Goal: Task Accomplishment & Management: Complete application form

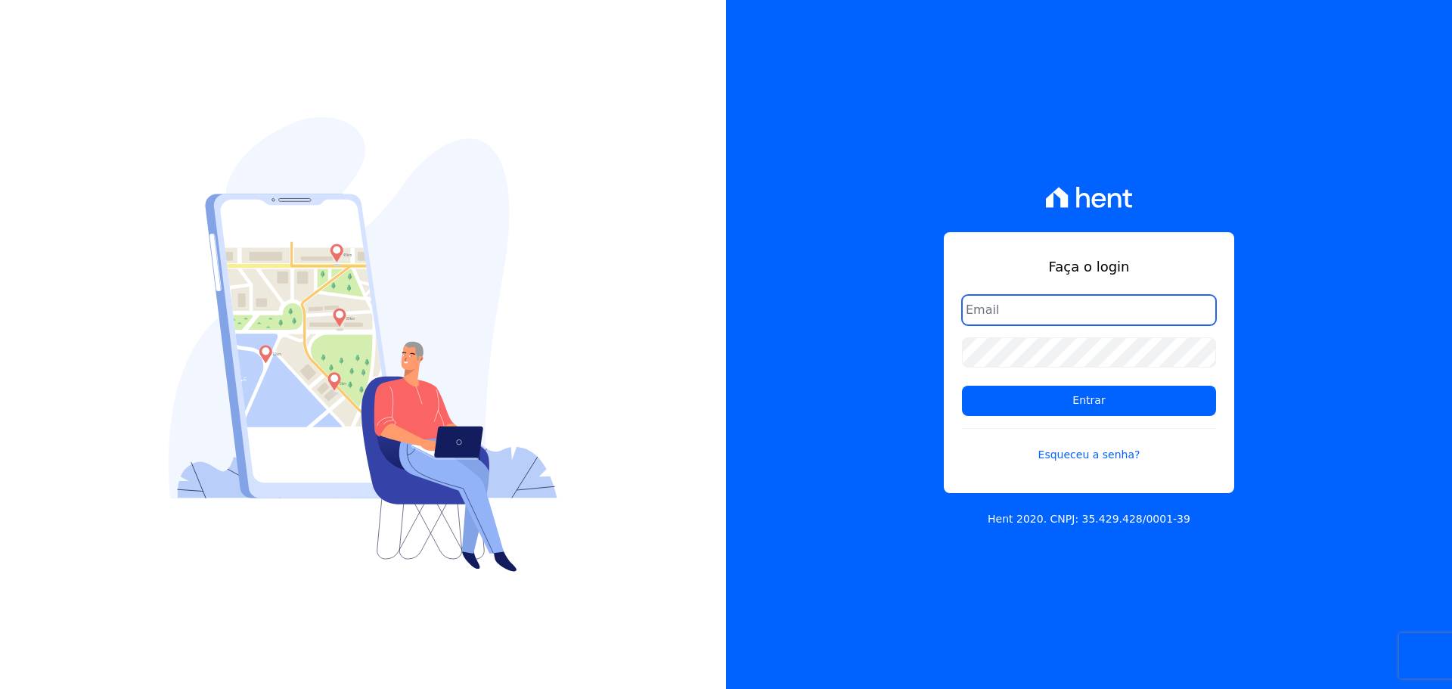
click at [972, 308] on input "email" at bounding box center [1089, 310] width 254 height 30
type input "alexandre@trapisa.com.br"
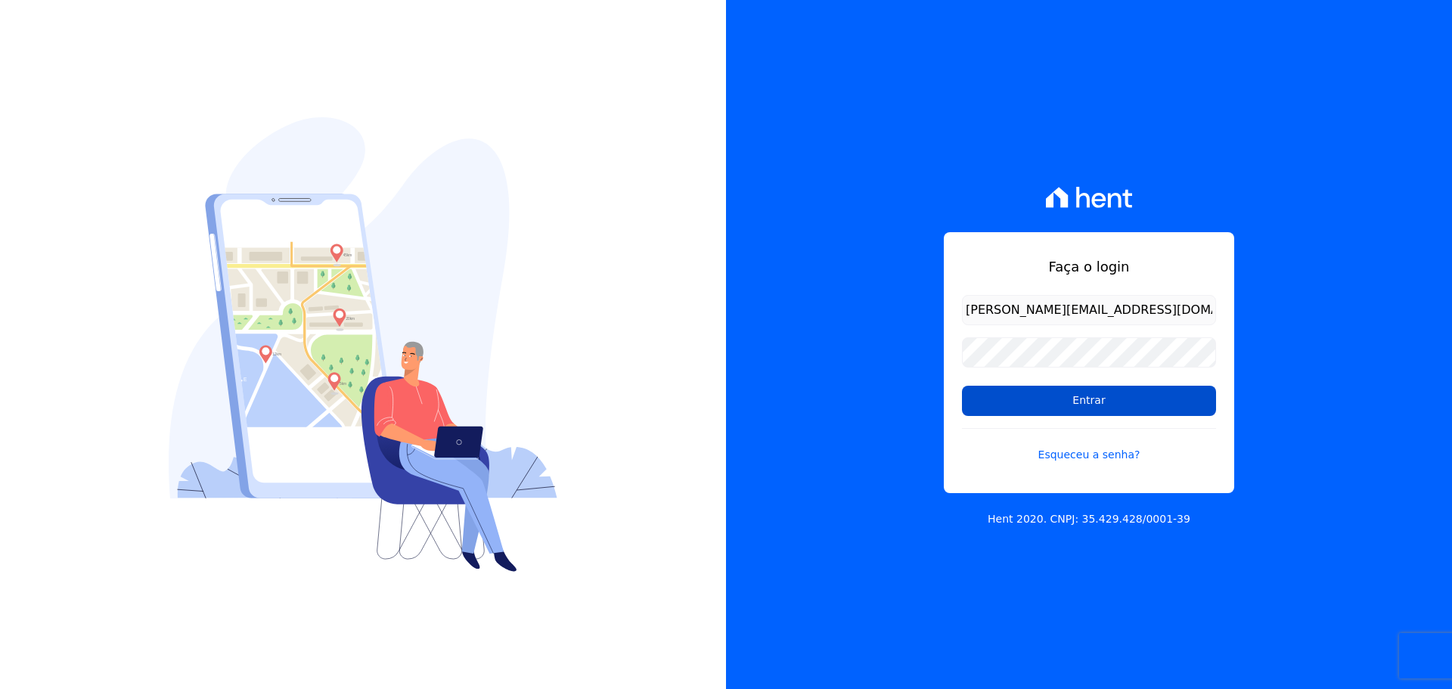
click at [1079, 399] on input "Entrar" at bounding box center [1089, 401] width 254 height 30
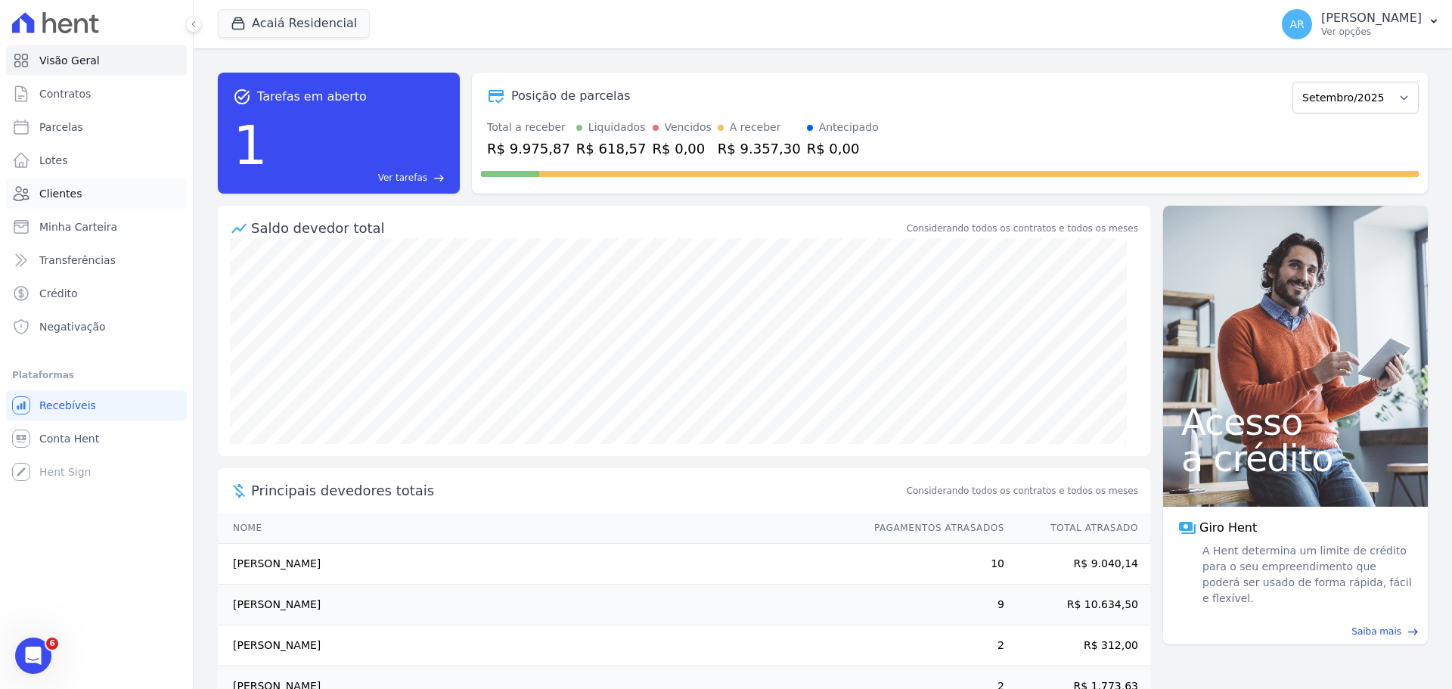
click at [65, 183] on link "Clientes" at bounding box center [96, 193] width 181 height 30
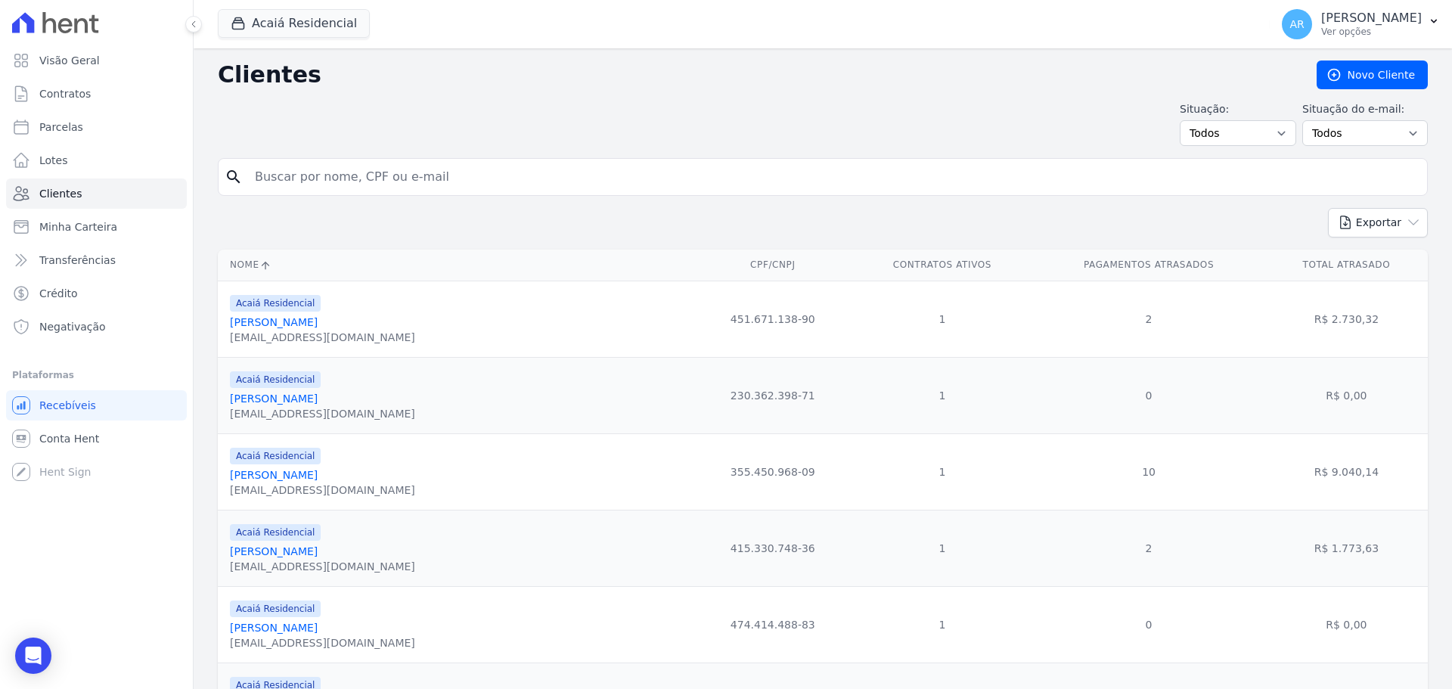
click at [429, 191] on input "search" at bounding box center [833, 177] width 1175 height 30
click at [431, 180] on input "search" at bounding box center [833, 177] width 1175 height 30
type input "francisco"
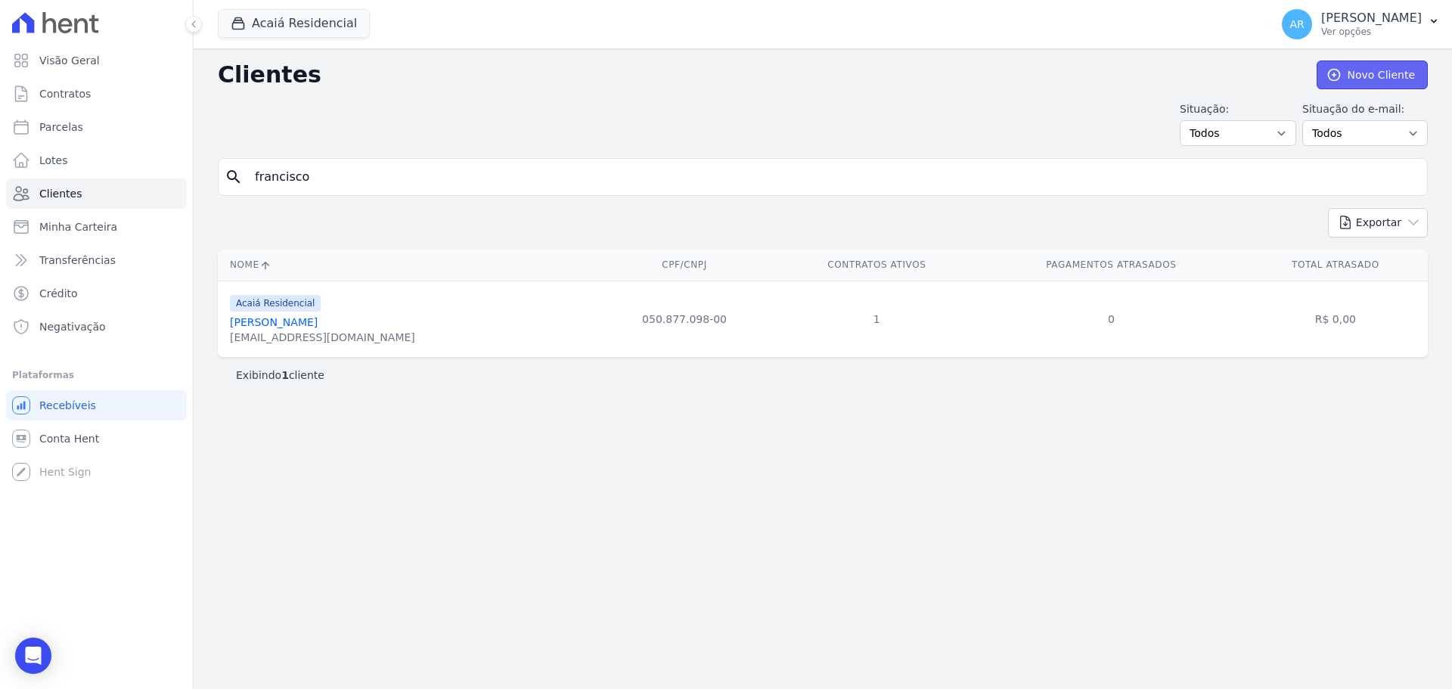
click at [1385, 85] on link "Novo Cliente" at bounding box center [1371, 74] width 111 height 29
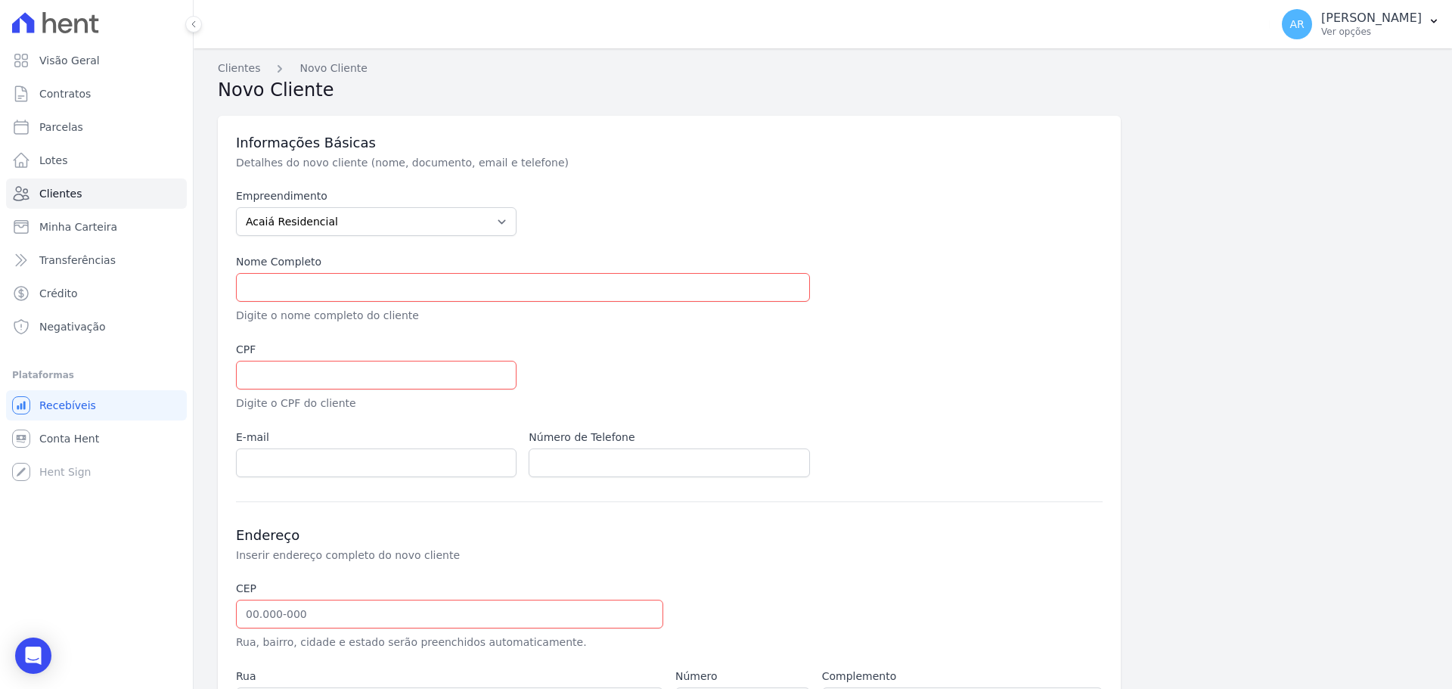
click at [53, 177] on ul "Visão Geral Contratos Parcelas Lotes Clientes Minha Carteira Transferências Cré…" at bounding box center [96, 193] width 181 height 296
click at [49, 163] on span "Lotes" at bounding box center [53, 160] width 29 height 15
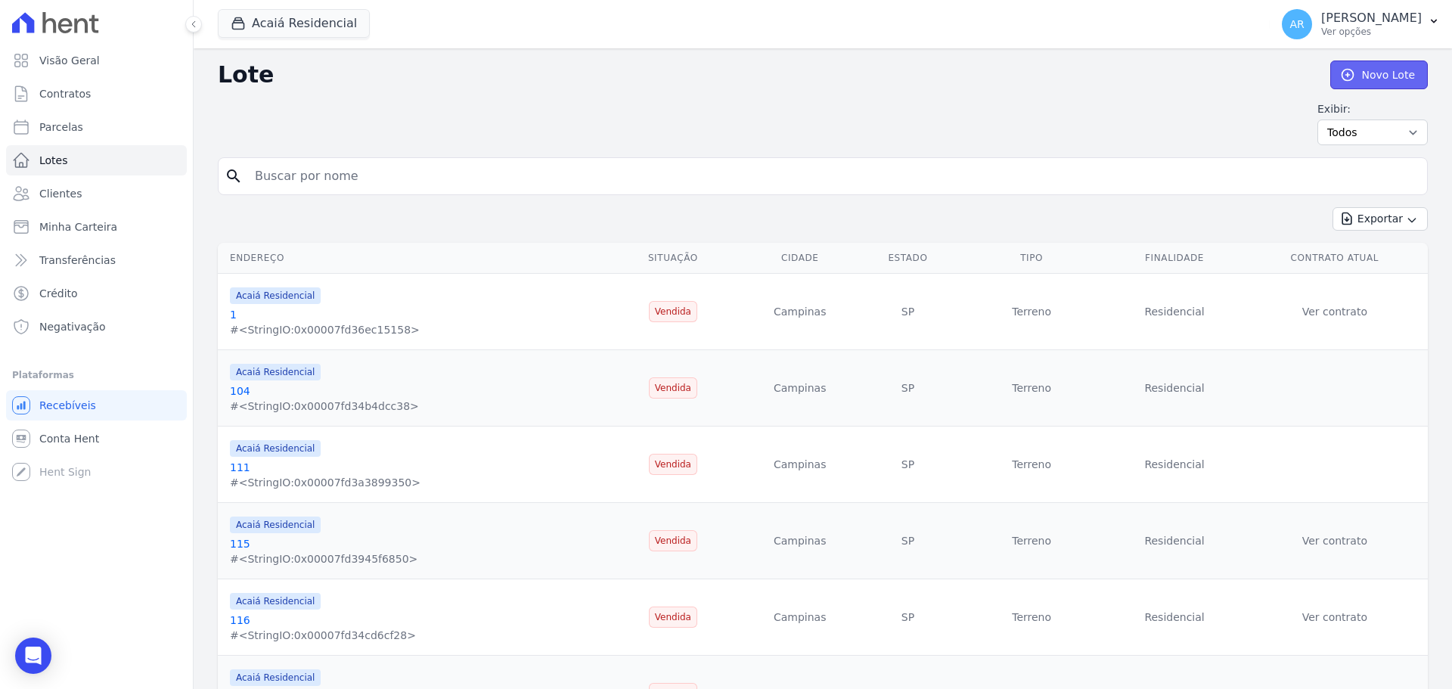
click at [1401, 72] on link "Novo Lote" at bounding box center [1379, 74] width 98 height 29
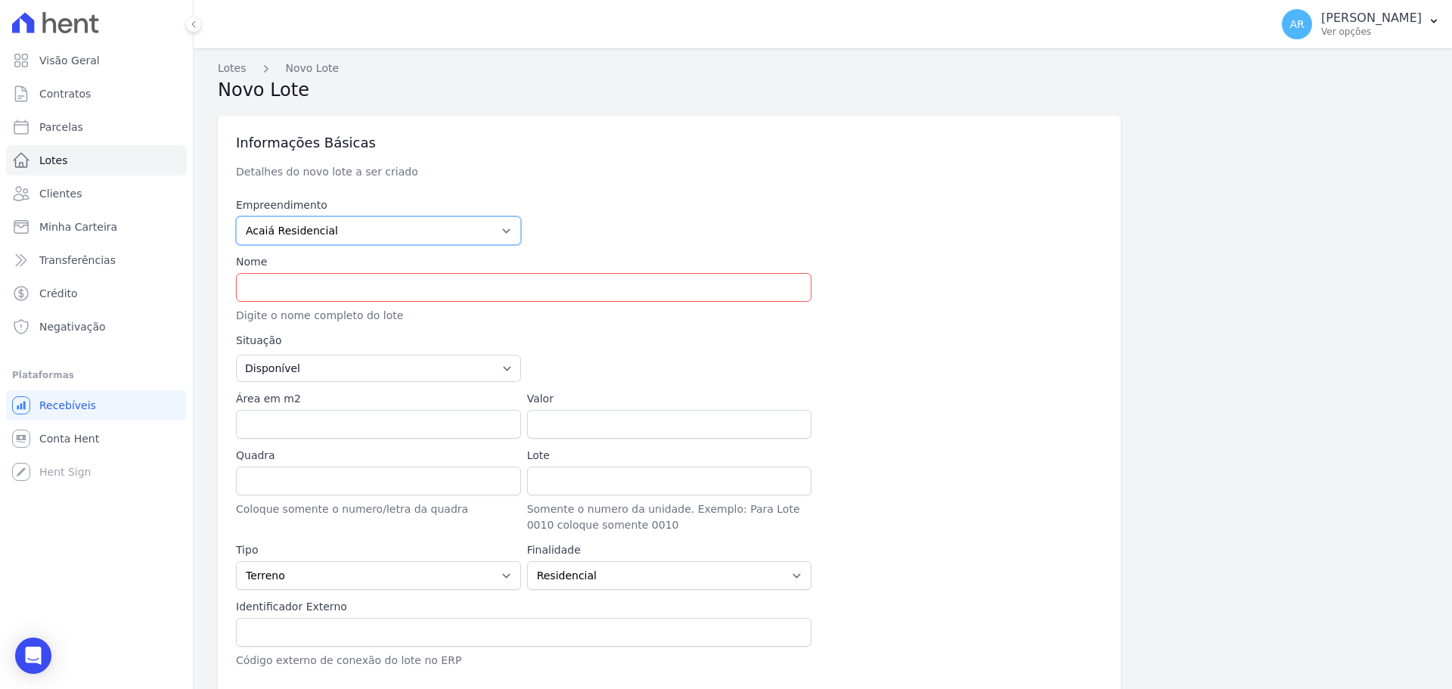
click at [348, 234] on select "Acaiá Residencial Icatu Residencial" at bounding box center [378, 230] width 285 height 29
click at [346, 231] on select "Acaiá Residencial Icatu Residencial" at bounding box center [378, 230] width 285 height 29
click at [274, 238] on select "Acaiá Residencial Icatu Residencial" at bounding box center [378, 230] width 285 height 29
click at [277, 236] on select "Acaiá Residencial Icatu Residencial" at bounding box center [378, 230] width 285 height 29
click at [57, 194] on span "Clientes" at bounding box center [60, 193] width 42 height 15
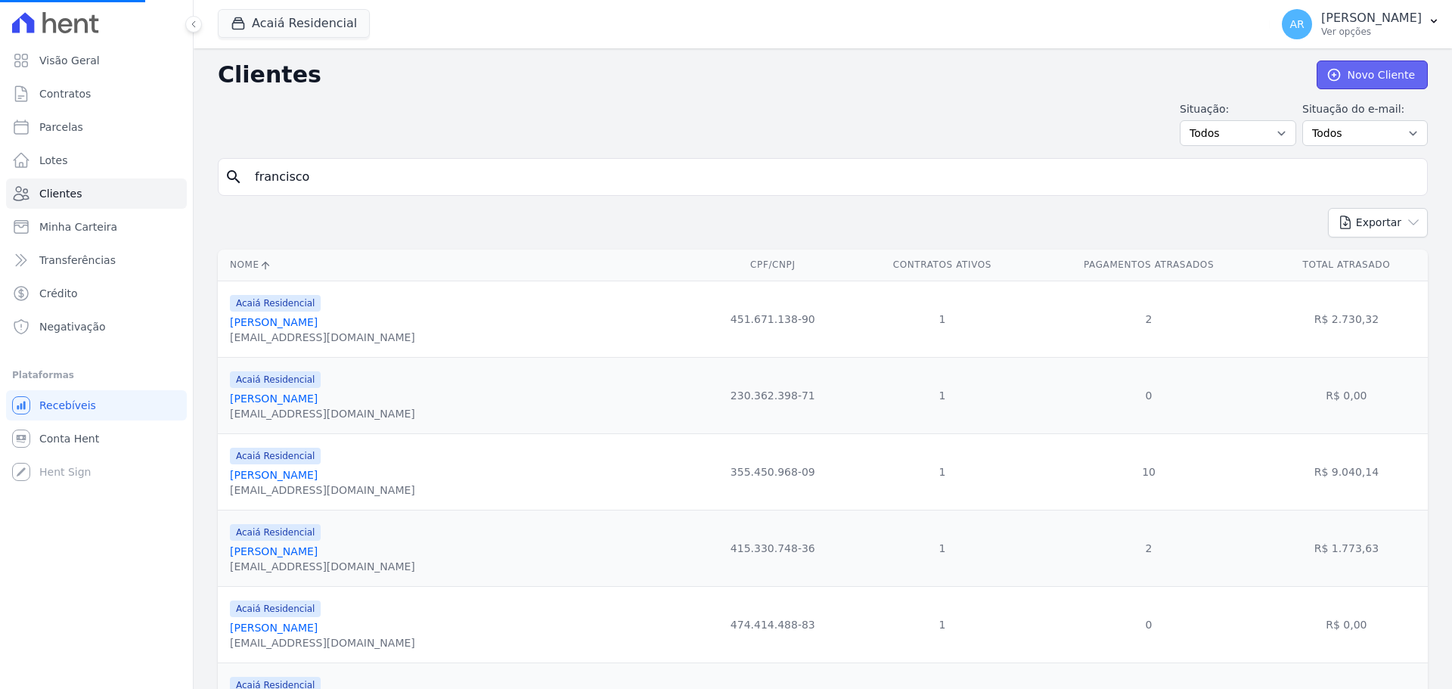
click at [1347, 74] on link "Novo Cliente" at bounding box center [1371, 74] width 111 height 29
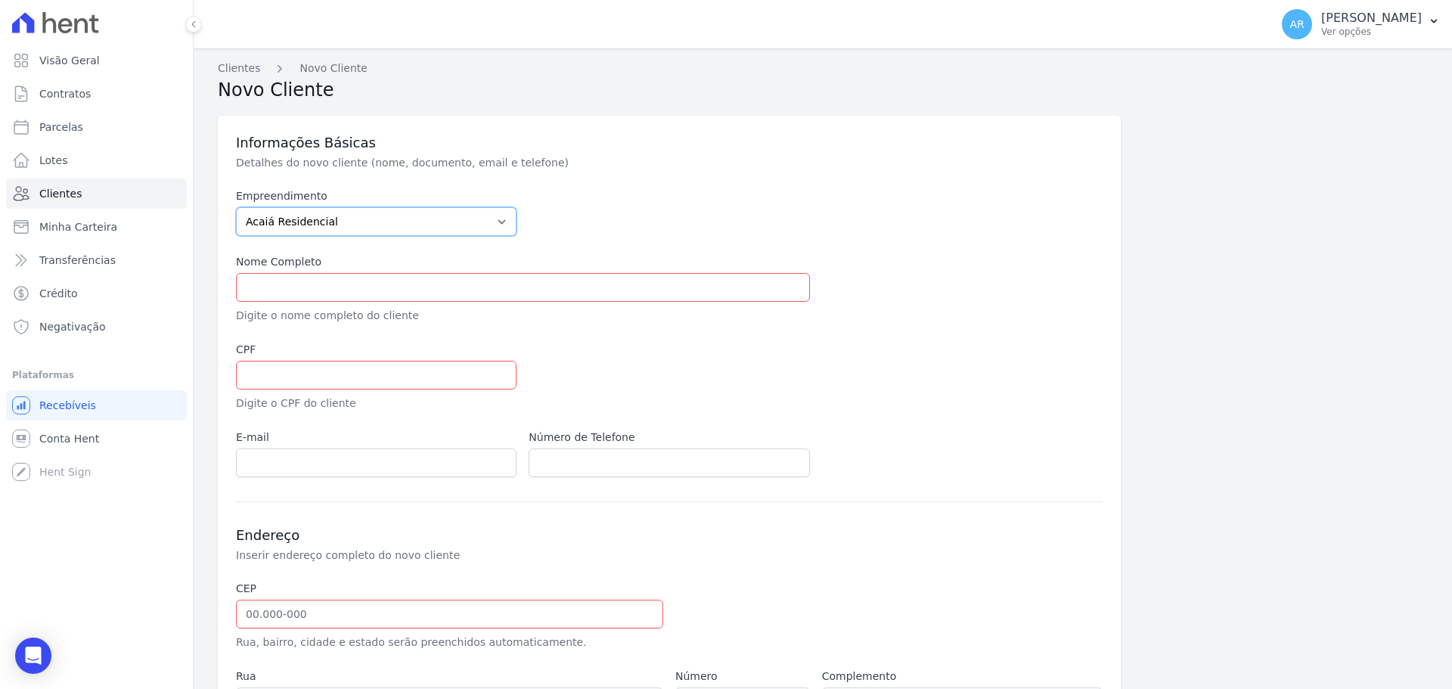
click at [297, 231] on select "Acaiá Residencial Icatu Residencial" at bounding box center [376, 221] width 280 height 29
click at [298, 226] on select "Acaiá Residencial Icatu Residencial" at bounding box center [376, 221] width 280 height 29
click at [368, 305] on div "Nome Completo Digite o nome completo do cliente" at bounding box center [523, 289] width 574 height 70
click at [364, 295] on input "text" at bounding box center [523, 287] width 574 height 29
type input "[PERSON_NAME]"
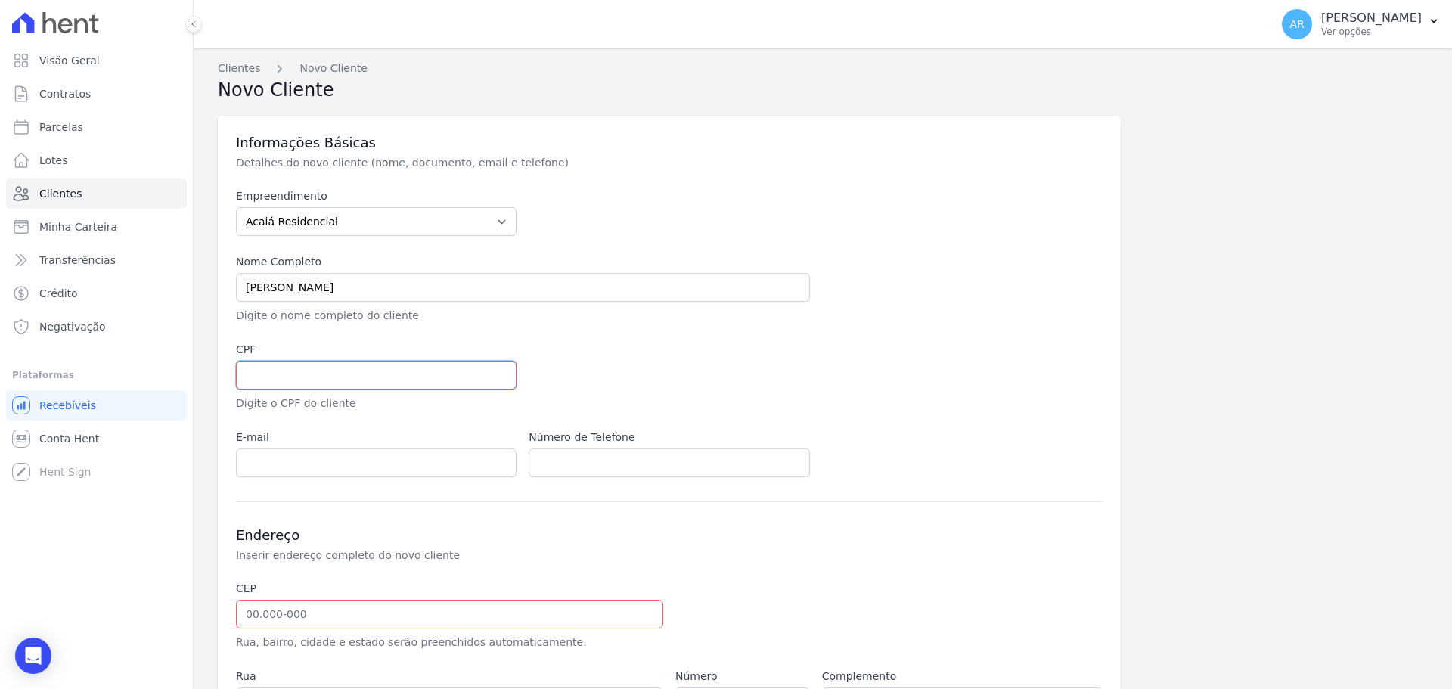
paste input "02949097375"
type input "02949097375"
click at [326, 471] on input "email" at bounding box center [376, 462] width 280 height 29
paste input "[EMAIL_ADDRESS][DOMAIN_NAME]"
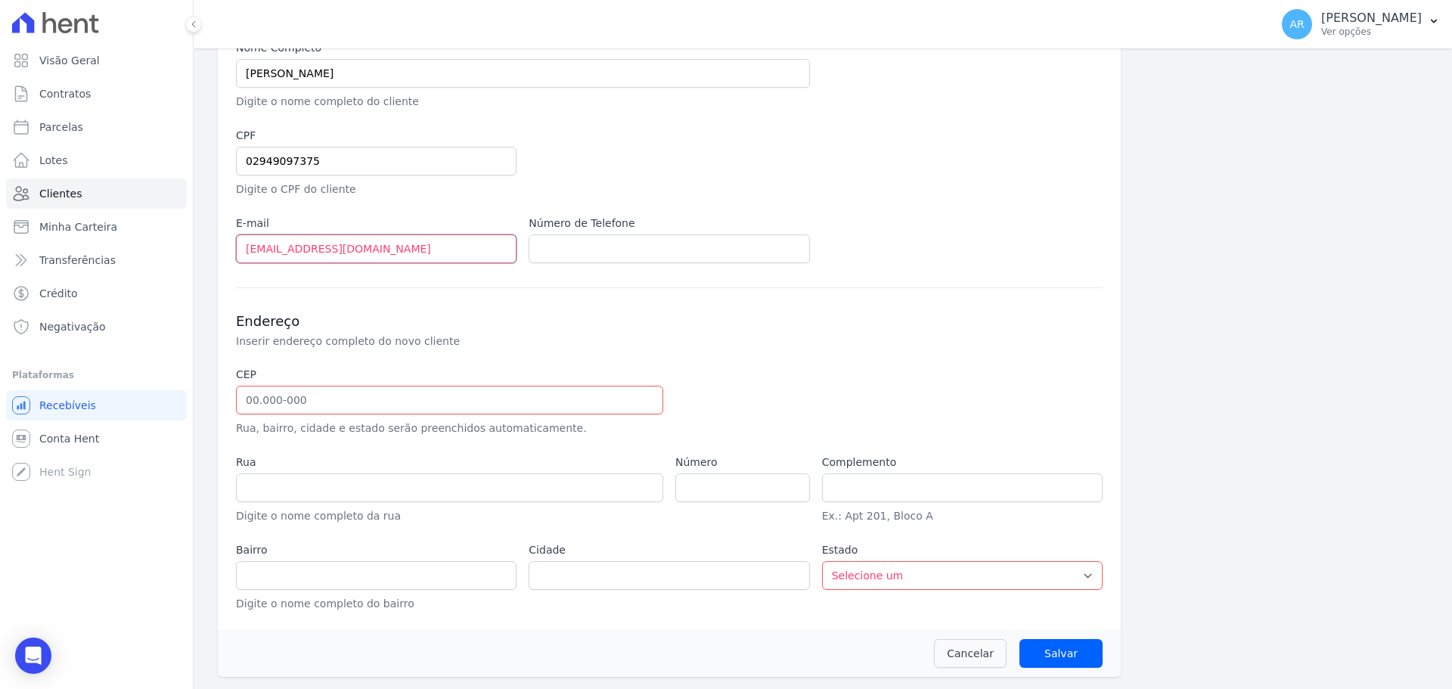
type input "[EMAIL_ADDRESS][DOMAIN_NAME]"
click at [264, 417] on div "CEP Rua, bairro, cidade e estado serão preenchidos automaticamente." at bounding box center [449, 402] width 427 height 70
click at [268, 412] on div "CEP Rua, bairro, cidade e estado serão preenchidos automaticamente." at bounding box center [449, 402] width 427 height 70
click at [266, 409] on input "text" at bounding box center [449, 400] width 427 height 29
type input "13.185-498"
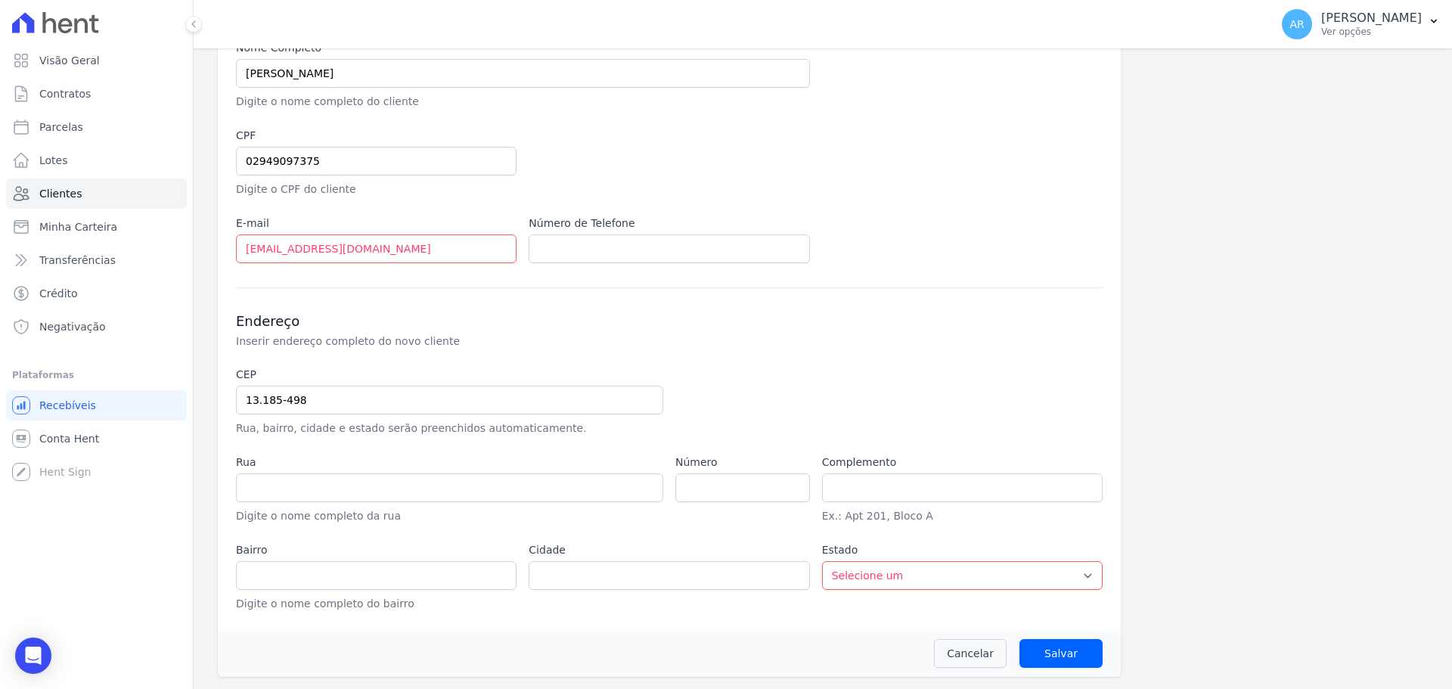
click at [599, 460] on label "Rua" at bounding box center [449, 462] width 427 height 16
type input "Rua [PERSON_NAME]"
type input "Chácaras Fazenda Coelho"
type input "[GEOGRAPHIC_DATA]"
select select "SP"
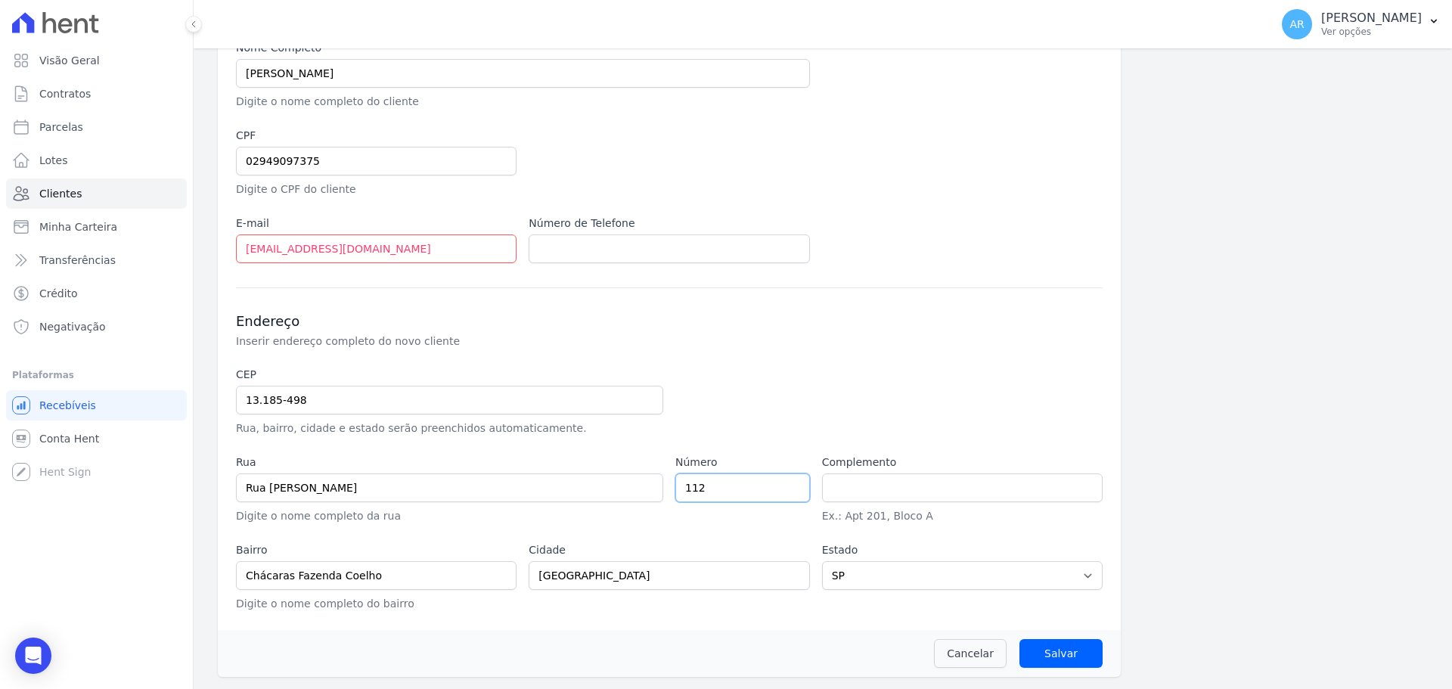
type input "112"
click at [687, 536] on div "CEP 13.185-498 Rua, bairro, cidade e estado serão preenchidos automaticamente. …" at bounding box center [669, 489] width 866 height 245
click at [1061, 647] on input "Salvar" at bounding box center [1060, 653] width 83 height 29
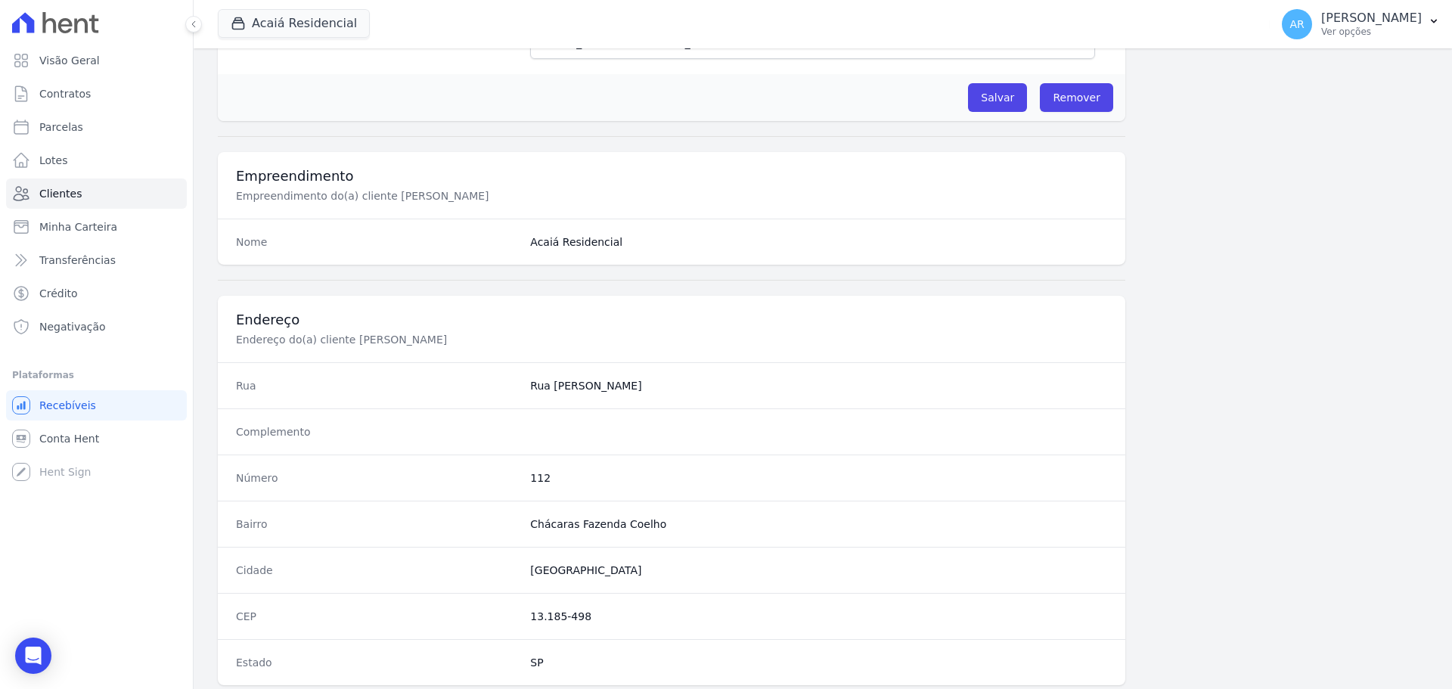
scroll to position [378, 0]
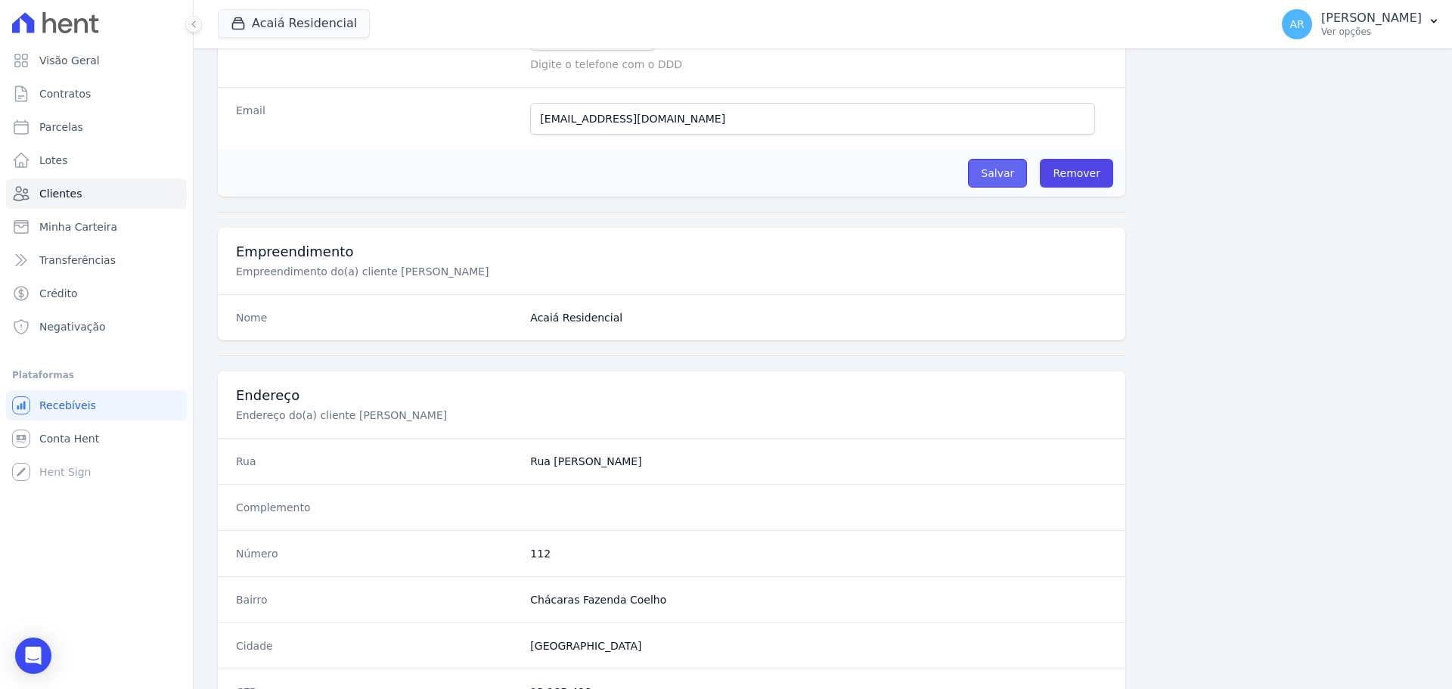
click at [979, 178] on input "Salvar" at bounding box center [997, 173] width 59 height 29
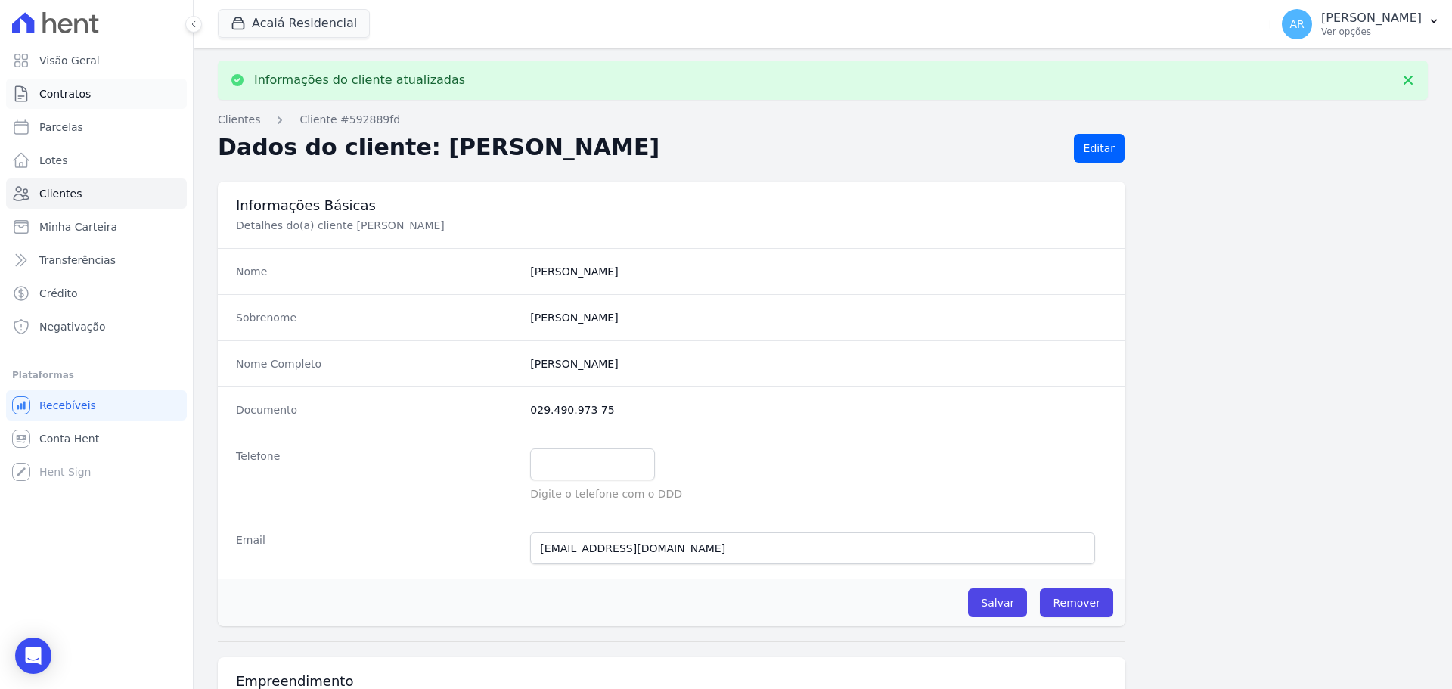
click at [69, 104] on link "Contratos" at bounding box center [96, 94] width 181 height 30
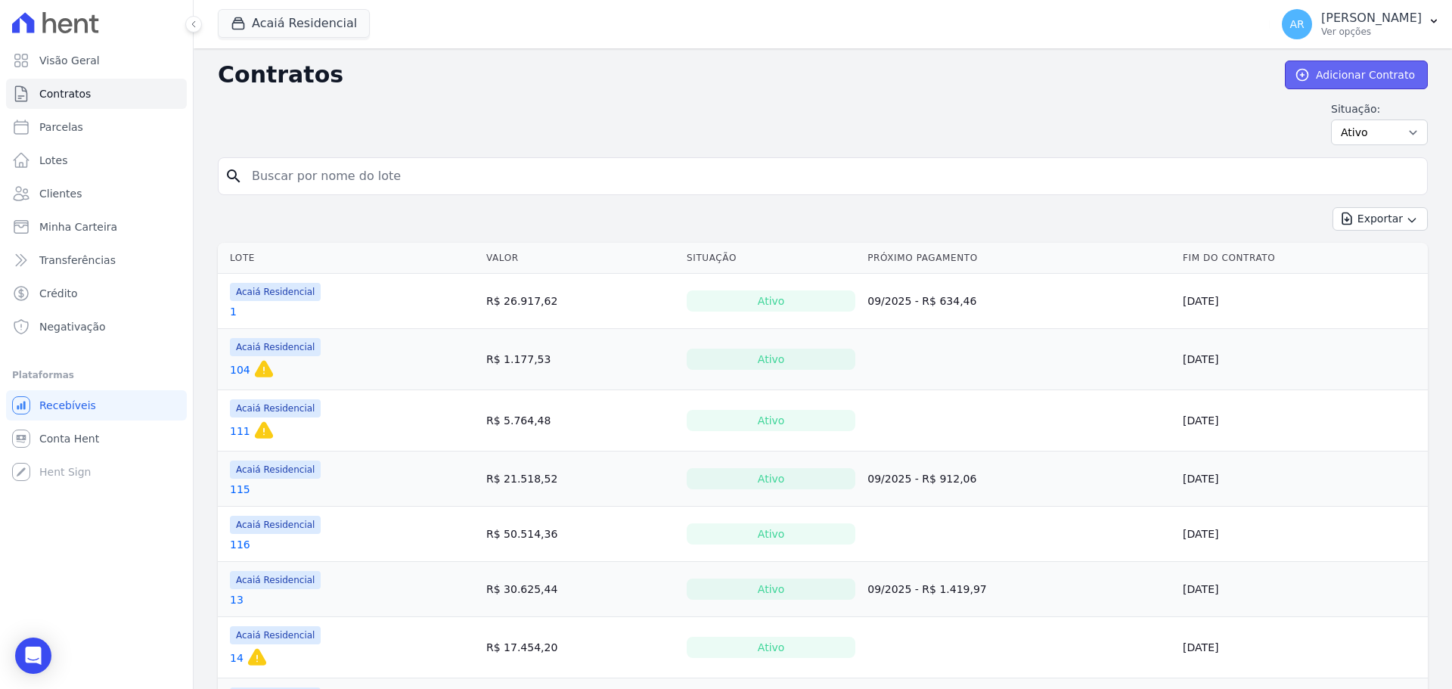
click at [1368, 70] on link "Adicionar Contrato" at bounding box center [1356, 74] width 143 height 29
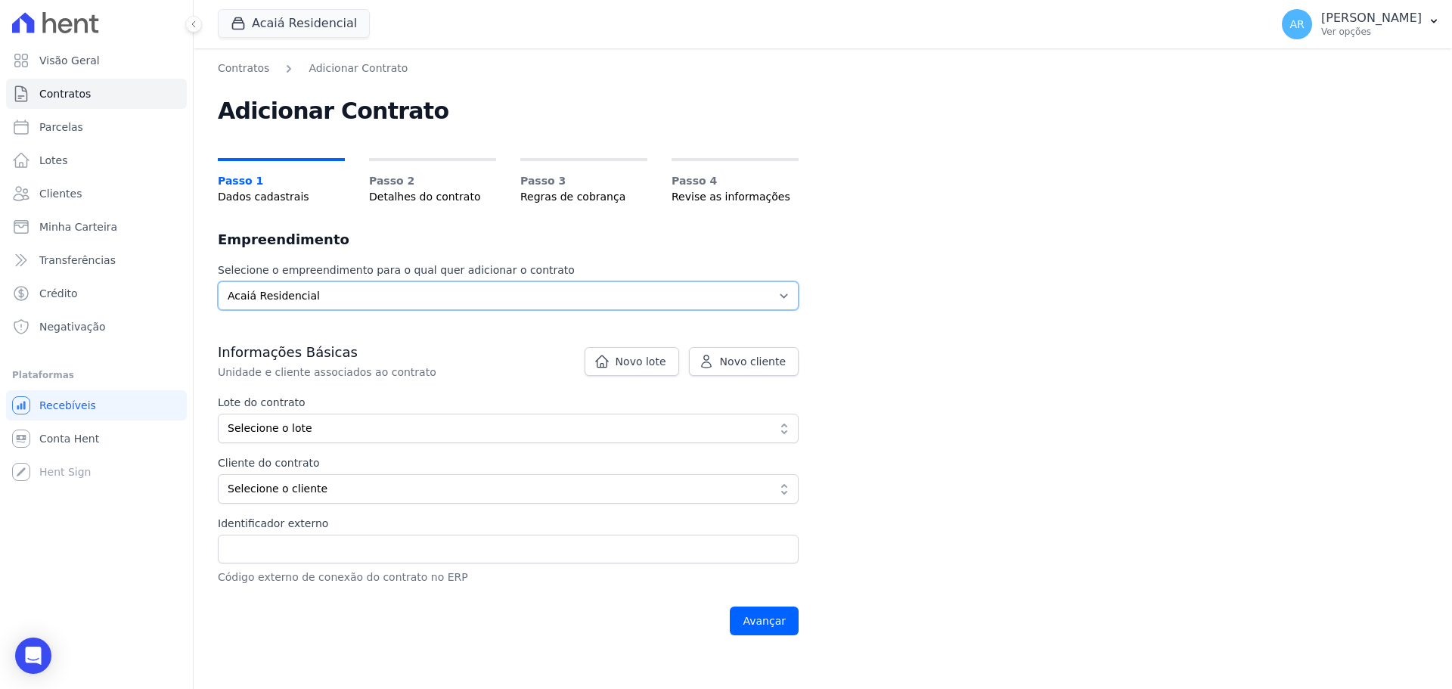
click at [313, 286] on select "Selecione o empreendimento Acaiá Residencial" at bounding box center [508, 295] width 581 height 29
click at [313, 288] on select "Selecione o empreendimento Acaiá Residencial" at bounding box center [508, 295] width 581 height 29
click at [253, 451] on div "Lote do contrato Selecione o lote Mostrando o único lote sem contrato ativo que…" at bounding box center [508, 449] width 581 height 109
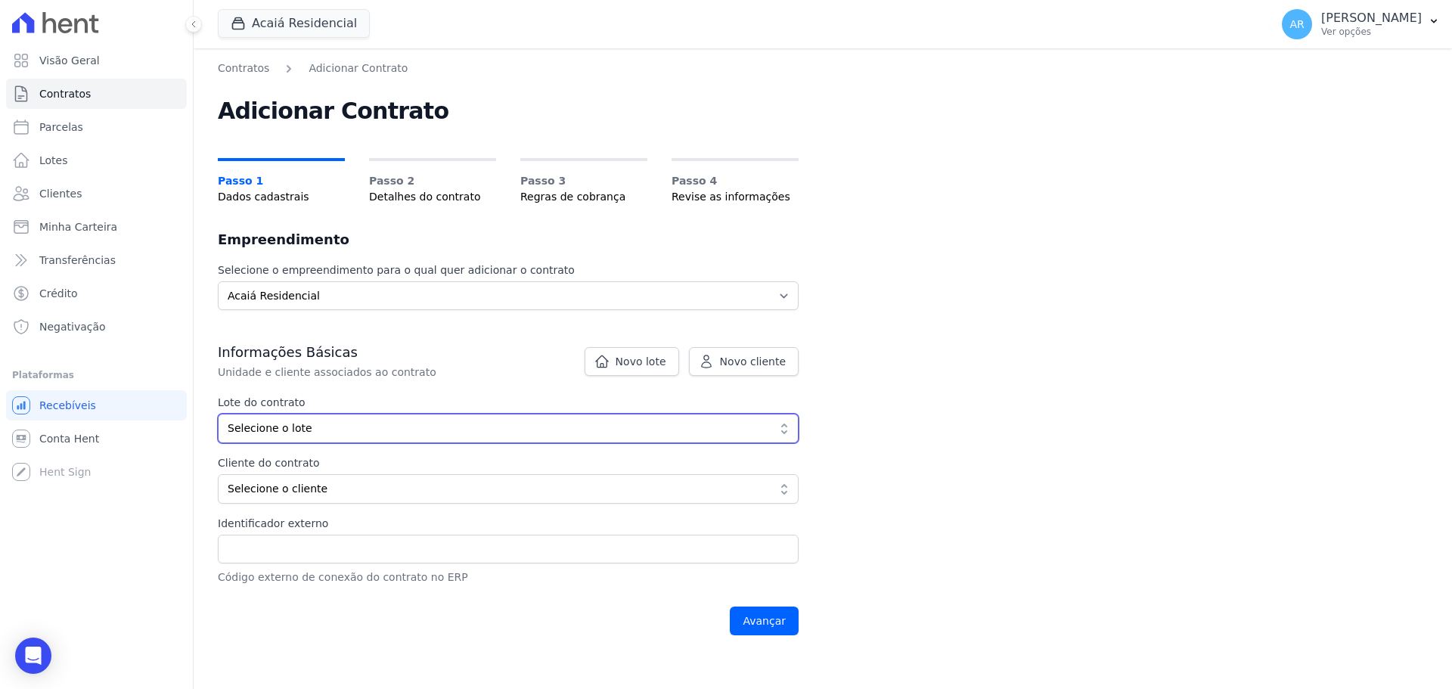
click at [262, 426] on span "Selecione o lote" at bounding box center [498, 428] width 540 height 16
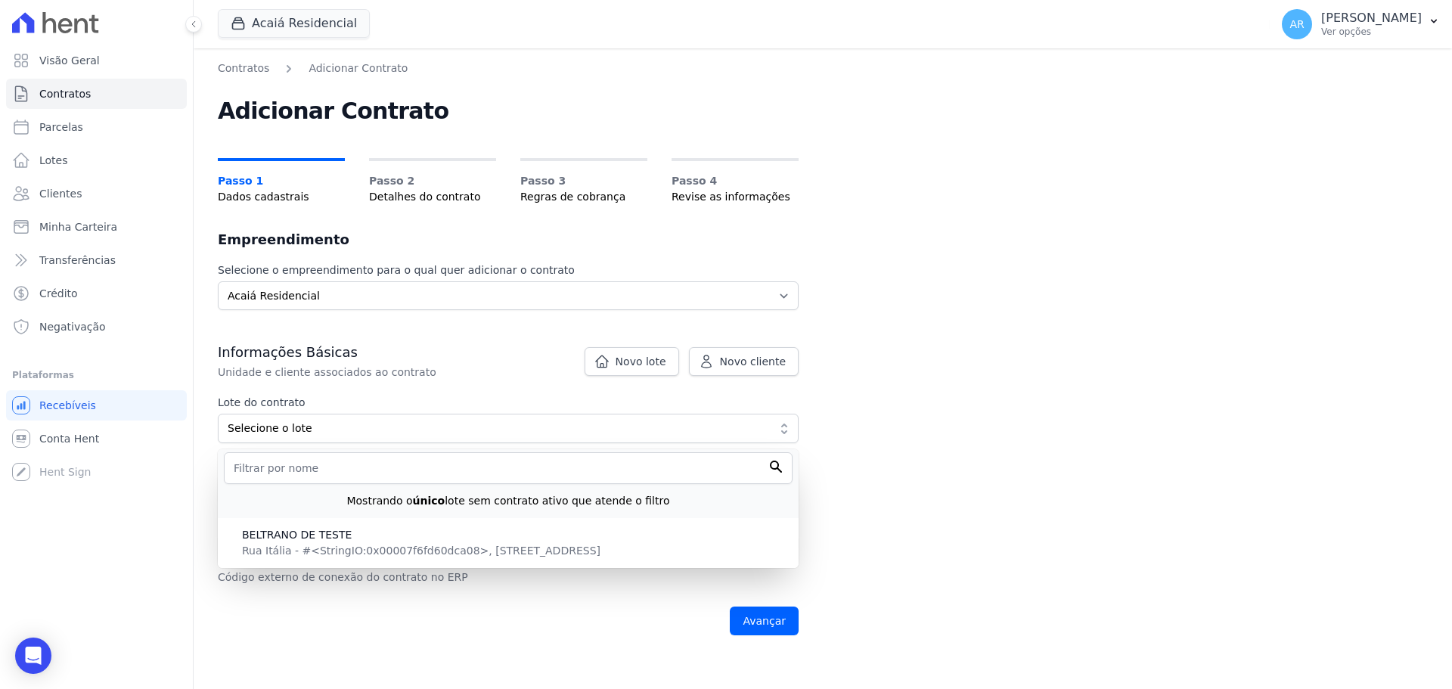
click at [294, 516] on div "Mostrando o único lote sem contrato ativo que atende o filtro" at bounding box center [508, 483] width 581 height 69
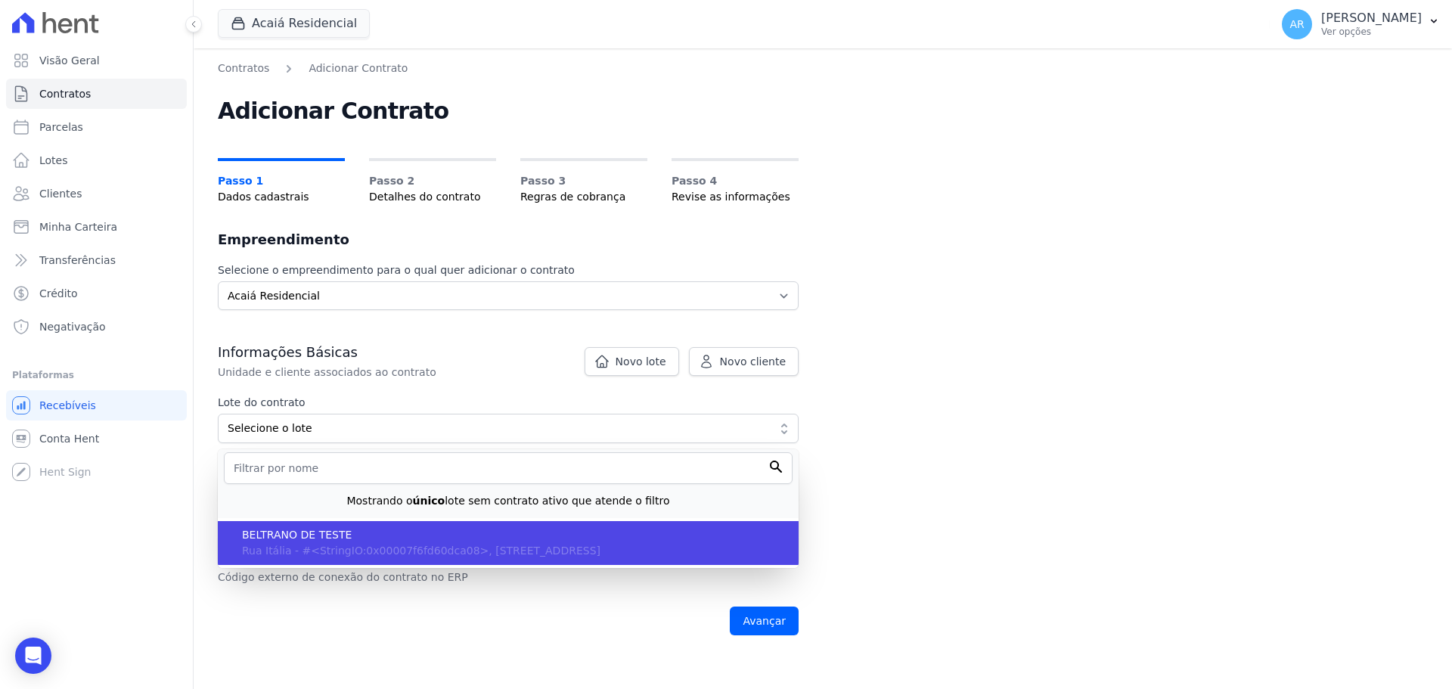
click at [294, 533] on span "BELTRANO DE TESTE" at bounding box center [514, 535] width 544 height 16
type input "4da11311-25f8-4292-9ee4-7cf52c18fdf2"
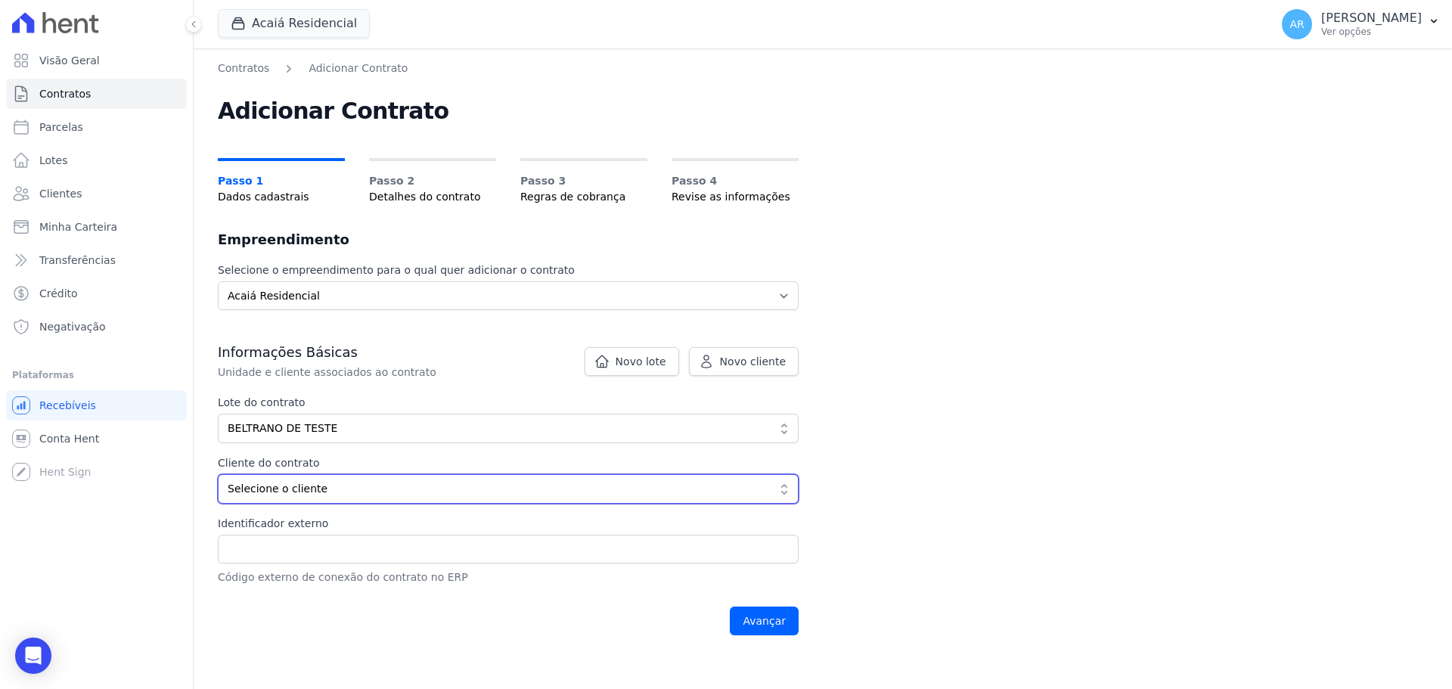
click at [282, 491] on span "Selecione o cliente" at bounding box center [498, 489] width 540 height 16
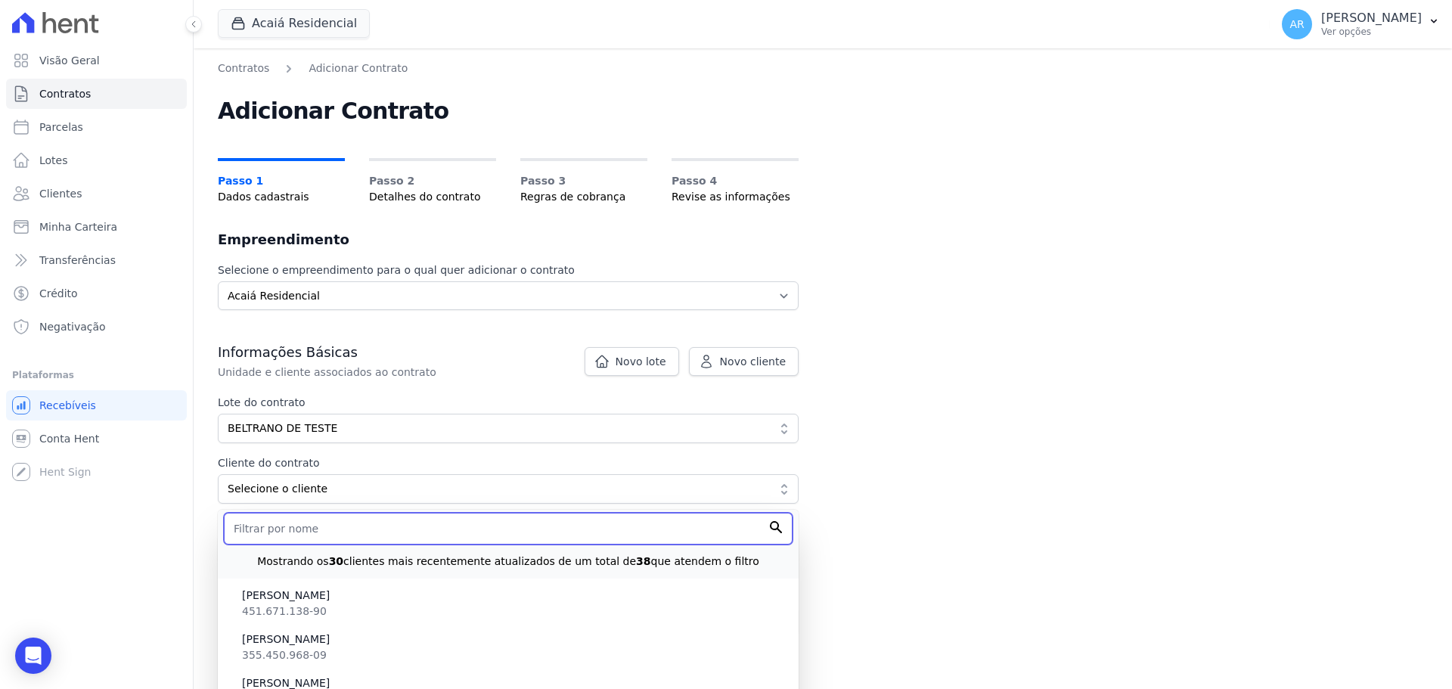
click at [261, 536] on input "text" at bounding box center [508, 529] width 569 height 32
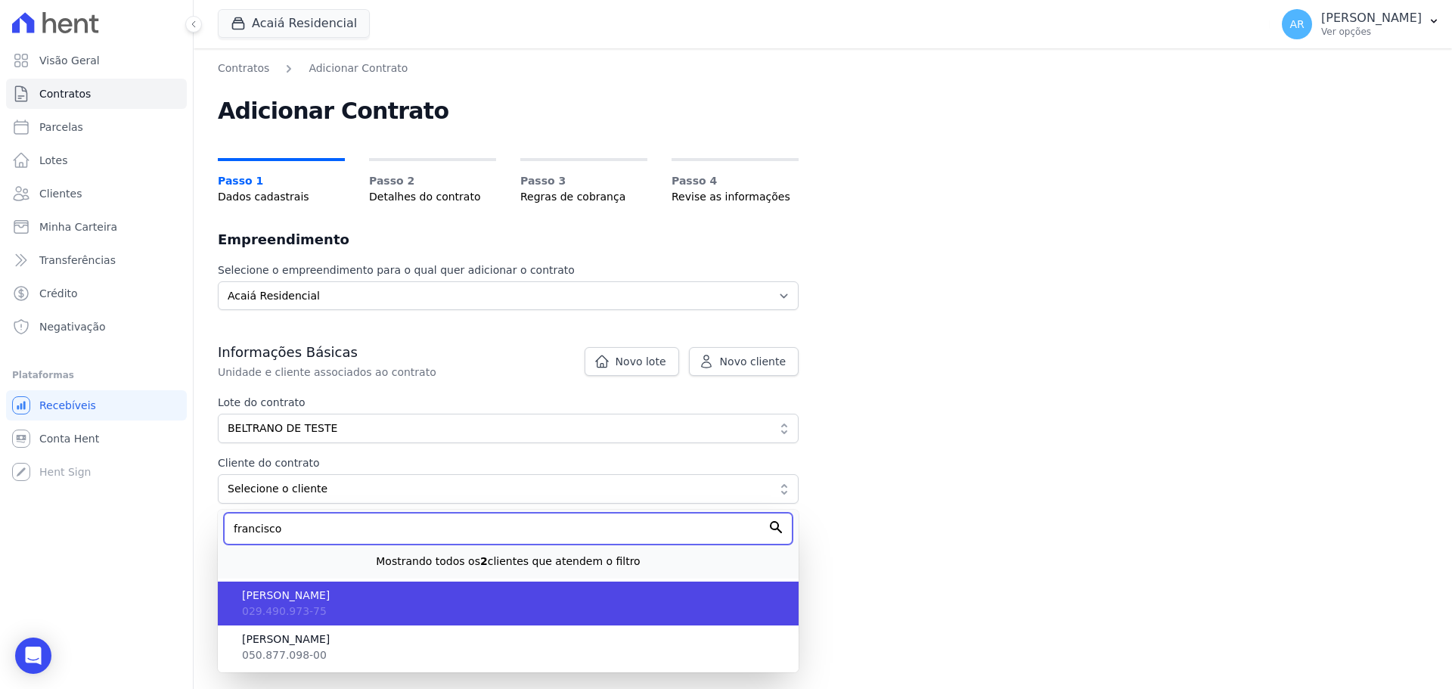
type input "francisco"
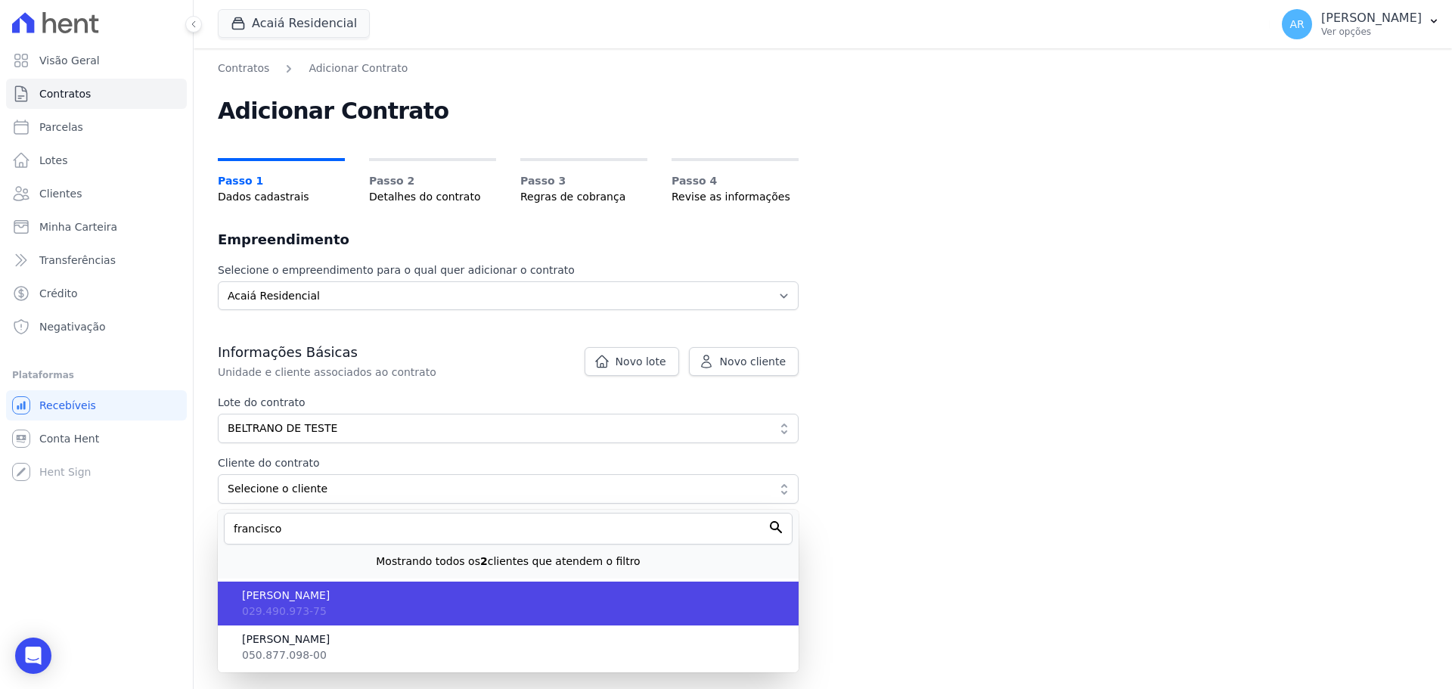
click at [317, 594] on span "[PERSON_NAME]" at bounding box center [514, 595] width 544 height 16
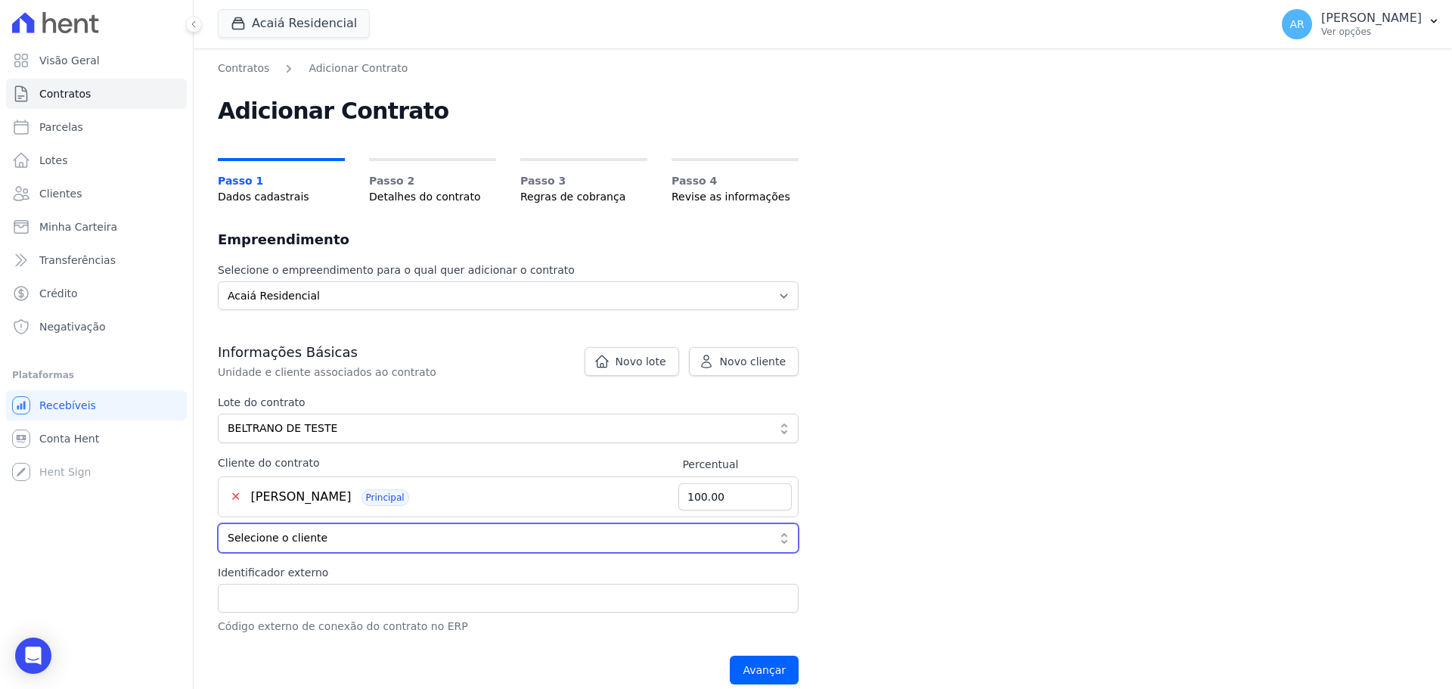
click at [318, 528] on button "Selecione o cliente" at bounding box center [508, 537] width 581 height 29
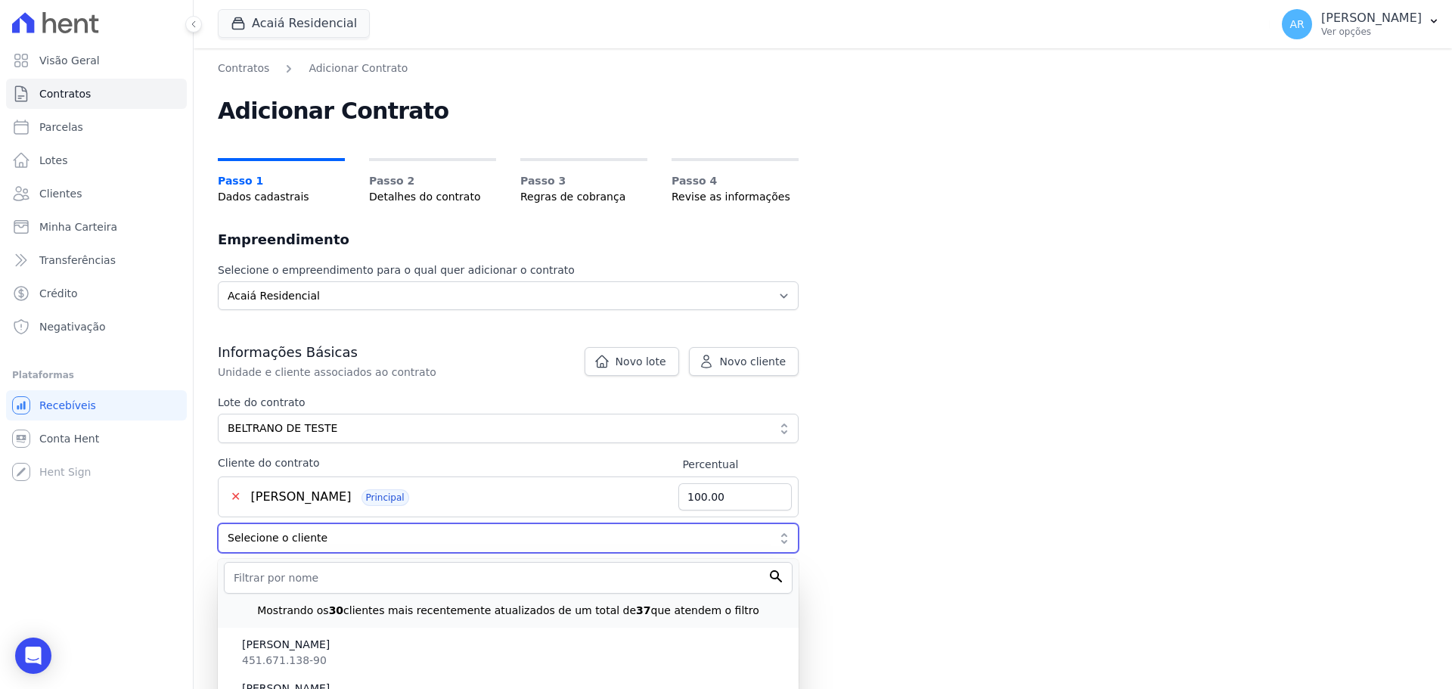
click at [316, 528] on button "Selecione o cliente" at bounding box center [508, 537] width 581 height 29
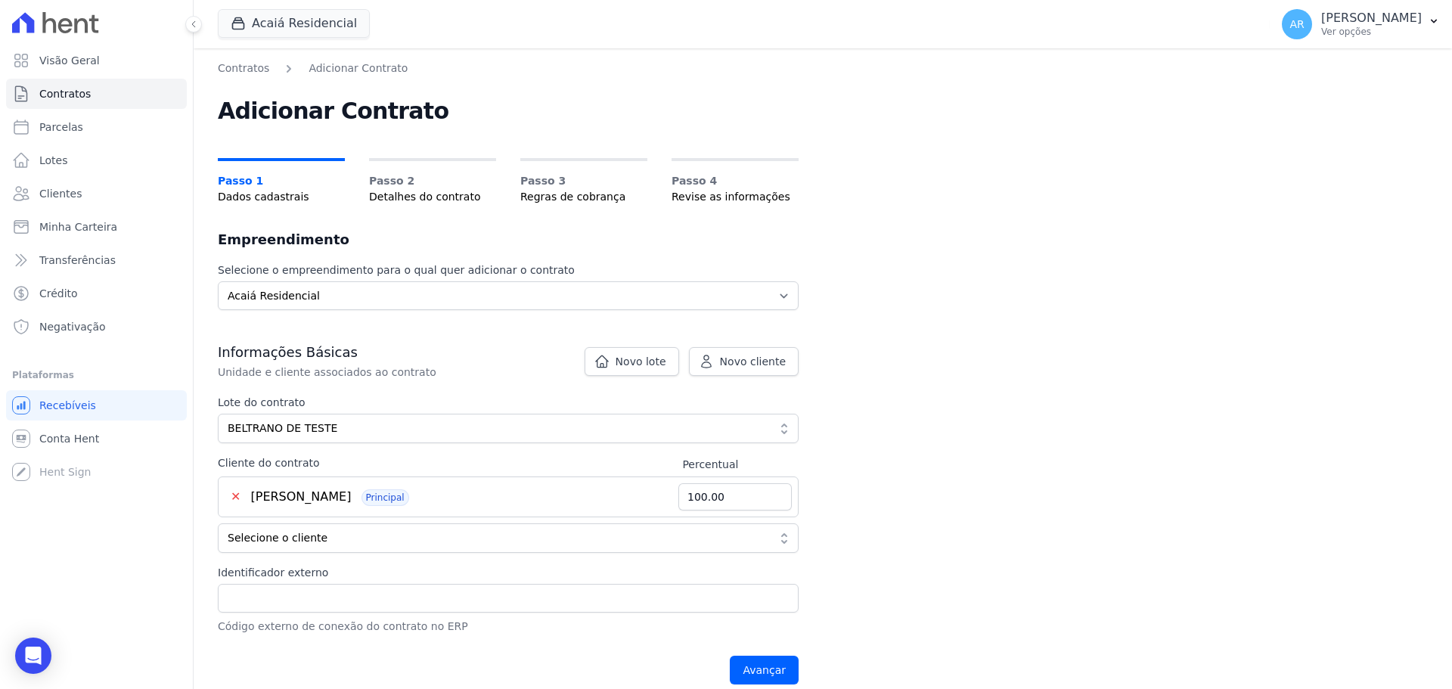
click at [914, 484] on div "Contratos Adicionar Contrato Adicionar Contrato Passo 1 Dados cadastrais Passo …" at bounding box center [823, 376] width 1258 height 657
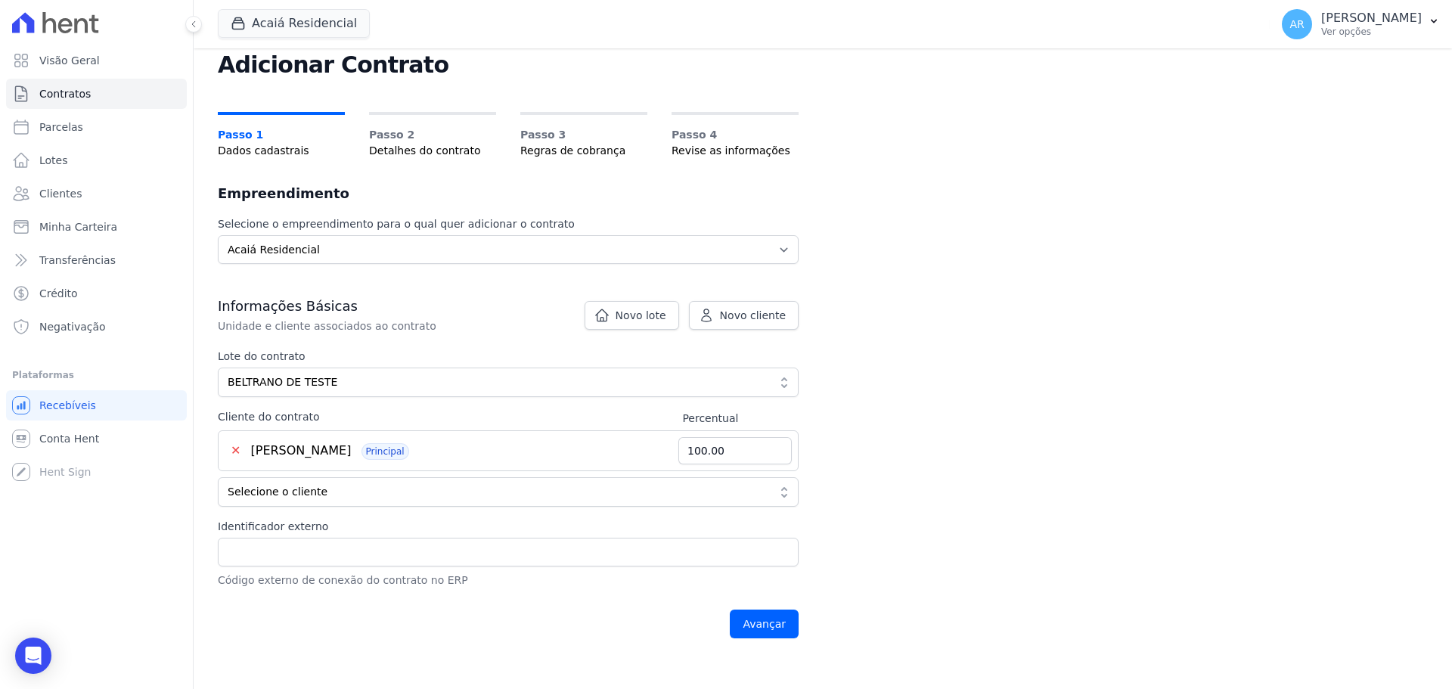
scroll to position [151, 0]
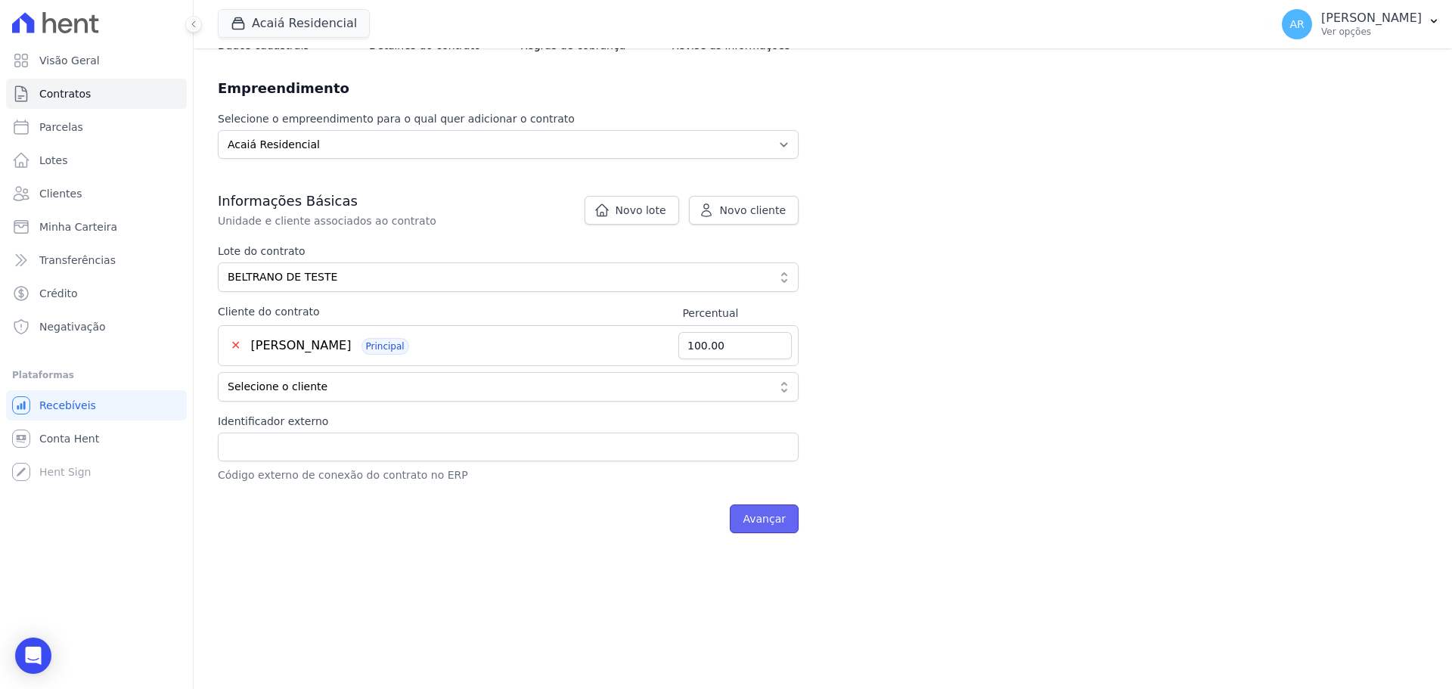
click at [768, 522] on input "Avançar" at bounding box center [764, 518] width 69 height 29
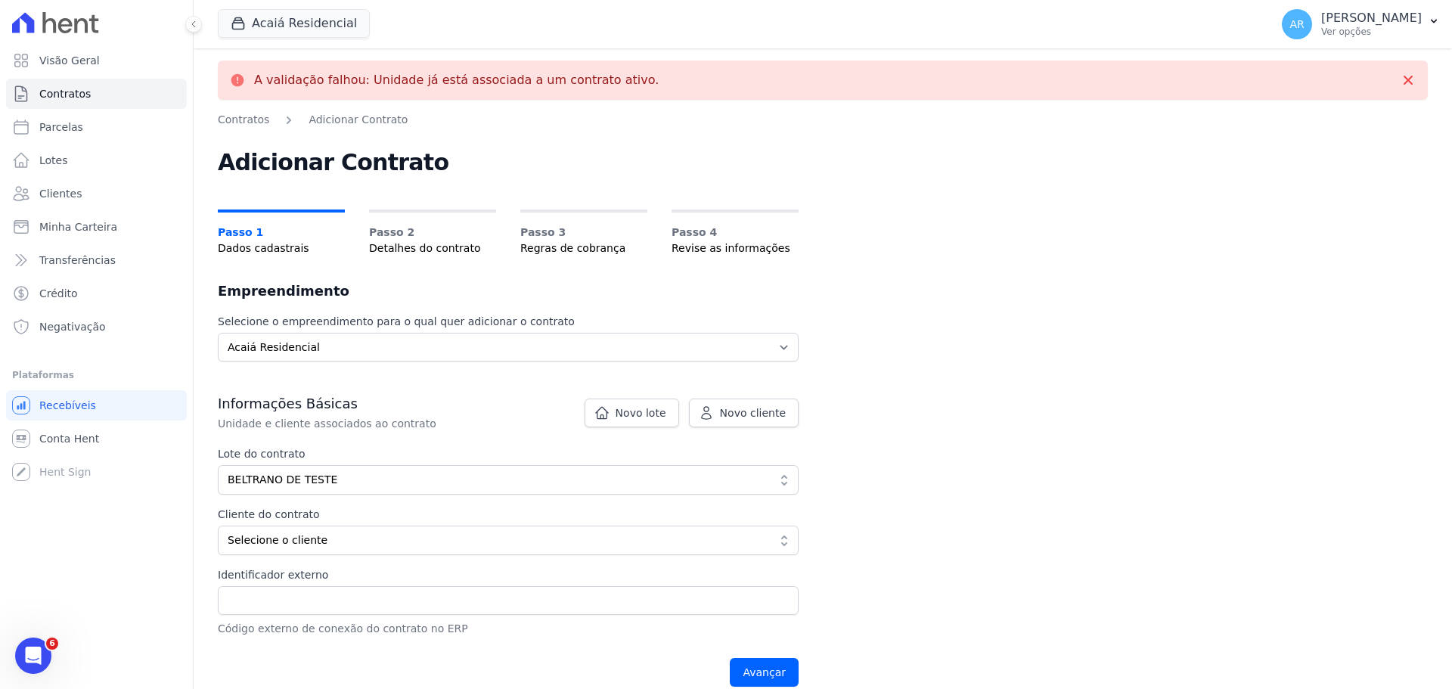
click at [298, 462] on div "Lote do contrato 4da11311-25f8-4292-9ee4-7cf52c18fdf2 BELTRANO DE TESTE Mostran…" at bounding box center [508, 470] width 581 height 48
click at [294, 477] on span "BELTRANO DE TESTE" at bounding box center [498, 480] width 540 height 16
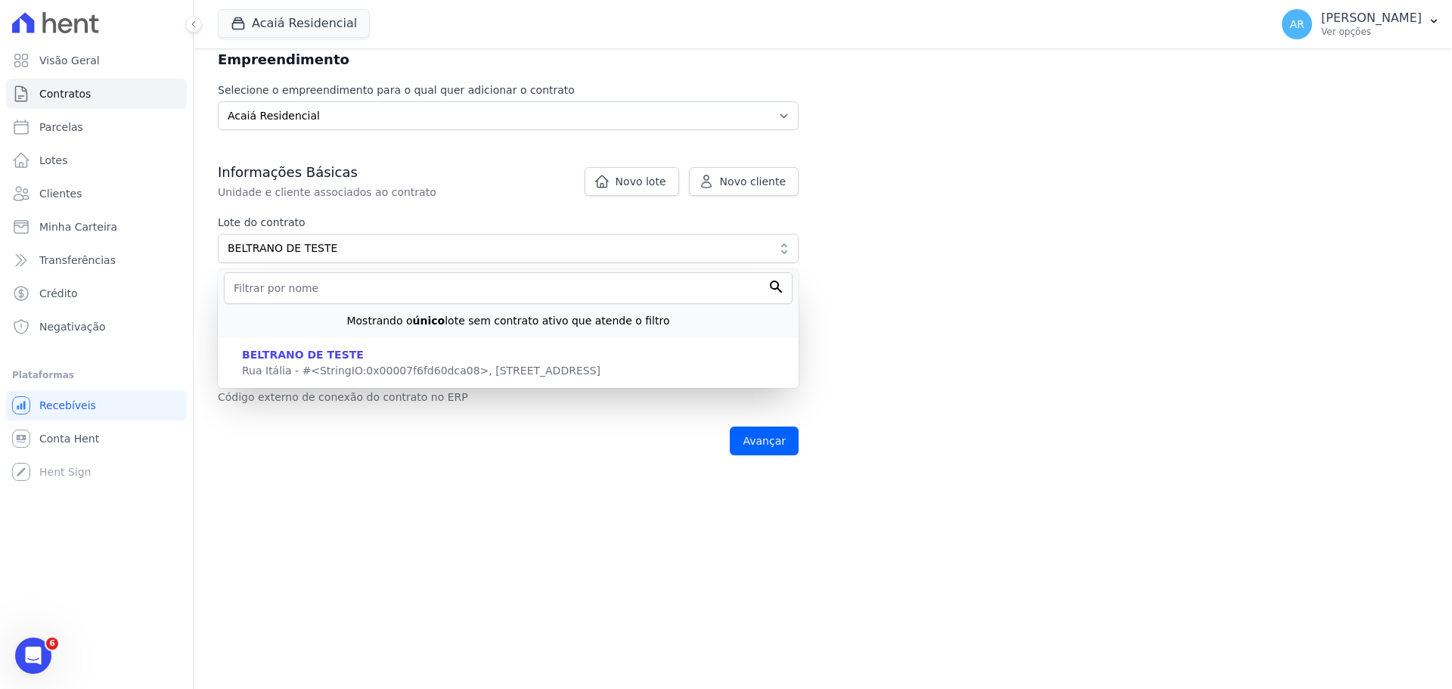
click at [404, 468] on div "A validação falhou: Unidade já está associada a um contrato ativo. Contratos Ad…" at bounding box center [823, 146] width 1258 height 659
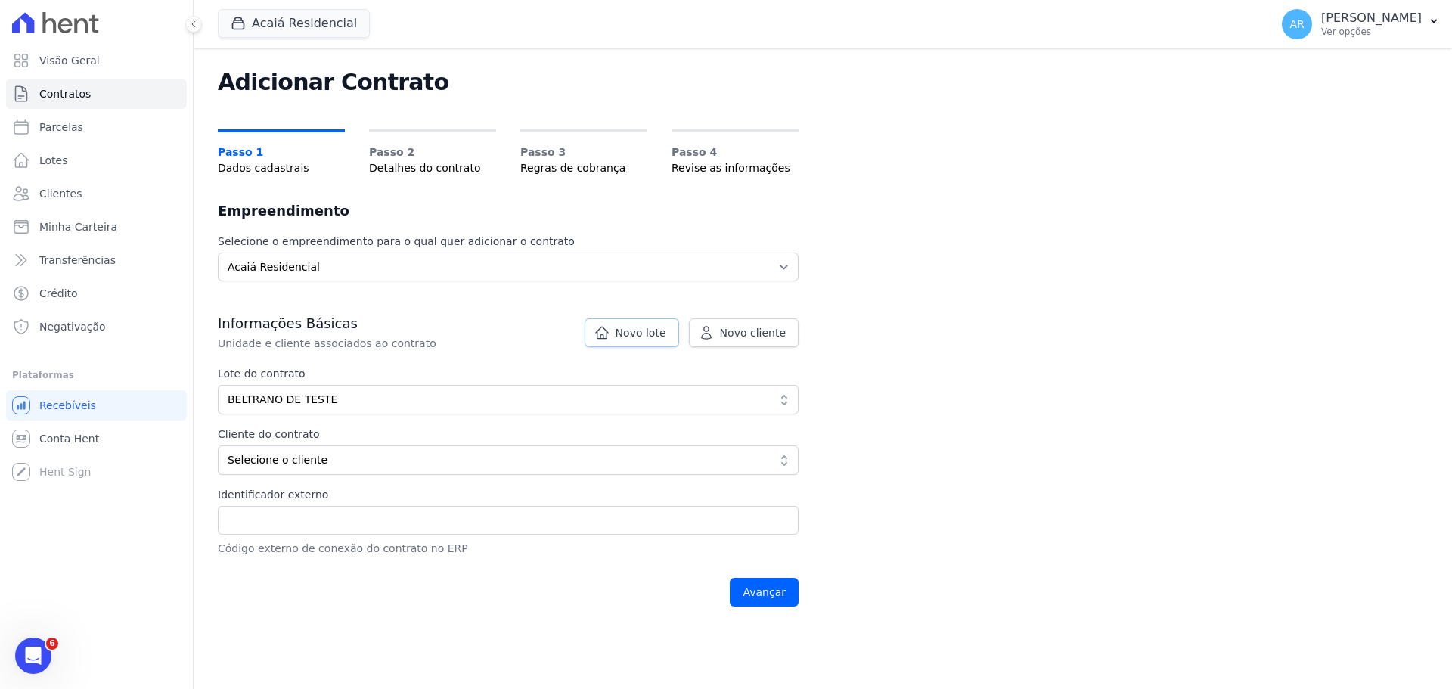
click at [625, 330] on span "Novo lote" at bounding box center [640, 332] width 51 height 15
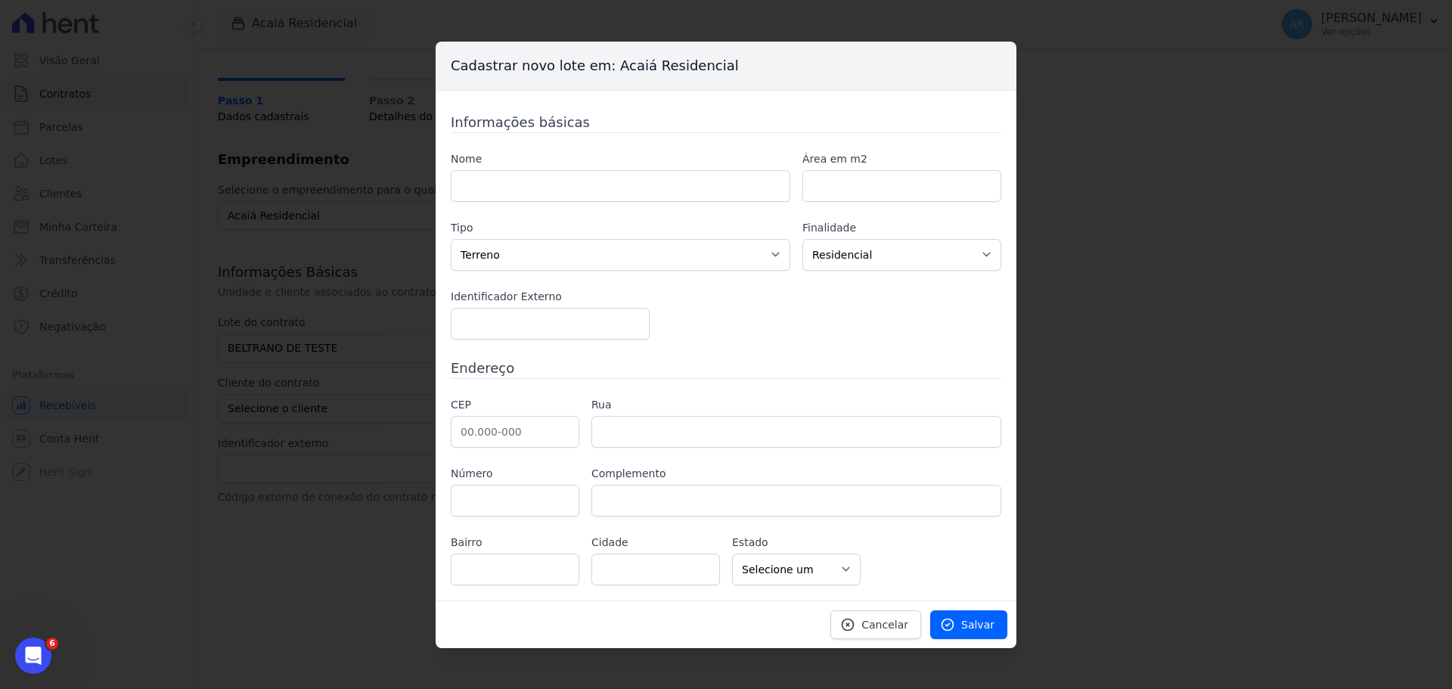
scroll to position [29, 0]
click at [502, 183] on input "text" at bounding box center [620, 186] width 339 height 32
type input "t"
type input "TJ B95"
type input "55"
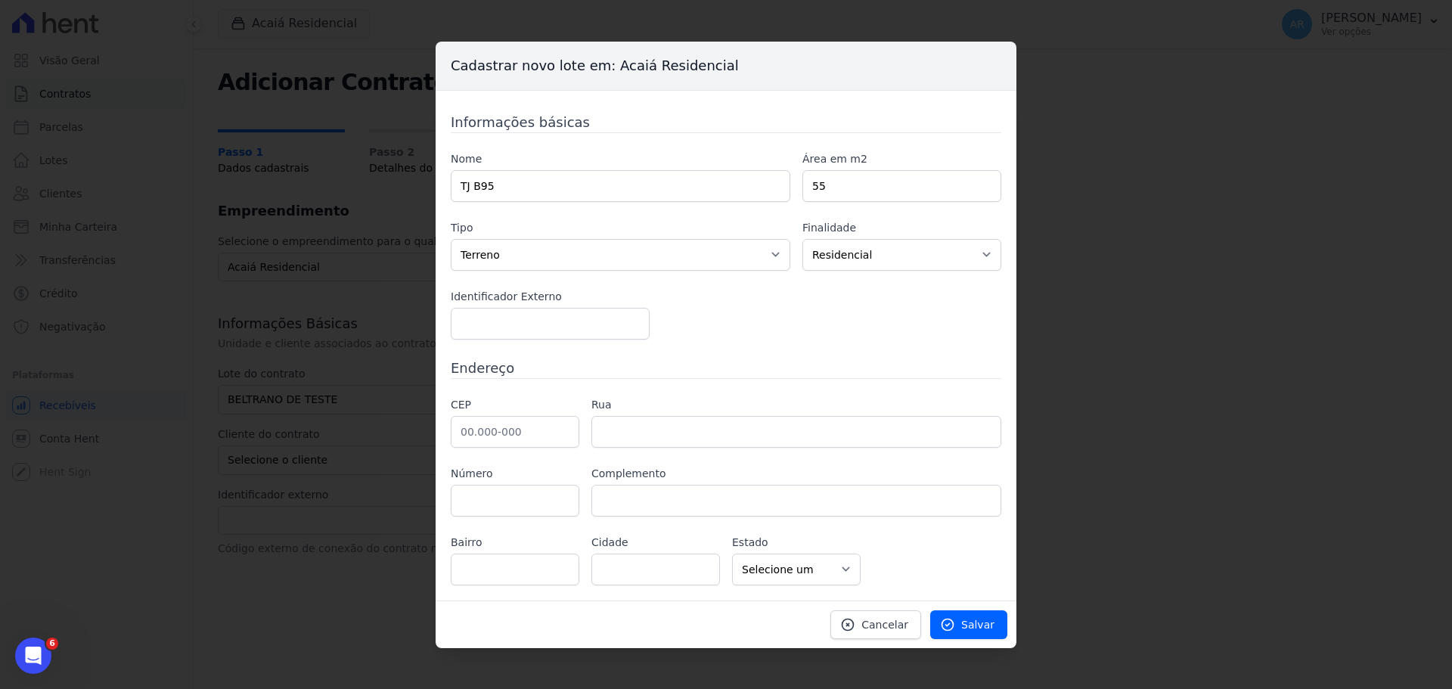
click at [563, 274] on div "Nome TJ B95 Área em m2 55 Tipo Casa Apartamento Escritório Flat Loja Espaço Com…" at bounding box center [726, 245] width 550 height 188
click at [545, 262] on select "Casa Apartamento Escritório Flat Loja Espaço Comercial Terreno Outros" at bounding box center [620, 255] width 339 height 32
select select "apartment"
click at [451, 239] on select "Casa Apartamento Escritório Flat Loja Espaço Comercial Terreno Outros" at bounding box center [620, 255] width 339 height 32
drag, startPoint x: 897, startPoint y: 262, endPoint x: 866, endPoint y: 264, distance: 31.1
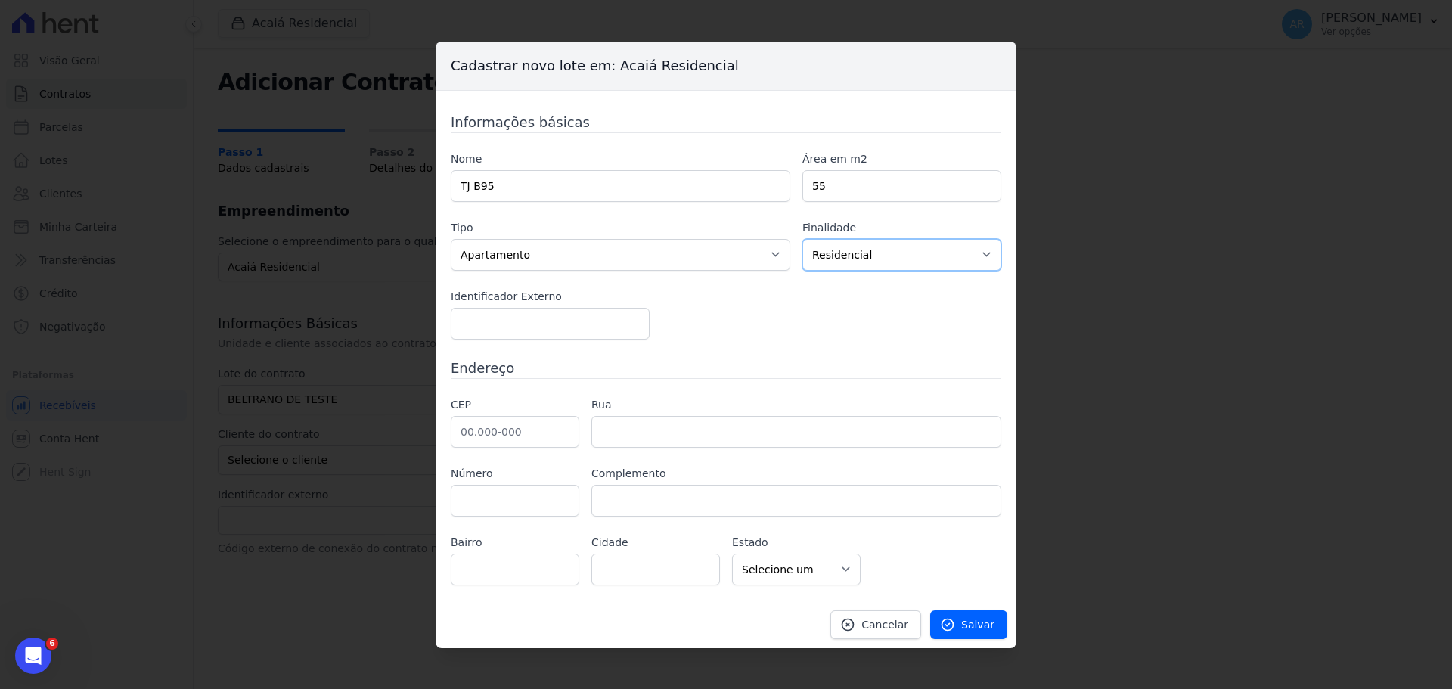
click at [897, 261] on select "Residencial Não-residencial Comercial Industrial Misto" at bounding box center [901, 255] width 199 height 32
click at [848, 259] on select "Residencial Não-residencial Comercial Industrial Misto" at bounding box center [901, 255] width 199 height 32
click at [530, 326] on input "number" at bounding box center [550, 324] width 199 height 32
type input "9"
click at [556, 429] on input "text" at bounding box center [515, 432] width 129 height 32
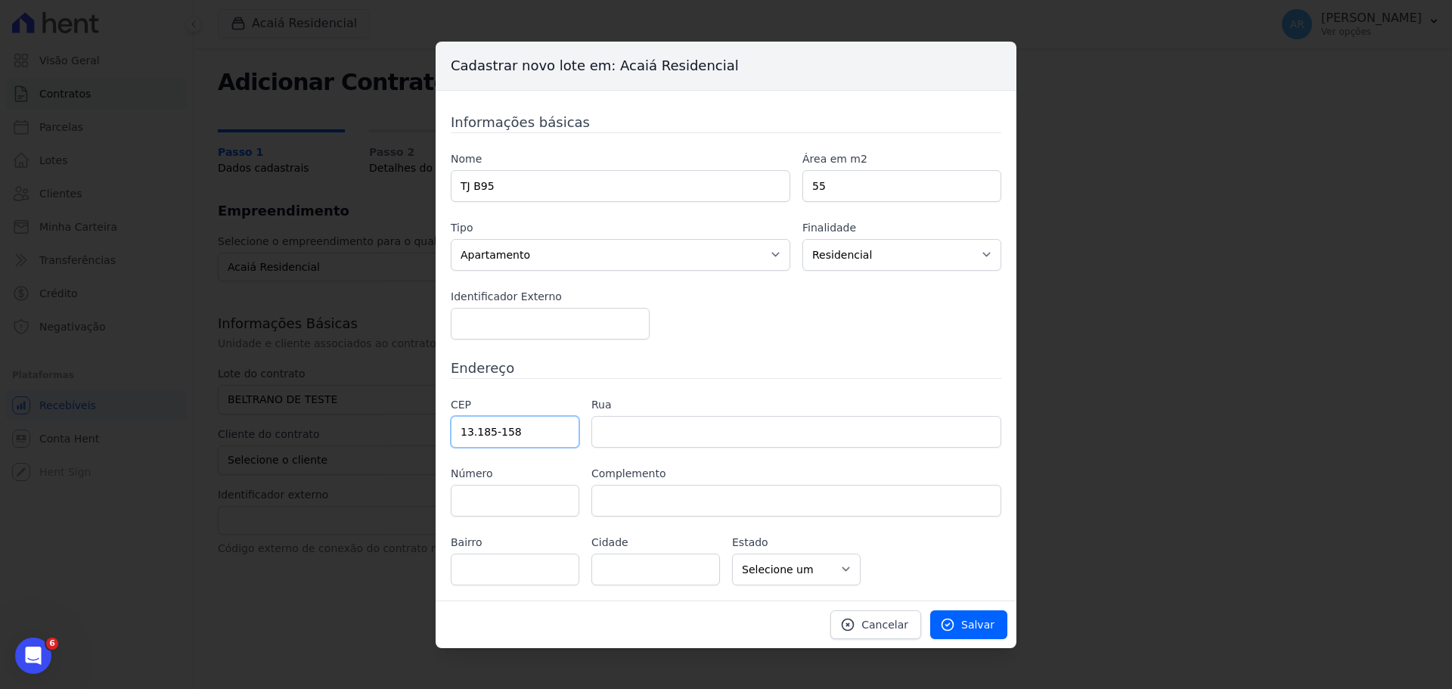
type input "13.185-158"
click at [600, 383] on div "Informações básicas Nome TJ B95 Área em m2 55 Tipo Casa Apartamento Escritório …" at bounding box center [726, 348] width 550 height 473
type input "Avenida Osvaldo de Souza"
type input "Jardim Novo Ângulo"
type input "Hortolândia"
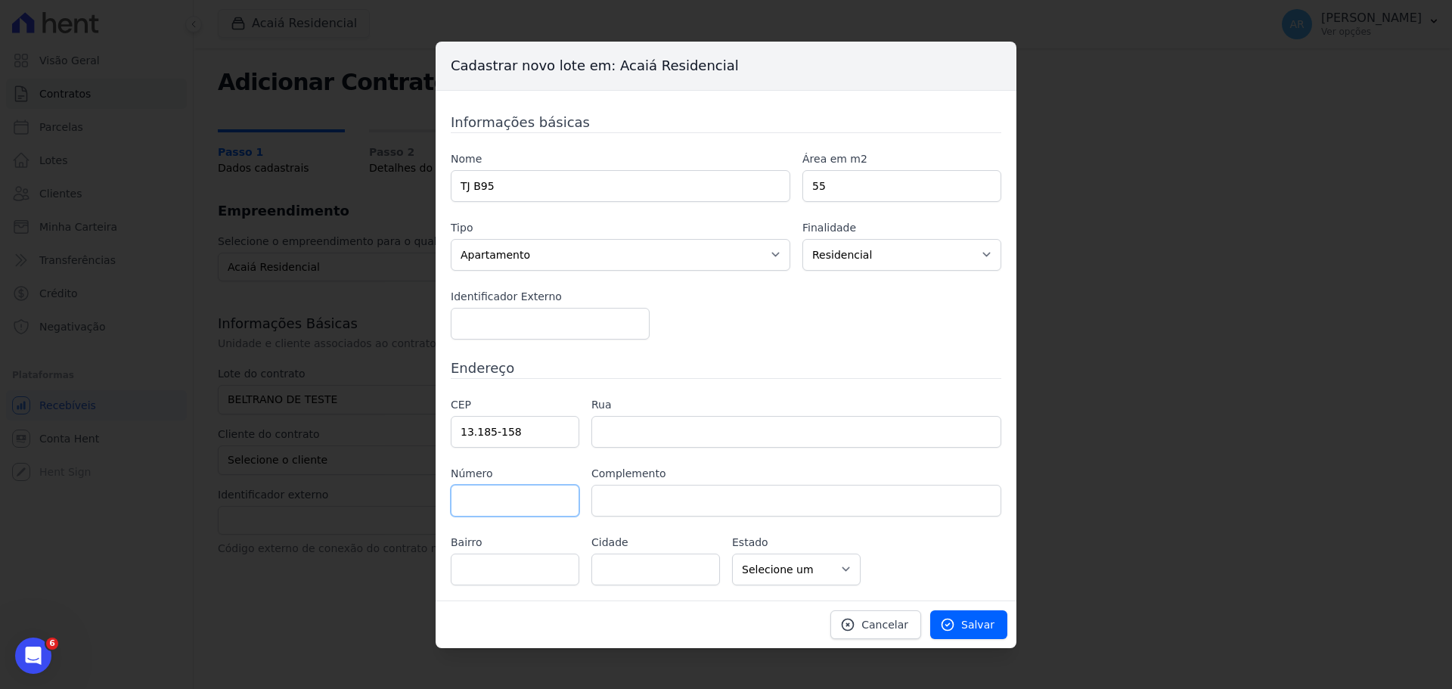
select select "SP"
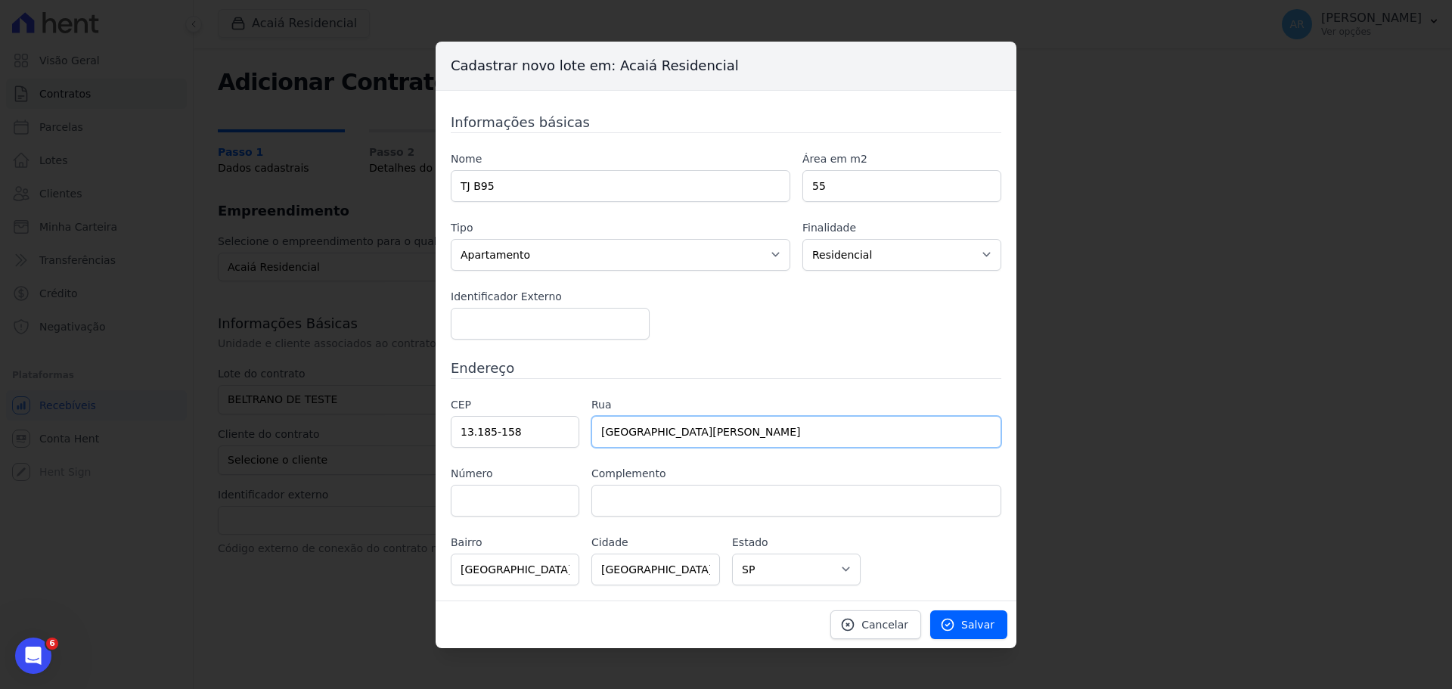
drag, startPoint x: 792, startPoint y: 420, endPoint x: 418, endPoint y: 471, distance: 377.8
click at [415, 473] on div "Cadastrar novo lote em: Acaiá Residencial Informações básicas Nome TJ B95 Área …" at bounding box center [726, 344] width 1452 height 689
drag, startPoint x: 497, startPoint y: 432, endPoint x: 532, endPoint y: 431, distance: 35.6
click at [532, 431] on input "13.185-158" at bounding box center [515, 432] width 129 height 32
type input "13.185-1"
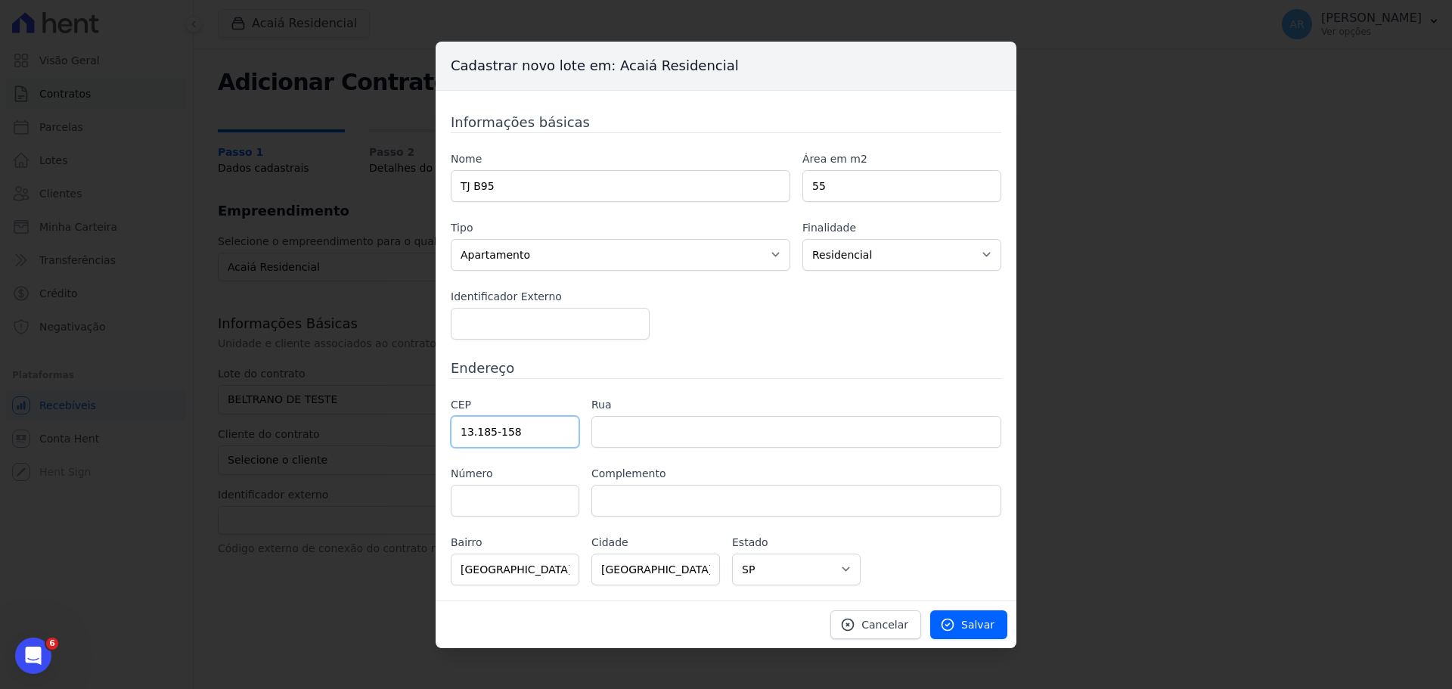
select select
type input "13.185-163"
click at [578, 401] on label "CEP" at bounding box center [515, 405] width 129 height 16
type input "Rua Indústria Giovane Passarela"
type input "Jardim Novo Ângulo"
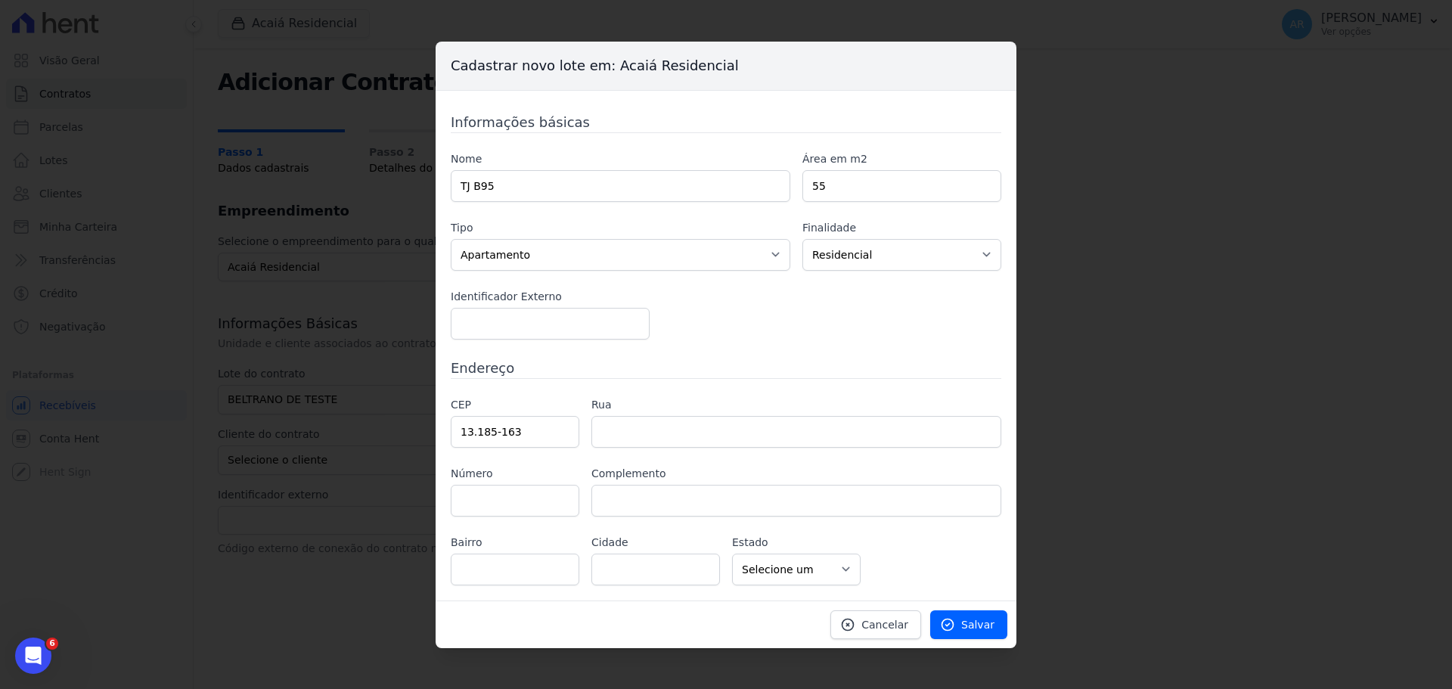
type input "Hortolândia"
select select "SP"
drag, startPoint x: 532, startPoint y: 424, endPoint x: 485, endPoint y: 425, distance: 46.9
click at [485, 425] on input "13.185-163" at bounding box center [515, 432] width 129 height 32
click at [506, 426] on input "13.185-163" at bounding box center [515, 432] width 129 height 32
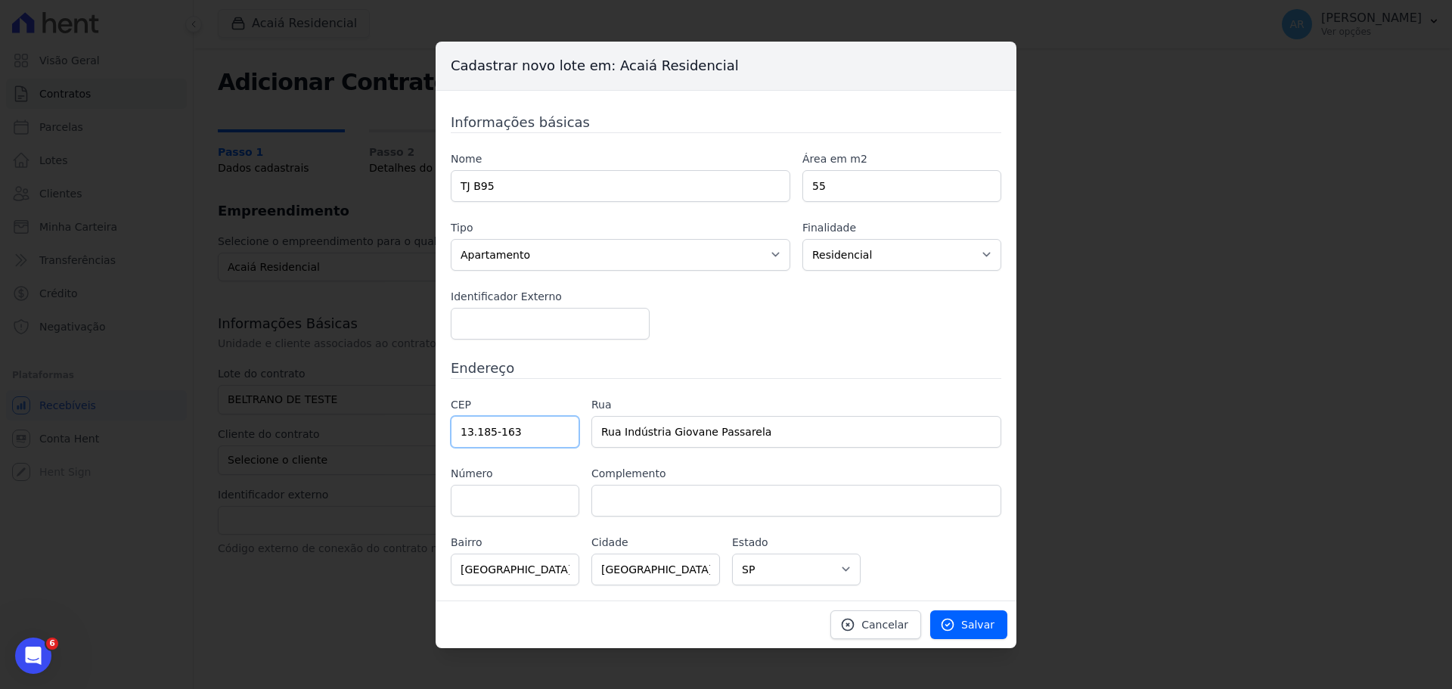
click at [516, 429] on input "13.185-163" at bounding box center [515, 432] width 129 height 32
drag, startPoint x: 500, startPoint y: 425, endPoint x: 533, endPoint y: 431, distance: 33.8
click at [533, 431] on input "13.185-163" at bounding box center [515, 432] width 129 height 32
type input "13.185-1"
select select
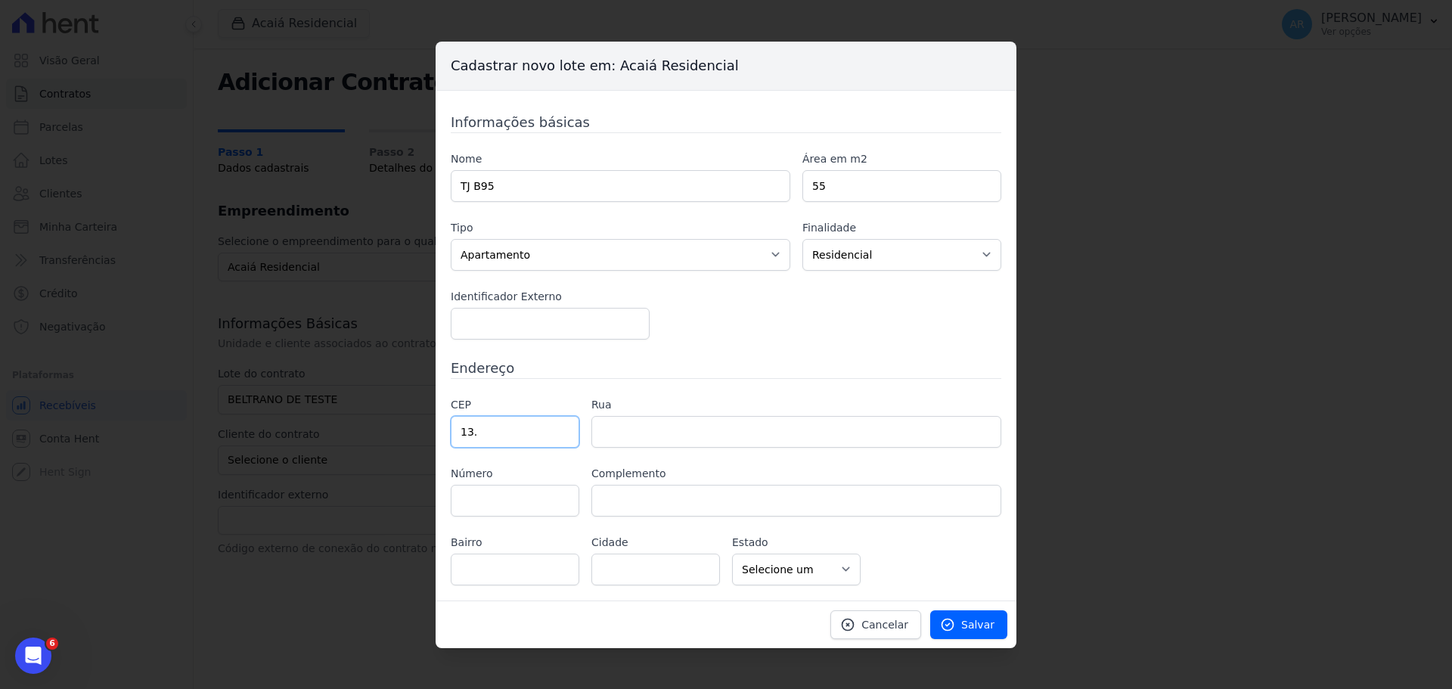
type input "1"
click at [525, 430] on input "text" at bounding box center [515, 432] width 129 height 32
type input "13.185-431"
click at [659, 462] on div "CEP 13.185-431 Rua Número Complemento Bairro Cidade" at bounding box center [726, 491] width 550 height 188
click at [571, 457] on div "CEP 13.185-431 Rua Número Complemento Bairro Cidade" at bounding box center [726, 491] width 550 height 188
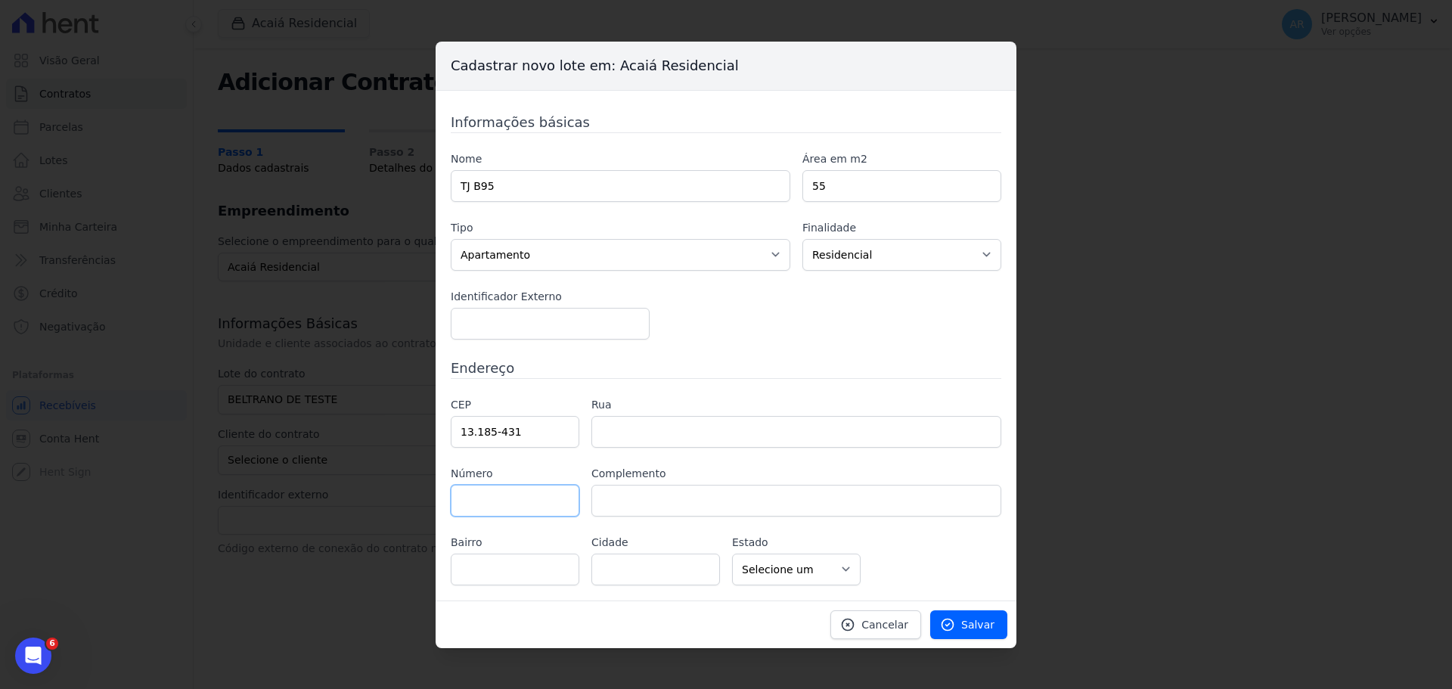
type input "Rua José Moscardini"
type input "Jardim Nossa Senhora de Fátima"
type input "Hortolândia"
select select "SP"
click at [618, 432] on input "Rua José Moscardini" at bounding box center [796, 432] width 410 height 32
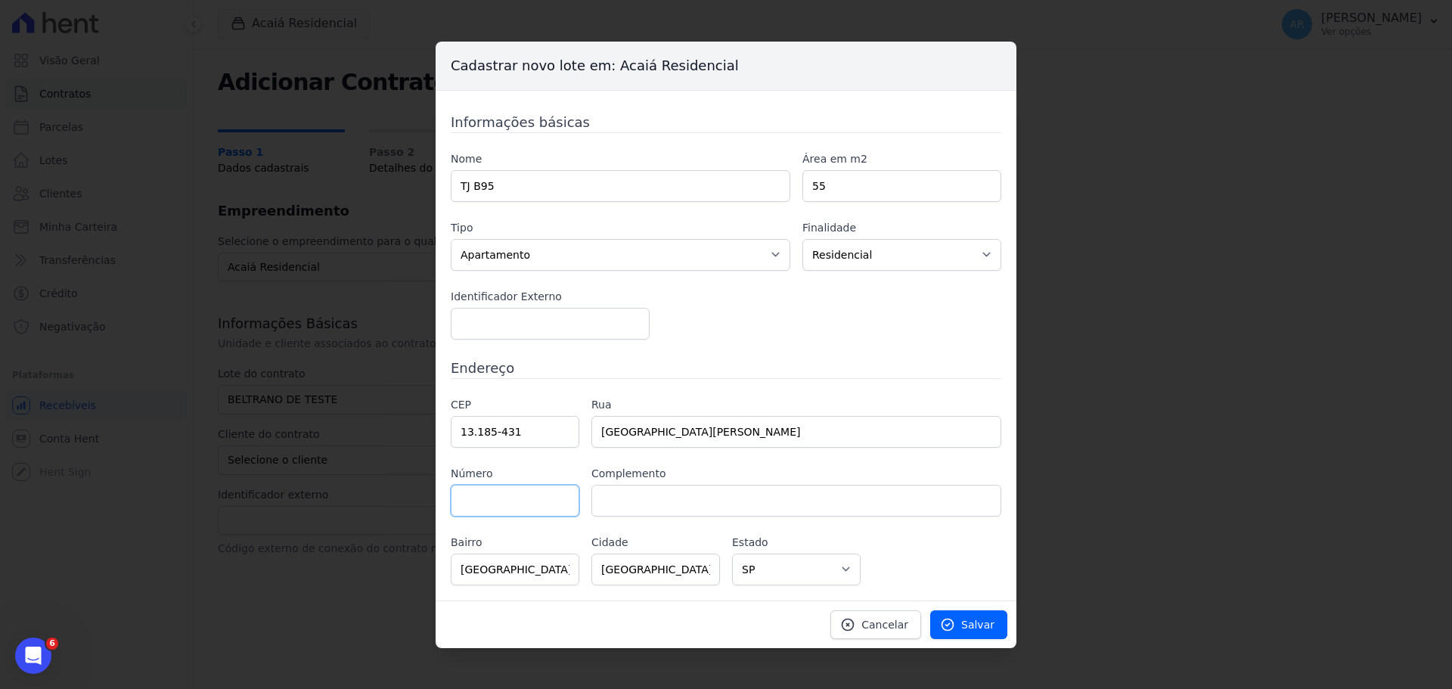
click at [476, 496] on input "text" at bounding box center [515, 501] width 129 height 32
type input "65"
click at [955, 621] on icon at bounding box center [947, 624] width 15 height 15
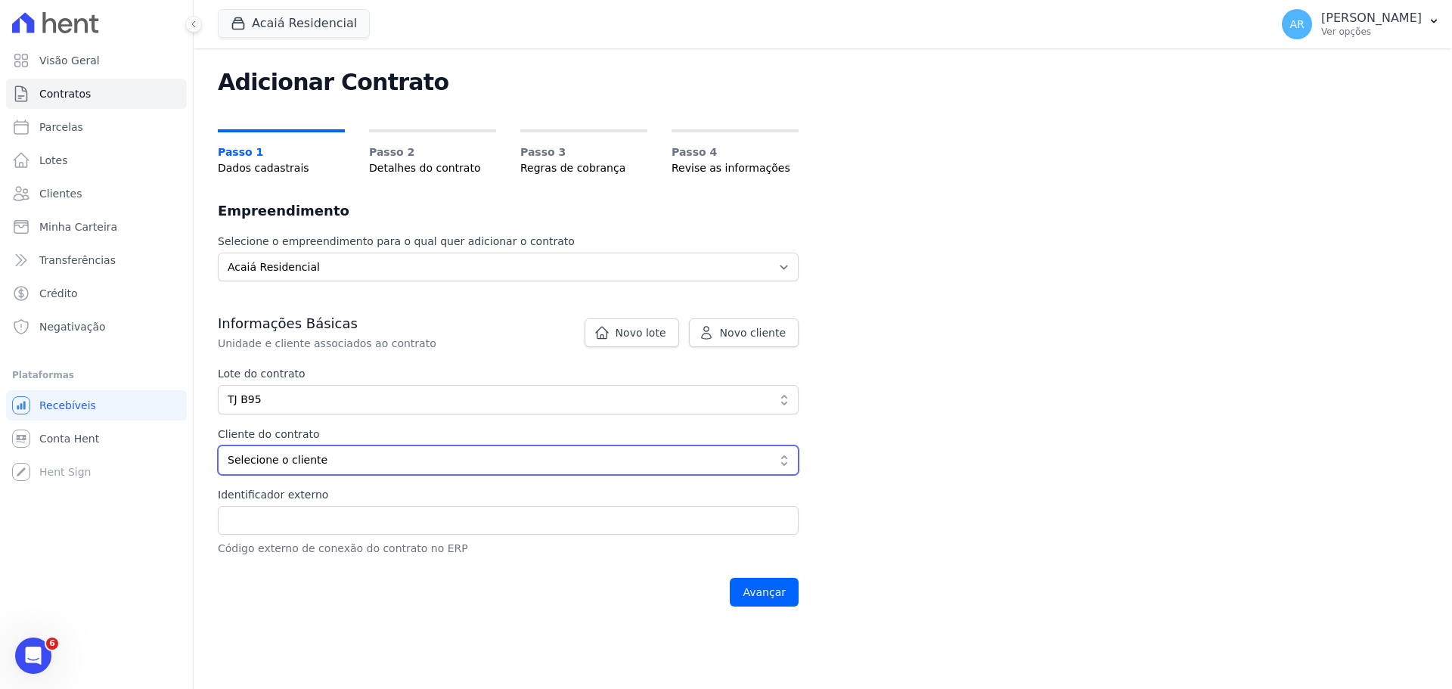
click at [256, 452] on button "Selecione o cliente" at bounding box center [508, 459] width 581 height 29
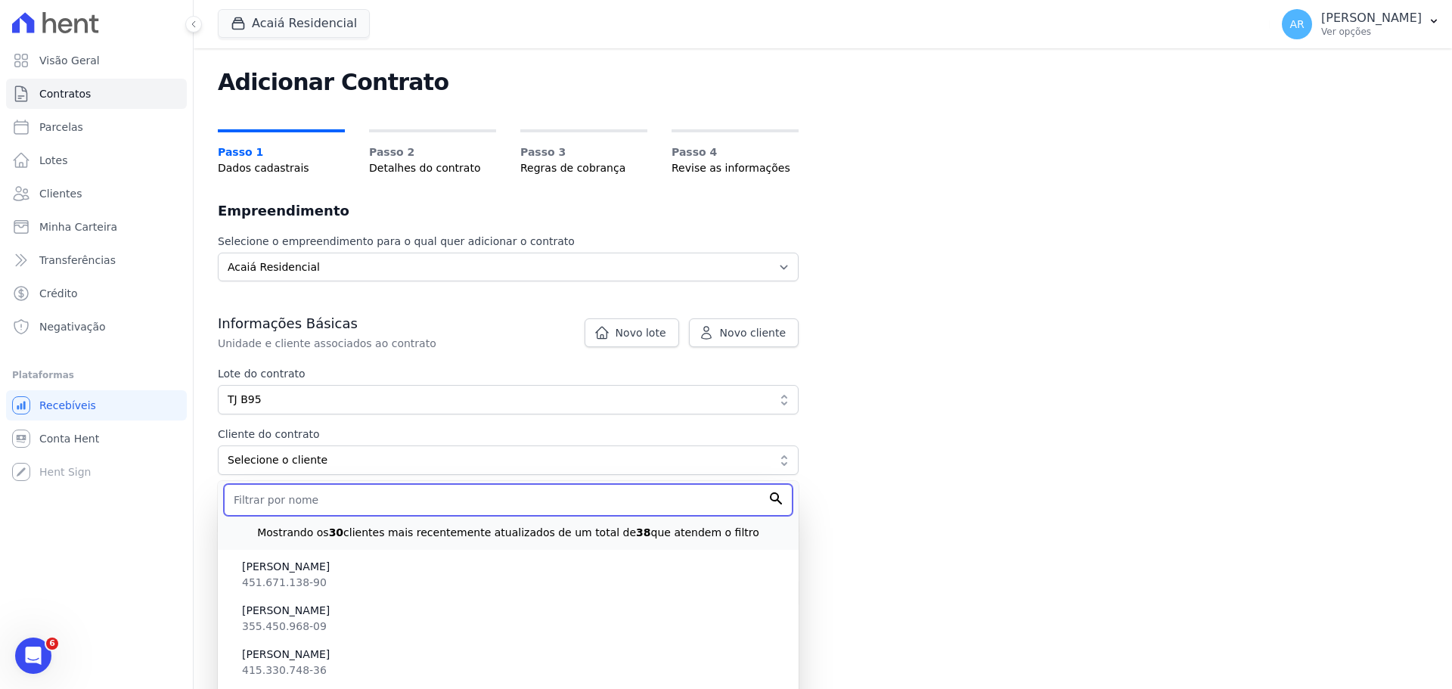
click at [253, 501] on input "text" at bounding box center [508, 500] width 569 height 32
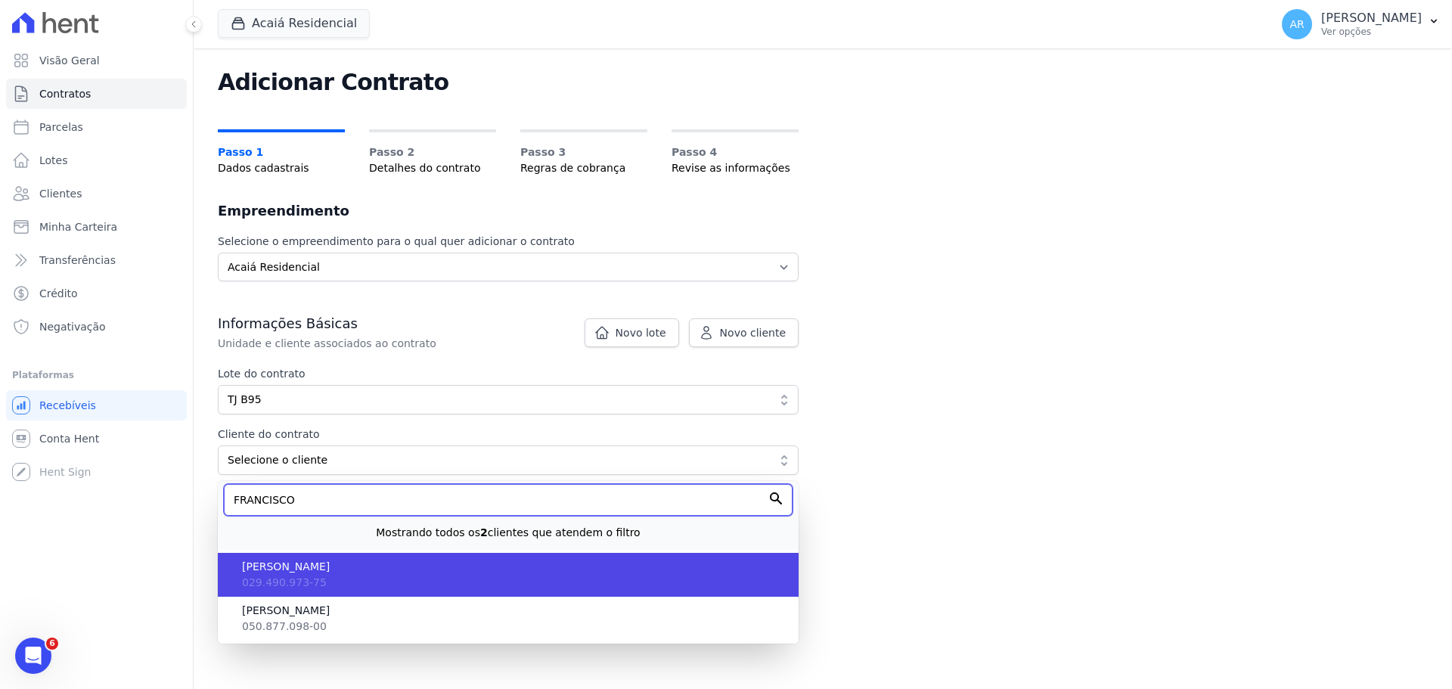
type input "FRANCISCO"
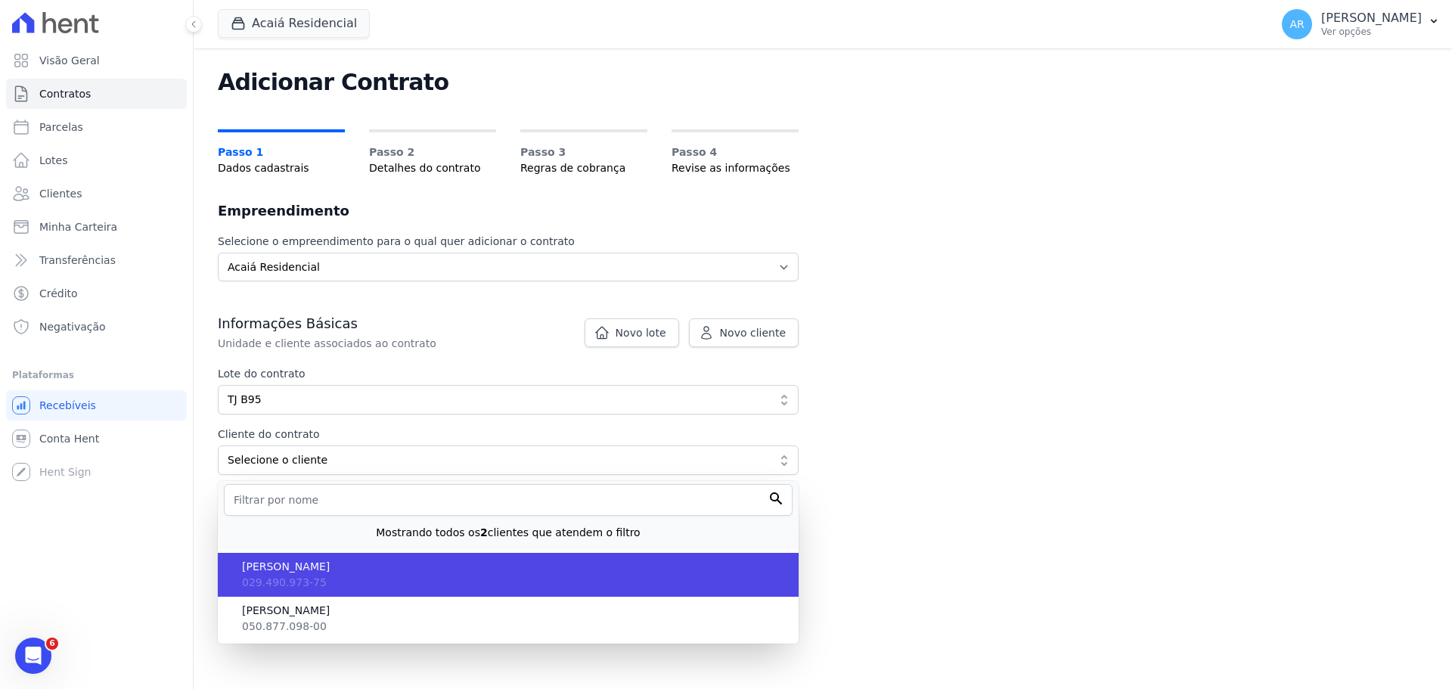
click at [277, 566] on span "[PERSON_NAME] DOS [PERSON_NAME]" at bounding box center [514, 567] width 544 height 16
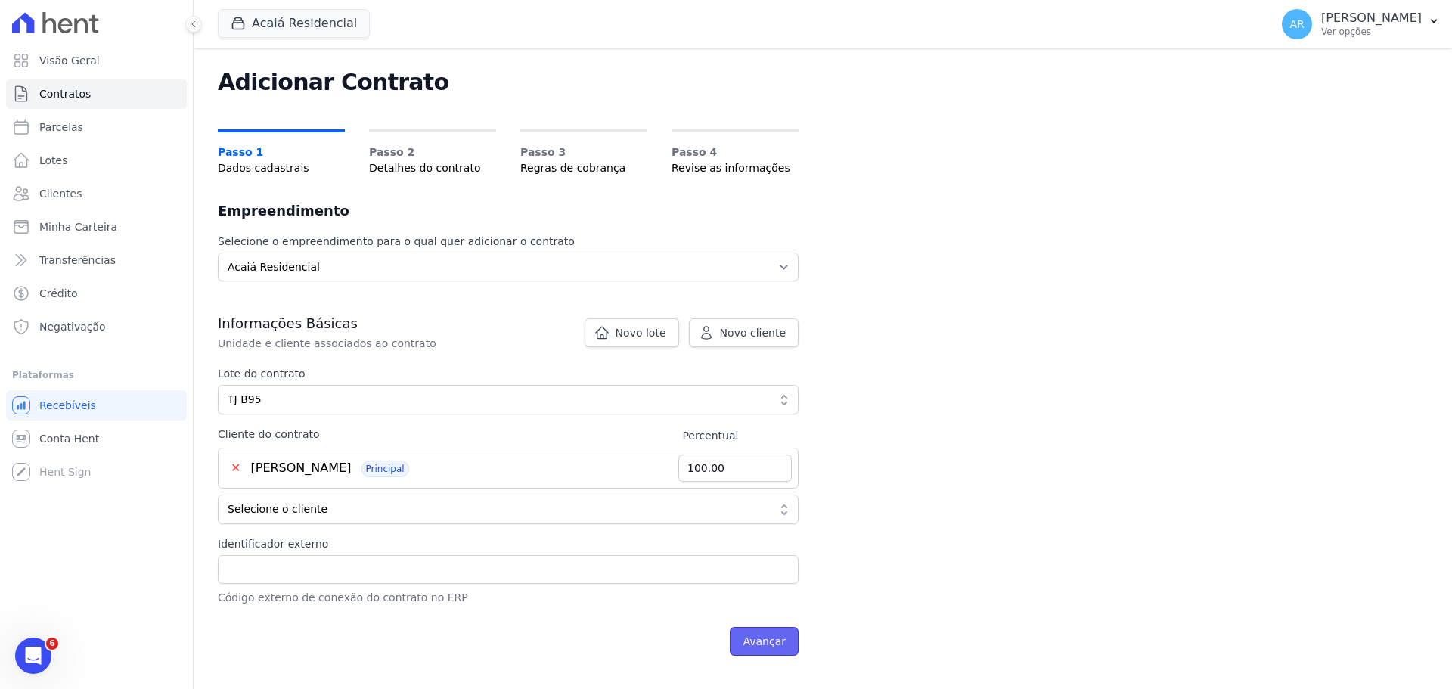
click at [780, 641] on input "Avançar" at bounding box center [764, 641] width 69 height 29
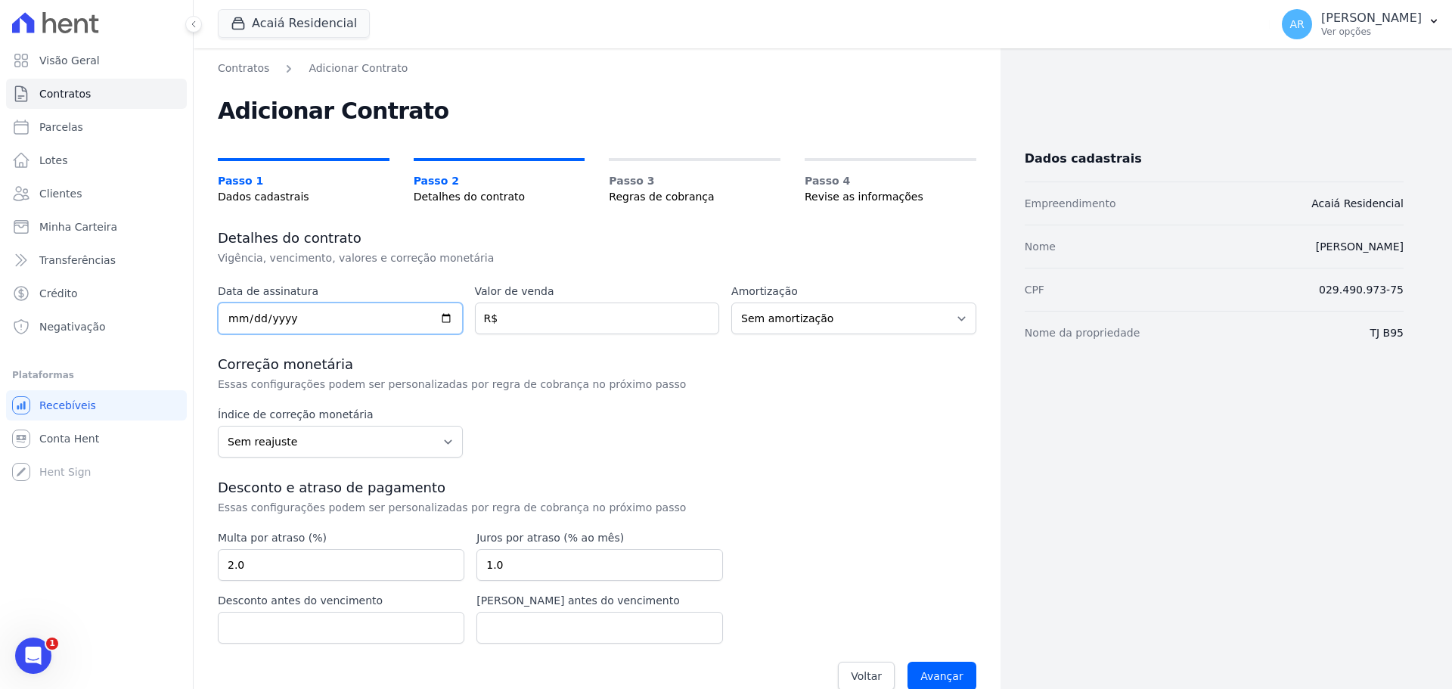
click at [271, 315] on input "date" at bounding box center [340, 318] width 245 height 32
click at [237, 313] on input "date" at bounding box center [340, 318] width 245 height 32
click at [234, 313] on input "date" at bounding box center [340, 318] width 245 height 32
click at [97, 129] on link "Parcelas" at bounding box center [96, 127] width 181 height 30
select select
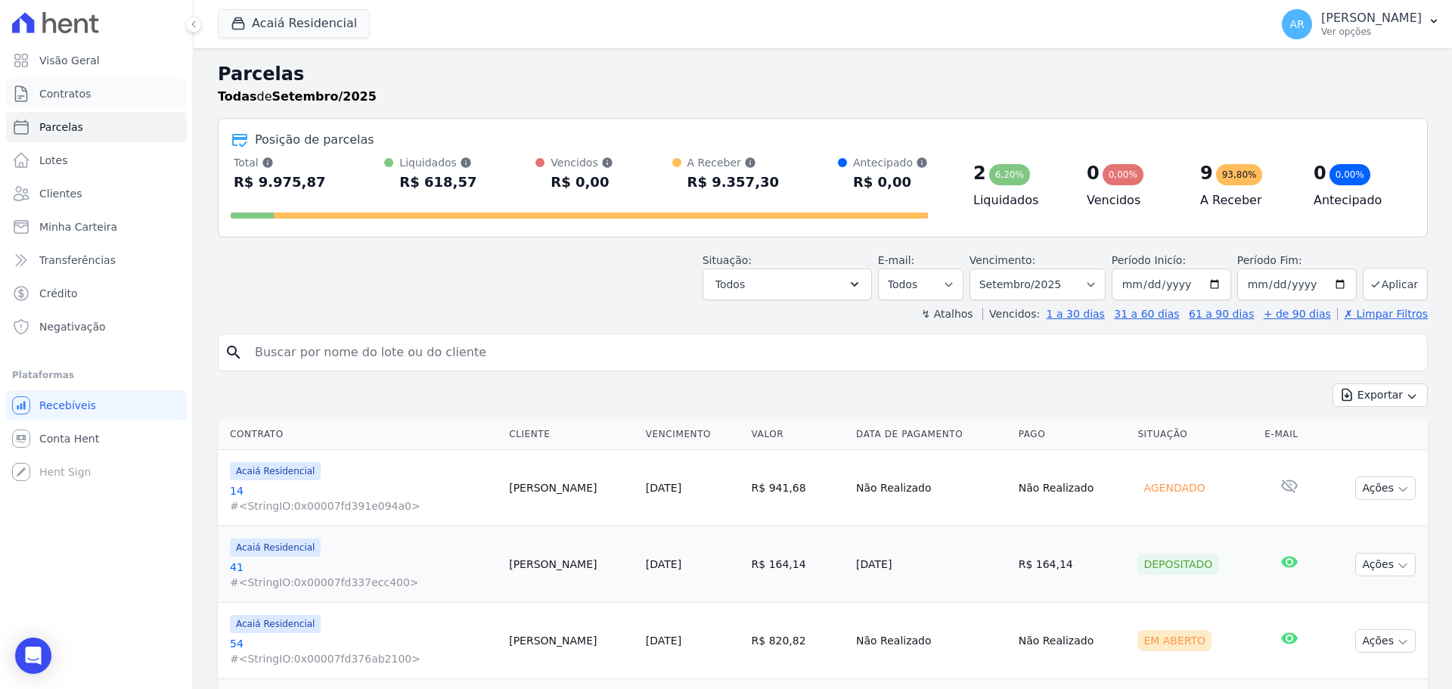
click at [78, 96] on span "Contratos" at bounding box center [64, 93] width 51 height 15
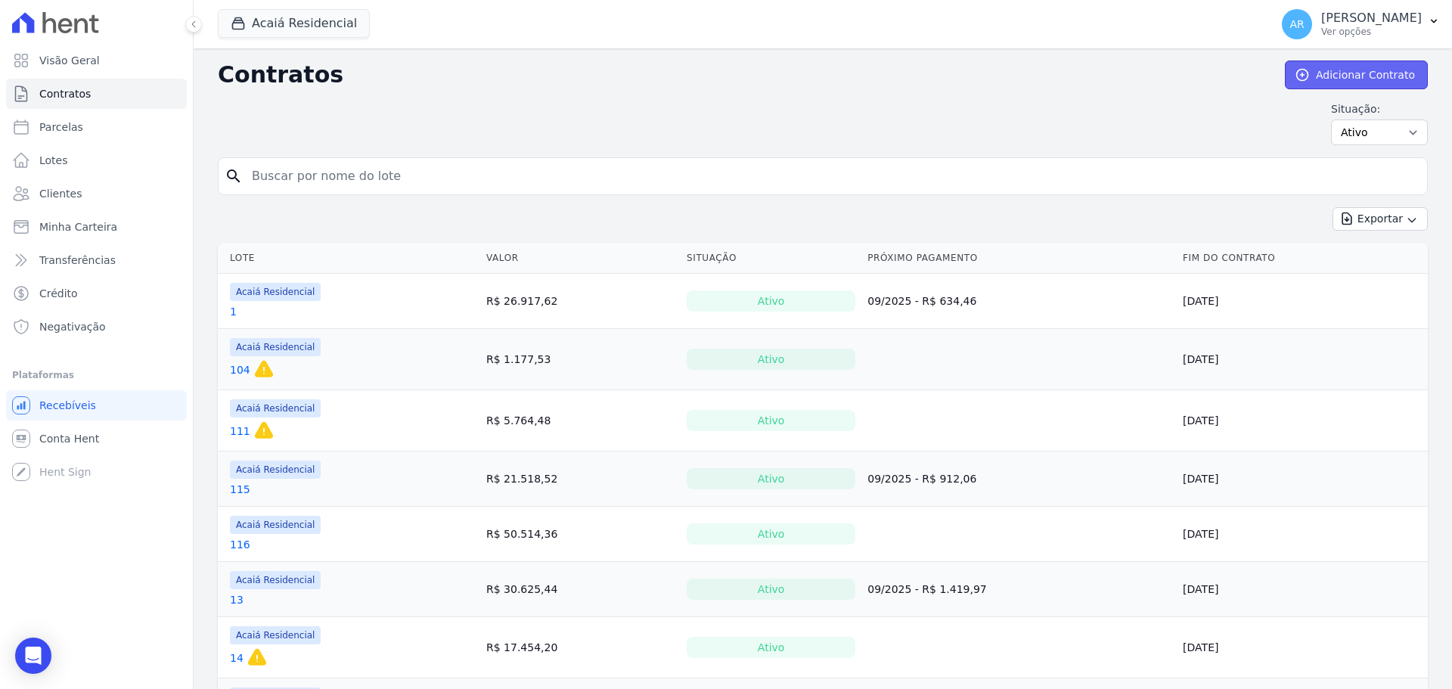
click at [1322, 70] on link "Adicionar Contrato" at bounding box center [1356, 74] width 143 height 29
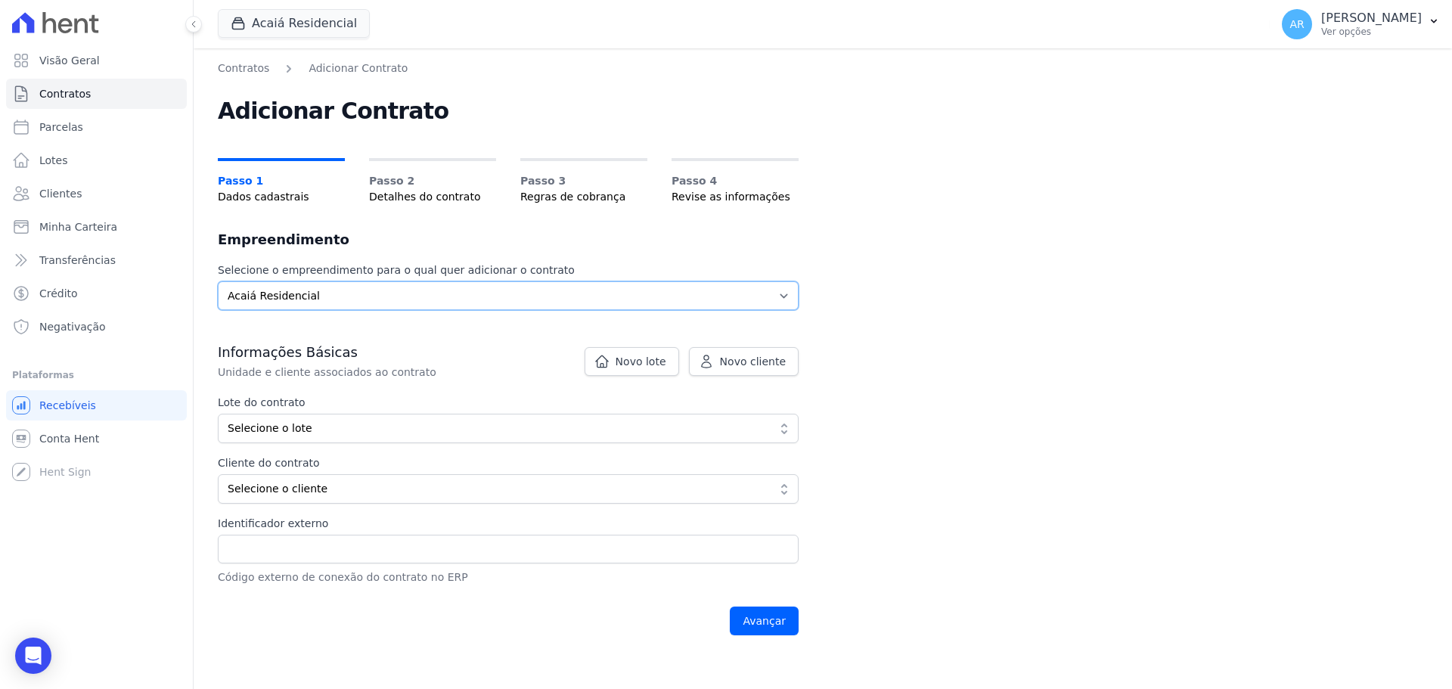
click at [404, 296] on select "Selecione o empreendimento Acaiá Residencial" at bounding box center [508, 295] width 581 height 29
click at [392, 303] on select "Selecione o empreendimento Acaiá Residencial" at bounding box center [508, 295] width 581 height 29
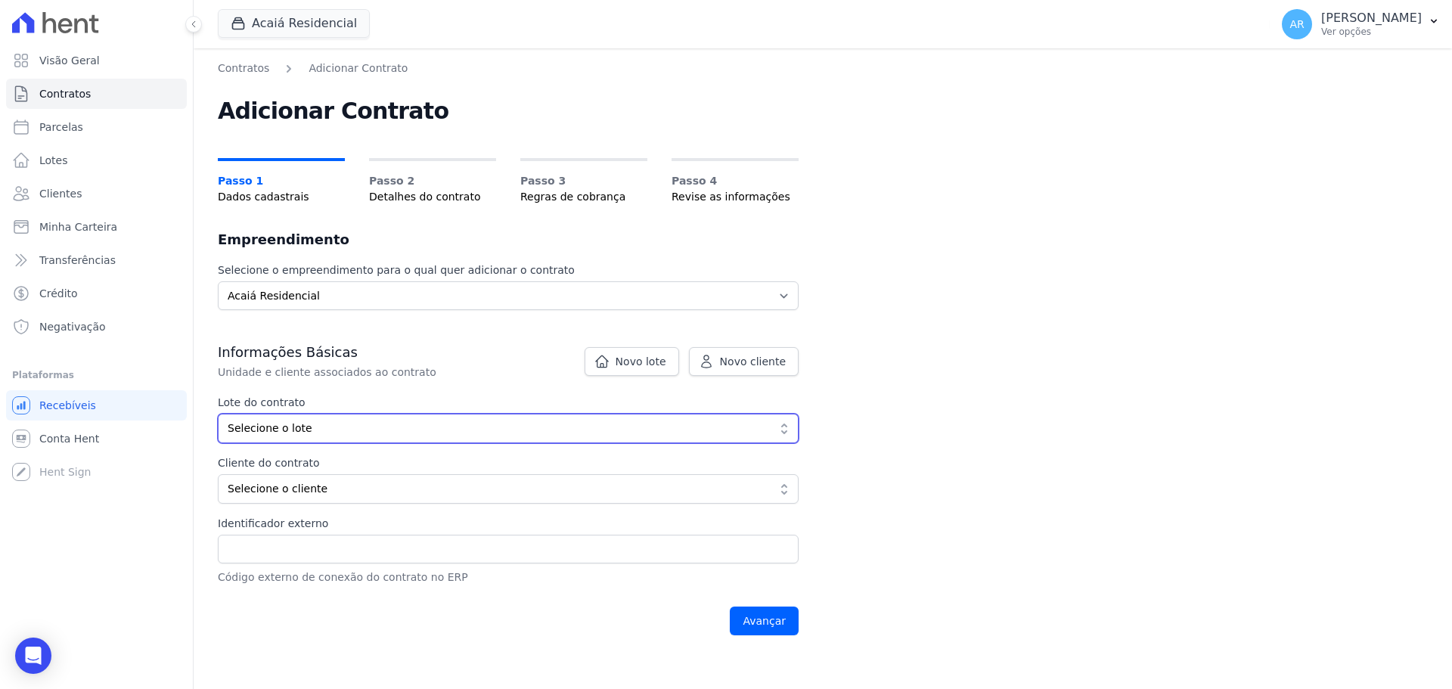
click at [327, 428] on span "Selecione o lote" at bounding box center [498, 428] width 540 height 16
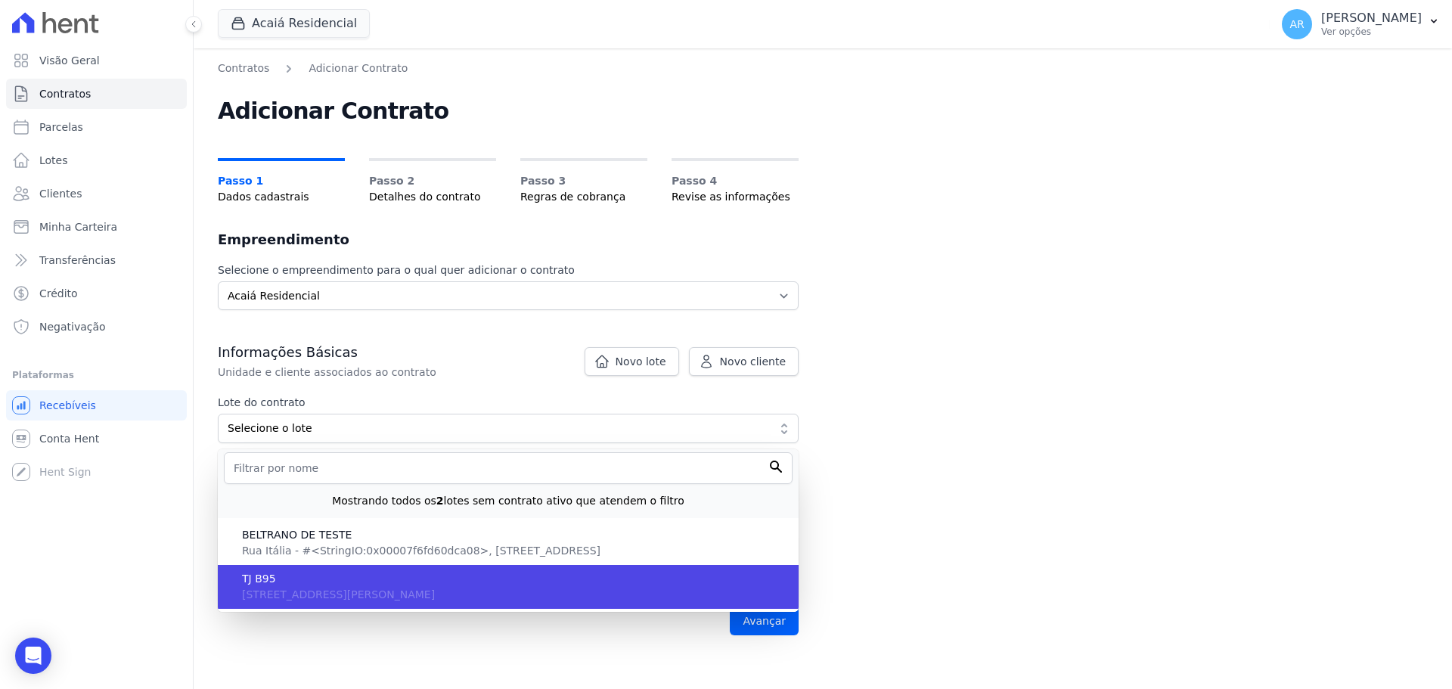
click at [284, 587] on li "TJ B95 Rua José Moscardini, 65, Jardim Nossa Senhora de Fátima, SP, Hortolândia…" at bounding box center [508, 587] width 581 height 44
type input "2dd5a0f5-a648-4b65-bfd6-87d7df6d394c"
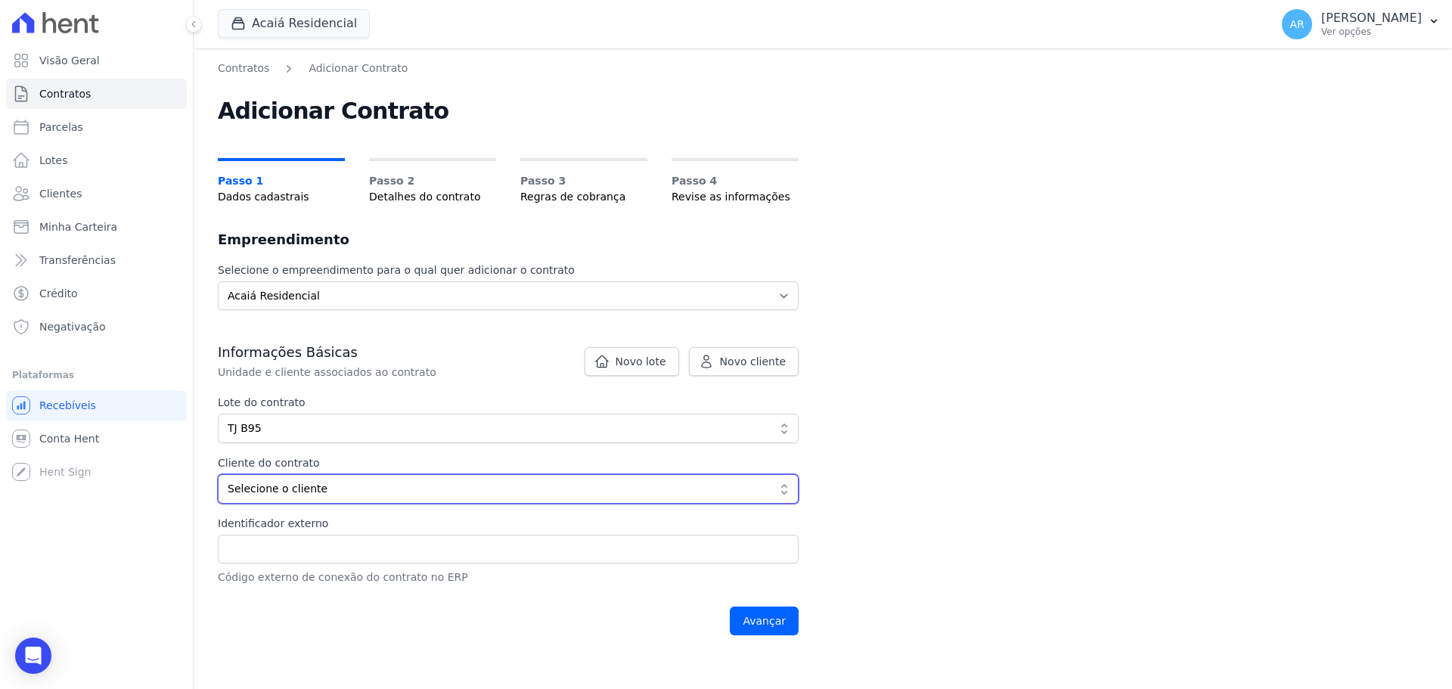
click at [295, 492] on span "Selecione o cliente" at bounding box center [498, 489] width 540 height 16
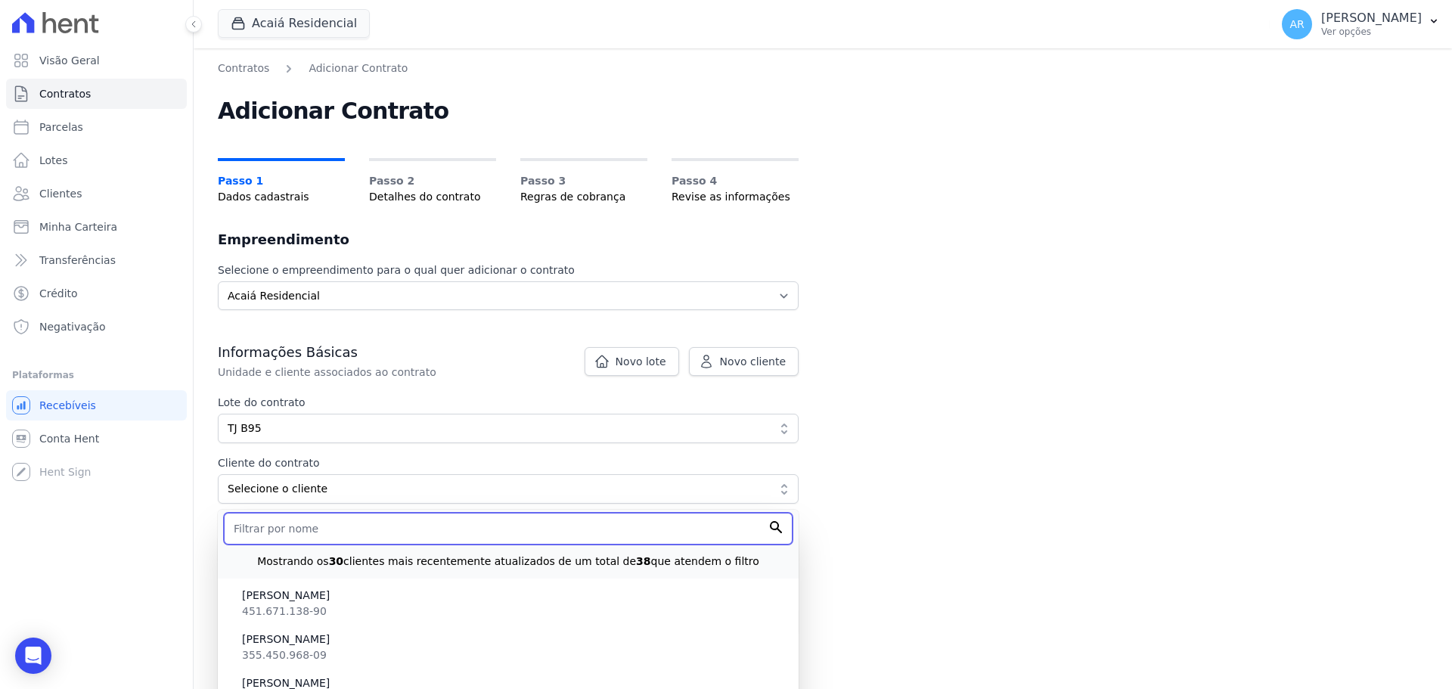
click at [265, 532] on input "text" at bounding box center [508, 529] width 569 height 32
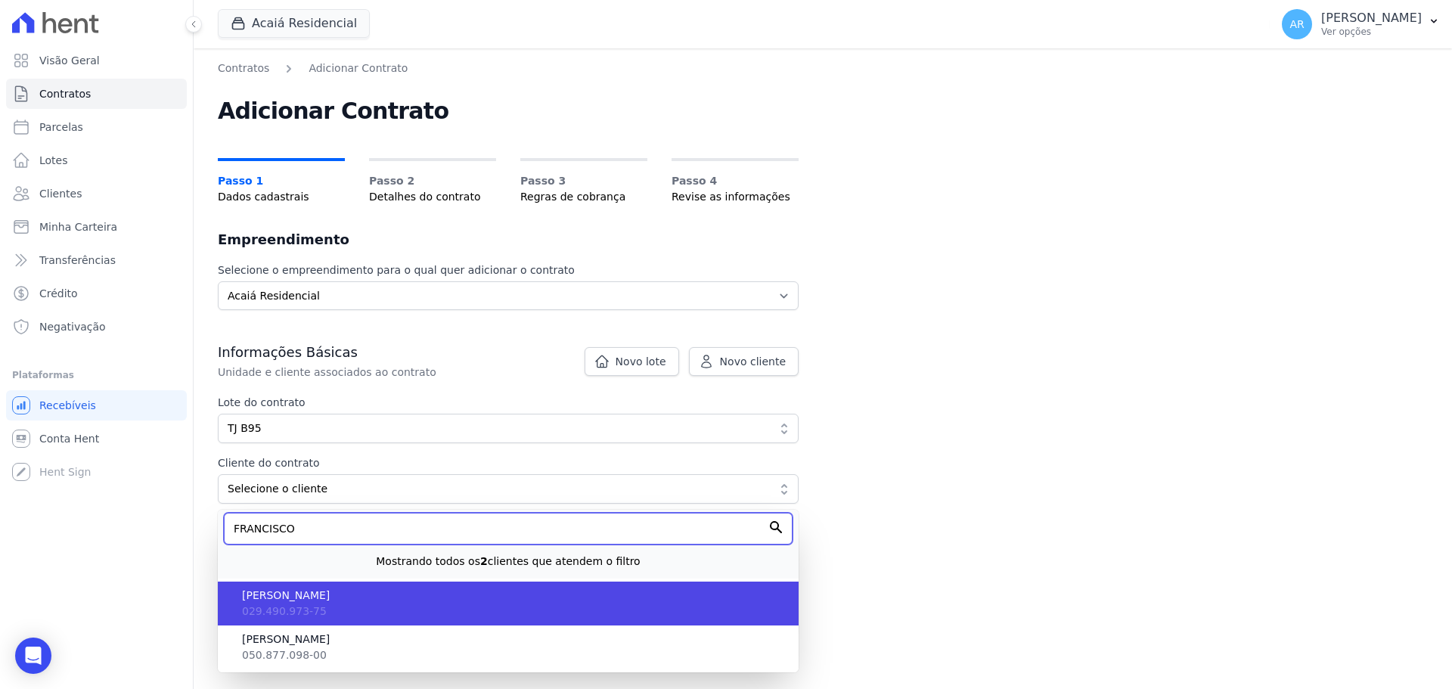
type input "FRANCISCO"
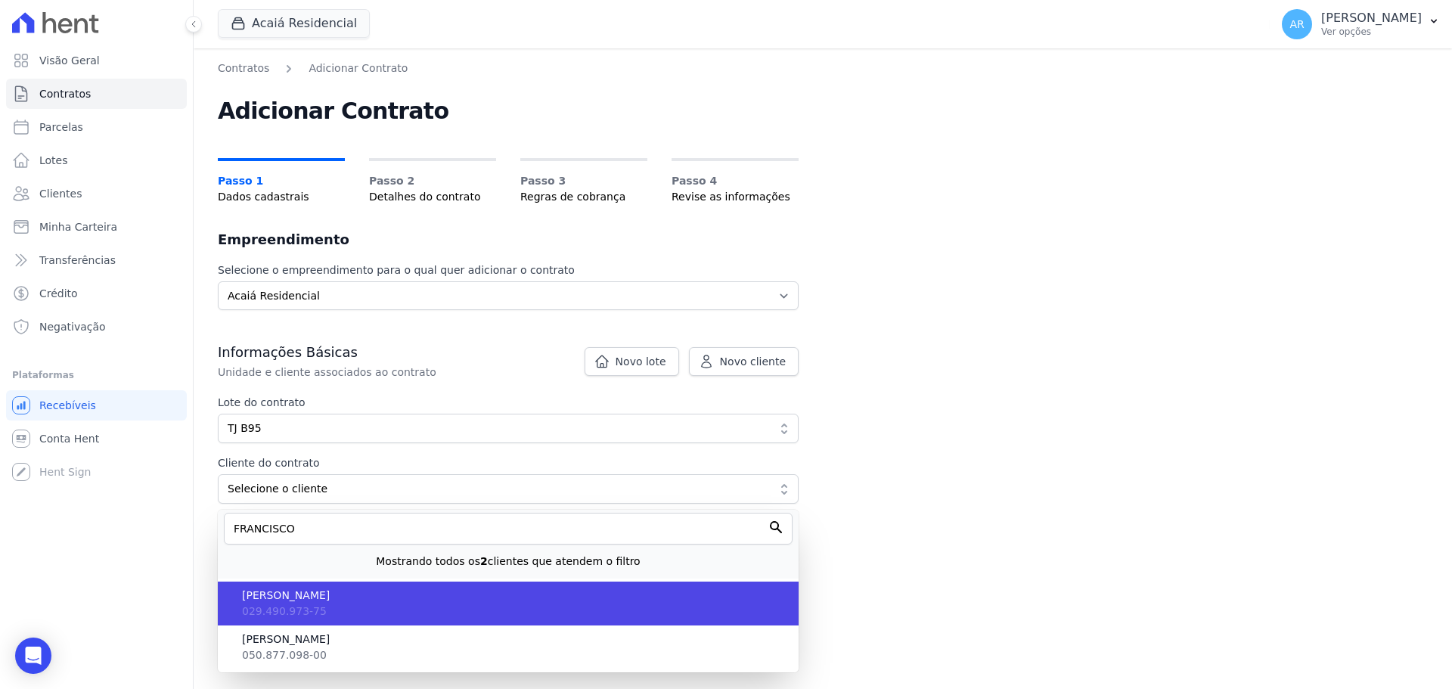
click at [283, 603] on li "FRANCISCO LEAL DOS SANTOS 029.490.973-75" at bounding box center [508, 603] width 581 height 44
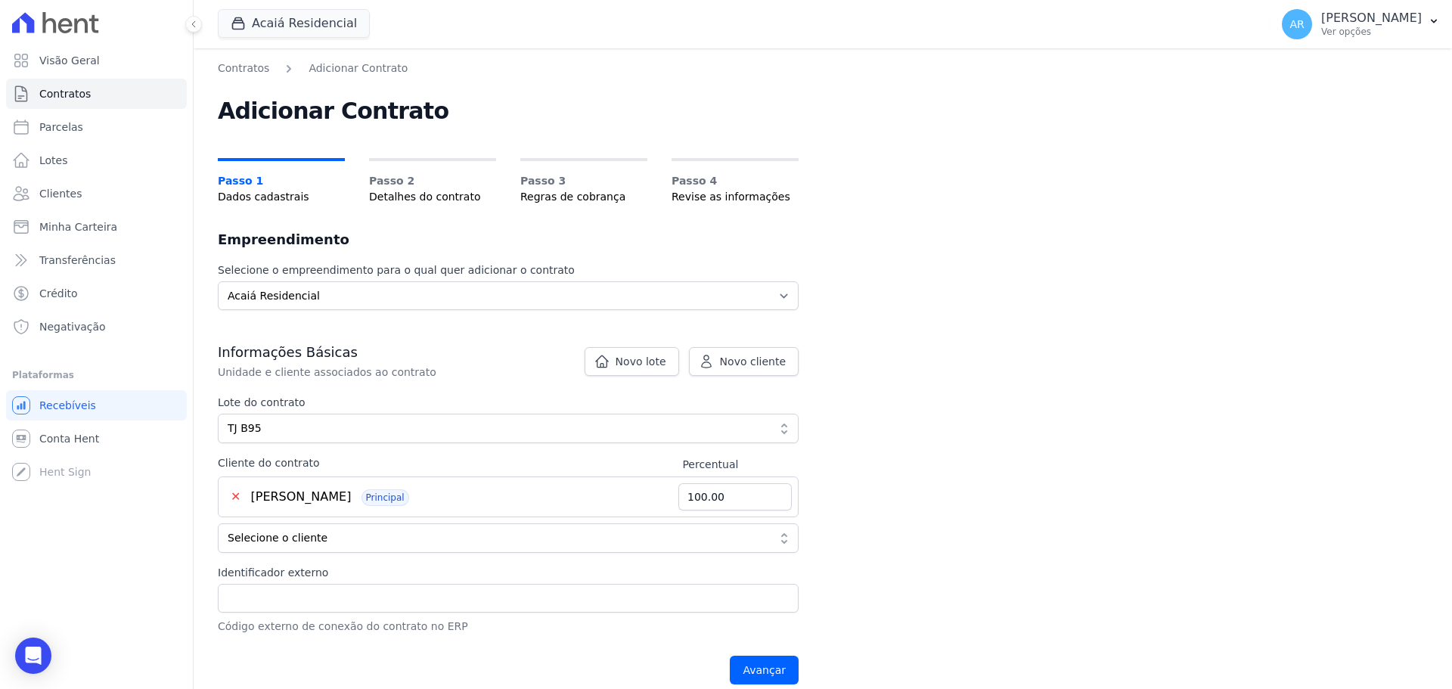
click at [789, 652] on div "Avançar" at bounding box center [508, 669] width 581 height 47
click at [767, 662] on input "Avançar" at bounding box center [764, 670] width 69 height 29
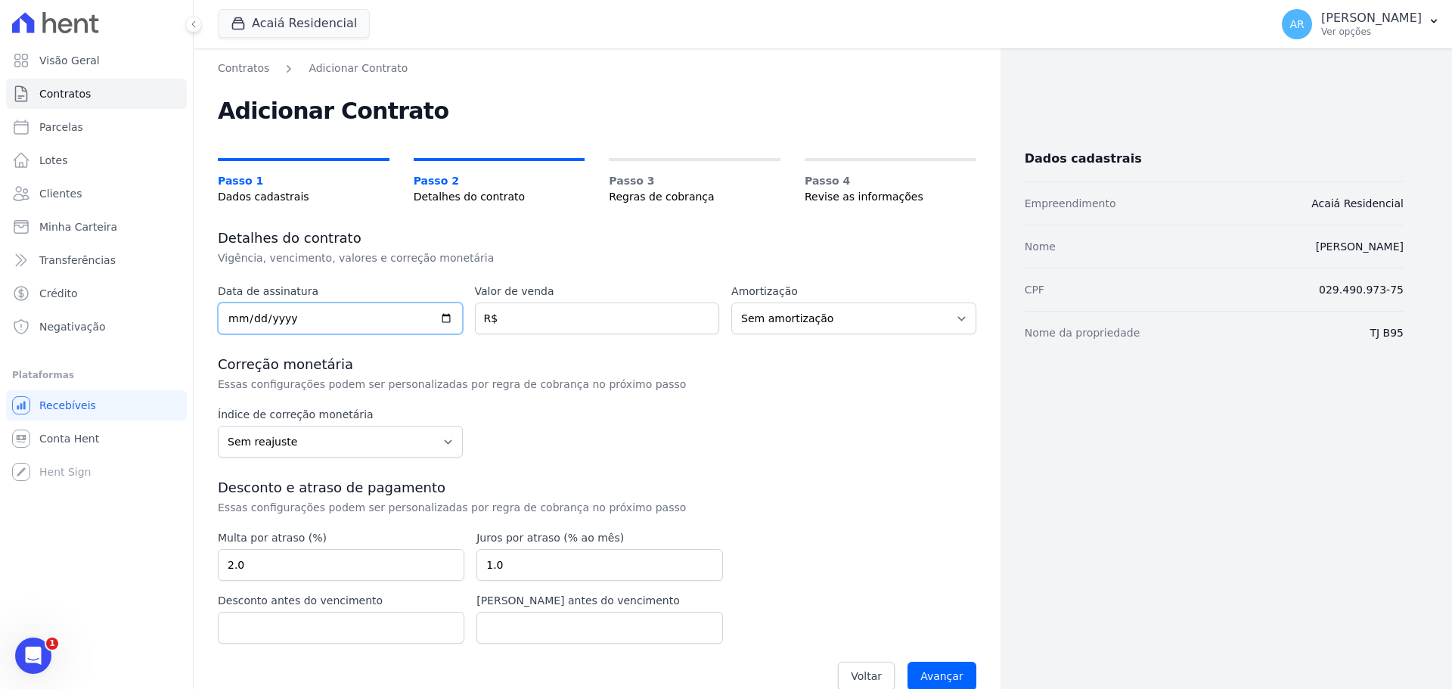
click at [239, 315] on input "date" at bounding box center [340, 318] width 245 height 32
click at [322, 321] on input "[DATE]" at bounding box center [340, 318] width 245 height 32
type input "[DATE]"
click at [525, 302] on div "Valor de venda R$" at bounding box center [597, 309] width 245 height 51
click at [525, 313] on input "number" at bounding box center [597, 318] width 245 height 32
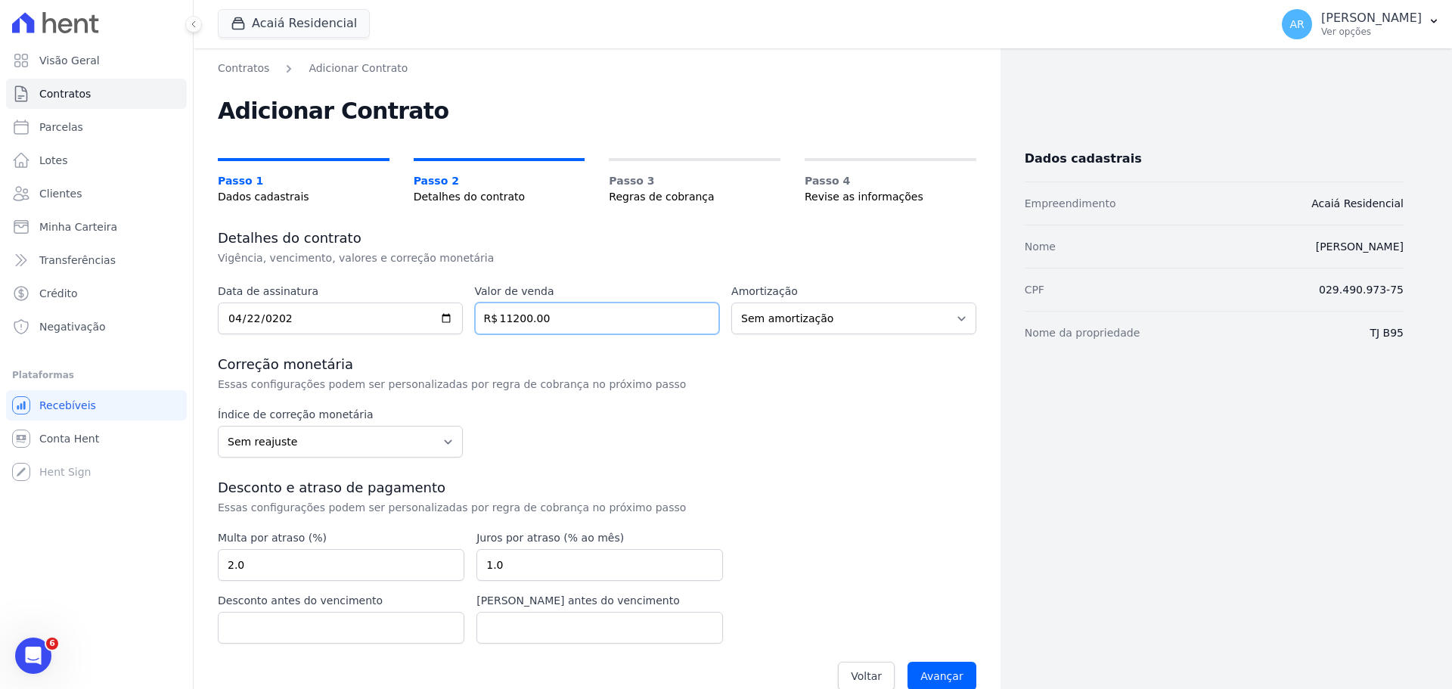
type input "11200.00"
click at [690, 359] on h3 "Correção monetária" at bounding box center [597, 364] width 758 height 18
click at [767, 324] on select "Sem amortização Price Sac" at bounding box center [853, 318] width 245 height 32
drag, startPoint x: 795, startPoint y: 318, endPoint x: 618, endPoint y: 390, distance: 191.6
click at [795, 318] on select "Sem amortização Price Sac" at bounding box center [853, 318] width 245 height 32
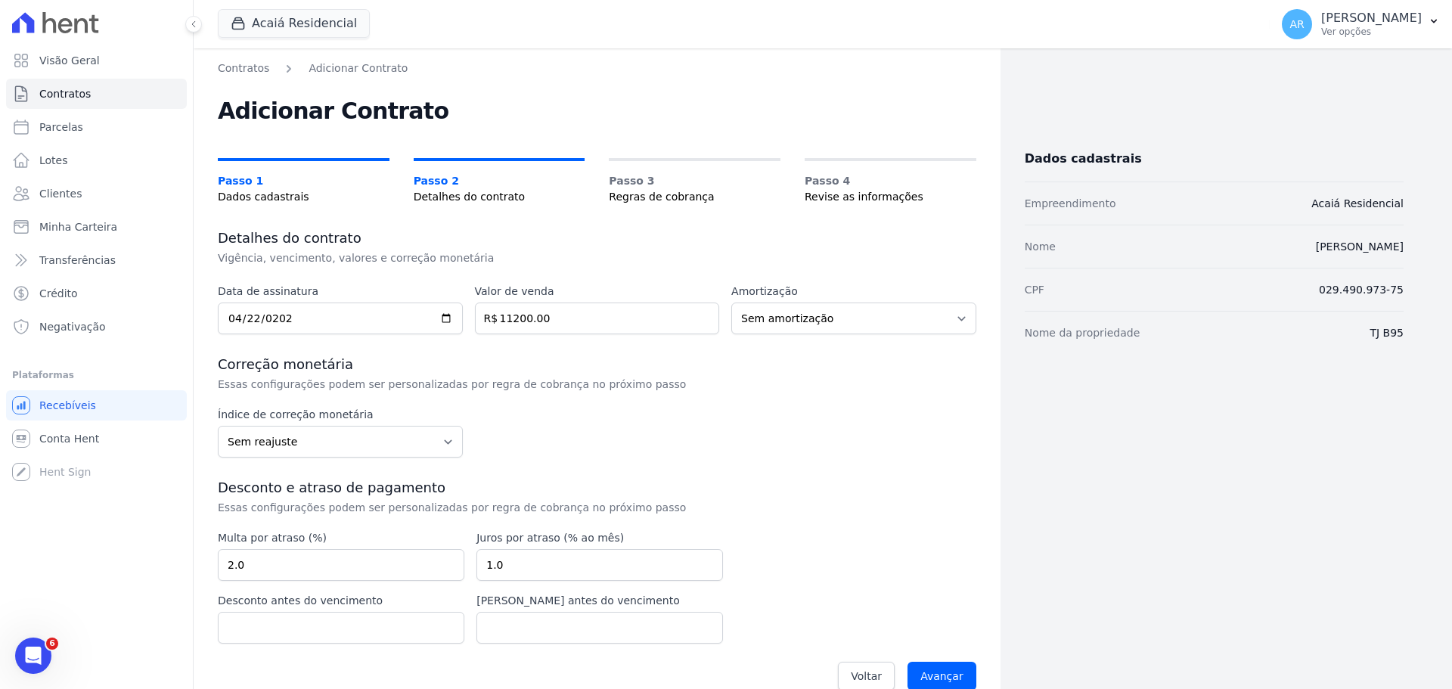
click at [487, 423] on div "Índice de correção monetária Sem reajuste Média dos últimos 12 meses acumulado …" at bounding box center [597, 432] width 758 height 51
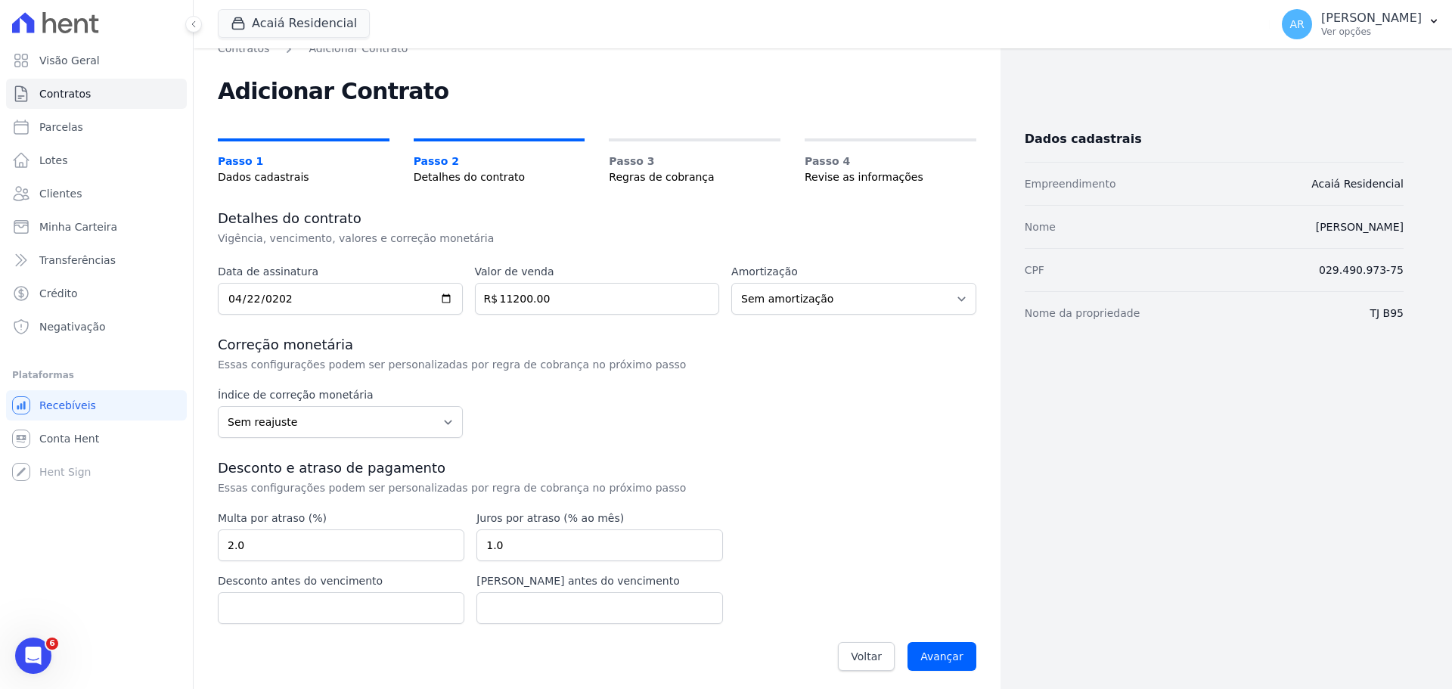
scroll to position [26, 0]
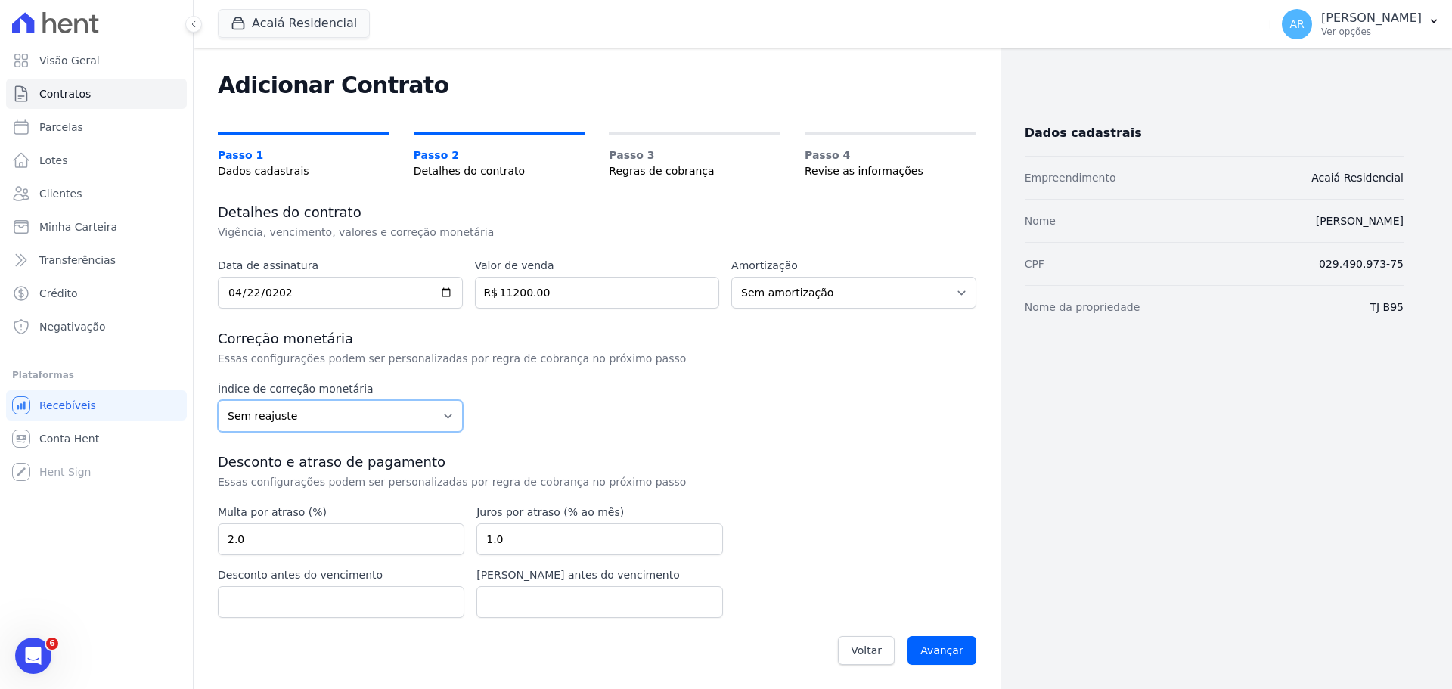
click at [288, 414] on select "Sem reajuste Média dos últimos 12 meses acumulado de INCCM Média dos últimos 12…" at bounding box center [340, 416] width 245 height 32
select select "inccm"
click at [218, 400] on select "Sem reajuste Média dos últimos 12 meses acumulado de INCCM Média dos últimos 12…" at bounding box center [340, 416] width 245 height 32
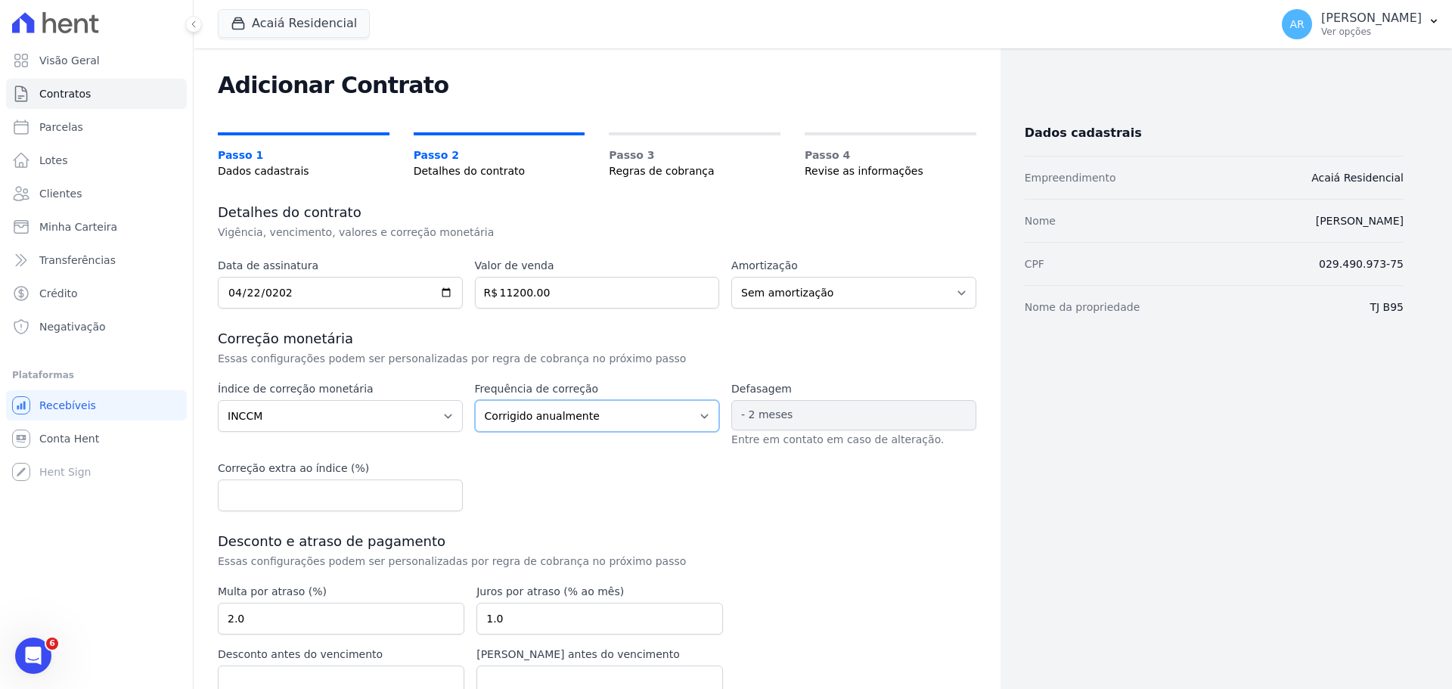
click at [549, 418] on select "Corrigido semestralmente Corrigido mensalmente Corrigido anualmente" at bounding box center [597, 416] width 245 height 32
click at [549, 417] on select "Corrigido semestralmente Corrigido mensalmente Corrigido anualmente" at bounding box center [597, 416] width 245 height 32
click at [566, 401] on select "Corrigido semestralmente Corrigido mensalmente Corrigido anualmente" at bounding box center [597, 416] width 245 height 32
click at [378, 421] on select "Sem reajuste Média dos últimos 12 meses acumulado de INCCM Média dos últimos 12…" at bounding box center [340, 416] width 245 height 32
click at [377, 421] on select "Sem reajuste Média dos últimos 12 meses acumulado de INCCM Média dos últimos 12…" at bounding box center [340, 416] width 245 height 32
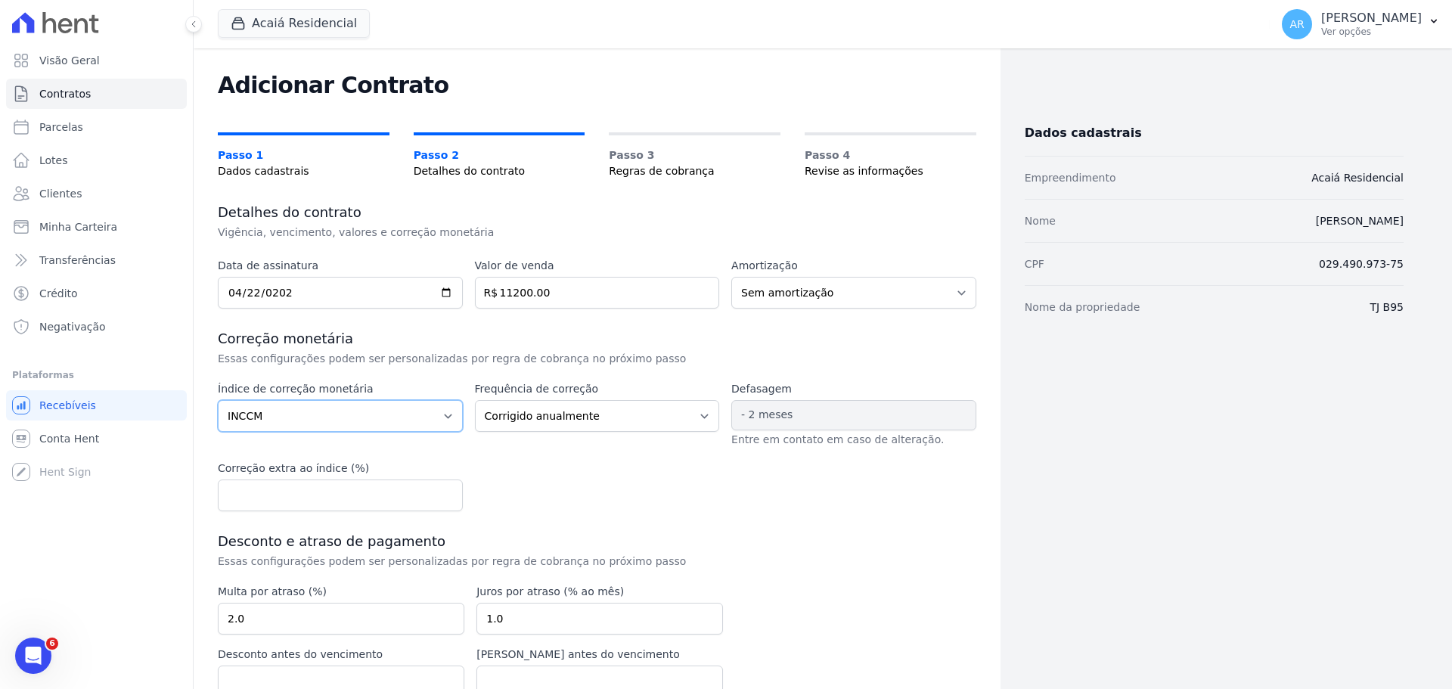
click at [377, 421] on select "Sem reajuste Média dos últimos 12 meses acumulado de INCCM Média dos últimos 12…" at bounding box center [340, 416] width 245 height 32
click at [559, 417] on select "Corrigido semestralmente Corrigido mensalmente Corrigido anualmente" at bounding box center [597, 416] width 245 height 32
select select "monthly"
click at [475, 400] on select "Corrigido semestralmente Corrigido mensalmente Corrigido anualmente" at bounding box center [597, 416] width 245 height 32
click at [776, 412] on span "- 2 meses" at bounding box center [766, 414] width 51 height 12
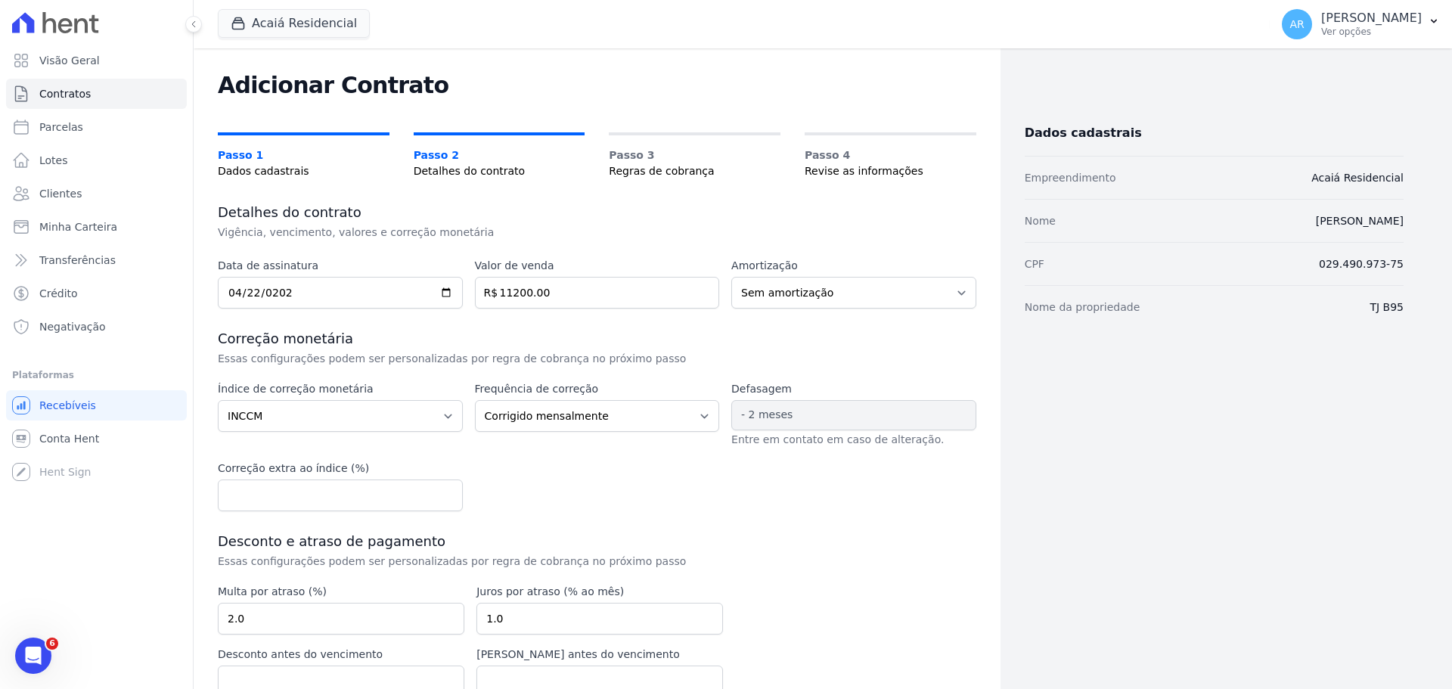
click at [575, 460] on div "Índice de correção monetária Sem reajuste Média dos últimos 12 meses acumulado …" at bounding box center [597, 446] width 758 height 130
click at [377, 420] on select "Sem reajuste Média dos últimos 12 meses acumulado de INCCM Média dos últimos 12…" at bounding box center [340, 416] width 245 height 32
select select "igpm"
click at [218, 400] on select "Sem reajuste Média dos últimos 12 meses acumulado de INCCM Média dos últimos 12…" at bounding box center [340, 416] width 245 height 32
click at [546, 474] on div "Índice de correção monetária Sem reajuste Média dos últimos 12 meses acumulado …" at bounding box center [597, 446] width 758 height 130
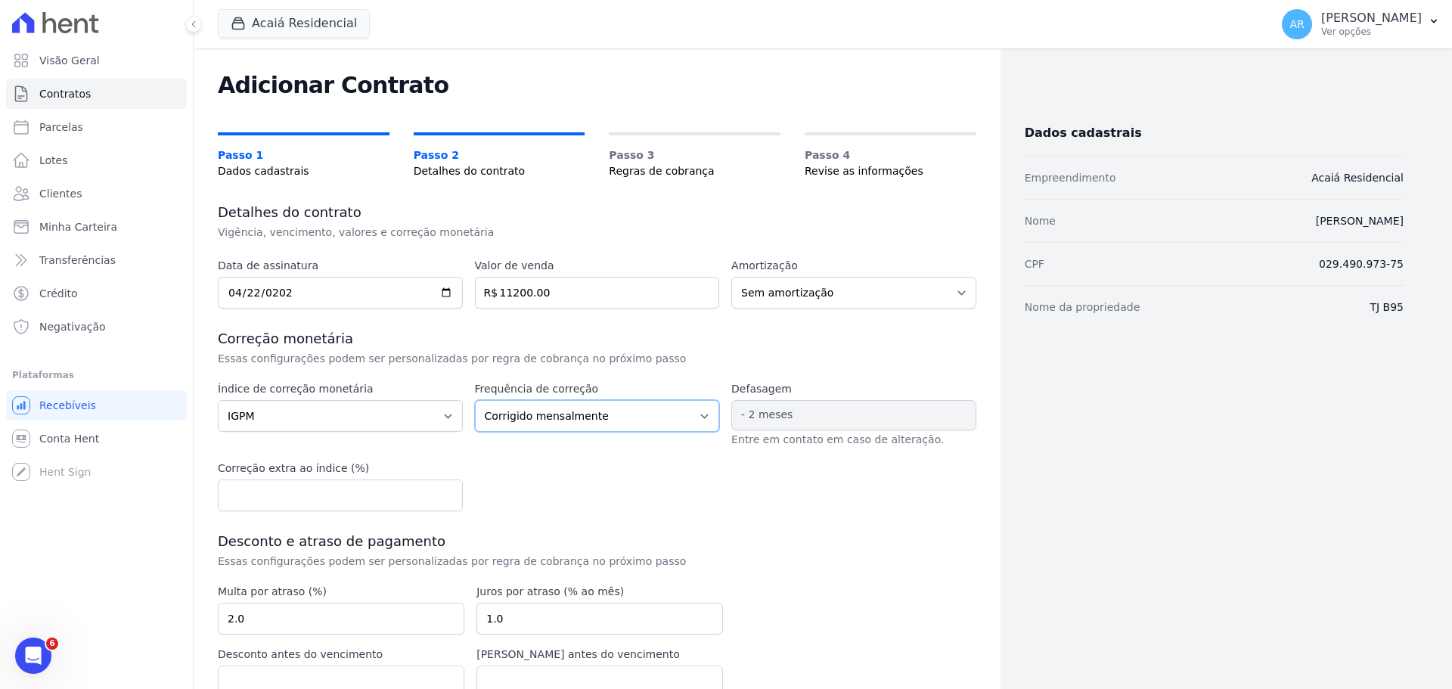
click at [560, 423] on select "Corrigido semestralmente Corrigido mensalmente Corrigido anualmente" at bounding box center [597, 416] width 245 height 32
click at [563, 419] on select "Corrigido semestralmente Corrigido mensalmente Corrigido anualmente" at bounding box center [597, 416] width 245 height 32
click at [323, 495] on input "number" at bounding box center [340, 495] width 245 height 32
type input "1"
click at [563, 482] on div "Índice de correção monetária Sem reajuste Média dos últimos 12 meses acumulado …" at bounding box center [597, 446] width 758 height 130
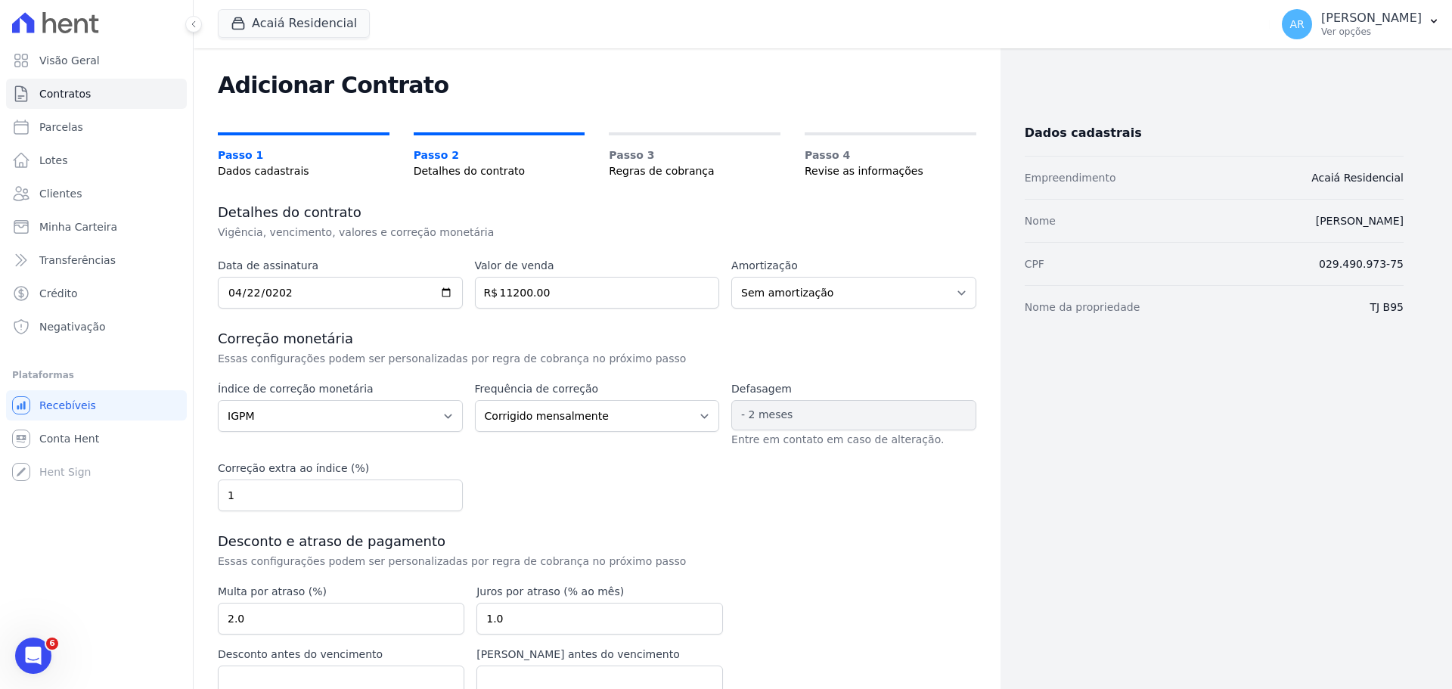
click at [563, 479] on div "Índice de correção monetária Sem reajuste Média dos últimos 12 meses acumulado …" at bounding box center [597, 446] width 758 height 130
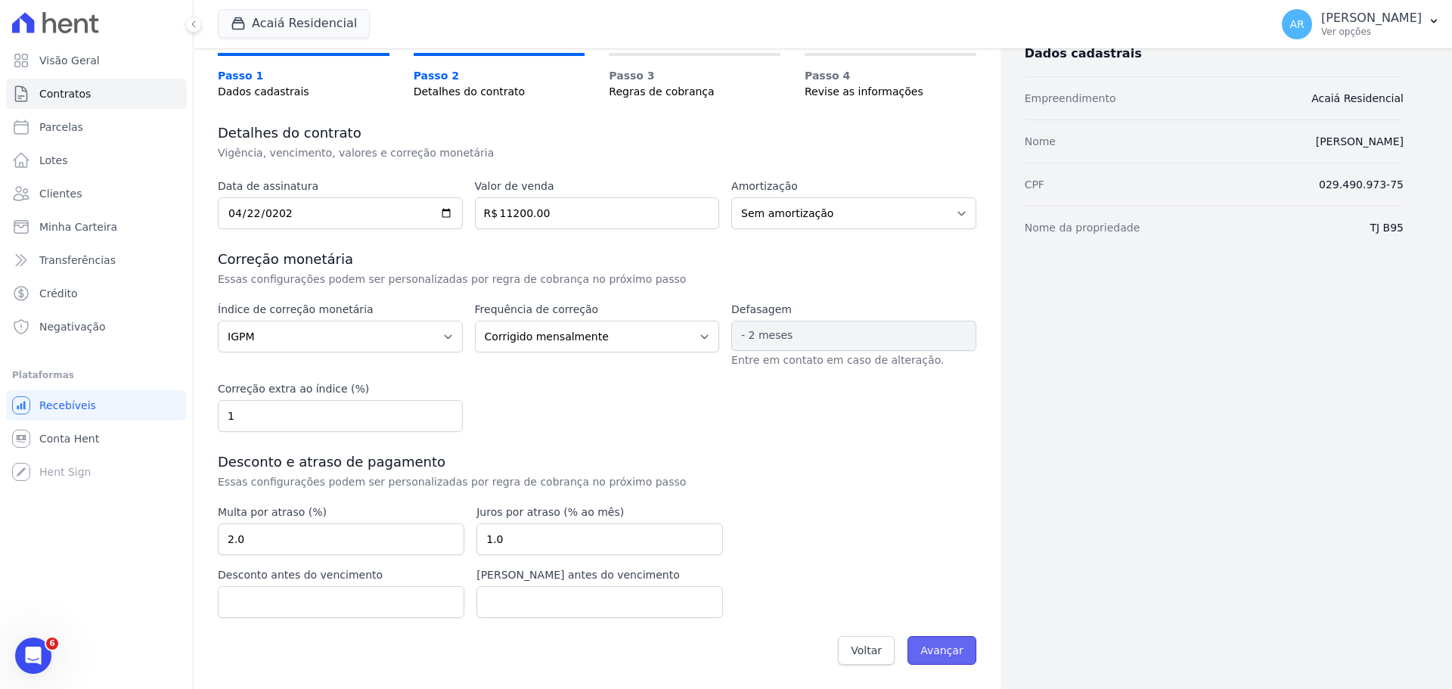
click at [941, 646] on input "Avançar" at bounding box center [941, 650] width 69 height 29
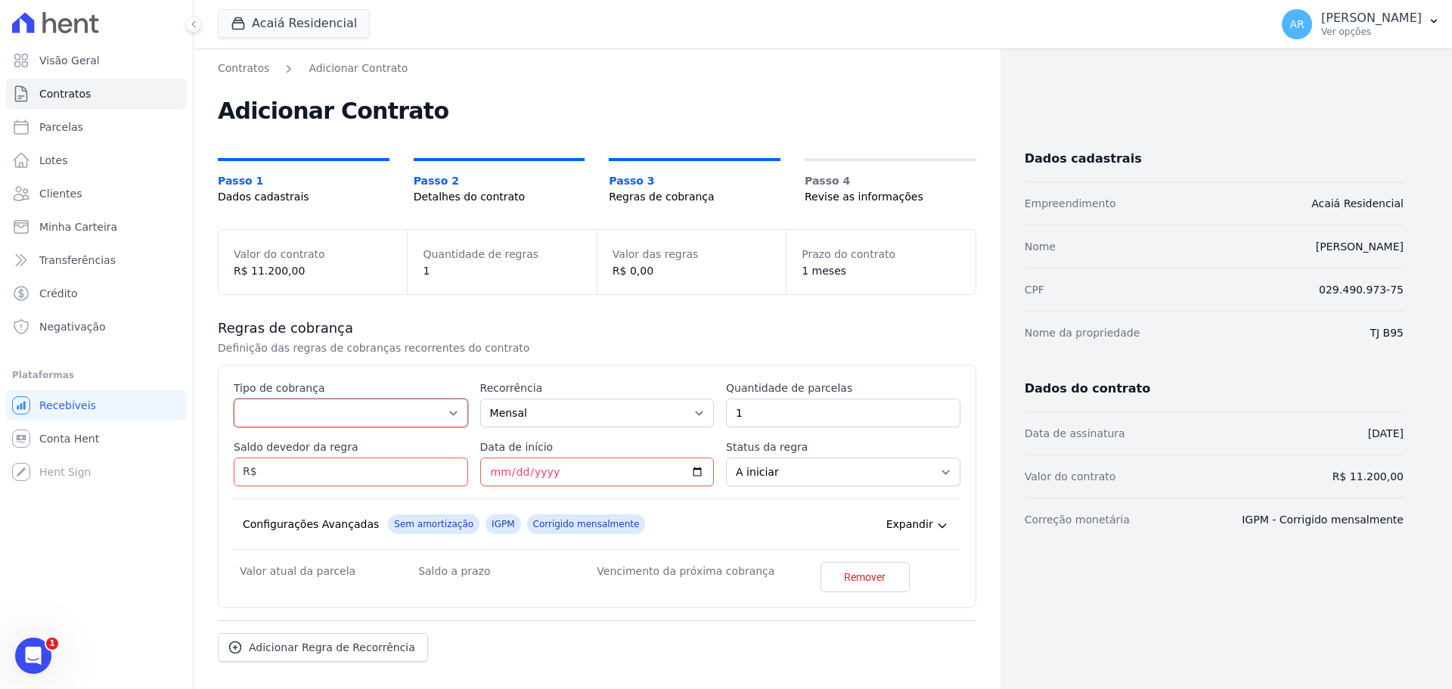
click at [311, 403] on select "Parcela Normal Entrada Sinal Intercalada Chaves Pré-chaves Pós-chaves Impostos …" at bounding box center [351, 412] width 234 height 29
select select "standard"
click at [234, 398] on select "Parcela Normal Entrada Sinal Intercalada Chaves Pré-chaves Pós-chaves Impostos …" at bounding box center [351, 412] width 234 height 29
drag, startPoint x: 828, startPoint y: 513, endPoint x: 928, endPoint y: 687, distance: 200.5
click at [928, 687] on div "Regras de cobrança Definição das regras de cobranças recorrentes do contrato Es…" at bounding box center [597, 518] width 758 height 447
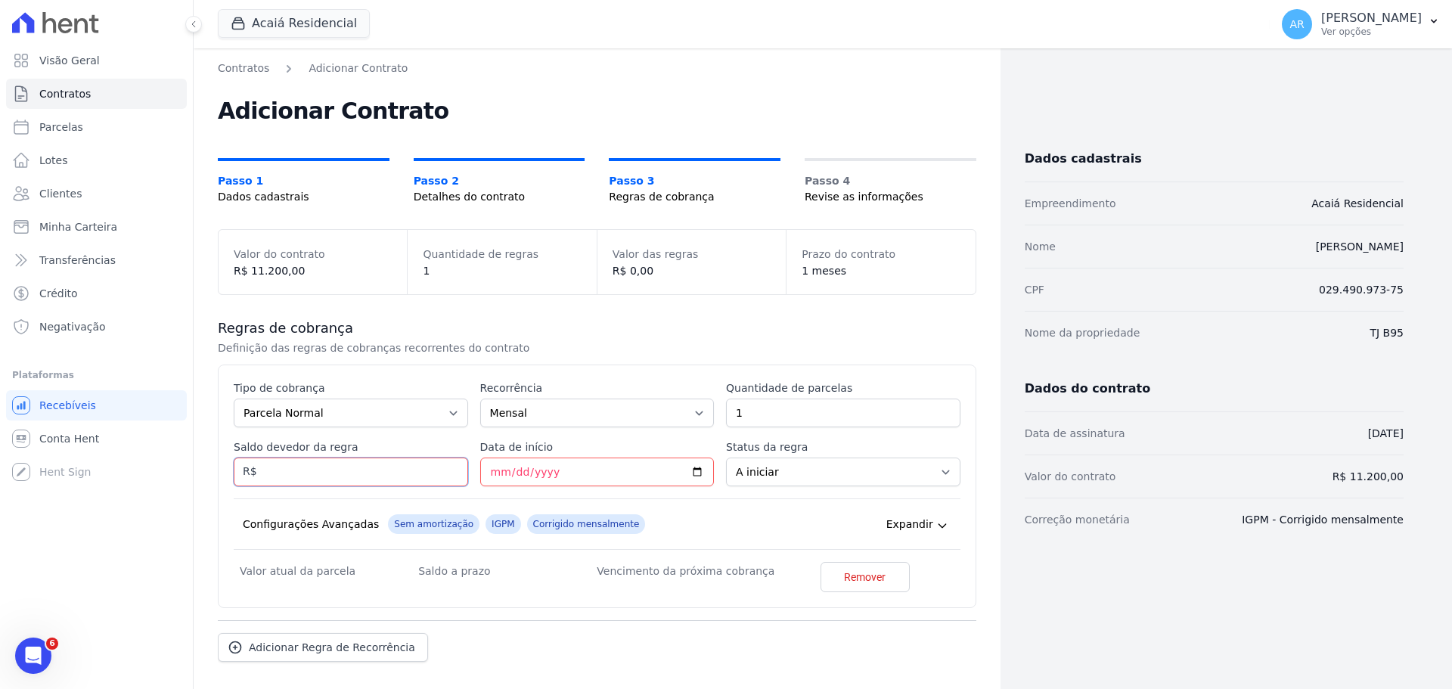
click at [314, 471] on input "Saldo devedor da regra" at bounding box center [351, 471] width 234 height 29
type input "21600"
click at [381, 454] on div "Saldo devedor da regra 21600" at bounding box center [351, 462] width 234 height 47
drag, startPoint x: 394, startPoint y: 473, endPoint x: 136, endPoint y: 482, distance: 258.0
click at [136, 482] on div "Visão Geral Contratos Parcelas Lotes Clientes Minha Carteira Transferências Cré…" at bounding box center [726, 344] width 1452 height 689
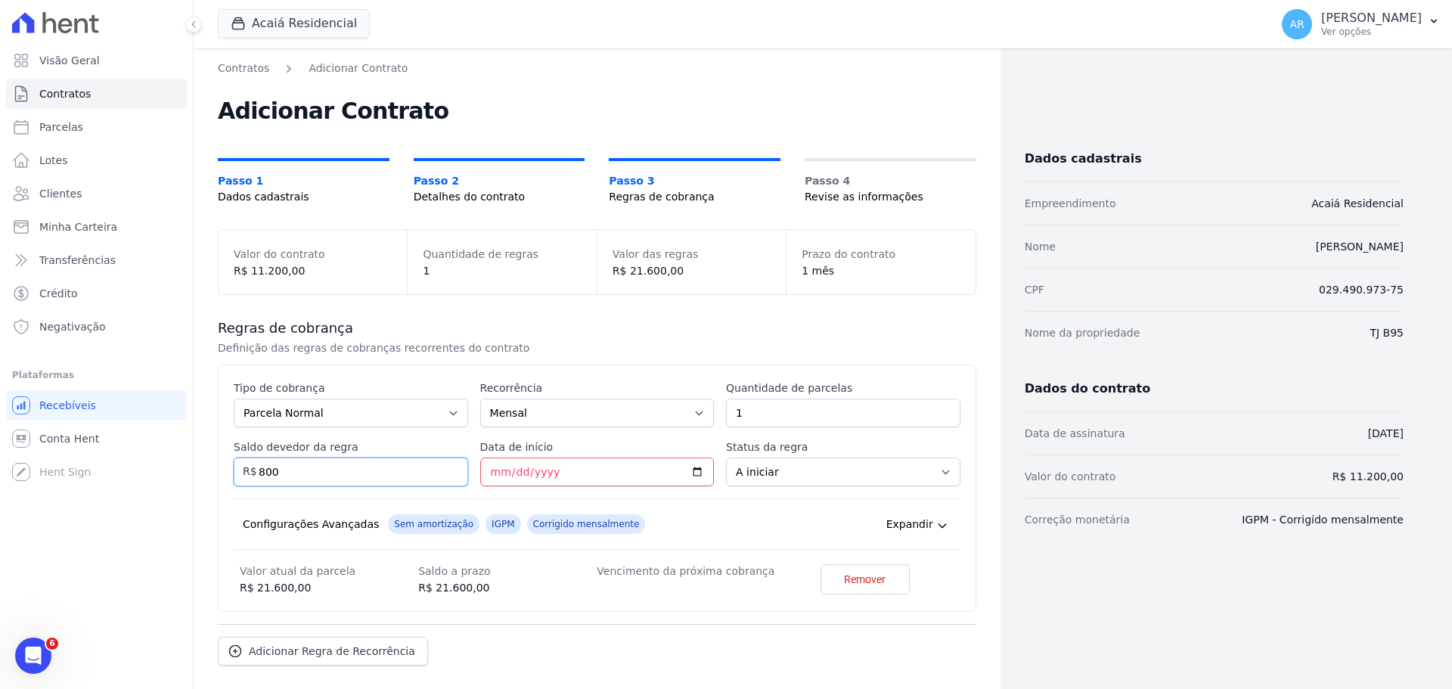
type input "800"
click at [251, 534] on div "Configurações Avançadas Sem amortização IGPM Corrigido mensalmente Expandir" at bounding box center [597, 523] width 727 height 51
click at [333, 525] on div "Configurações Avançadas" at bounding box center [311, 523] width 136 height 15
click at [490, 476] on input "Data de início" at bounding box center [597, 471] width 234 height 29
type input "2025-08-10"
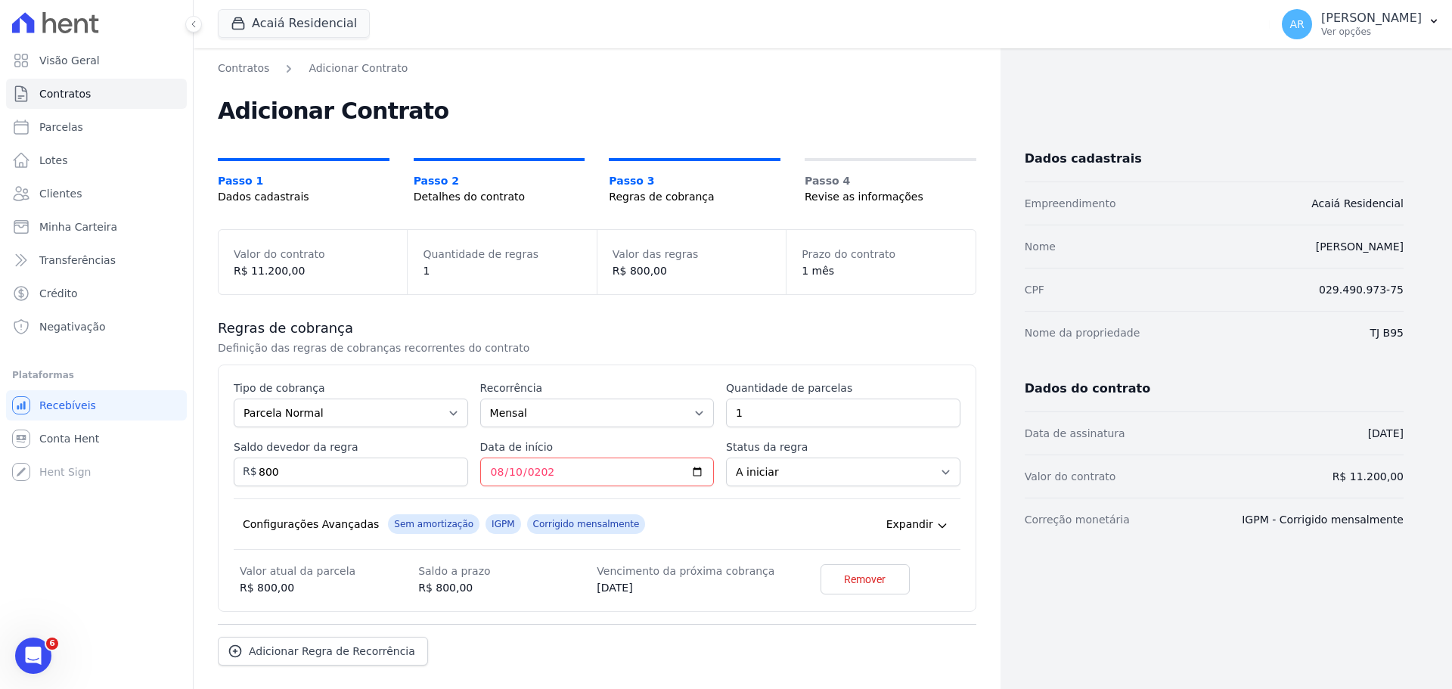
click at [764, 530] on div "Configurações Avançadas Sem amortização IGPM Corrigido mensalmente Expandir" at bounding box center [597, 523] width 727 height 51
click at [738, 472] on select "A iniciar Em aberto" at bounding box center [843, 471] width 234 height 29
click at [746, 466] on select "A iniciar Em aberto" at bounding box center [843, 471] width 234 height 29
click at [603, 591] on dd "10/08/2025" at bounding box center [686, 588] width 178 height 16
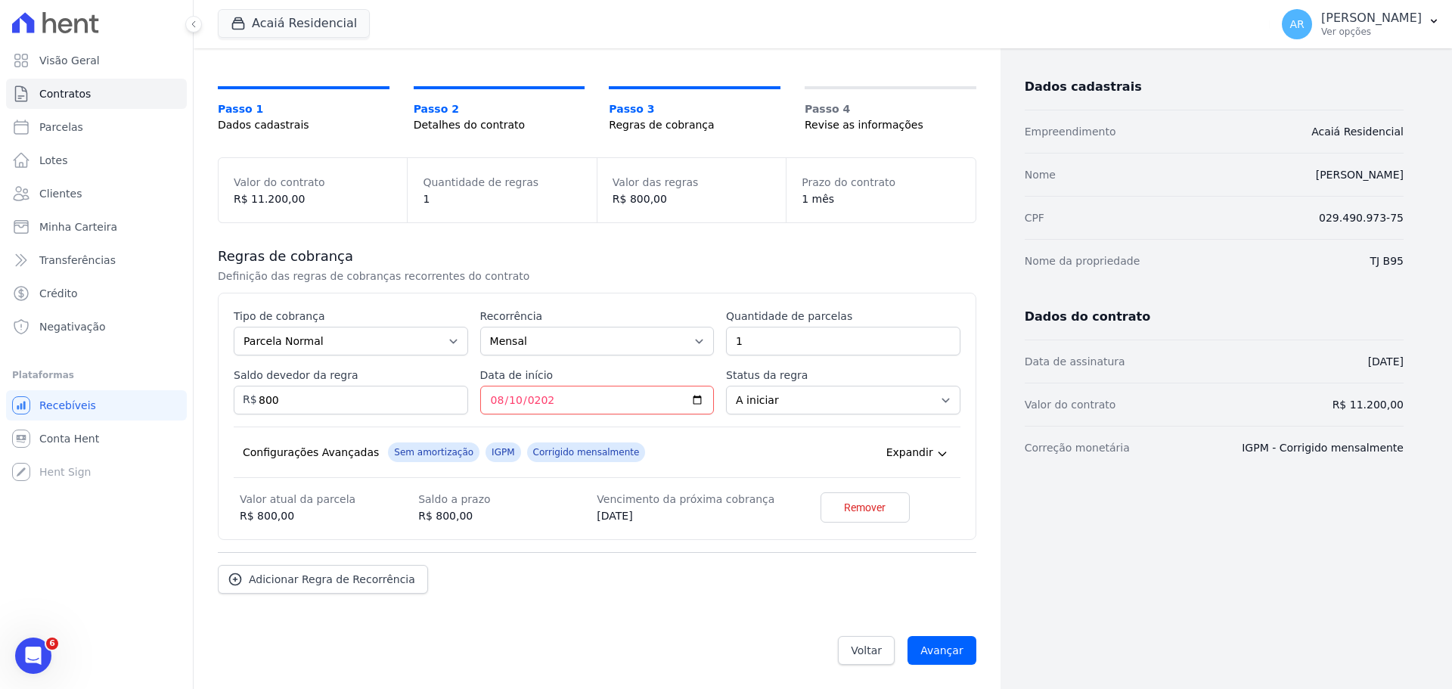
click at [528, 526] on div "Esse tipo de parcela não entra no saldo devedor do contrato. Tipo de cobrança P…" at bounding box center [597, 416] width 758 height 247
click at [851, 650] on span "Voltar" at bounding box center [866, 650] width 31 height 15
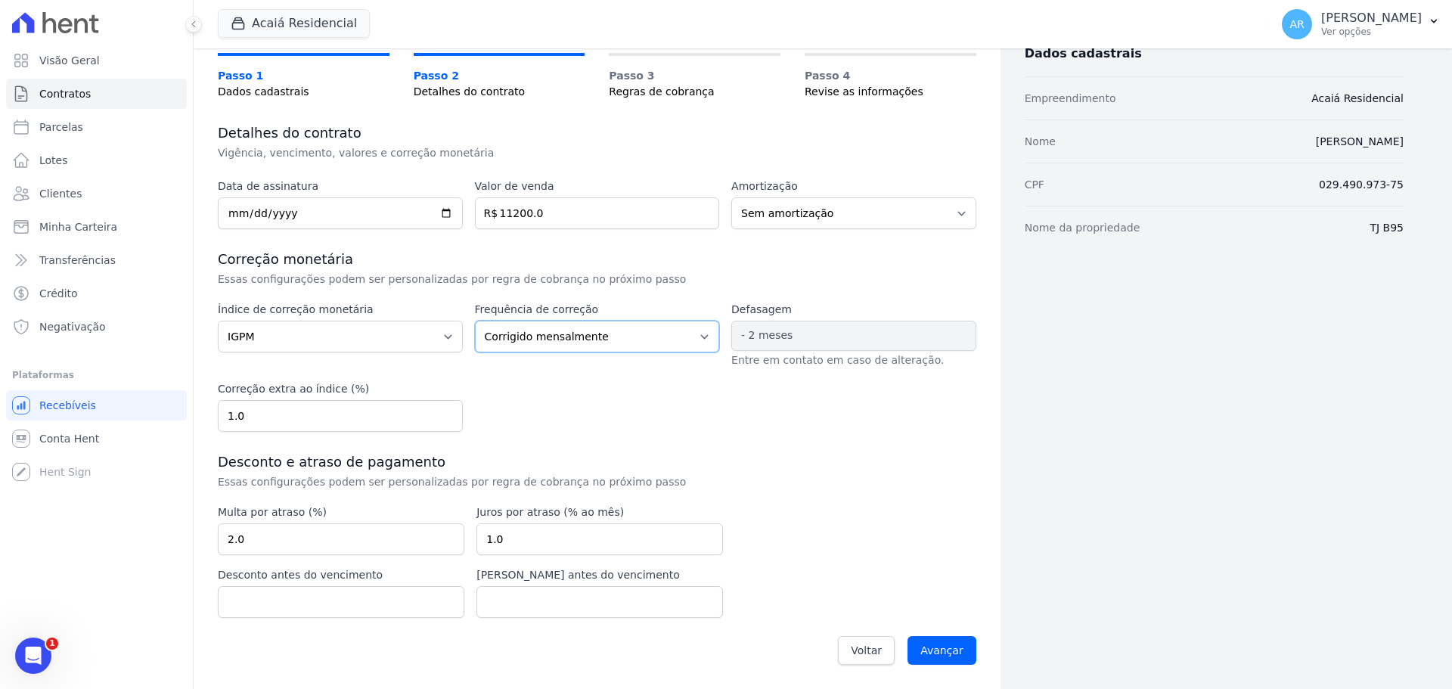
click at [501, 331] on select "Corrigido semestralmente Corrigido mensalmente Corrigido anualmente" at bounding box center [597, 337] width 245 height 32
select select
click at [475, 321] on select "Corrigido semestralmente Corrigido mensalmente Corrigido anualmente" at bounding box center [597, 337] width 245 height 32
click at [294, 337] on select "Sem reajuste Média dos últimos 12 meses acumulado de INCCM Média dos últimos 12…" at bounding box center [340, 337] width 245 height 32
select select
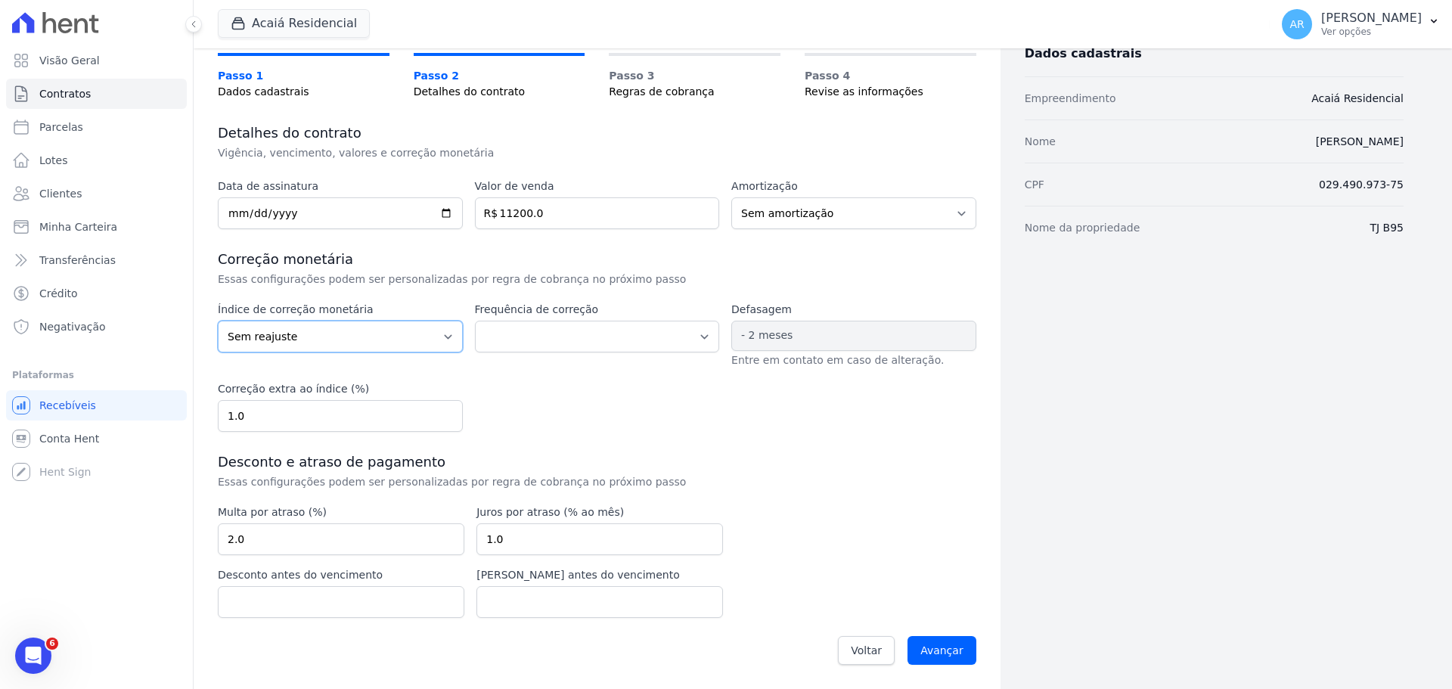
click at [218, 352] on select "Sem reajuste Média dos últimos 12 meses acumulado de INCCM Média dos últimos 12…" at bounding box center [340, 337] width 245 height 32
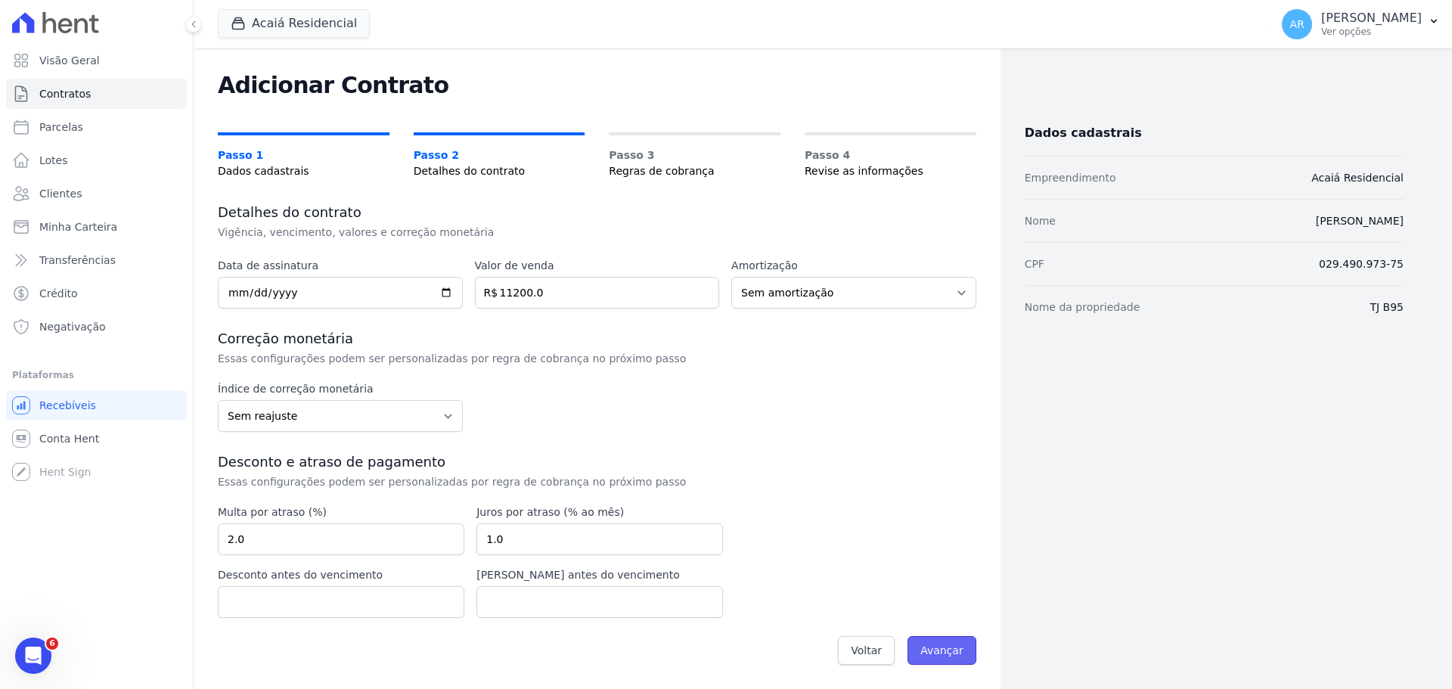
click at [918, 643] on input "Avançar" at bounding box center [941, 650] width 69 height 29
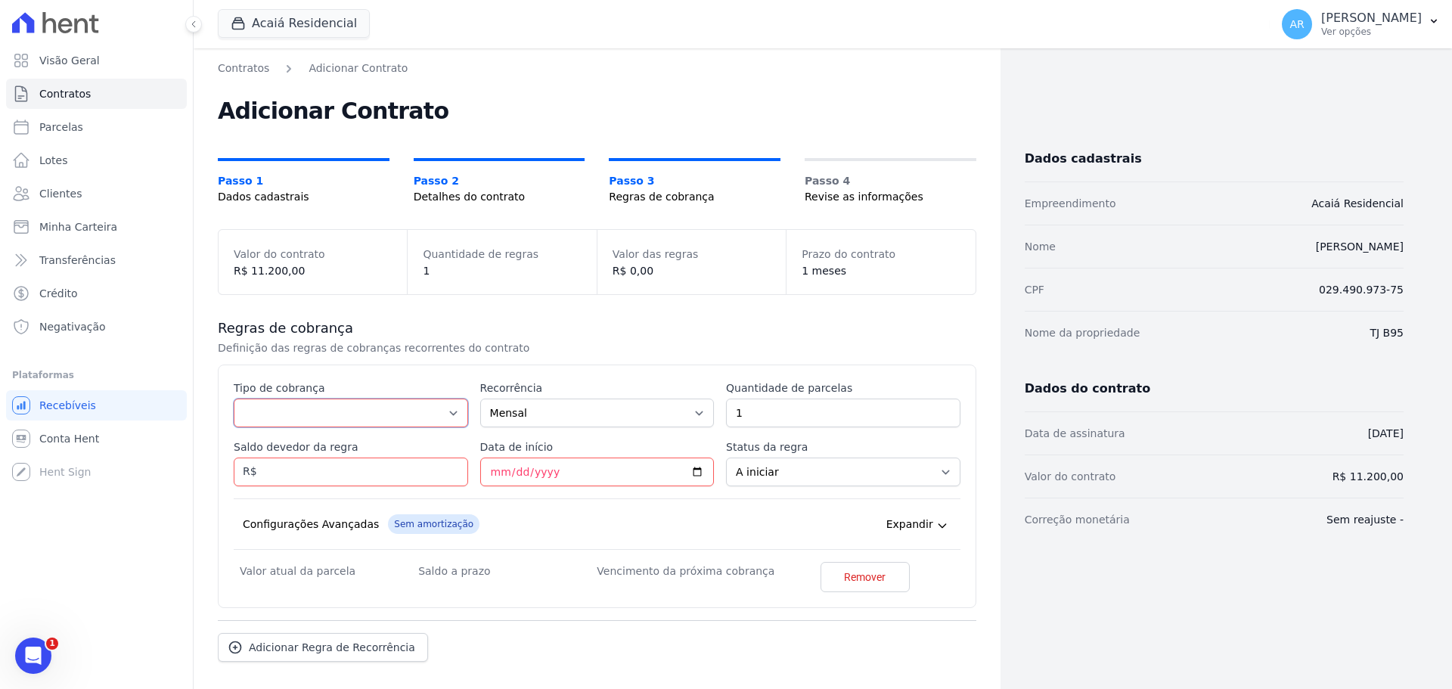
click at [322, 404] on select "Parcela Normal Entrada Sinal Intercalada Chaves Pré-chaves Pós-chaves Impostos …" at bounding box center [351, 412] width 234 height 29
select select "standard"
click at [234, 398] on select "Parcela Normal Entrada Sinal Intercalada Chaves Pré-chaves Pós-chaves Impostos …" at bounding box center [351, 412] width 234 height 29
click at [749, 420] on input "1" at bounding box center [843, 412] width 234 height 29
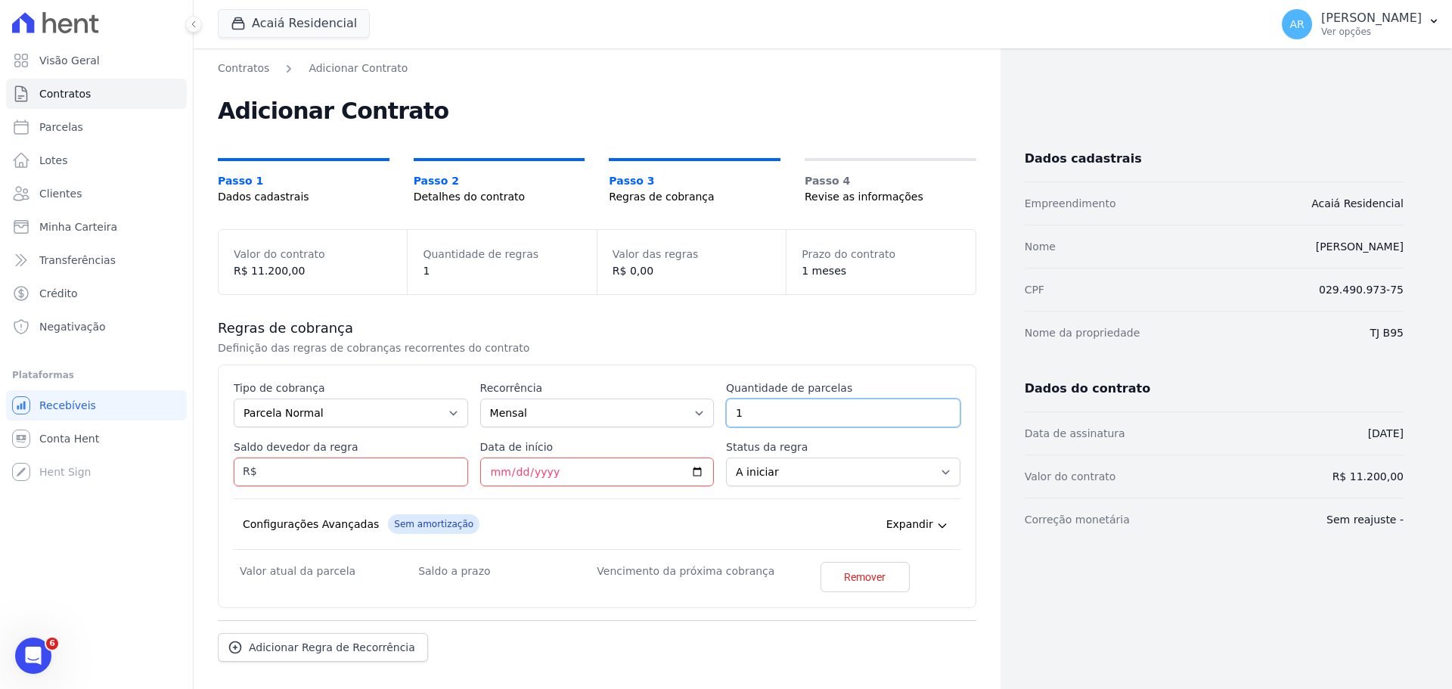
drag, startPoint x: 758, startPoint y: 413, endPoint x: 675, endPoint y: 408, distance: 83.3
click at [675, 408] on div "Esse tipo de parcela não entra no saldo devedor do contrato. Tipo de cobrança P…" at bounding box center [597, 486] width 727 height 212
type input "27"
click at [663, 435] on div "Esse tipo de parcela não entra no saldo devedor do contrato. Tipo de cobrança P…" at bounding box center [597, 486] width 727 height 212
click at [308, 467] on input "Saldo devedor da regra" at bounding box center [351, 471] width 234 height 29
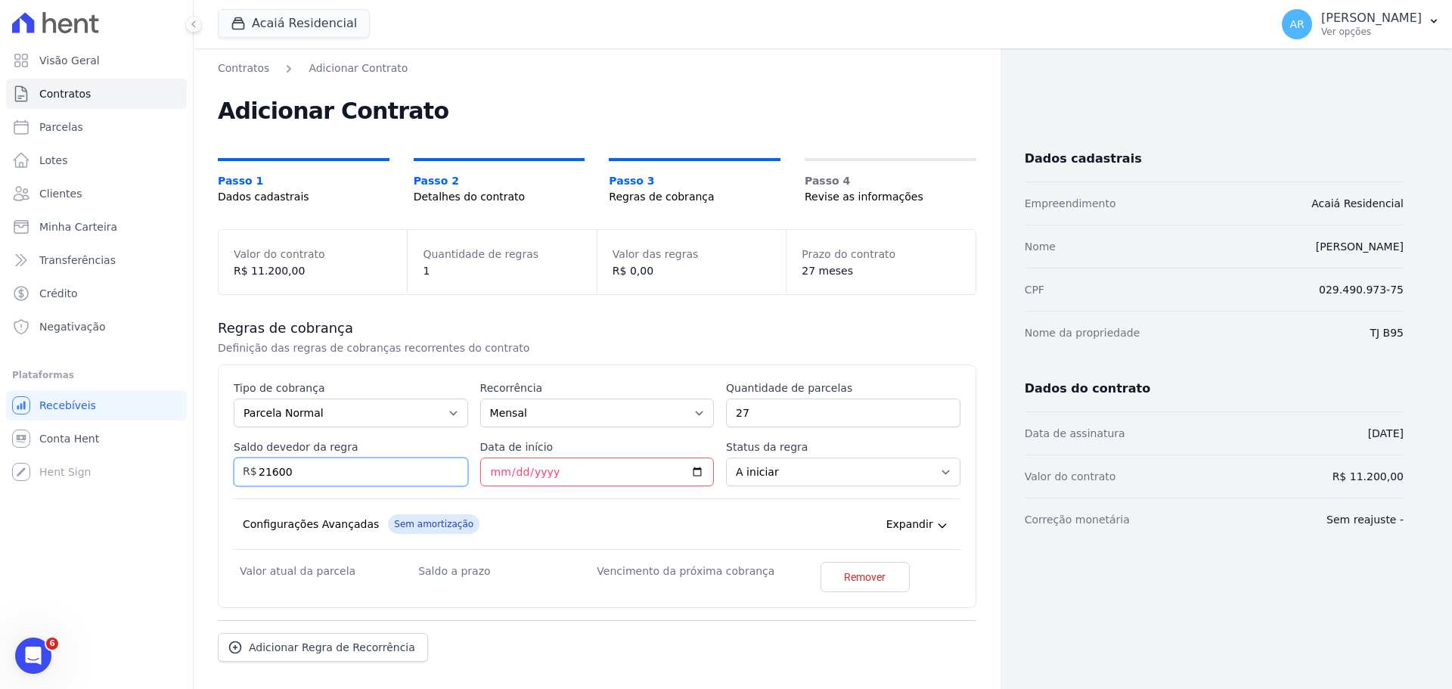
type input "21600"
click at [327, 500] on div "Configurações Avançadas Sem amortização Price adjustment index/ Price adjustmen…" at bounding box center [597, 523] width 727 height 51
click at [485, 477] on input "Data de início" at bounding box center [597, 471] width 234 height 29
type input "2025-09-10"
click at [649, 344] on p "Definição das regras de cobranças recorrentes do contrato" at bounding box center [472, 347] width 508 height 15
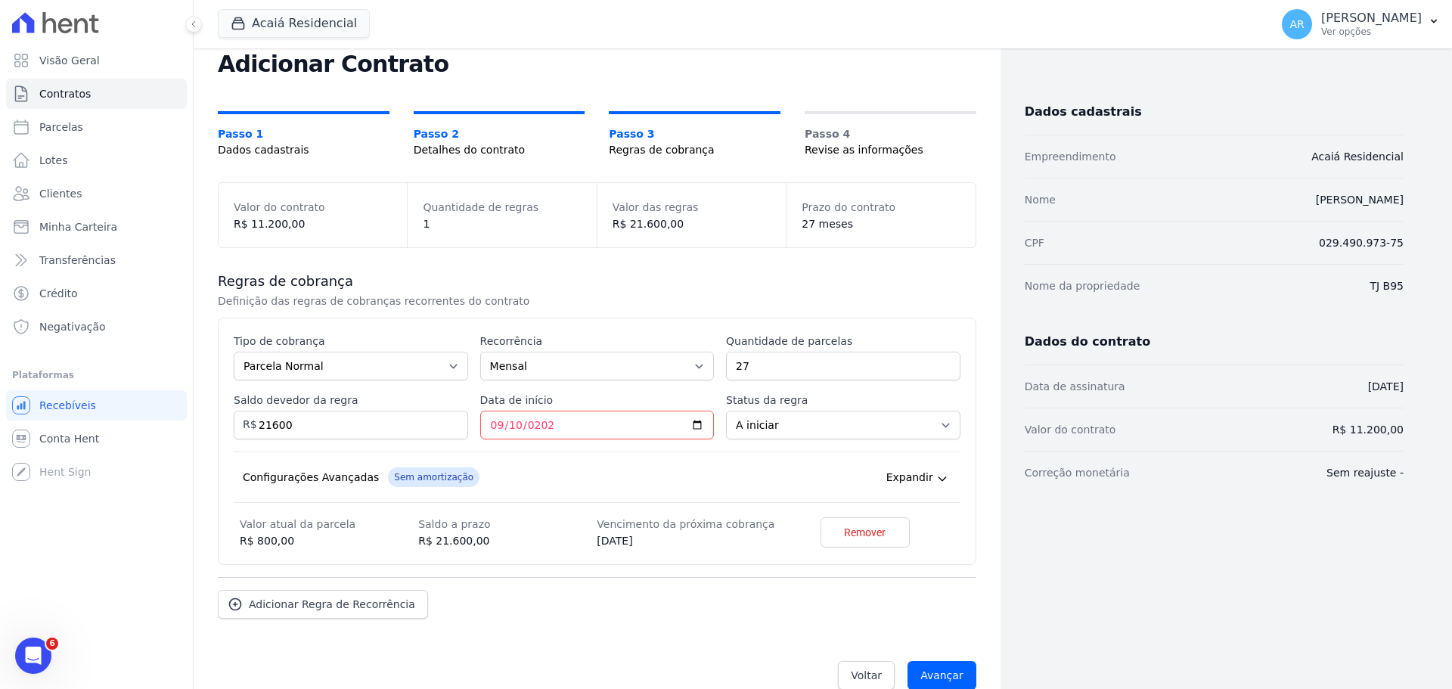
scroll to position [72, 0]
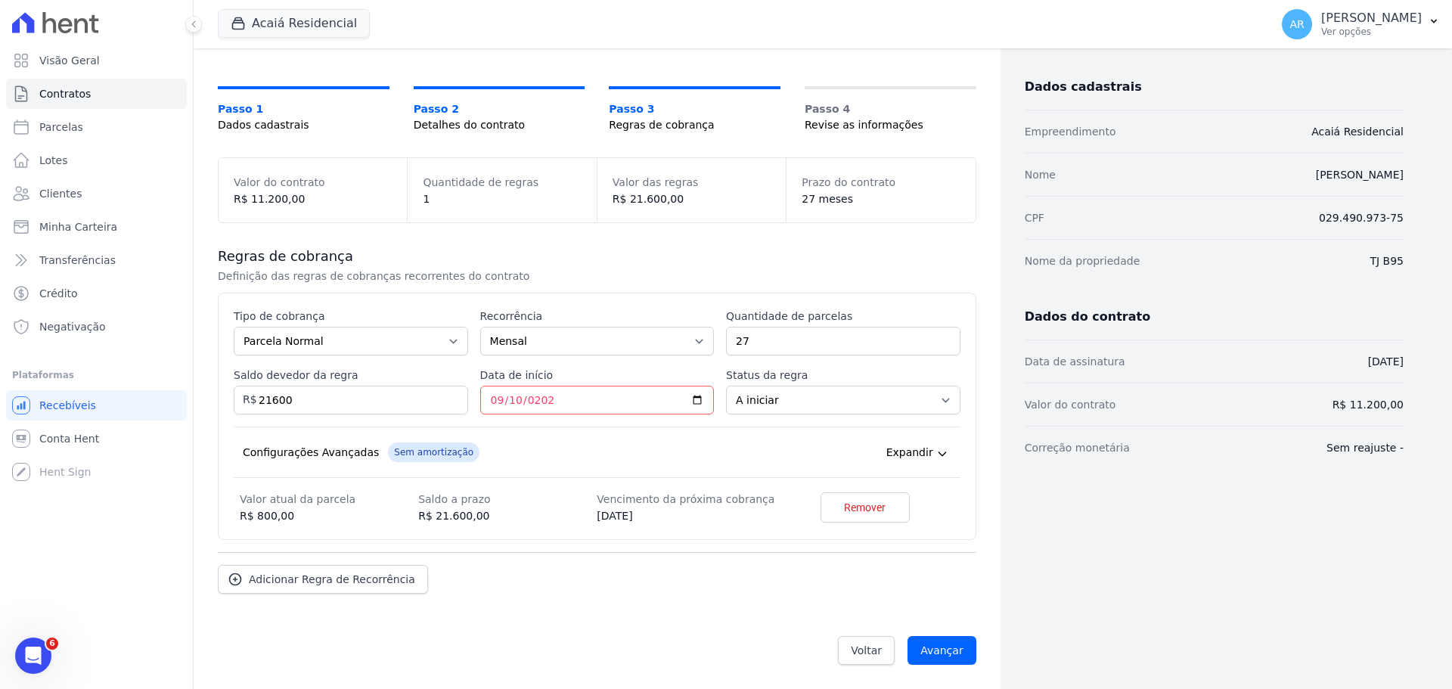
click at [803, 587] on div "Adicionar Regra de Recorrência" at bounding box center [597, 573] width 758 height 42
click at [271, 578] on span "Adicionar Regra de Recorrência" at bounding box center [332, 579] width 166 height 15
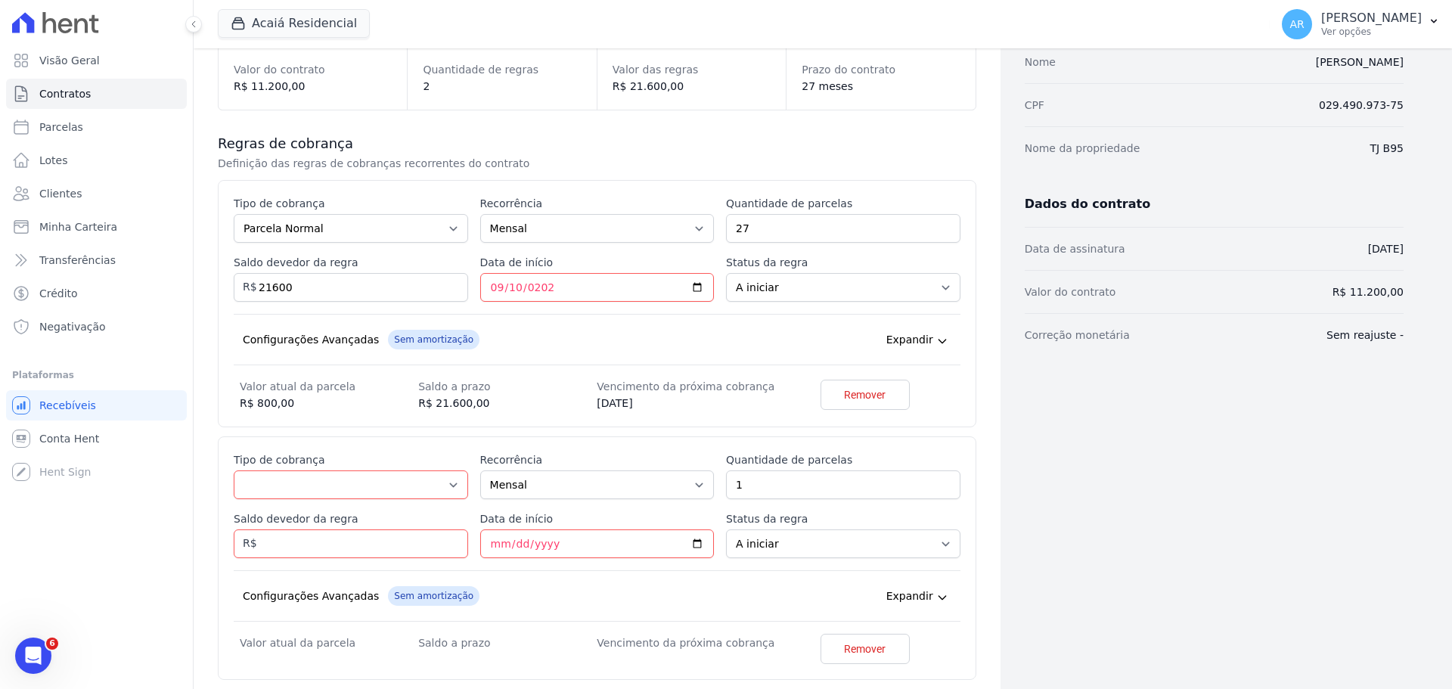
scroll to position [324, 0]
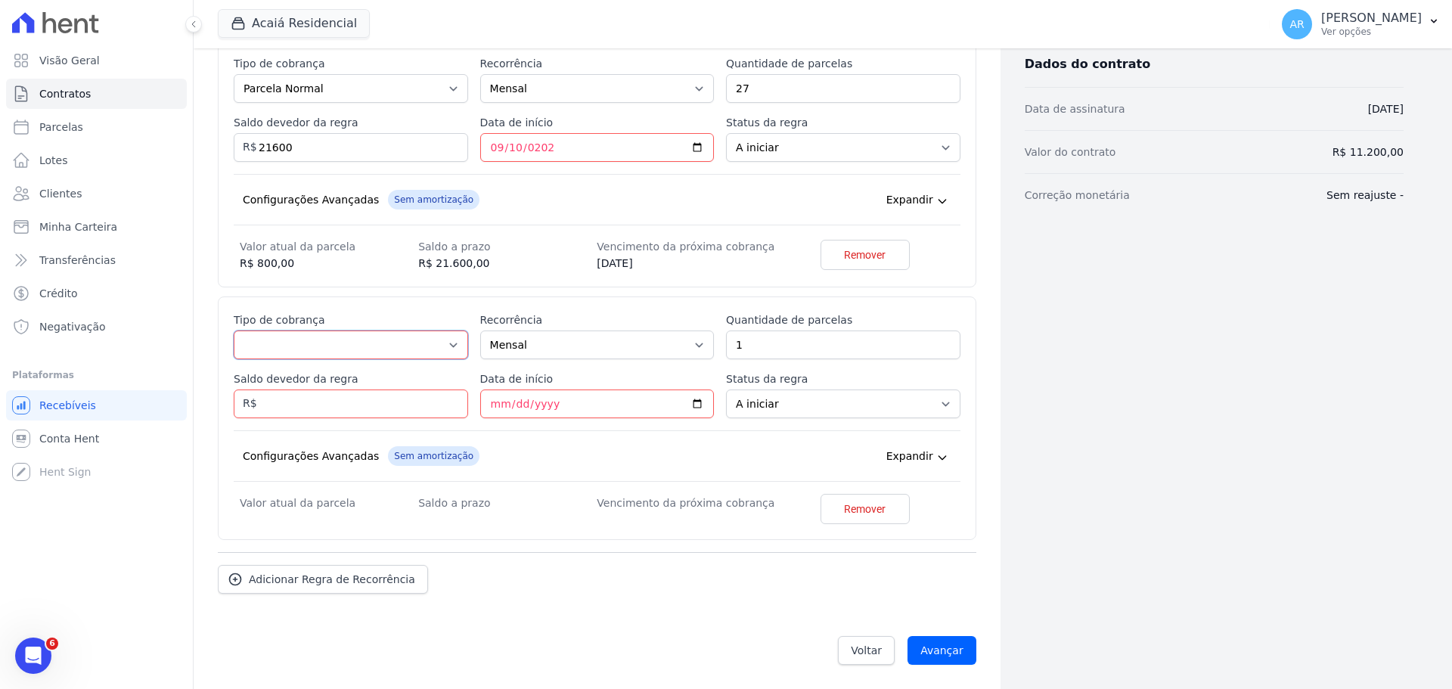
click at [293, 342] on select "Parcela Normal Entrada Sinal Intercalada Chaves Pré-chaves Pós-chaves Impostos …" at bounding box center [351, 344] width 234 height 29
click at [454, 318] on label "Tipo de cobrança" at bounding box center [351, 319] width 234 height 15
click at [454, 330] on select "Parcela Normal Entrada Sinal Intercalada Chaves Pré-chaves Pós-chaves Impostos …" at bounding box center [351, 344] width 234 height 29
click at [860, 518] on link "Remover" at bounding box center [864, 509] width 89 height 30
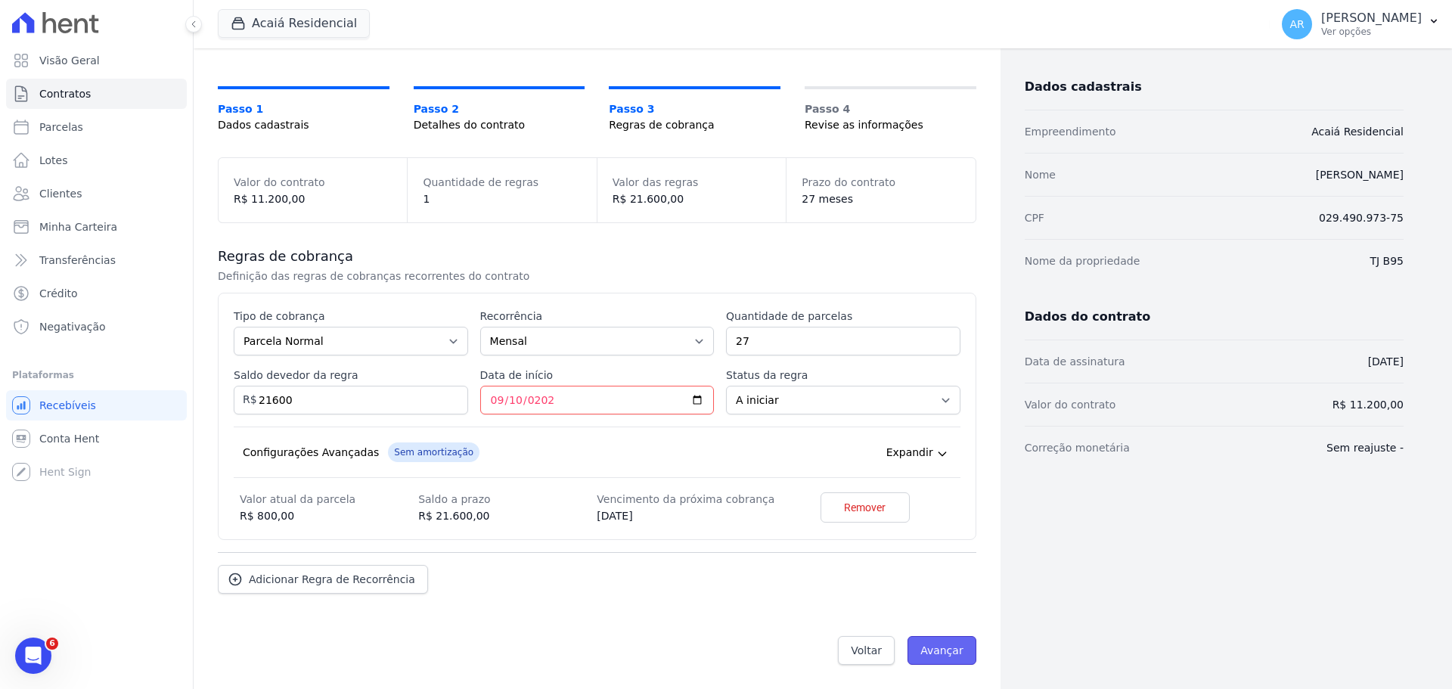
click at [947, 648] on input "Avançar" at bounding box center [941, 650] width 69 height 29
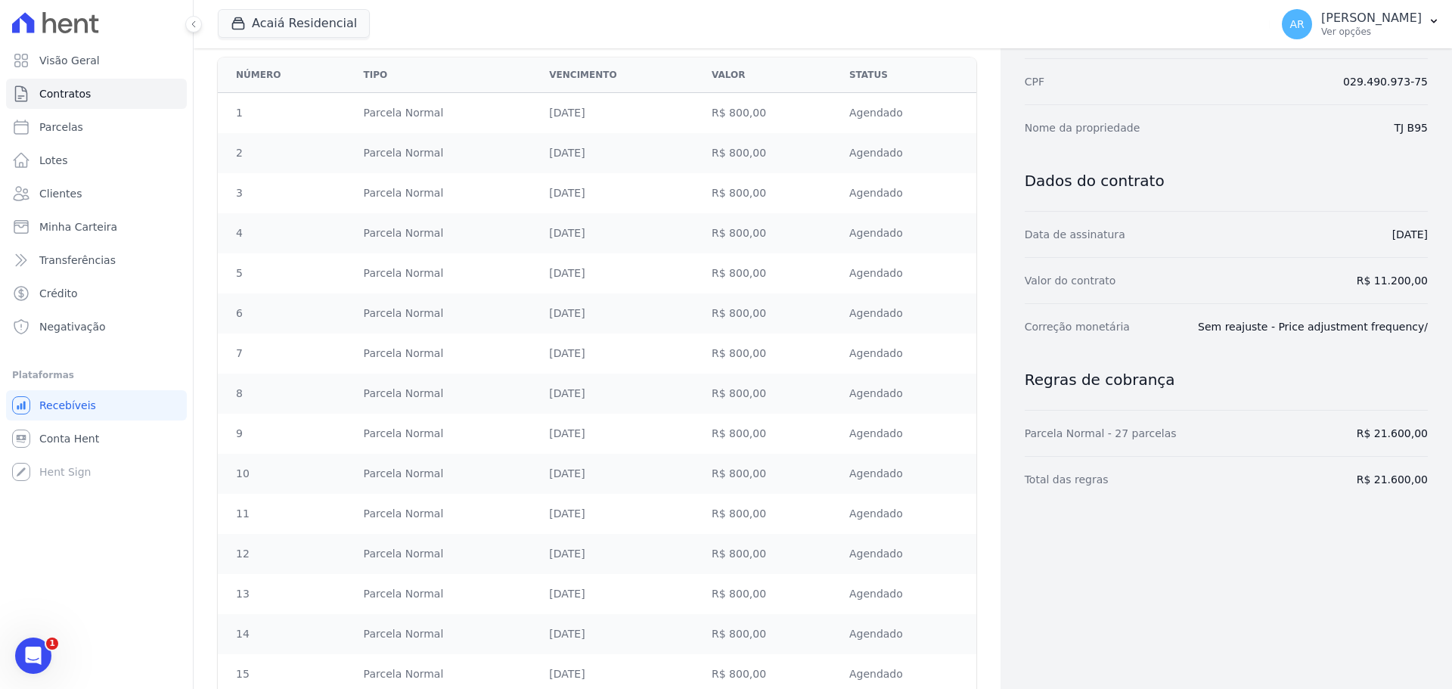
scroll to position [817, 0]
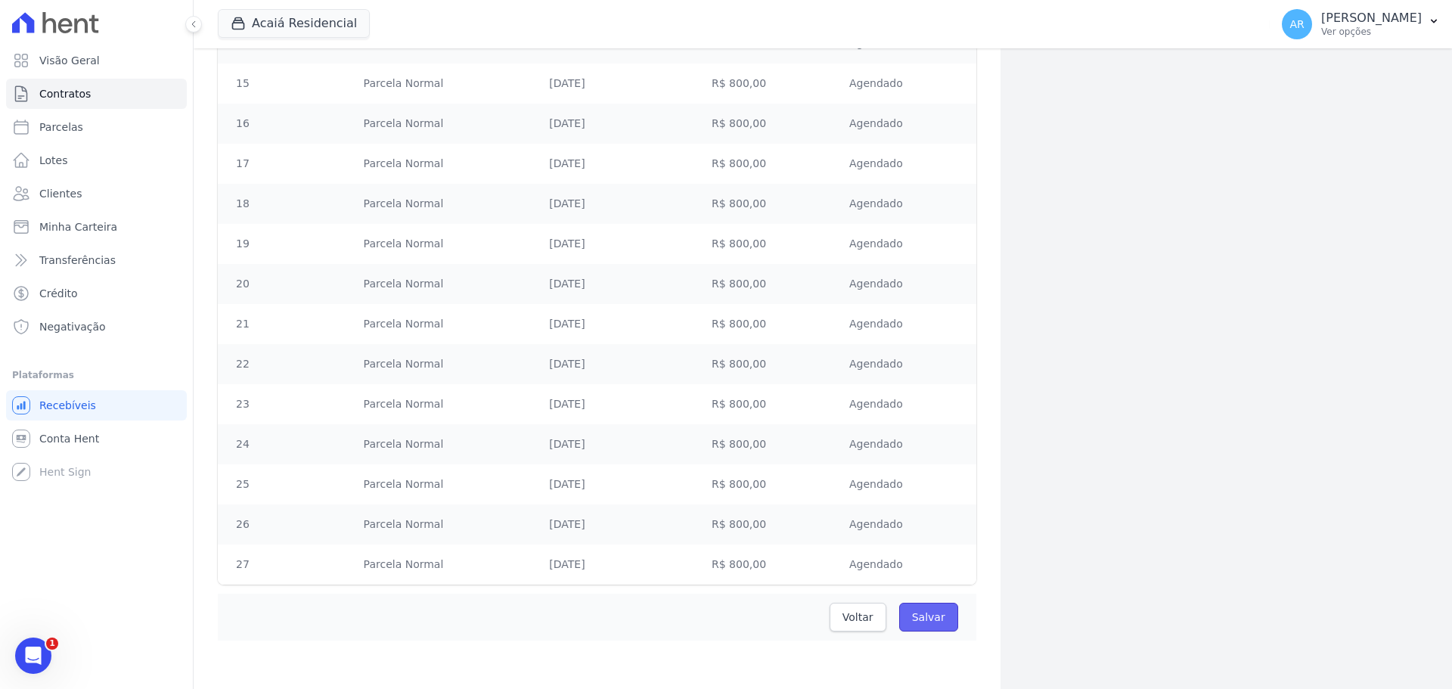
click at [920, 615] on input "Salvar" at bounding box center [928, 617] width 59 height 29
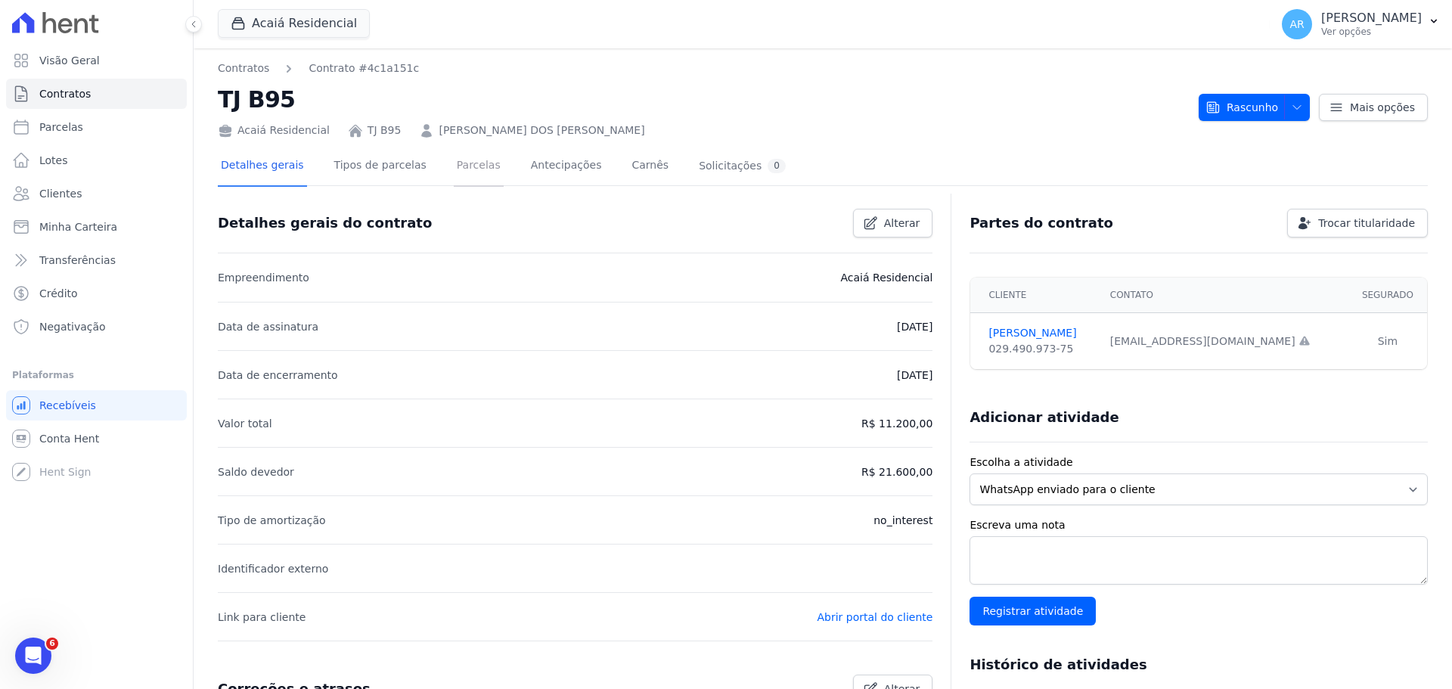
click at [454, 160] on link "Parcelas" at bounding box center [479, 167] width 50 height 40
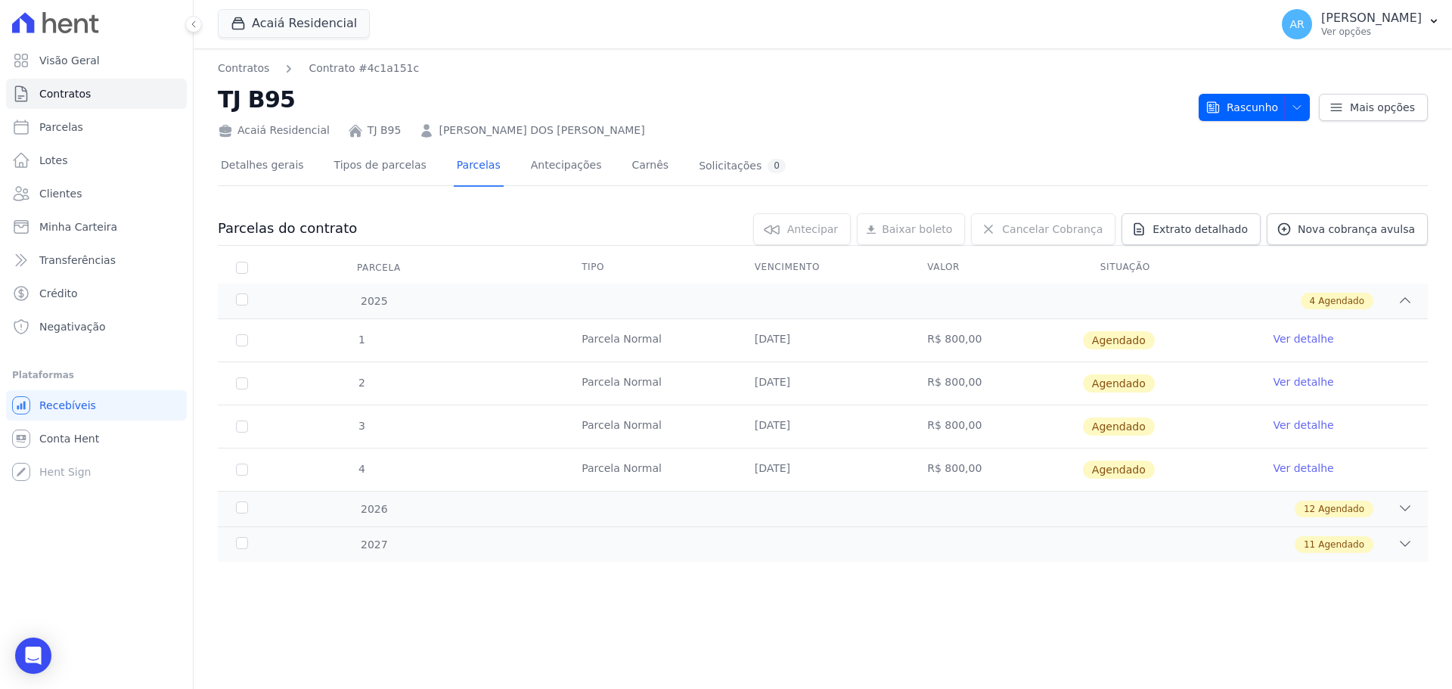
click at [1303, 335] on link "Ver detalhe" at bounding box center [1302, 338] width 60 height 15
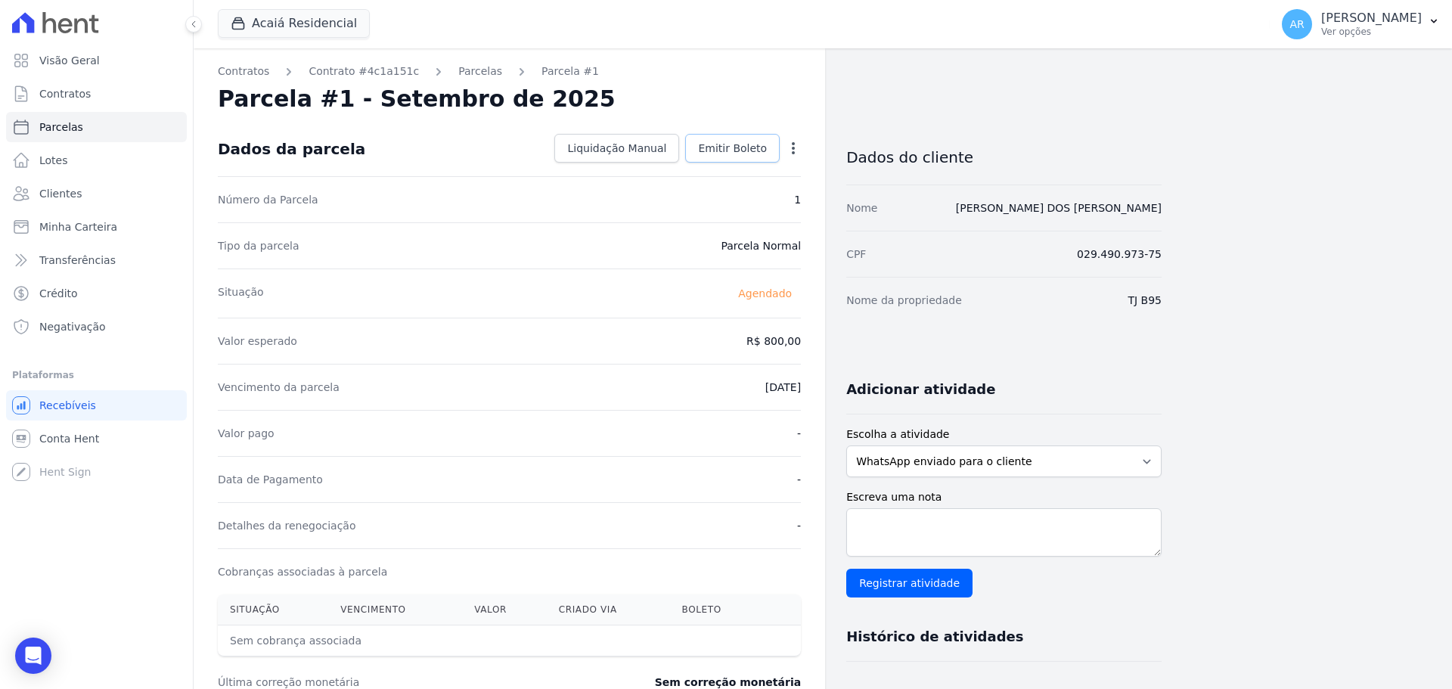
click at [731, 151] on span "Emitir Boleto" at bounding box center [732, 148] width 69 height 15
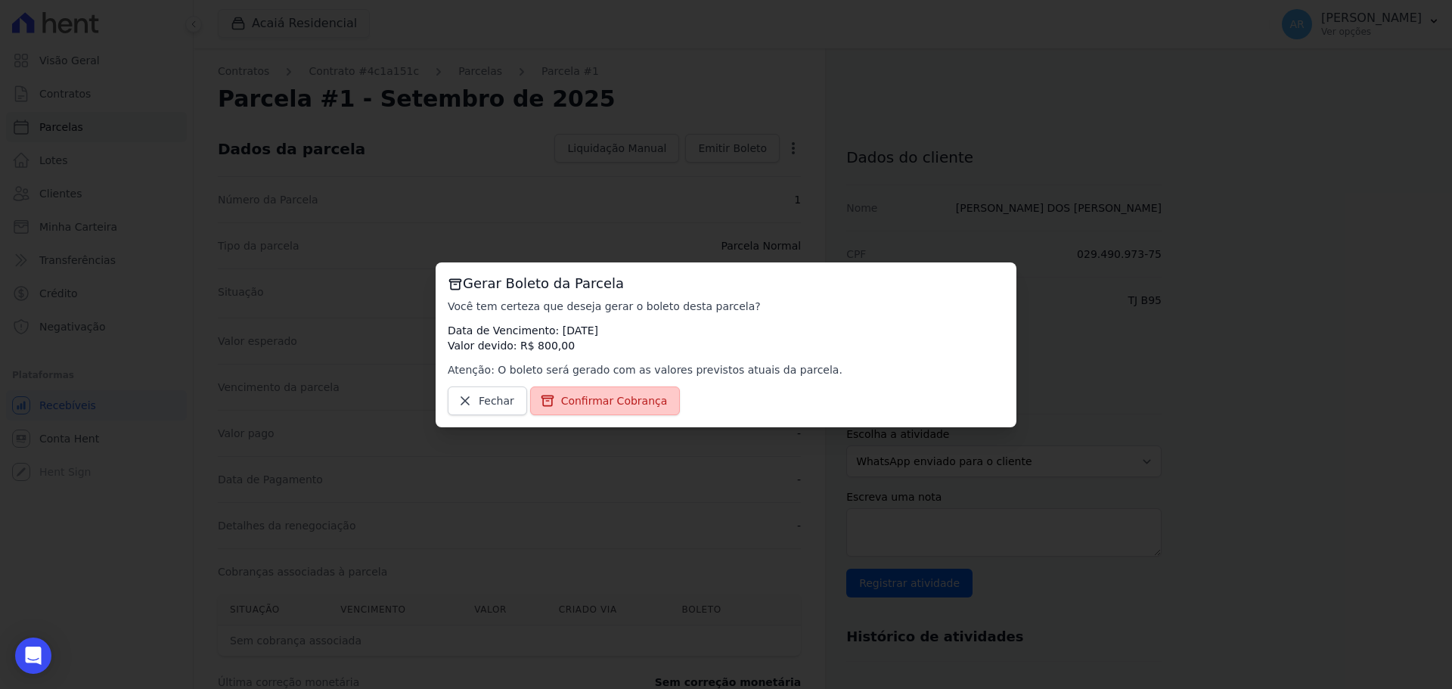
click at [576, 407] on span "Confirmar Cobrança" at bounding box center [614, 400] width 107 height 15
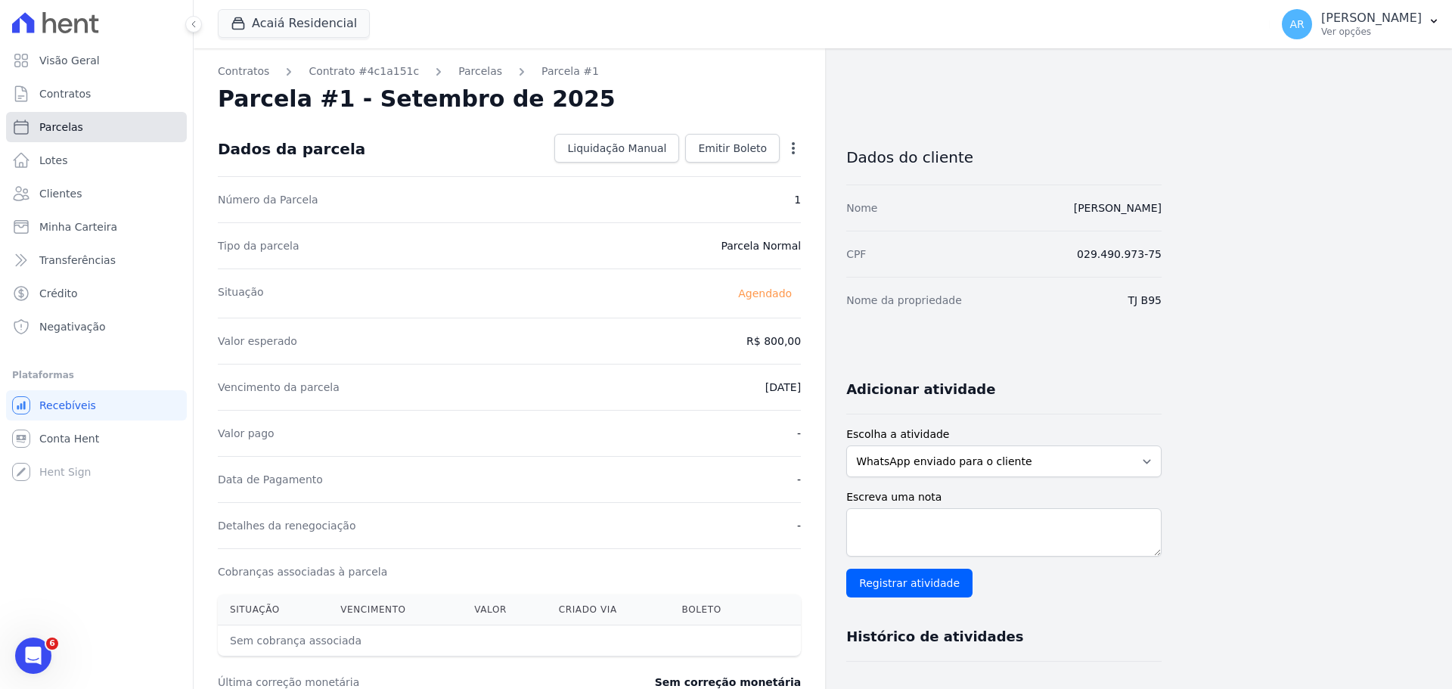
click at [55, 129] on span "Parcelas" at bounding box center [61, 126] width 44 height 15
select select
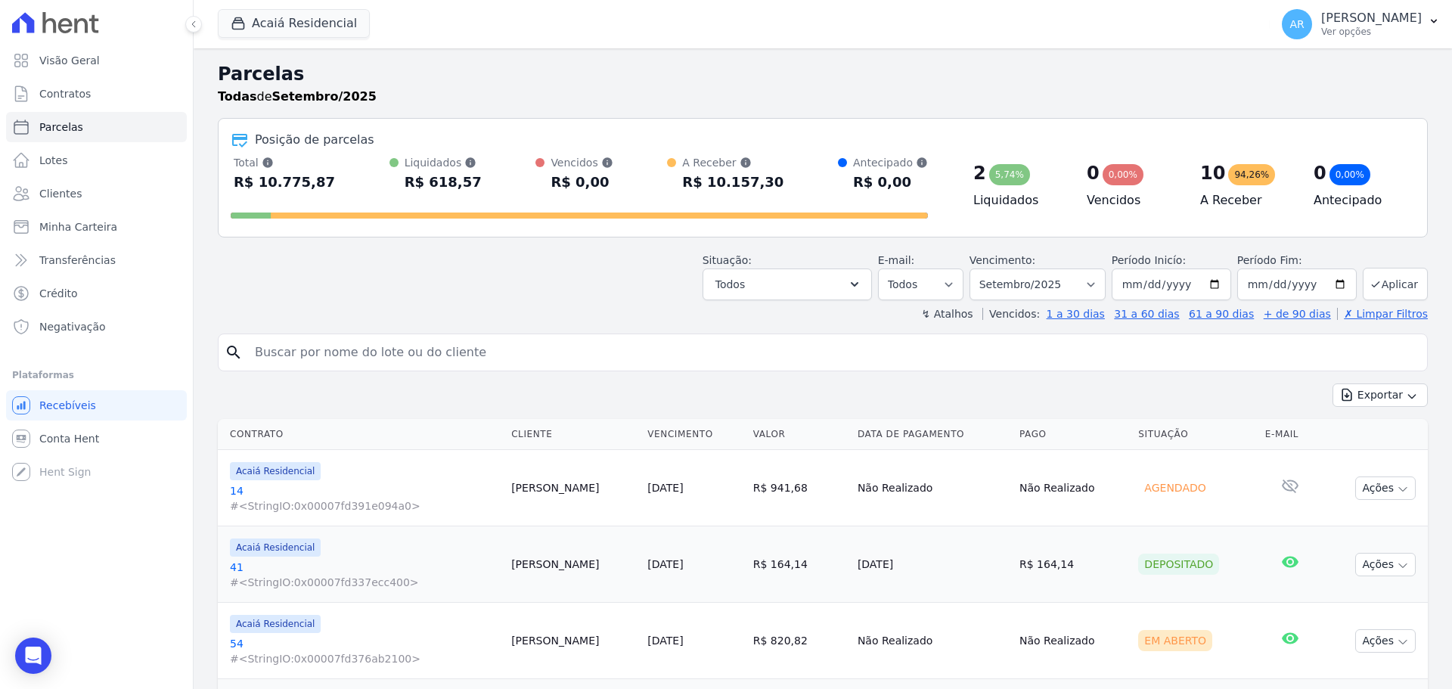
click at [501, 354] on input "search" at bounding box center [833, 352] width 1175 height 30
type input "francisco"
select select
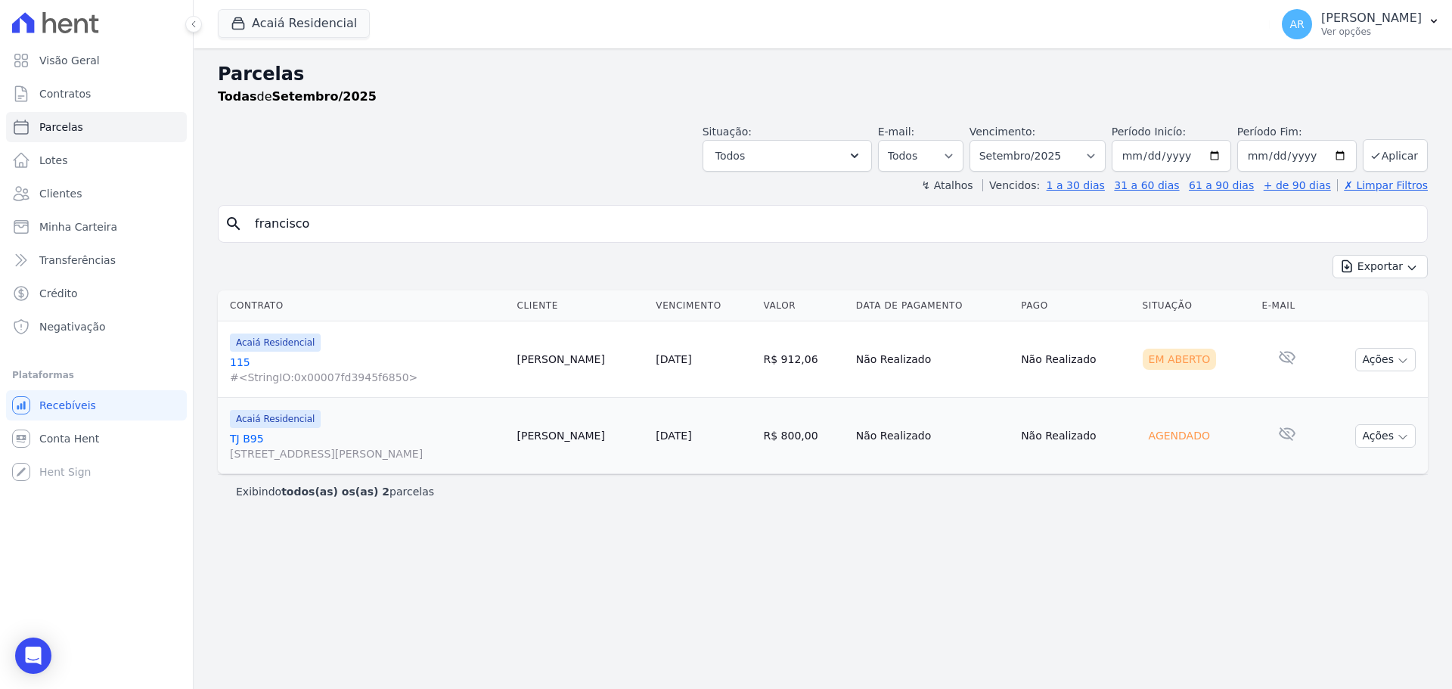
click at [287, 424] on span "Acaiá Residencial" at bounding box center [275, 419] width 91 height 18
click at [290, 432] on link "TJ B95 [STREET_ADDRESS][PERSON_NAME]" at bounding box center [367, 446] width 275 height 30
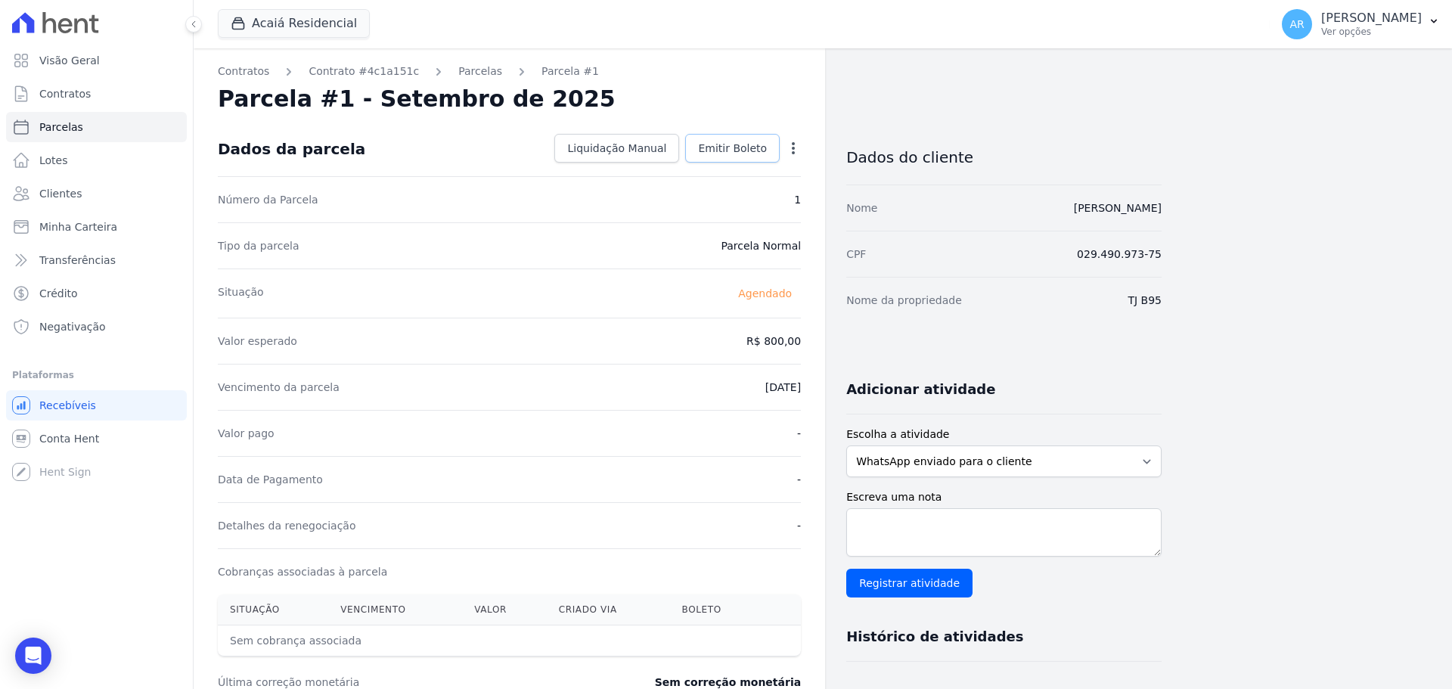
click at [749, 148] on span "Emitir Boleto" at bounding box center [732, 148] width 69 height 15
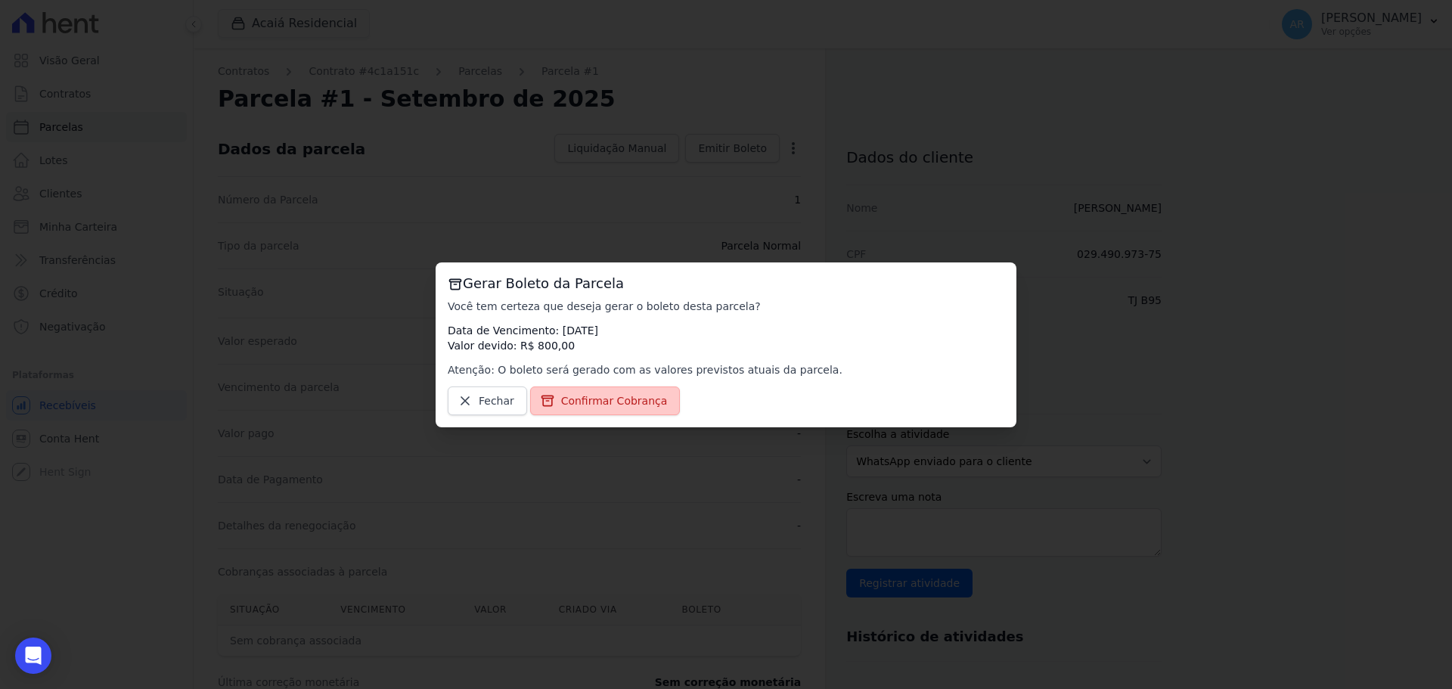
click at [576, 399] on span "Confirmar Cobrança" at bounding box center [614, 400] width 107 height 15
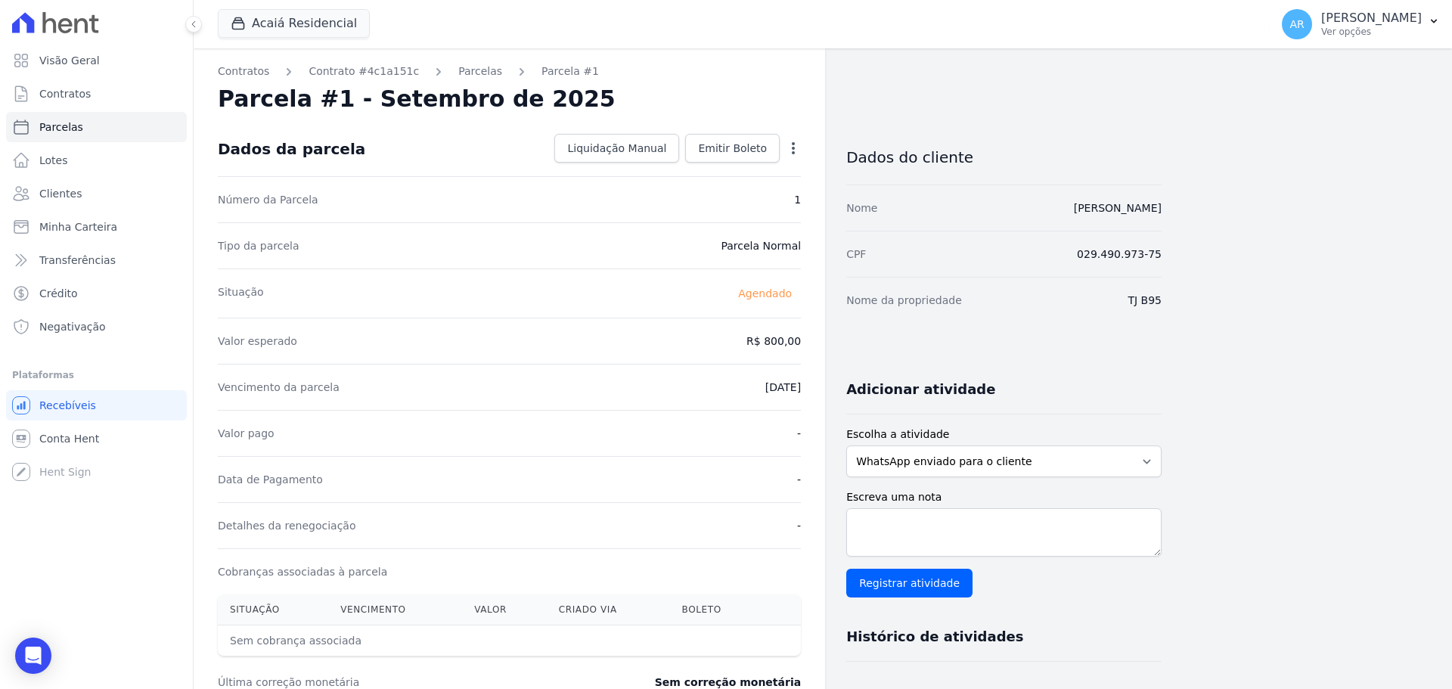
click at [572, 308] on div "Situação Agendado" at bounding box center [509, 292] width 583 height 49
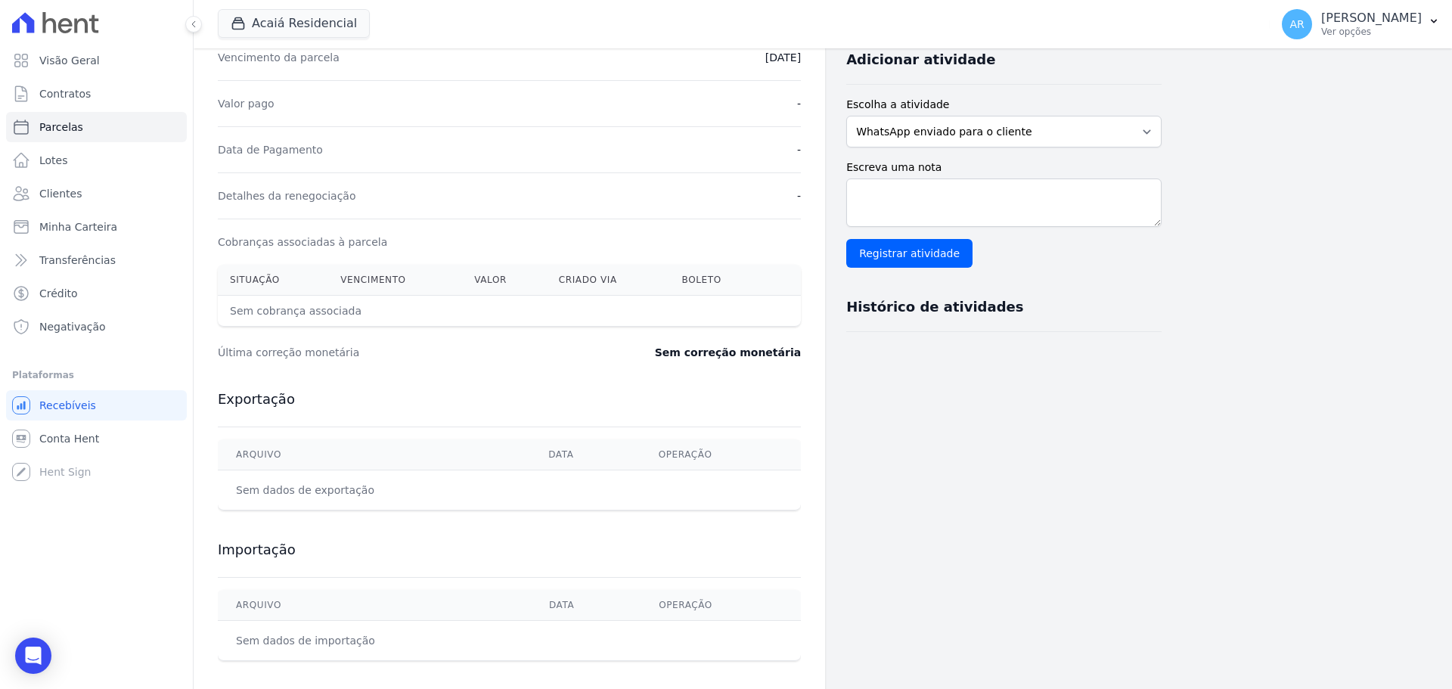
scroll to position [344, 0]
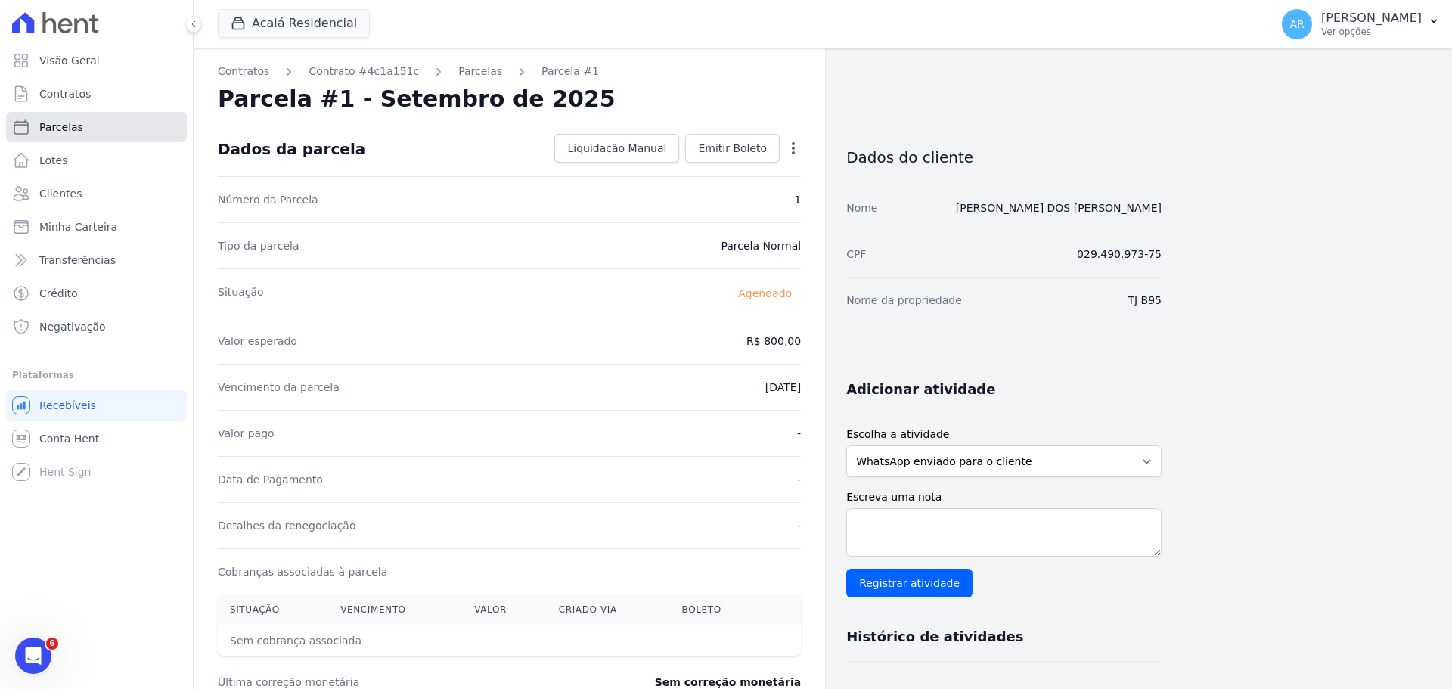
click at [52, 132] on span "Parcelas" at bounding box center [61, 126] width 44 height 15
click at [60, 127] on span "Parcelas" at bounding box center [61, 126] width 44 height 15
select select
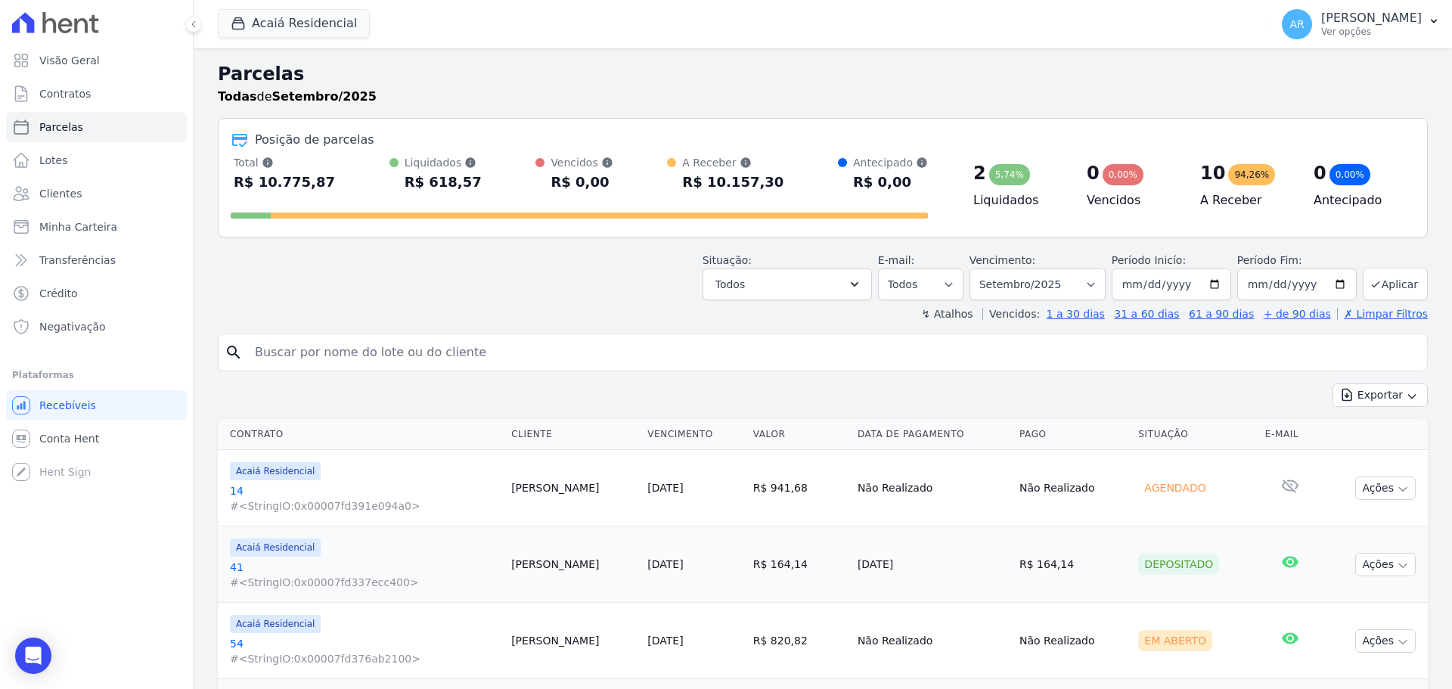
click at [506, 349] on input "search" at bounding box center [833, 352] width 1175 height 30
type input "francisco"
select select
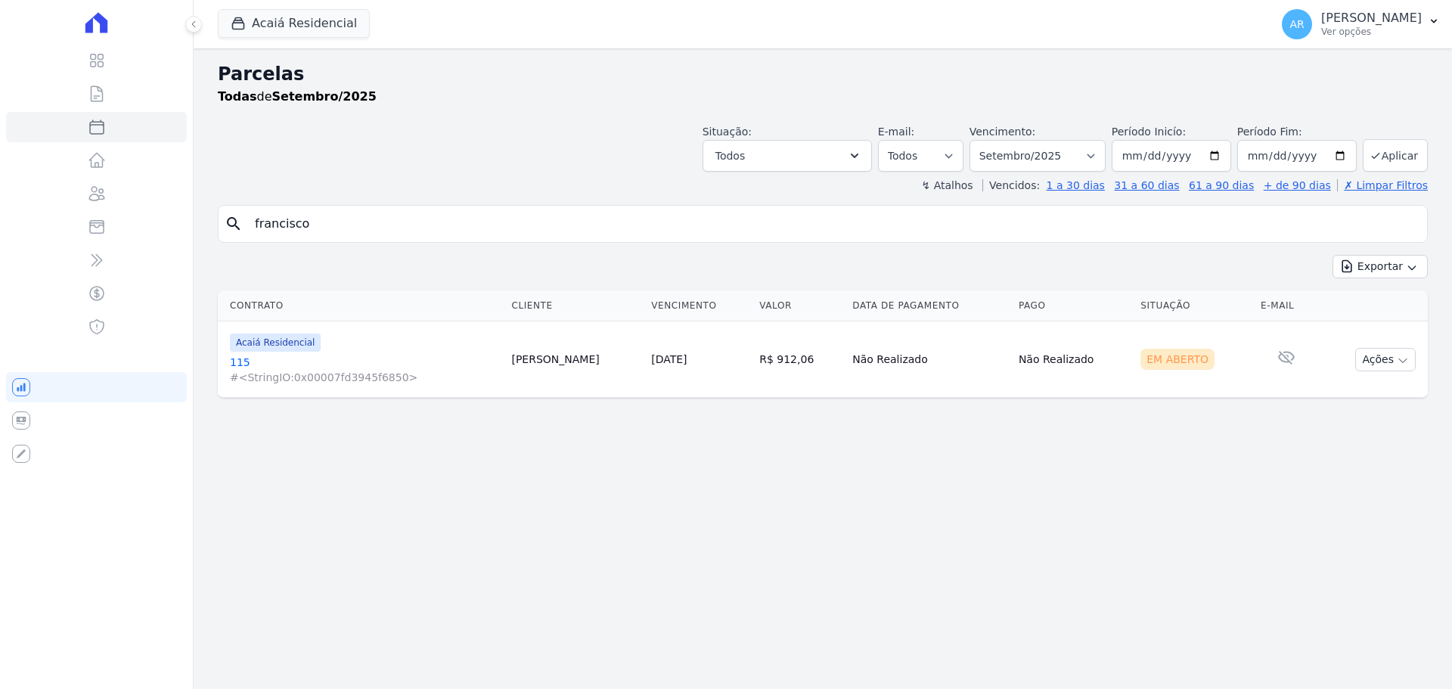
select select
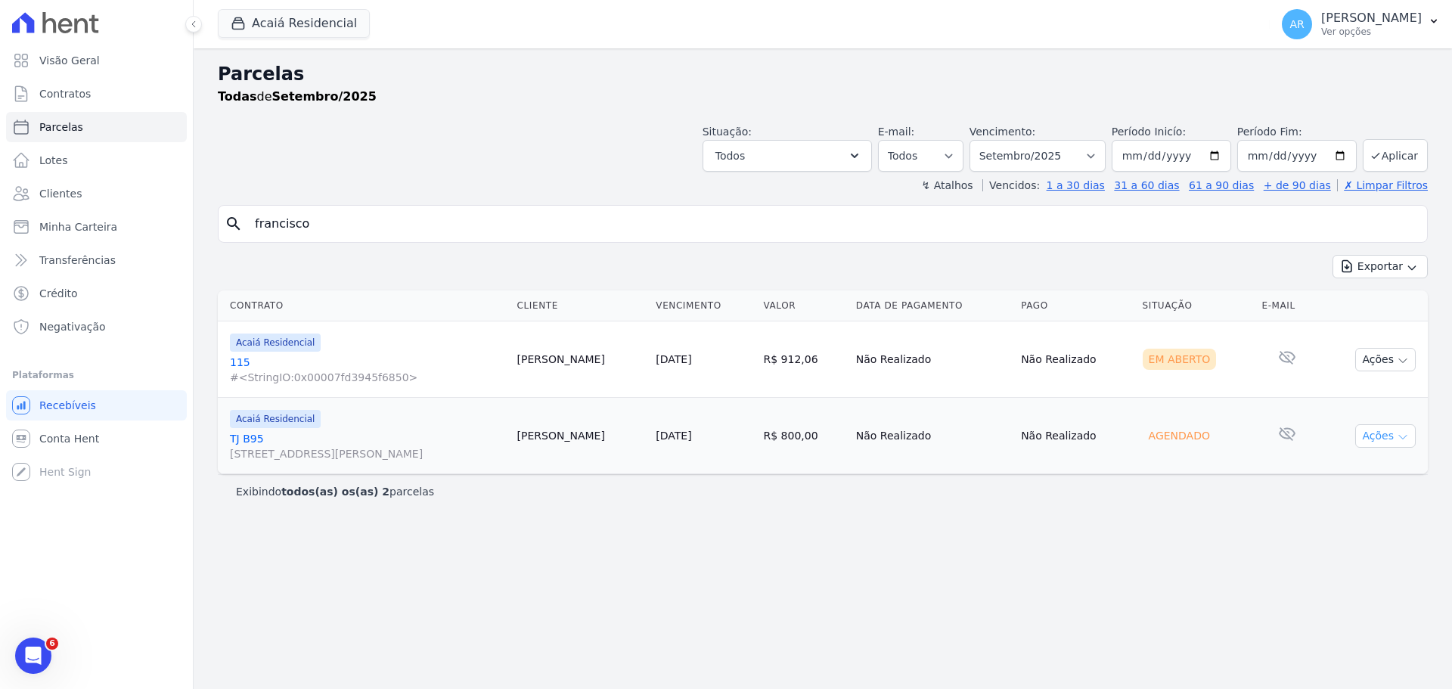
click at [1399, 434] on icon "button" at bounding box center [1402, 437] width 12 height 12
click at [691, 442] on link "[DATE]" at bounding box center [674, 435] width 36 height 12
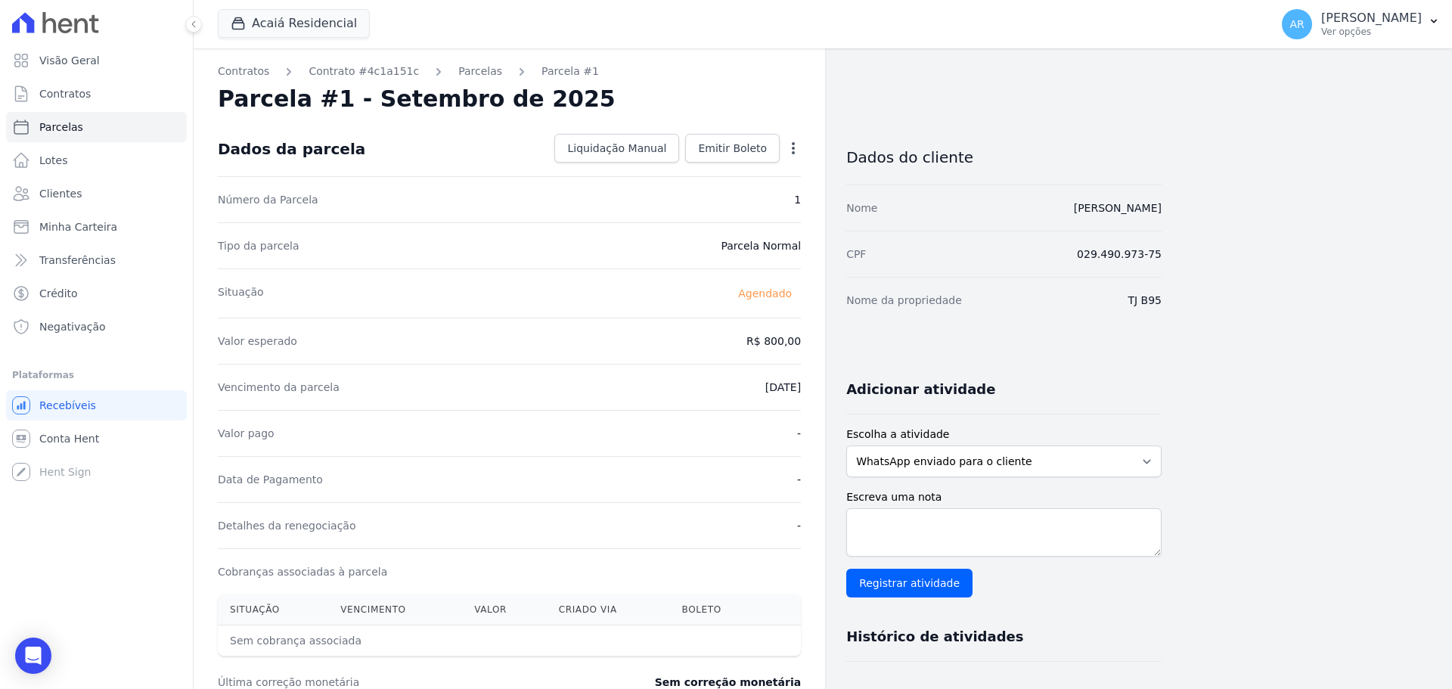
click at [790, 148] on icon "button" at bounding box center [793, 148] width 15 height 15
click at [793, 146] on icon "button" at bounding box center [793, 148] width 15 height 15
click at [49, 655] on div "Open Intercom Messenger" at bounding box center [34, 656] width 40 height 40
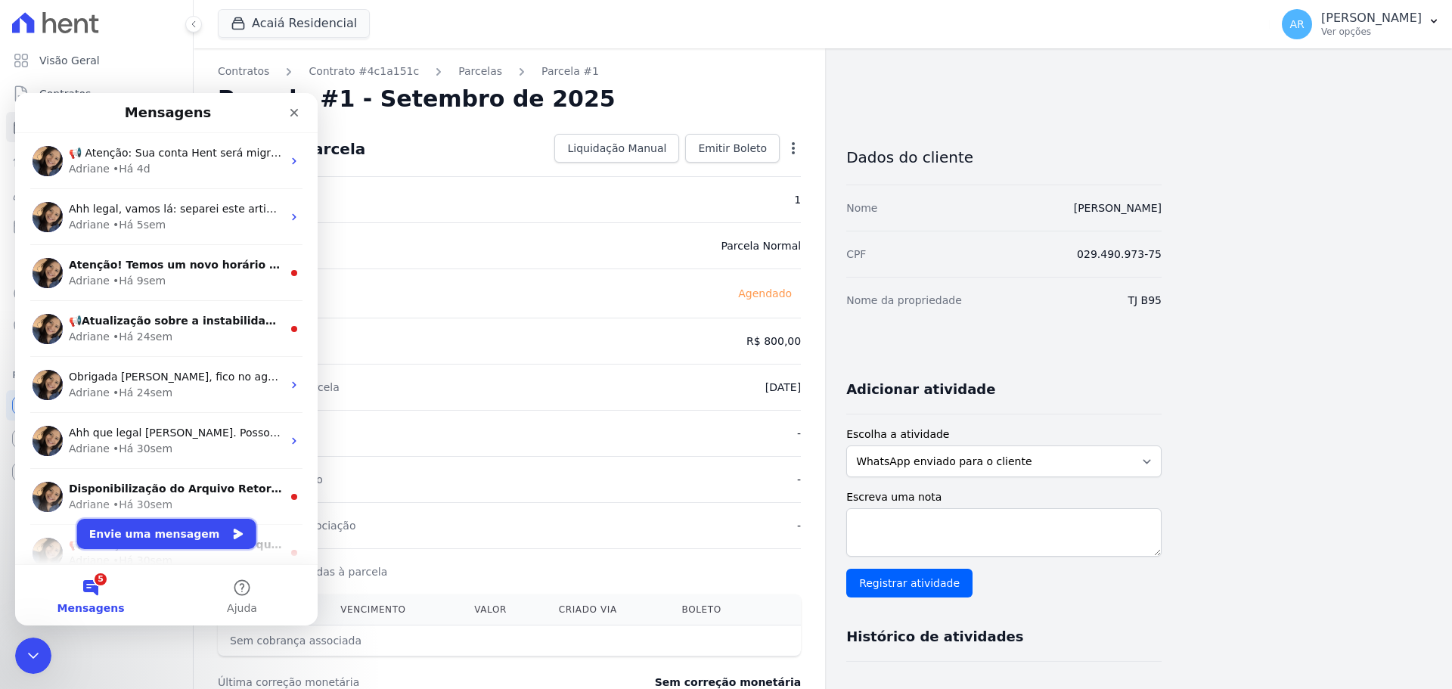
click at [144, 534] on button "Envie uma mensagem" at bounding box center [166, 534] width 179 height 30
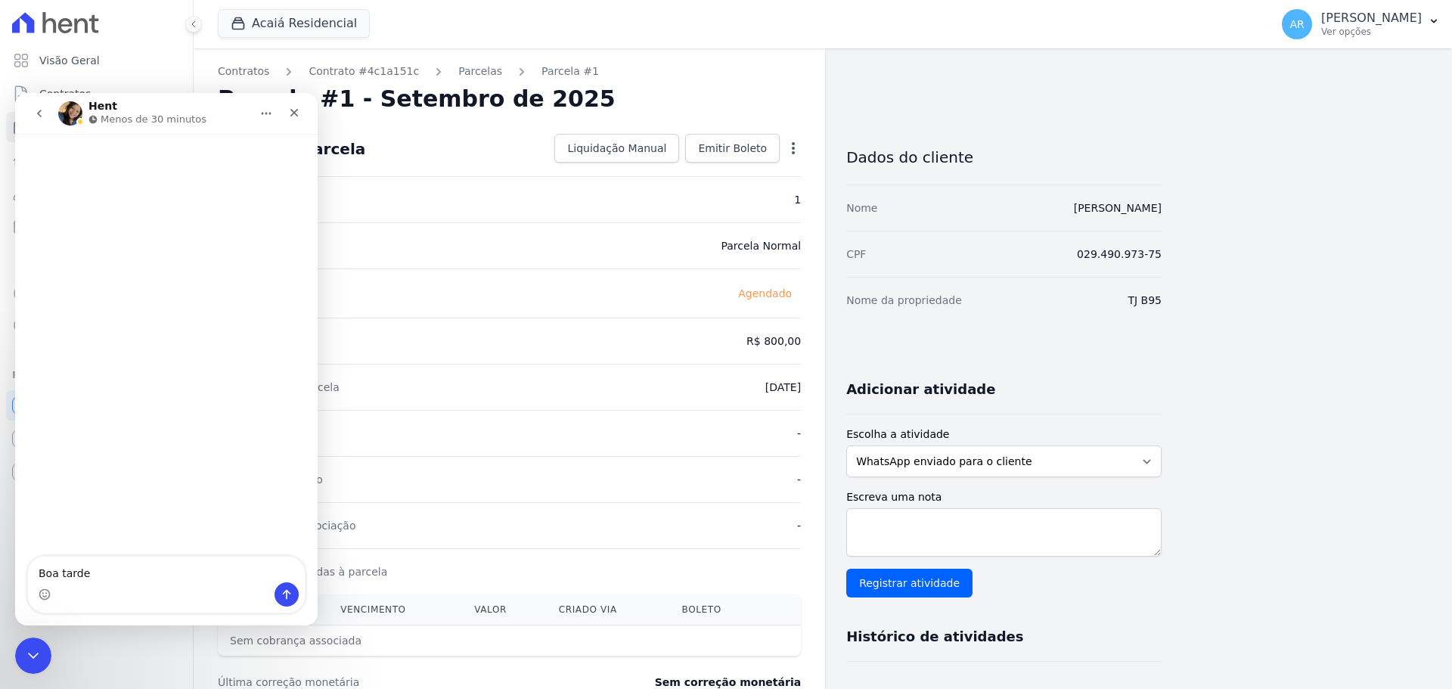
type textarea "Boa tarde!"
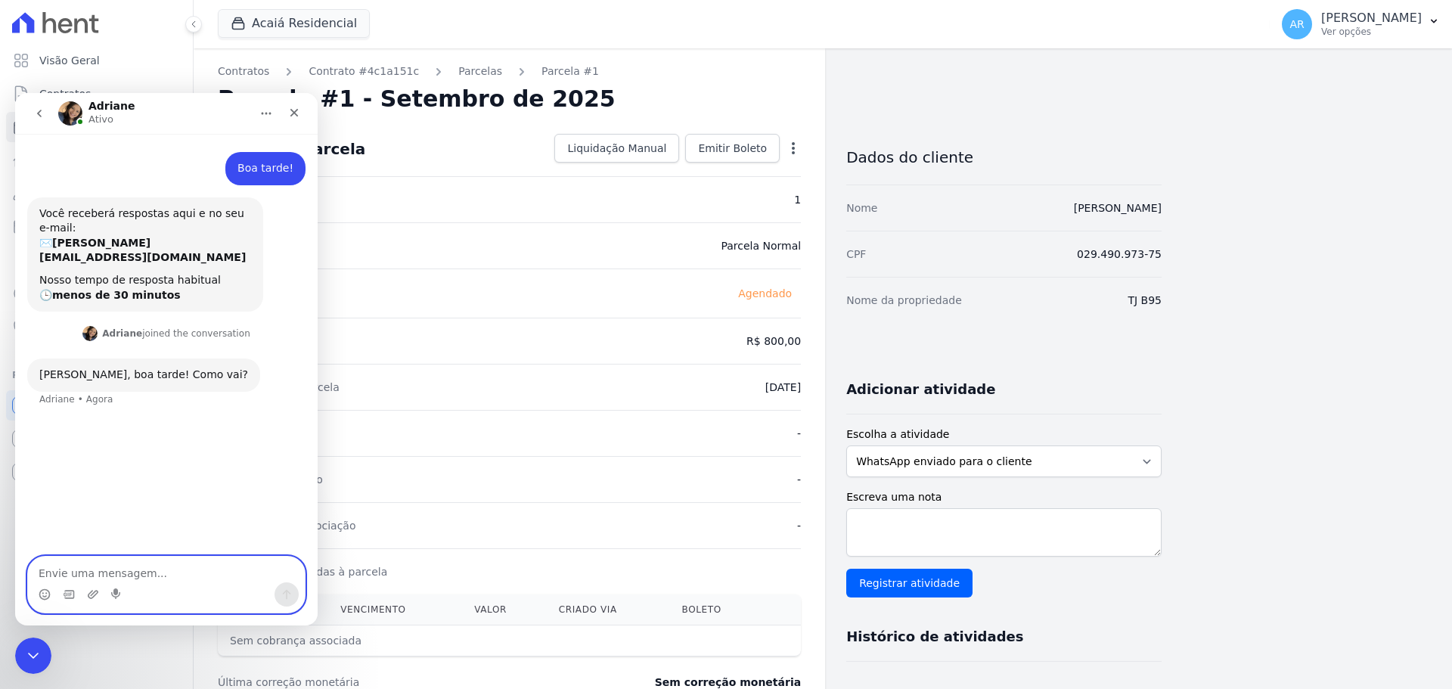
click at [150, 574] on textarea "Envie uma mensagem..." at bounding box center [166, 569] width 277 height 26
type textarea "Tudo bem e com você, [PERSON_NAME]?"
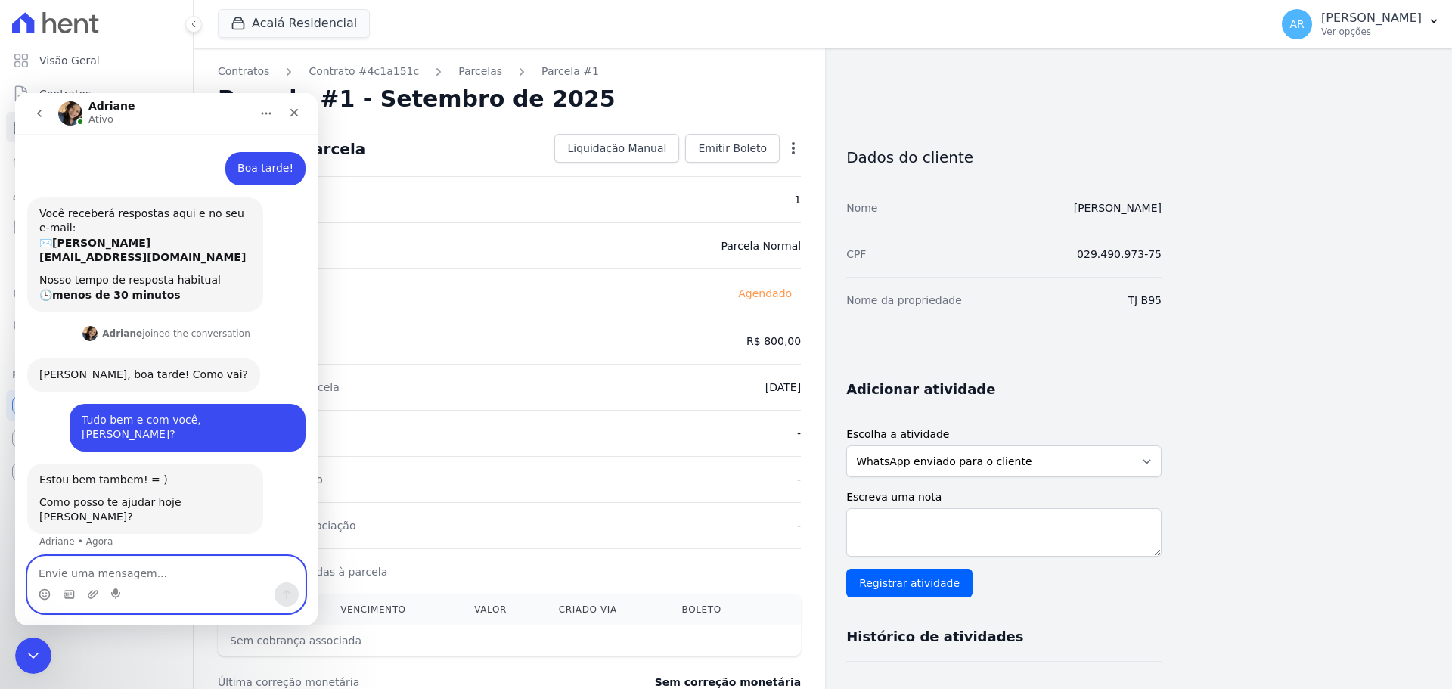
click at [138, 573] on textarea "Envie uma mensagem..." at bounding box center [166, 569] width 277 height 26
type textarea "Adriane, consigo emitir um boleto direto pela plataforma, sem envio de remessa?"
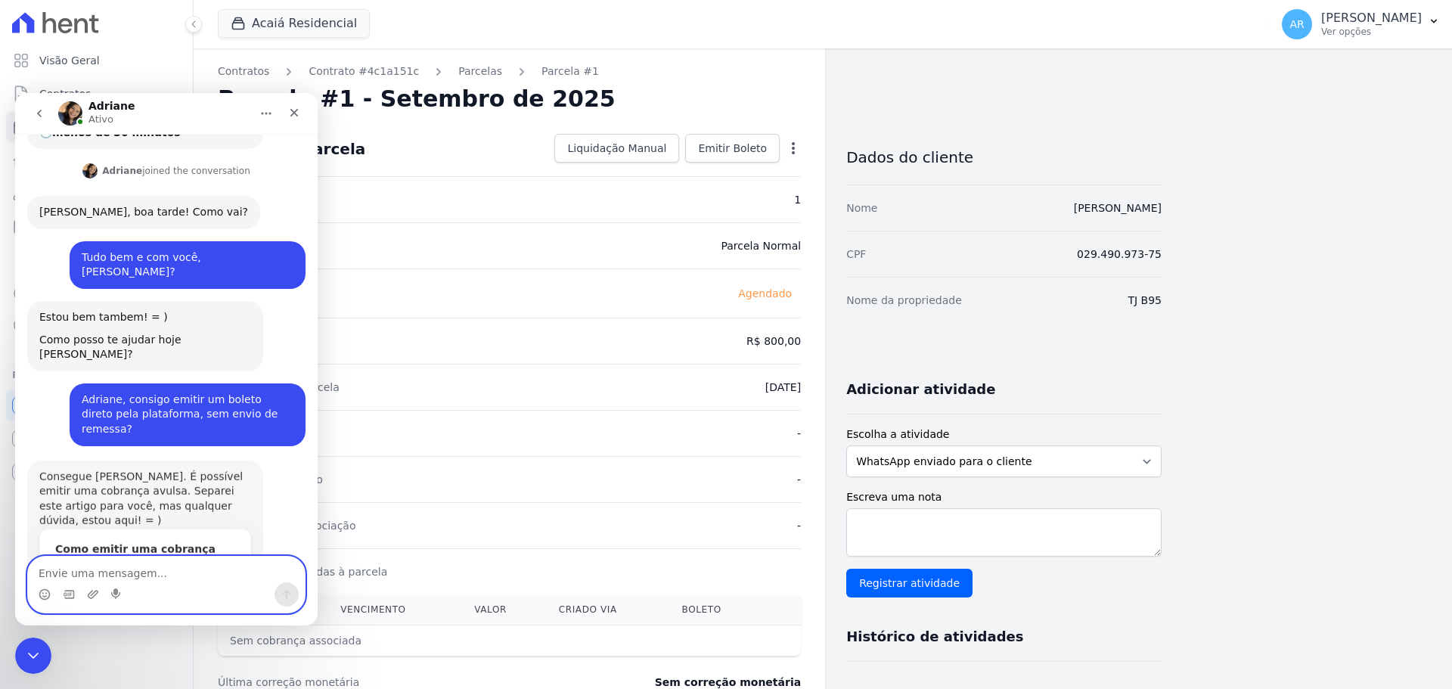
scroll to position [186, 0]
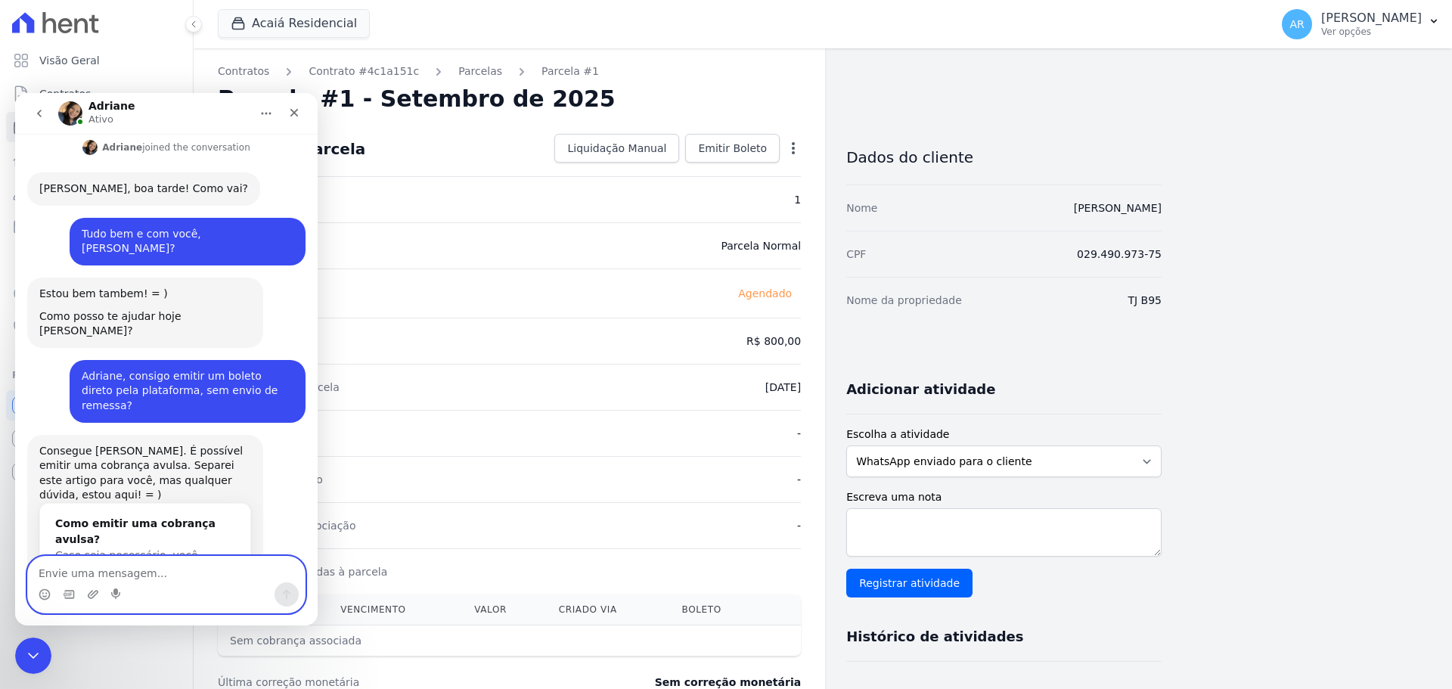
click at [140, 569] on textarea "Envie uma mensagem..." at bounding box center [166, 569] width 277 height 26
type textarea "Perfeito, obrigado!"
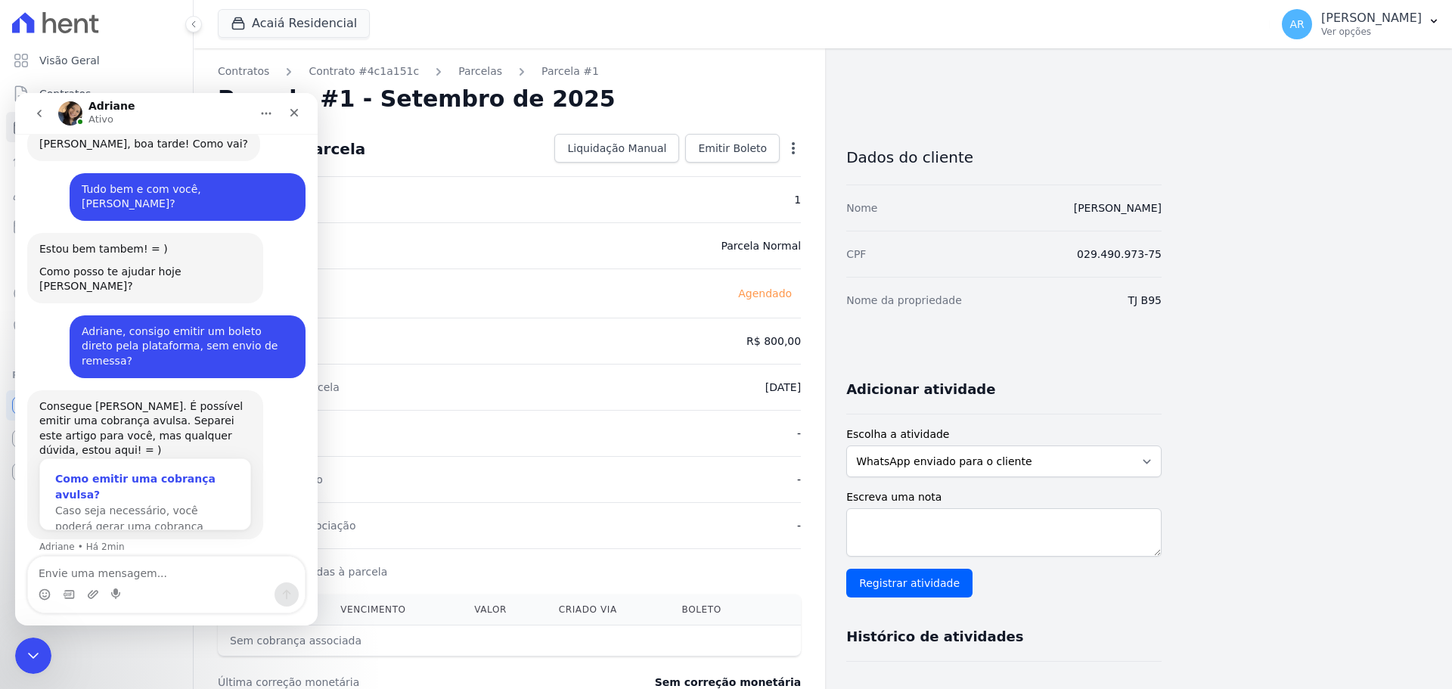
click at [184, 471] on div "Como emitir uma cobrança avulsa?" at bounding box center [145, 487] width 180 height 32
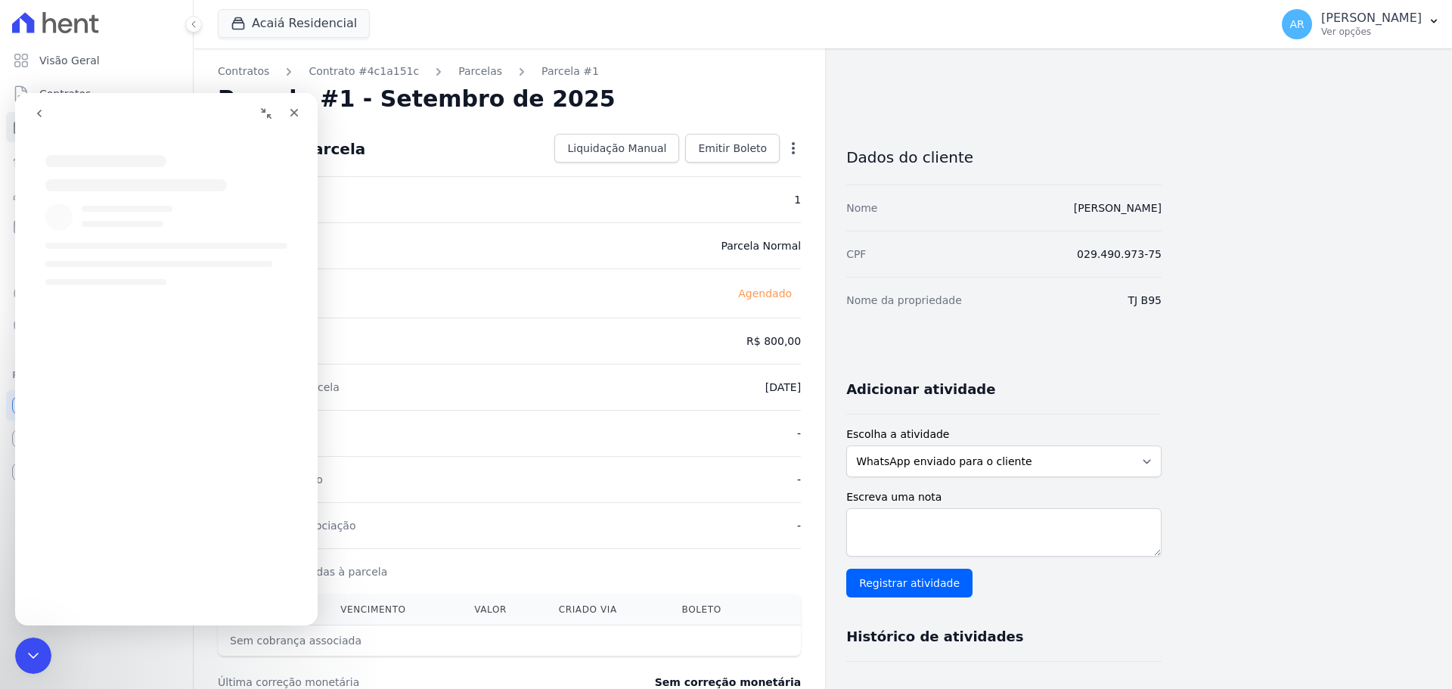
scroll to position [0, 0]
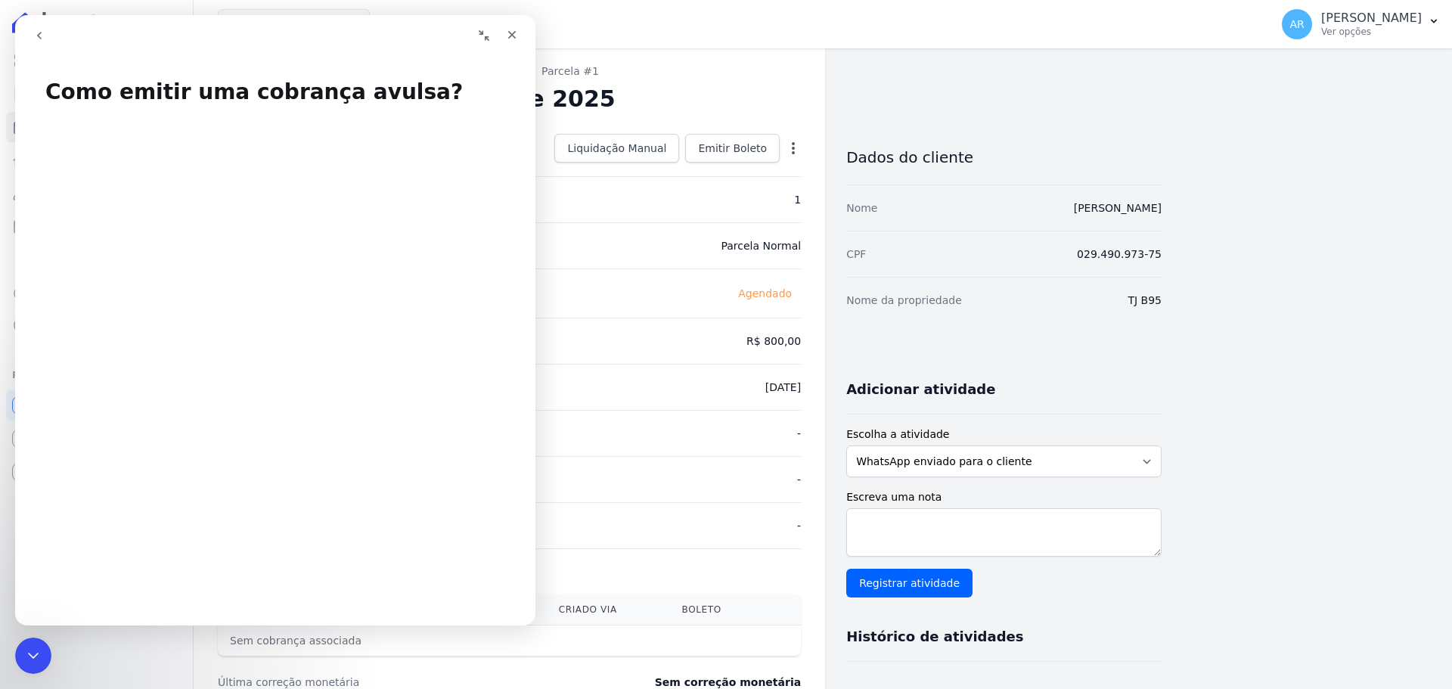
click at [696, 349] on div "Valor esperado R$ 800,00" at bounding box center [509, 341] width 583 height 46
click at [513, 31] on icon "Fechar" at bounding box center [512, 35] width 12 height 12
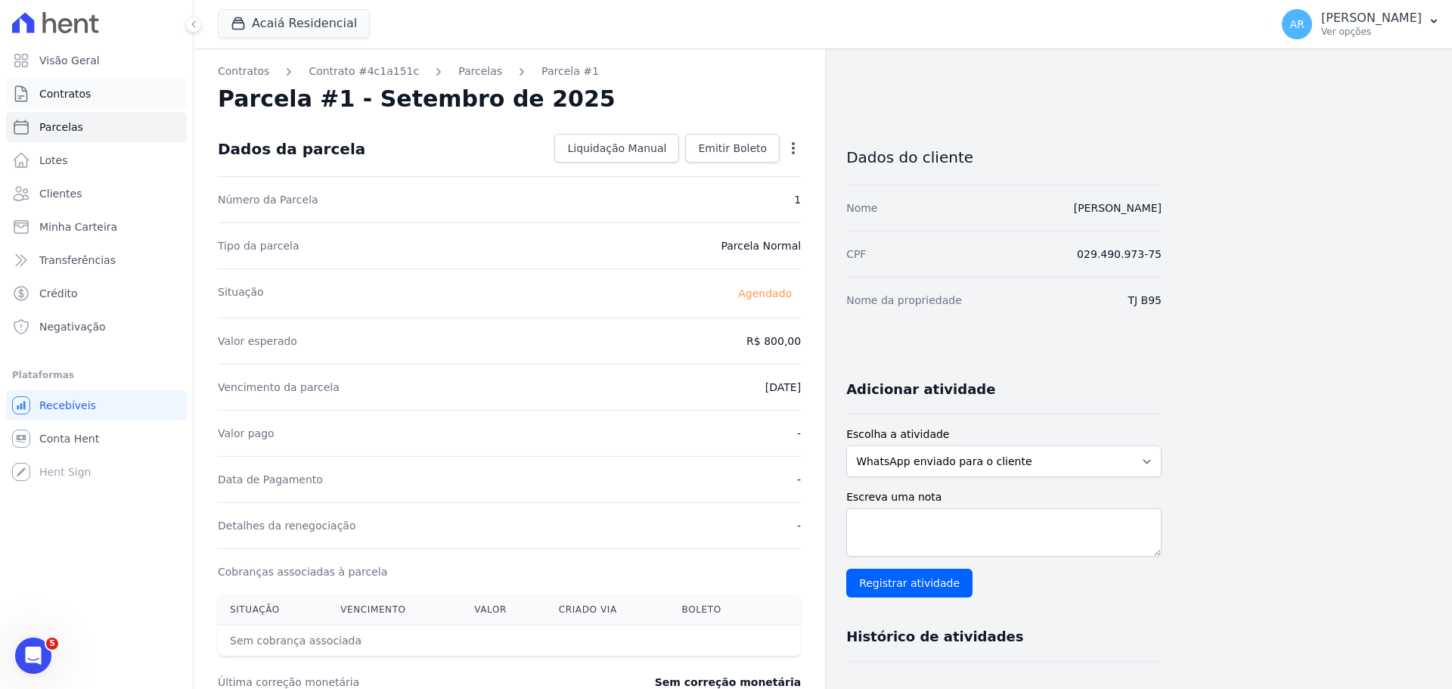
click at [54, 91] on span "Contratos" at bounding box center [64, 93] width 51 height 15
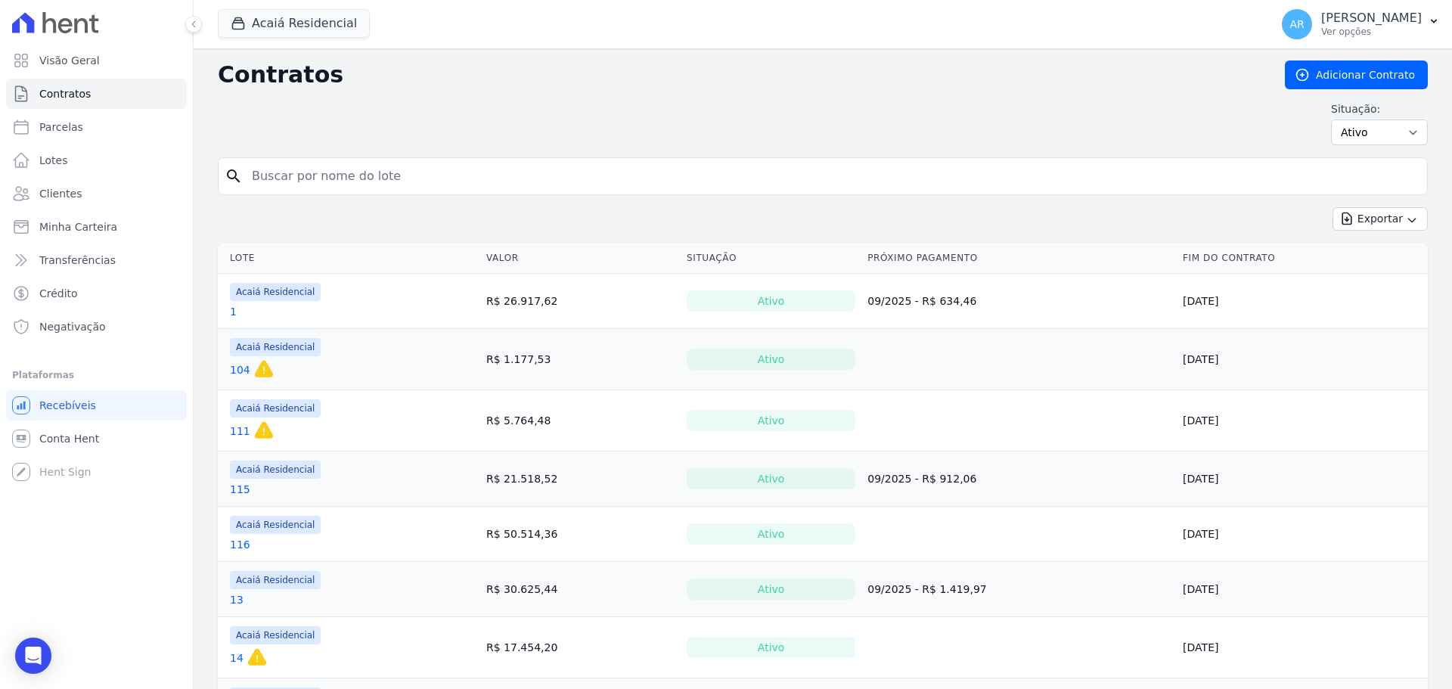
click at [444, 183] on input "search" at bounding box center [832, 176] width 1178 height 30
type input "francisco"
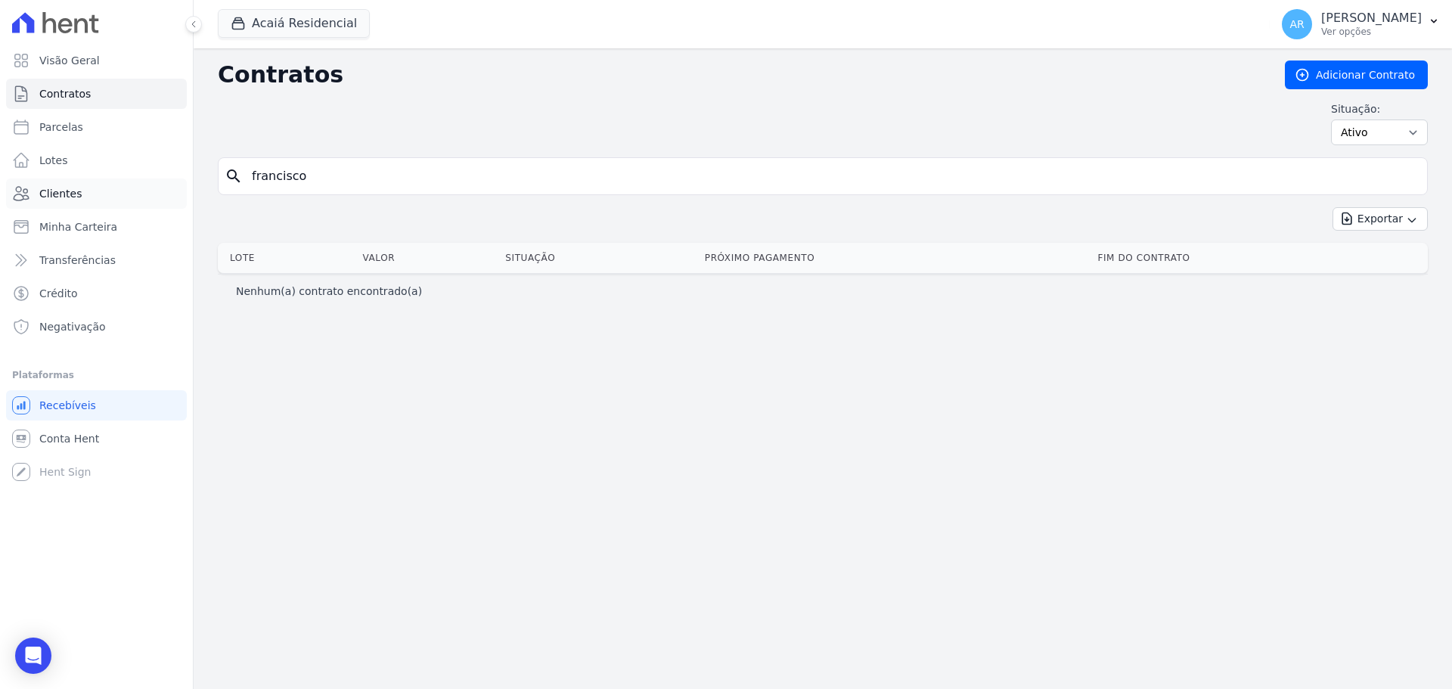
drag, startPoint x: 445, startPoint y: 183, endPoint x: 64, endPoint y: 197, distance: 380.6
click at [64, 197] on div "Visão Geral Contratos [GEOGRAPHIC_DATA] Lotes Clientes Minha Carteira Transferê…" at bounding box center [726, 344] width 1452 height 689
click at [54, 194] on span "Clientes" at bounding box center [60, 193] width 42 height 15
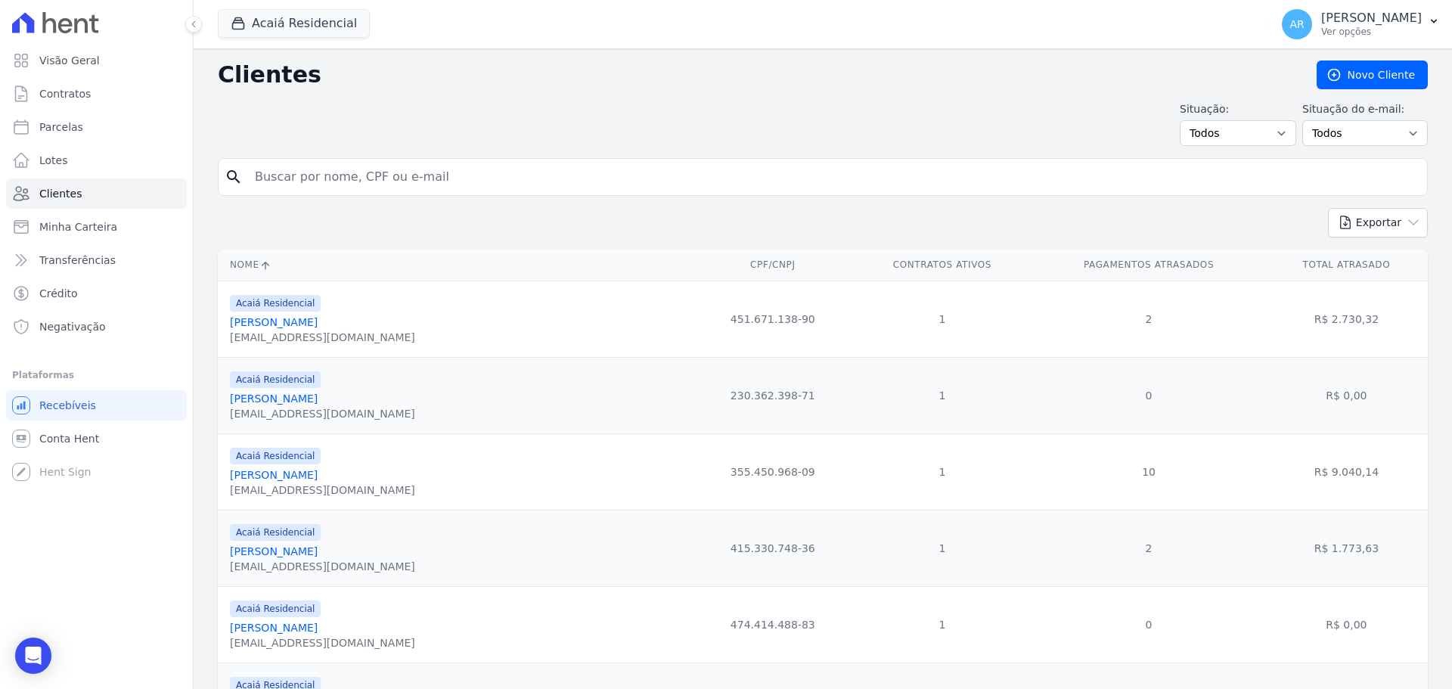
click at [297, 190] on input "search" at bounding box center [833, 177] width 1175 height 30
type input "francisco"
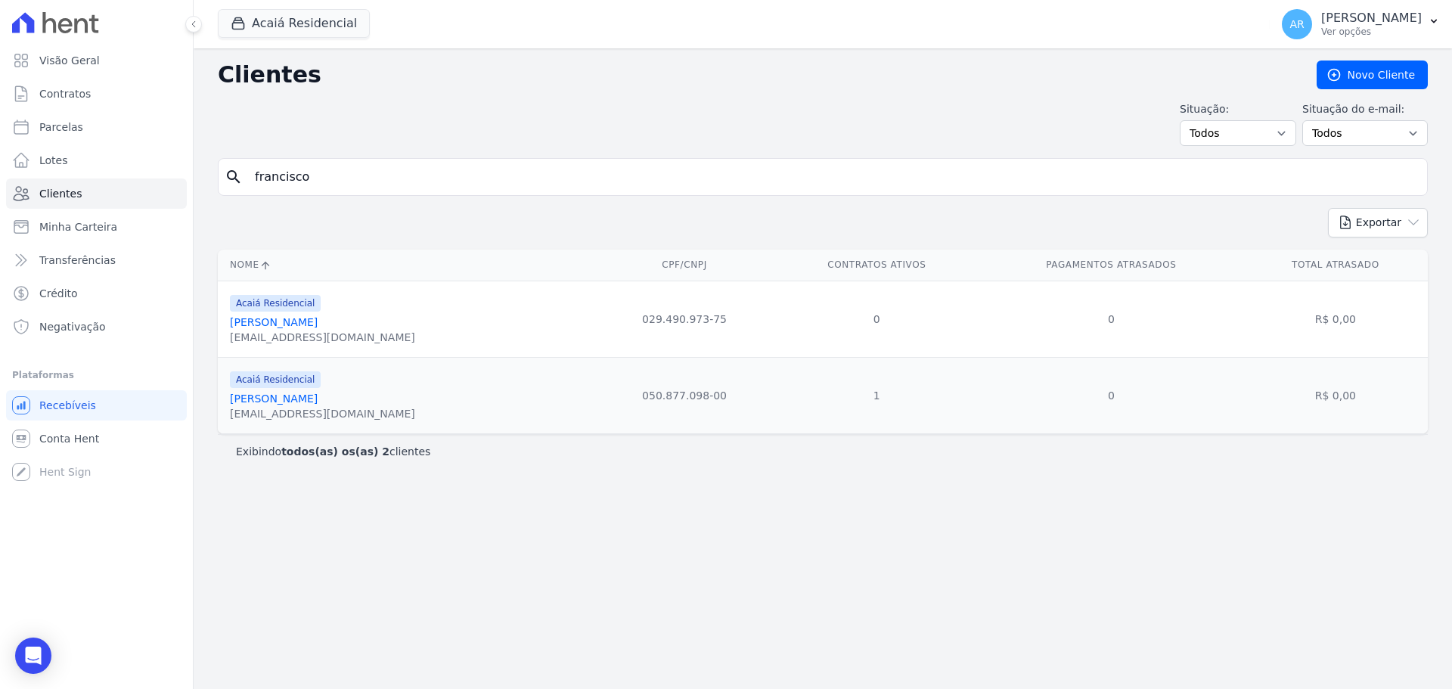
click at [293, 322] on link "[PERSON_NAME]" at bounding box center [274, 322] width 88 height 12
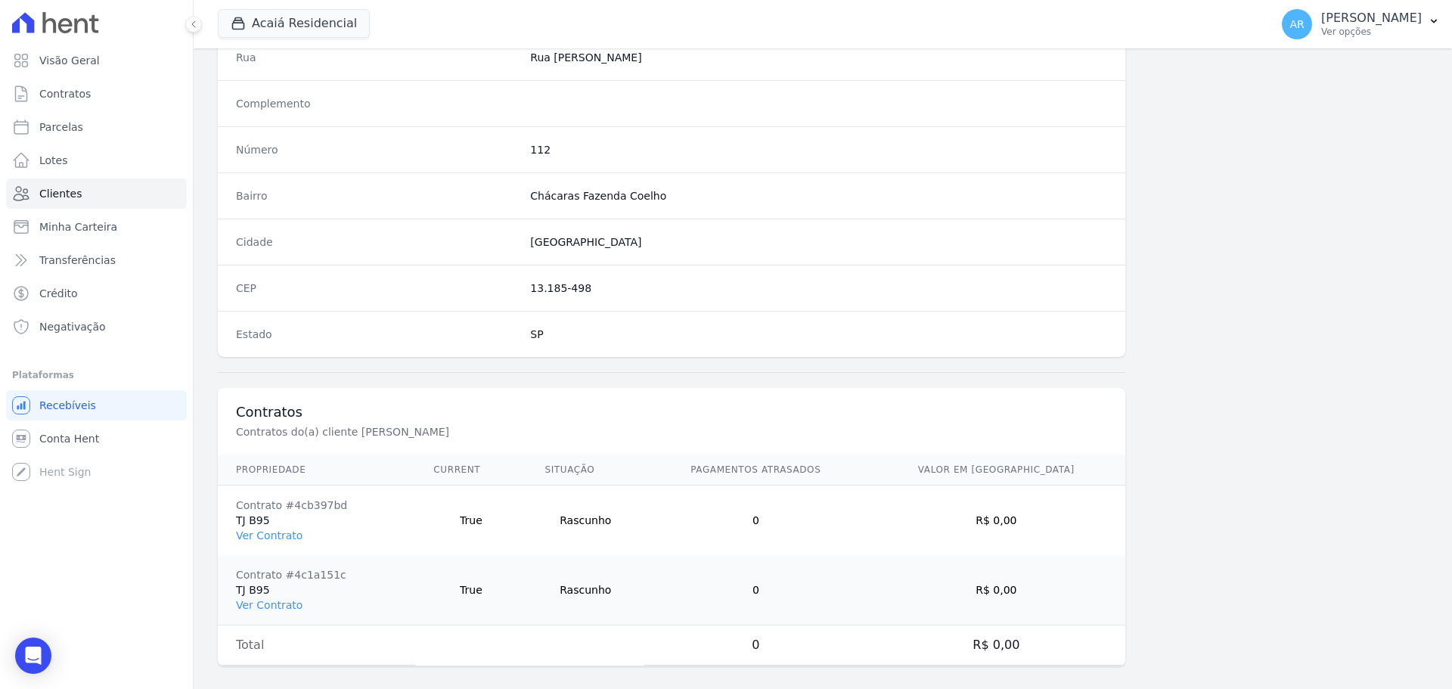
scroll to position [795, 0]
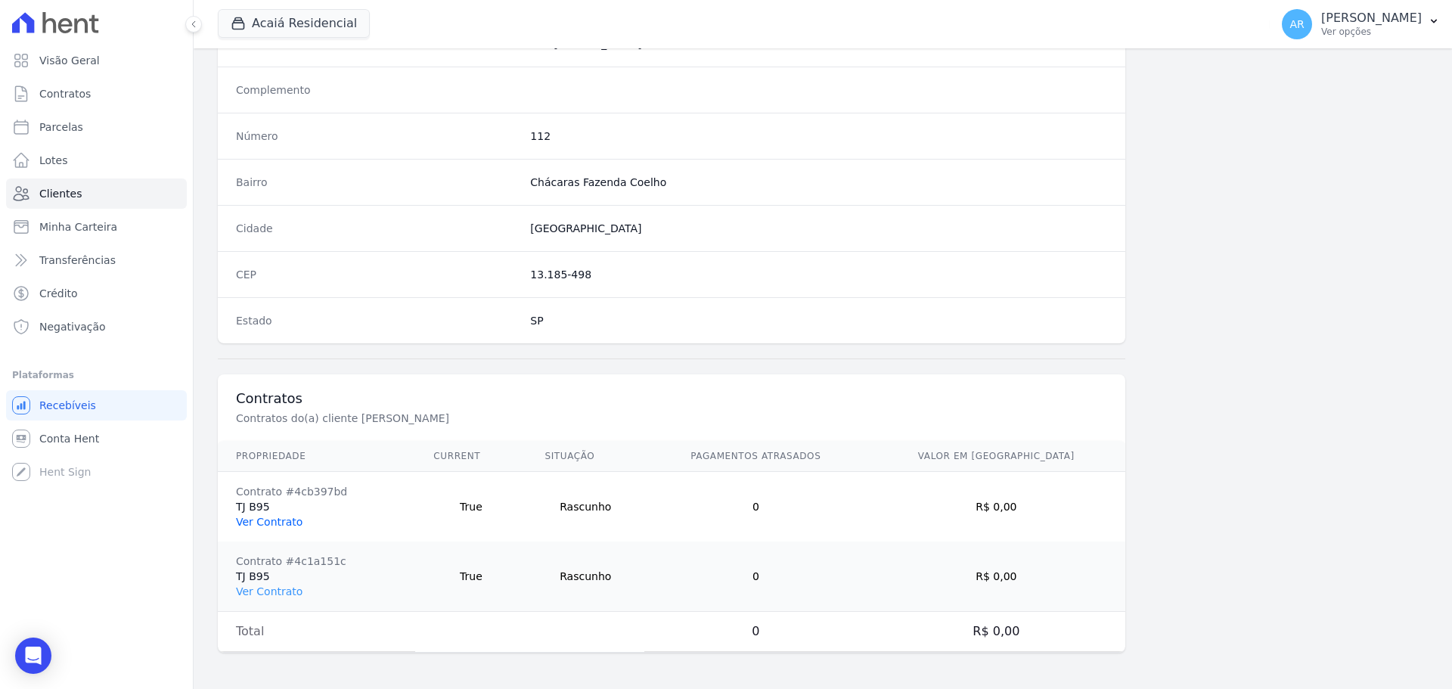
click at [251, 521] on link "Ver Contrato" at bounding box center [269, 522] width 67 height 12
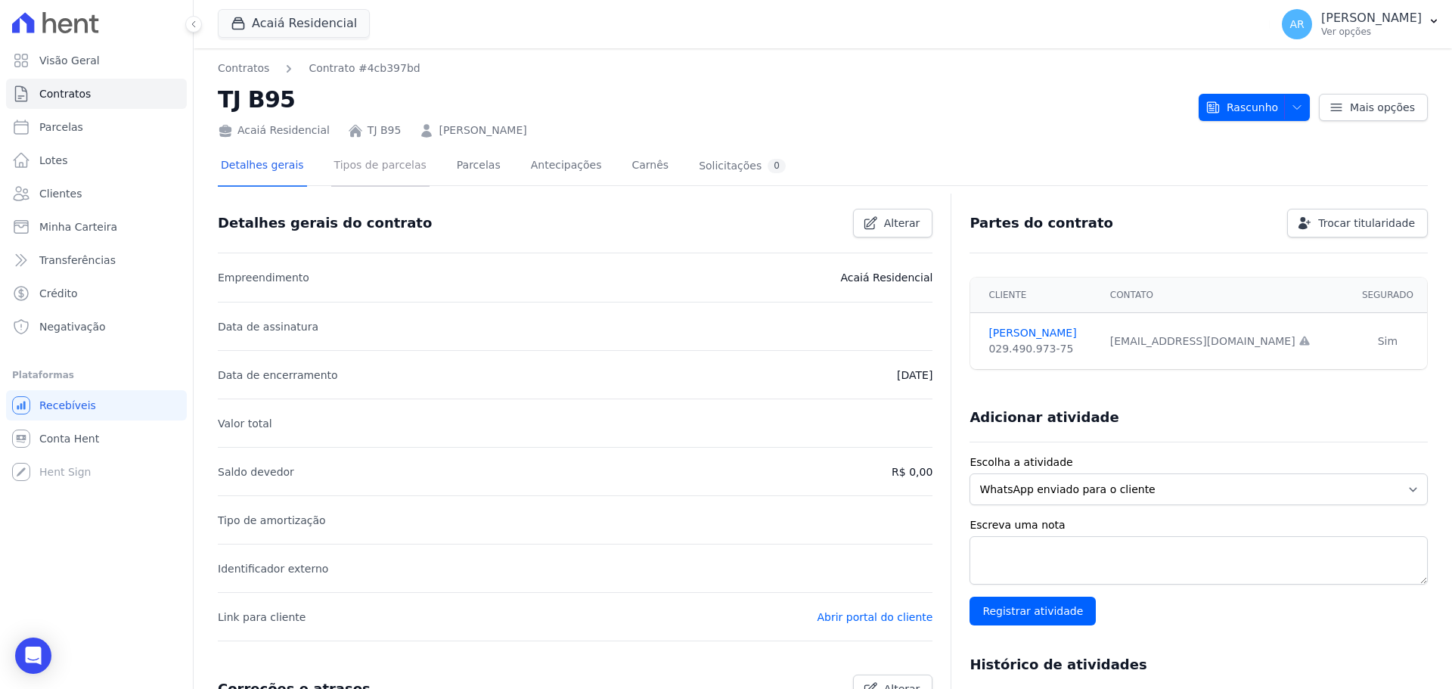
click at [391, 175] on link "Tipos de parcelas" at bounding box center [380, 167] width 98 height 40
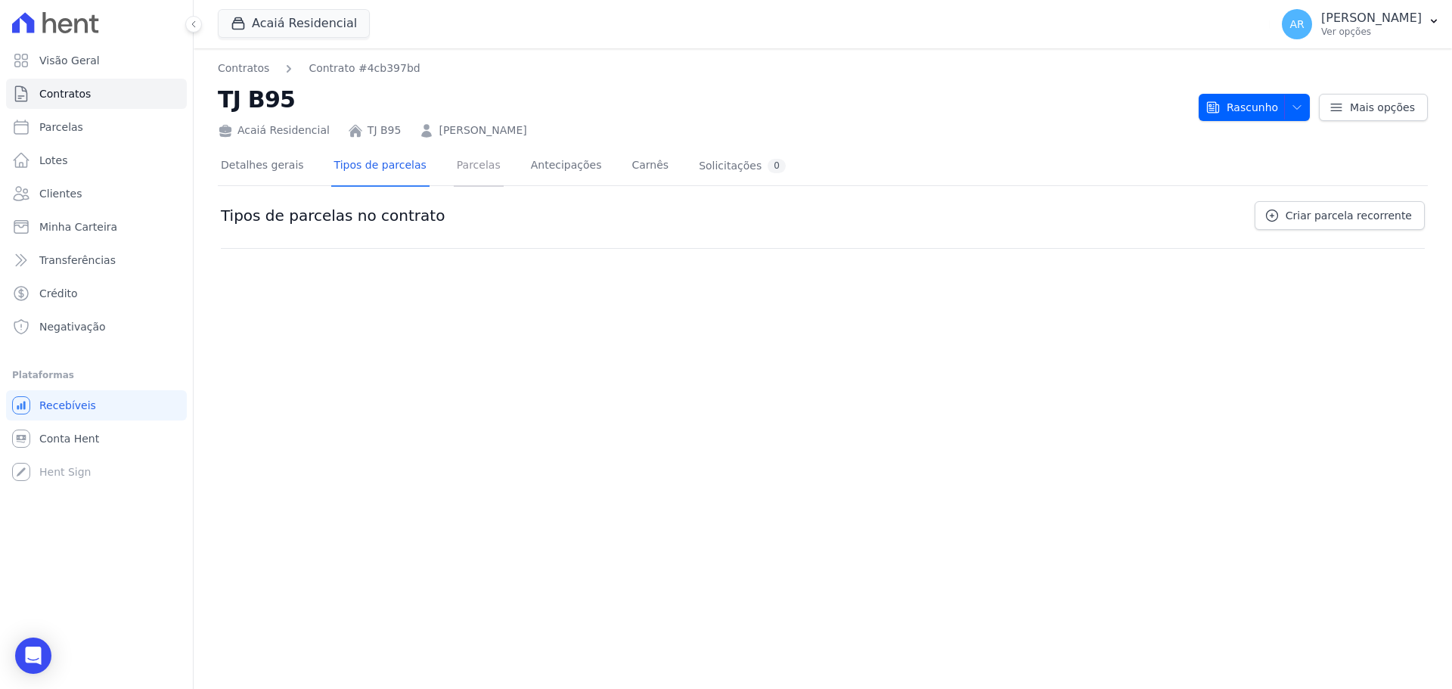
click at [461, 167] on link "Parcelas" at bounding box center [479, 167] width 50 height 40
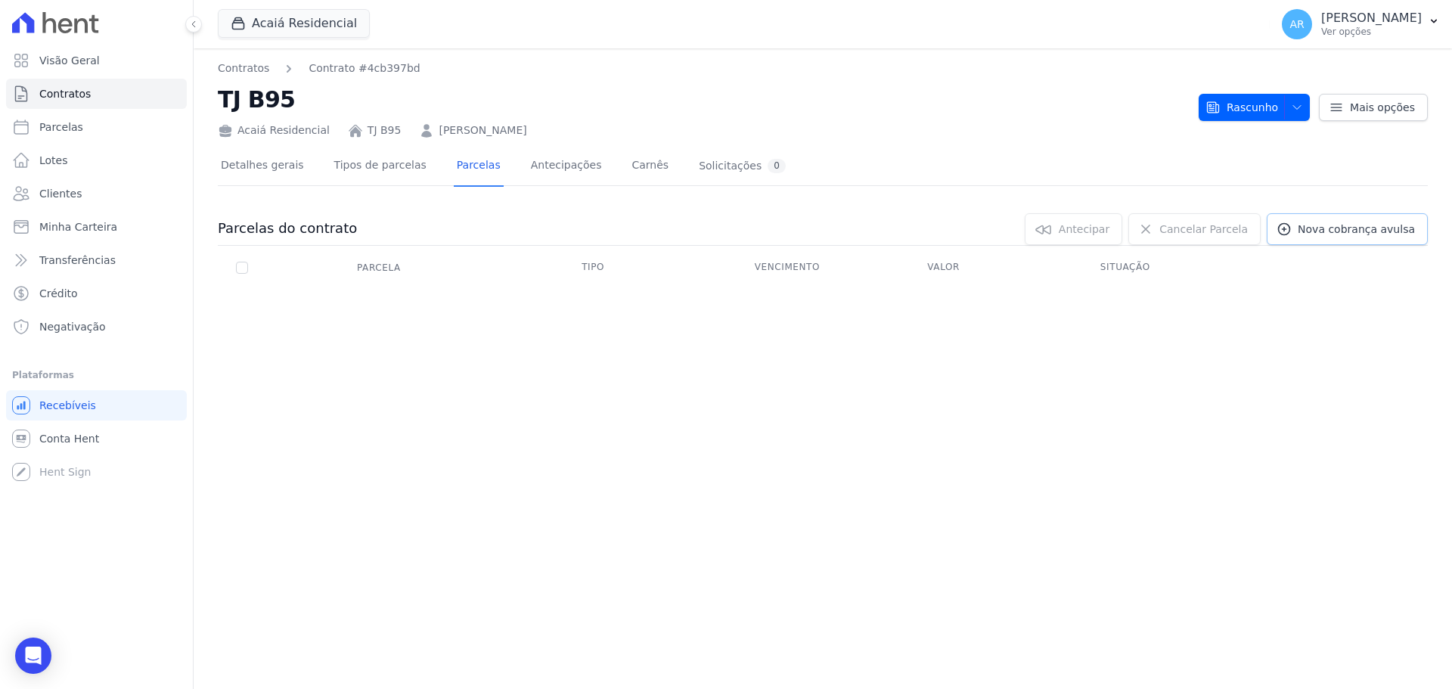
click at [1311, 223] on span "Nova cobrança avulsa" at bounding box center [1355, 229] width 117 height 15
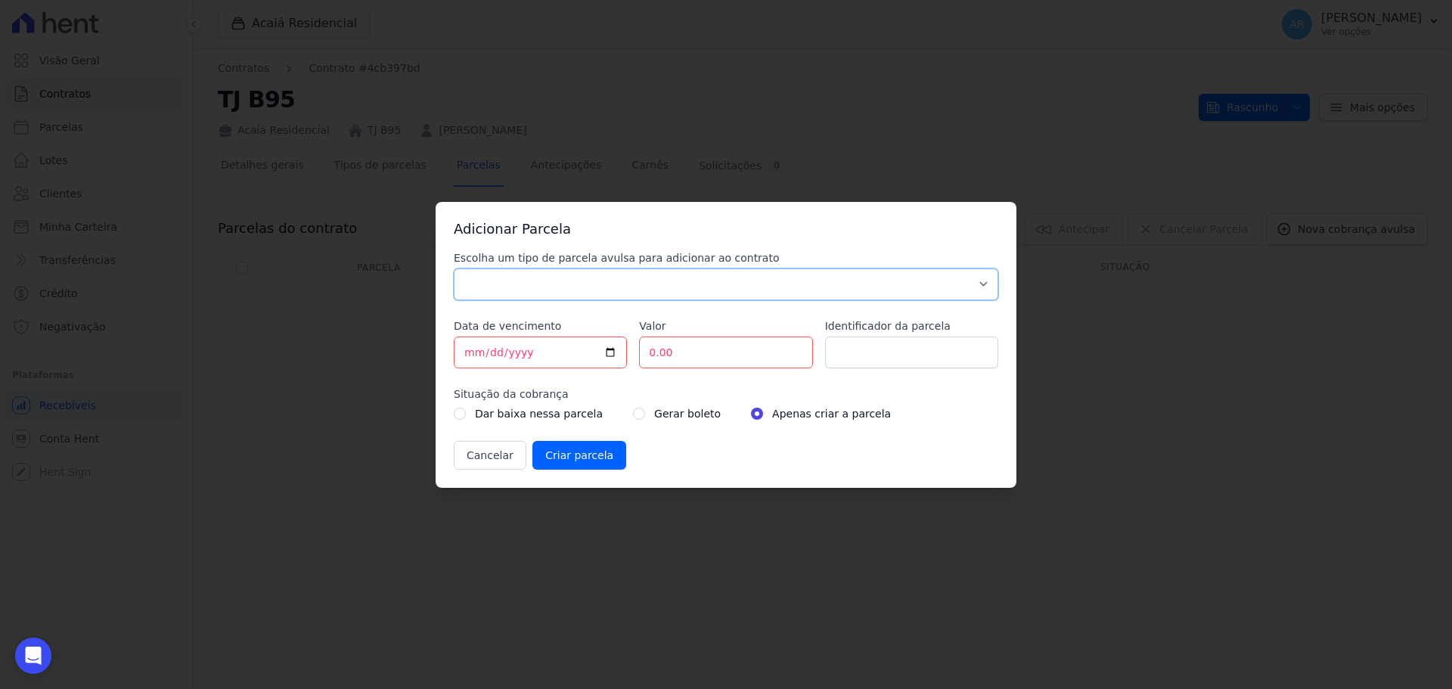
click at [507, 290] on select "Parcela Normal Sinal Caução Intercalada Chaves Pré Chaves Pós Chaves Taxas Quit…" at bounding box center [726, 284] width 544 height 32
select select "standard"
click at [454, 268] on select "Parcela Normal Sinal Caução Intercalada Chaves Pré Chaves Pós Chaves Taxas Quit…" at bounding box center [726, 284] width 544 height 32
click at [711, 355] on input "0.00" at bounding box center [725, 352] width 173 height 32
type input "0.00800"
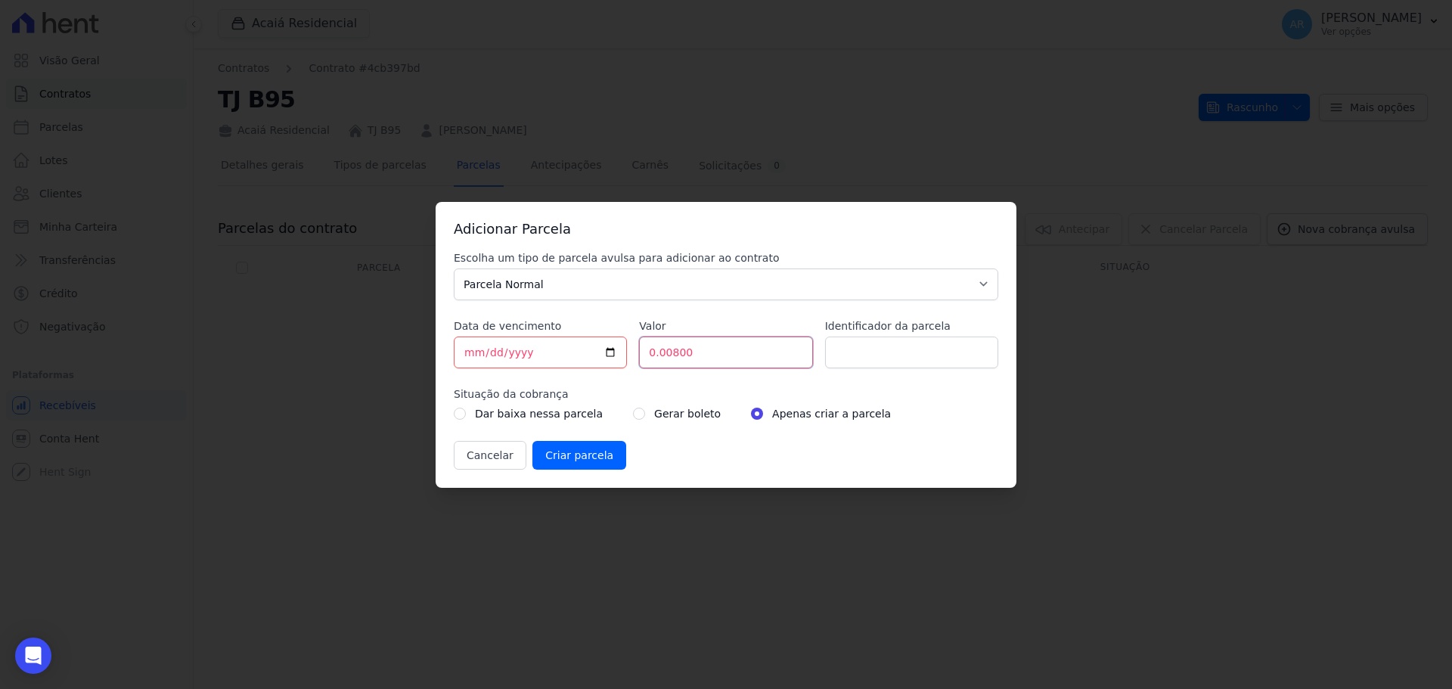
drag, startPoint x: 718, startPoint y: 349, endPoint x: 487, endPoint y: 346, distance: 230.6
click at [488, 346] on div "Escolha um tipo de parcela avulsa para adicionar ao contrato Parcela Normal Sin…" at bounding box center [726, 359] width 544 height 219
type input "800.00"
click at [690, 386] on label "Situação da cobrança" at bounding box center [726, 393] width 544 height 15
click at [635, 419] on div "Gerar boleto" at bounding box center [677, 413] width 88 height 18
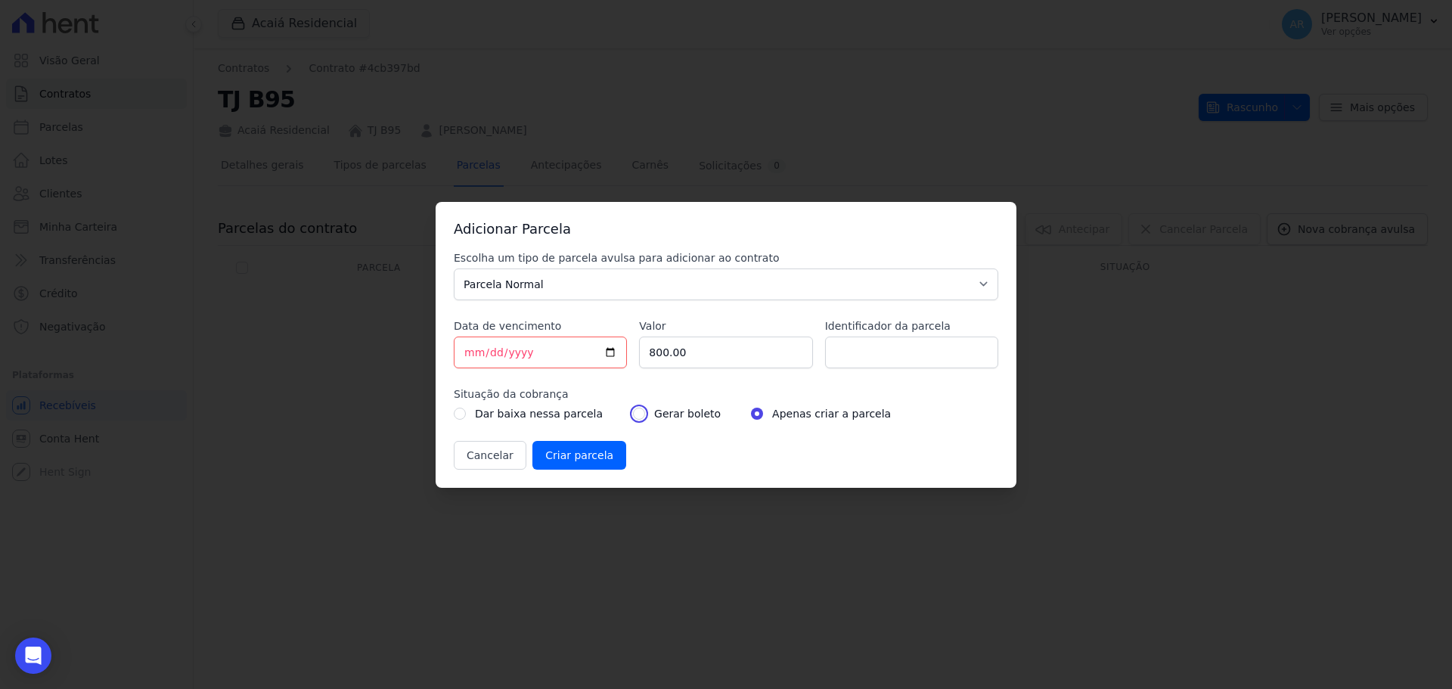
click at [633, 413] on input "radio" at bounding box center [639, 414] width 12 height 12
radio input "true"
click at [533, 352] on input "[DATE]" at bounding box center [540, 352] width 173 height 32
click at [516, 354] on input "[DATE]" at bounding box center [540, 352] width 173 height 32
click at [617, 349] on input "[DATE]" at bounding box center [540, 352] width 173 height 32
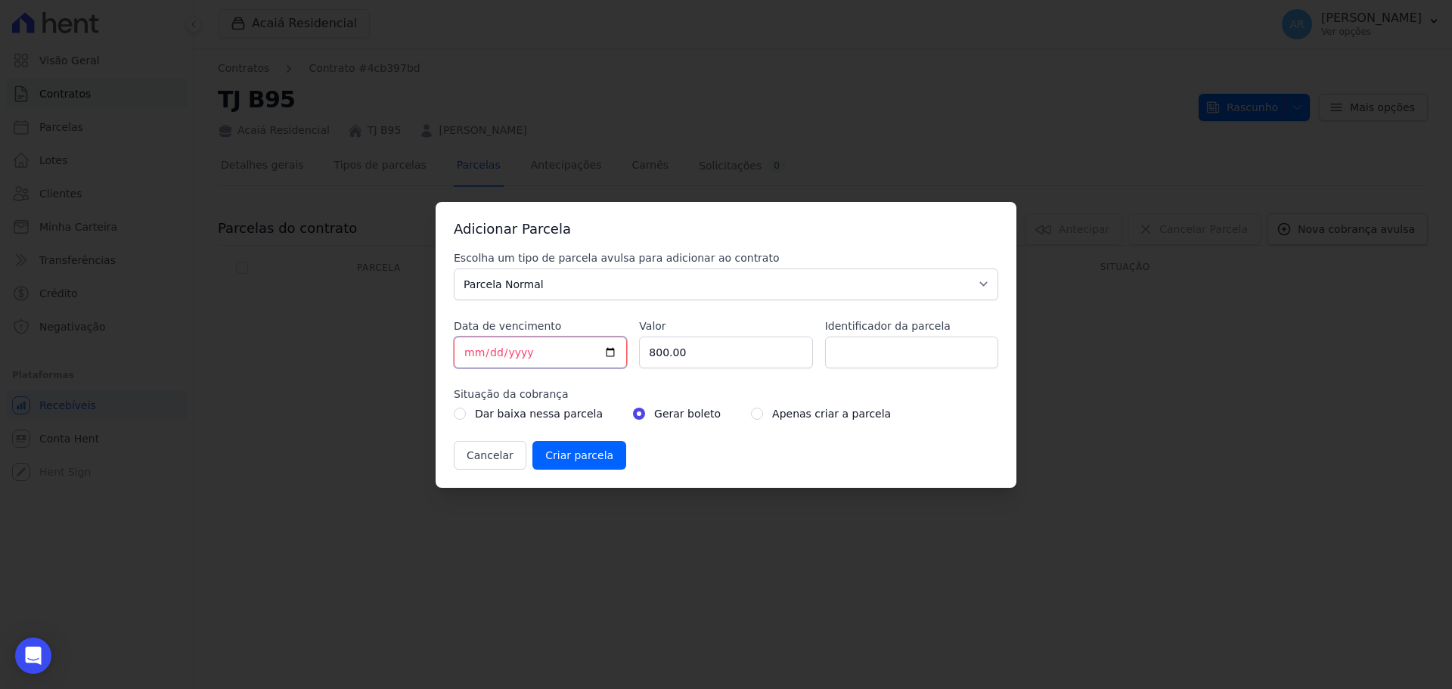
type input "[DATE]"
click at [572, 461] on input "Criar parcela" at bounding box center [579, 455] width 94 height 29
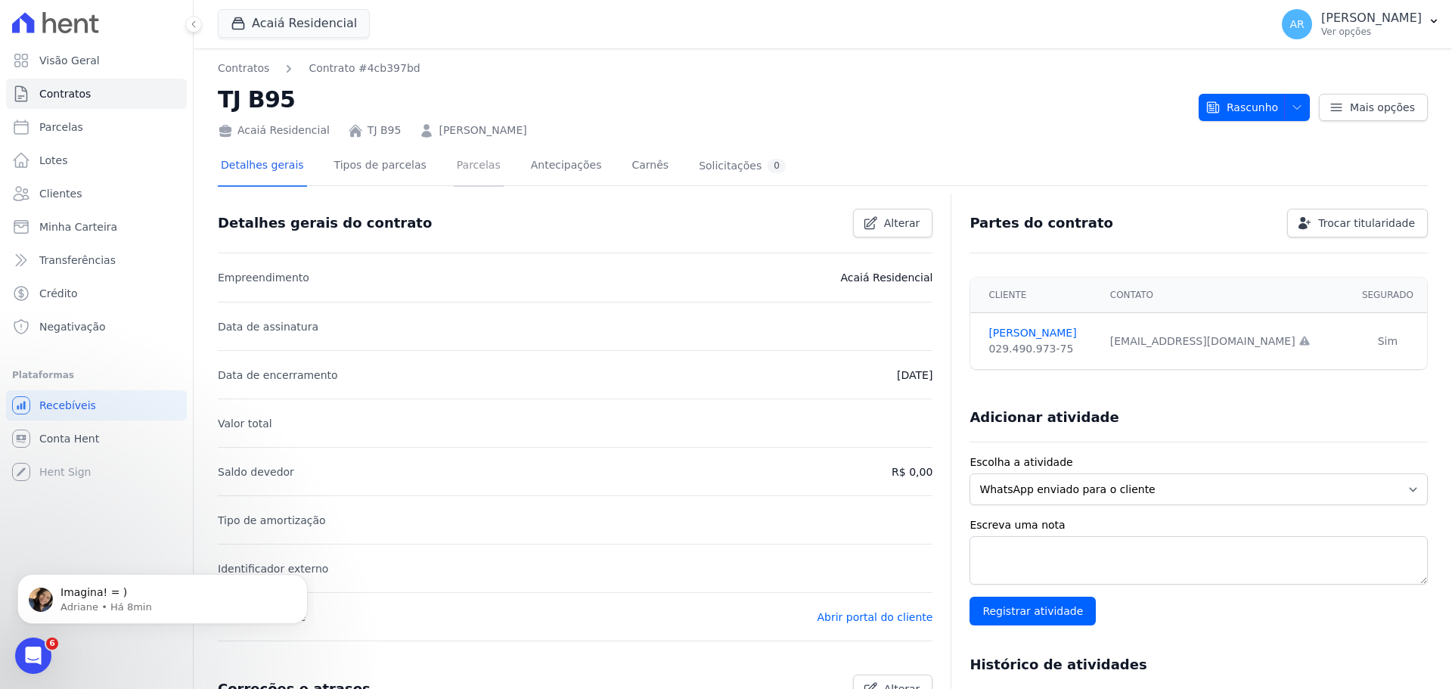
click at [470, 173] on link "Parcelas" at bounding box center [479, 167] width 50 height 40
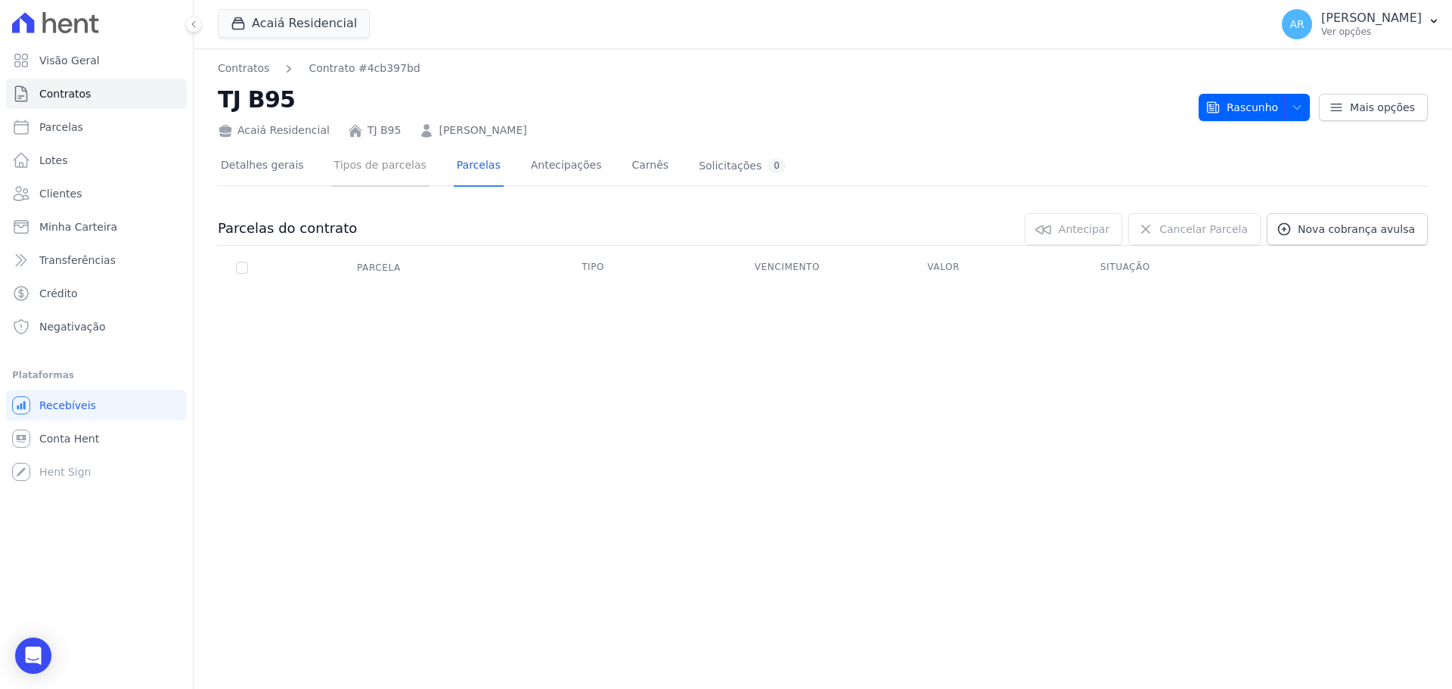
click at [364, 174] on link "Tipos de parcelas" at bounding box center [380, 167] width 98 height 40
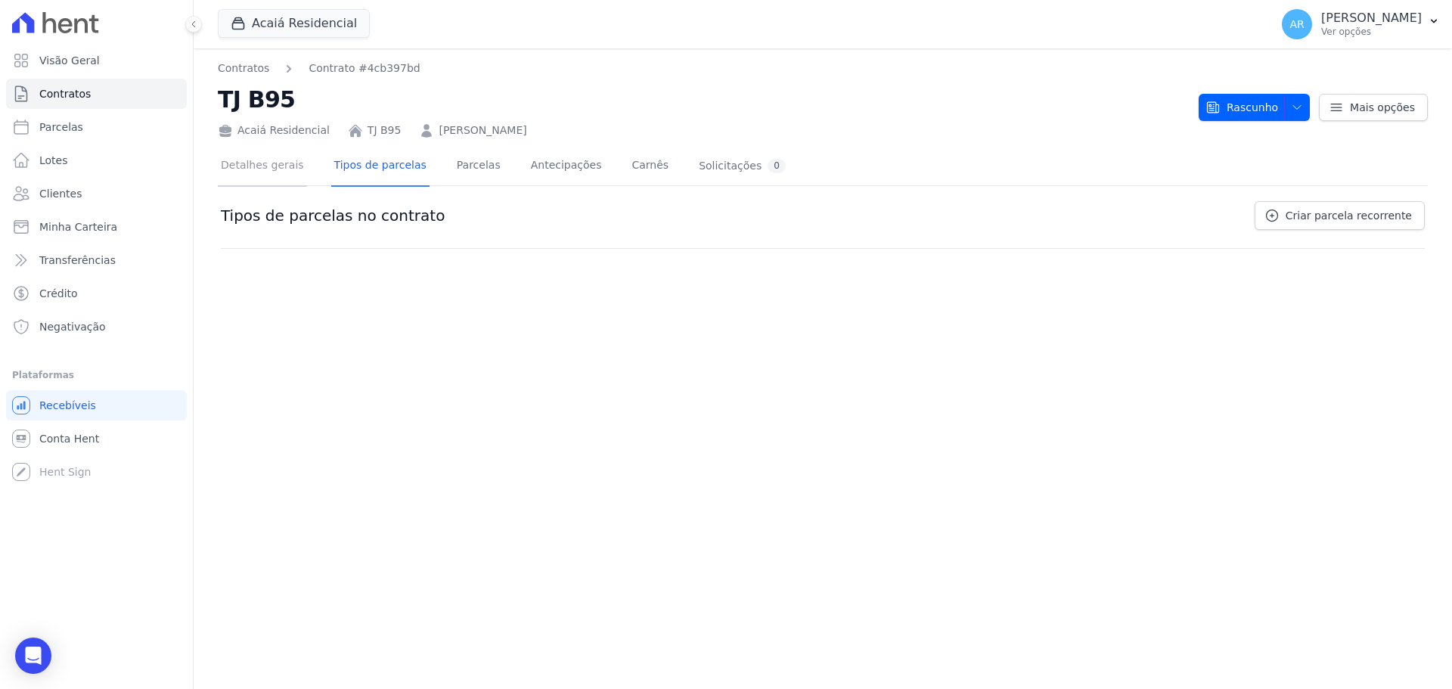
click at [267, 168] on link "Detalhes gerais" at bounding box center [262, 167] width 89 height 40
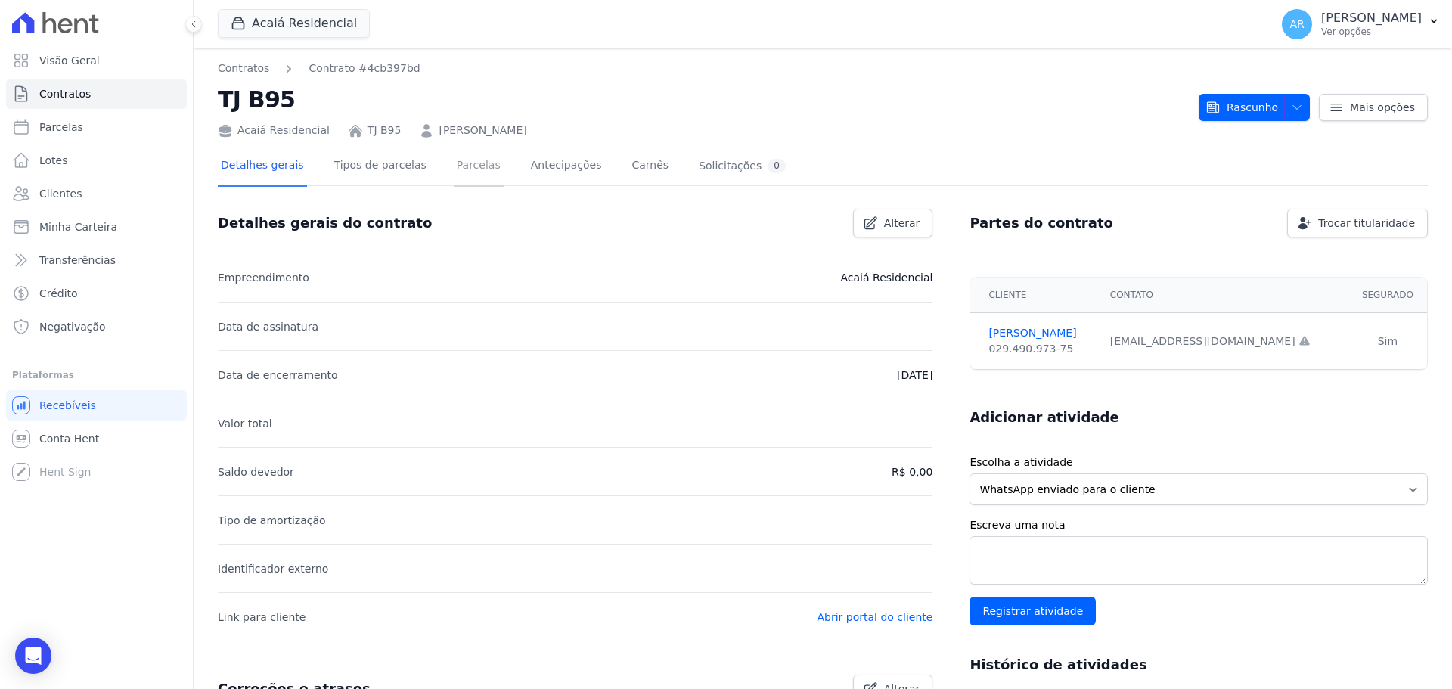
click at [454, 172] on link "Parcelas" at bounding box center [479, 167] width 50 height 40
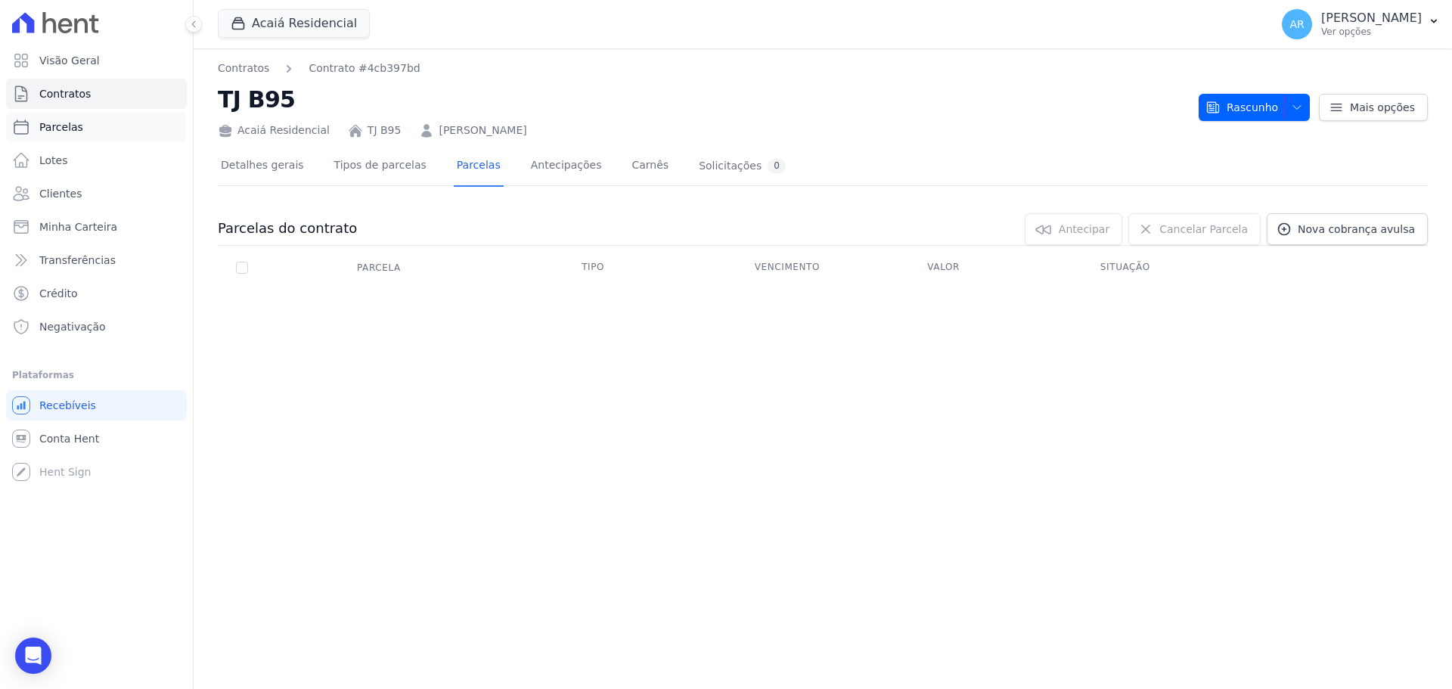
click at [71, 132] on span "Parcelas" at bounding box center [61, 126] width 44 height 15
select select
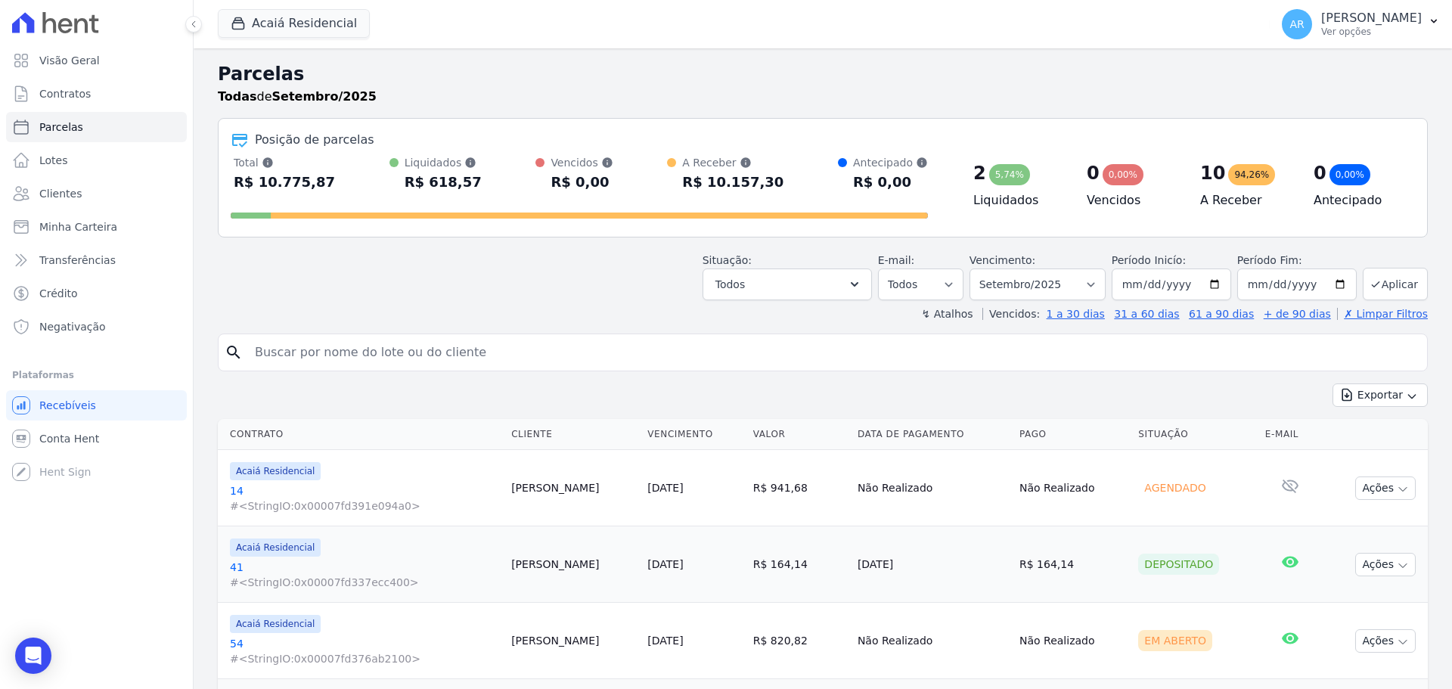
click at [404, 344] on input "search" at bounding box center [833, 352] width 1175 height 30
type input "francisco"
select select
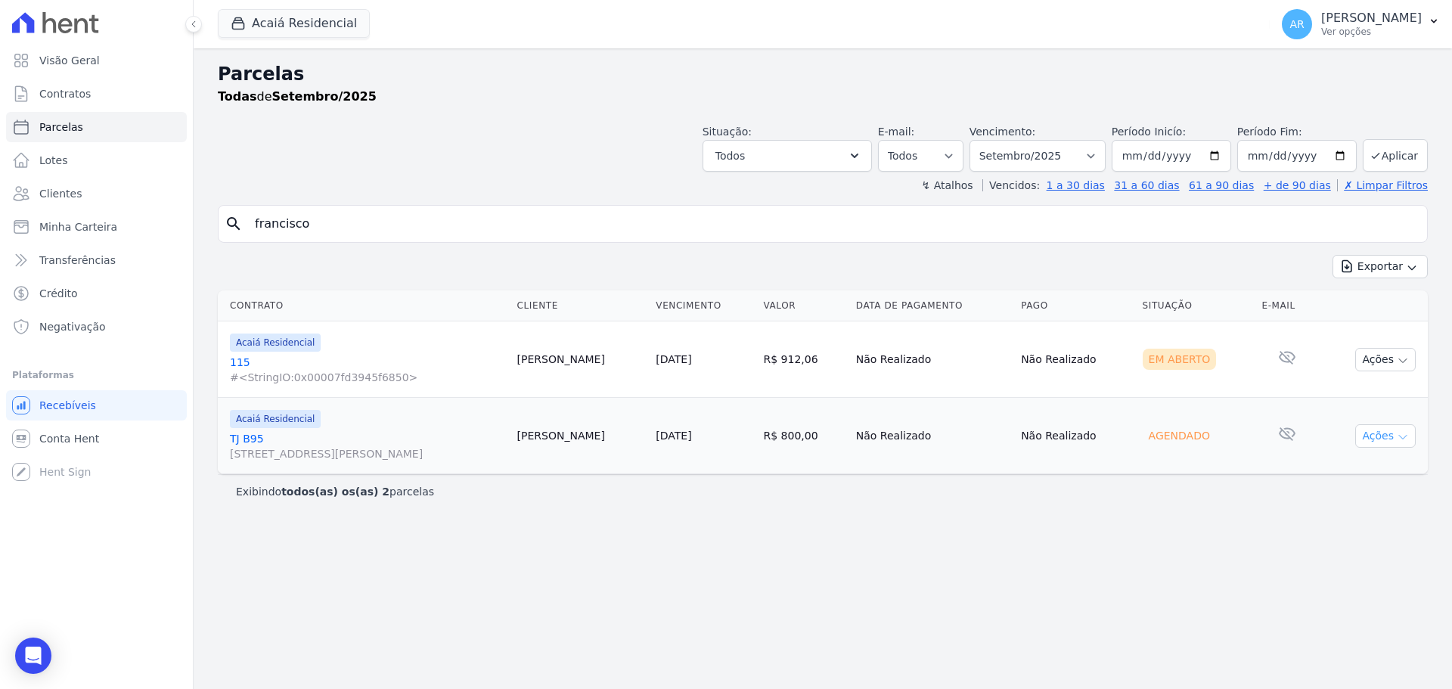
click at [1379, 433] on button "Ações" at bounding box center [1385, 435] width 60 height 23
click at [848, 514] on div "Parcelas Todas de Setembro/2025 Situação: Agendado Em Aberto Pago Processando C…" at bounding box center [823, 368] width 1258 height 640
click at [70, 132] on span "Parcelas" at bounding box center [61, 126] width 44 height 15
select select
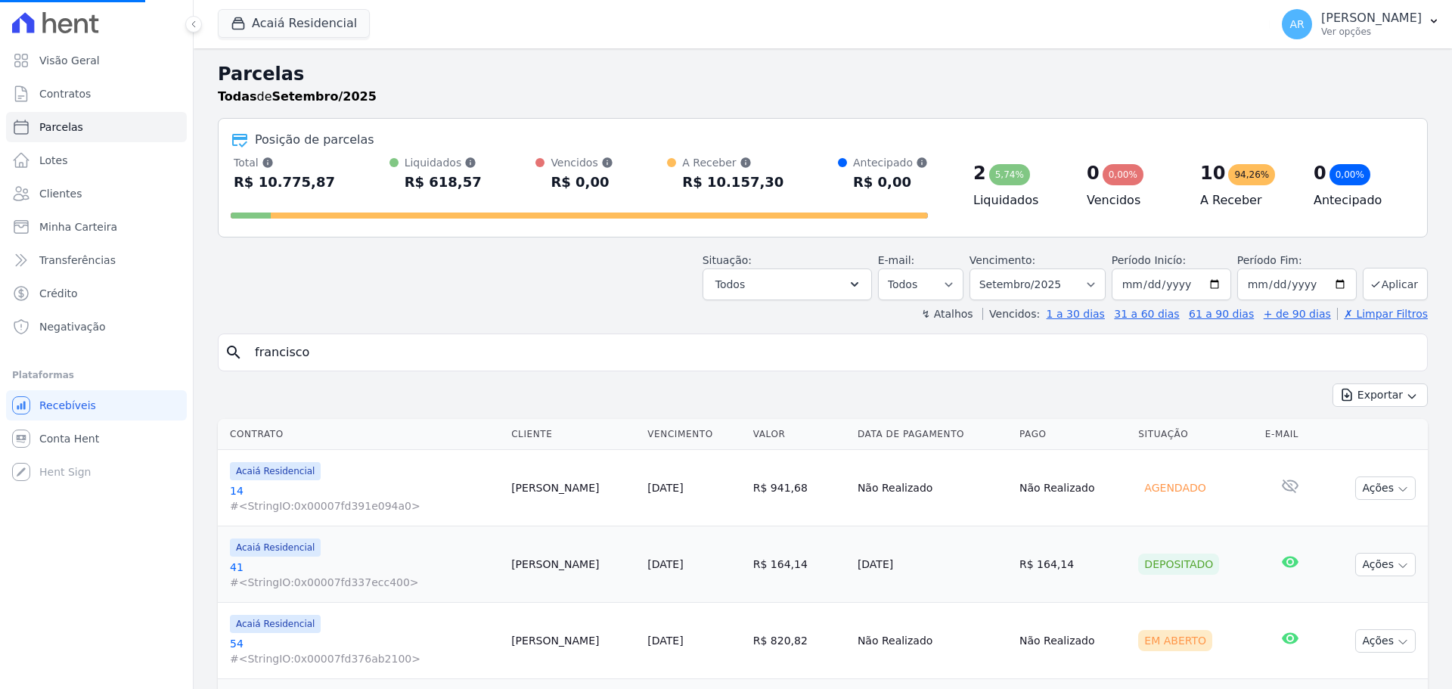
select select
click at [62, 91] on span "Contratos" at bounding box center [64, 93] width 51 height 15
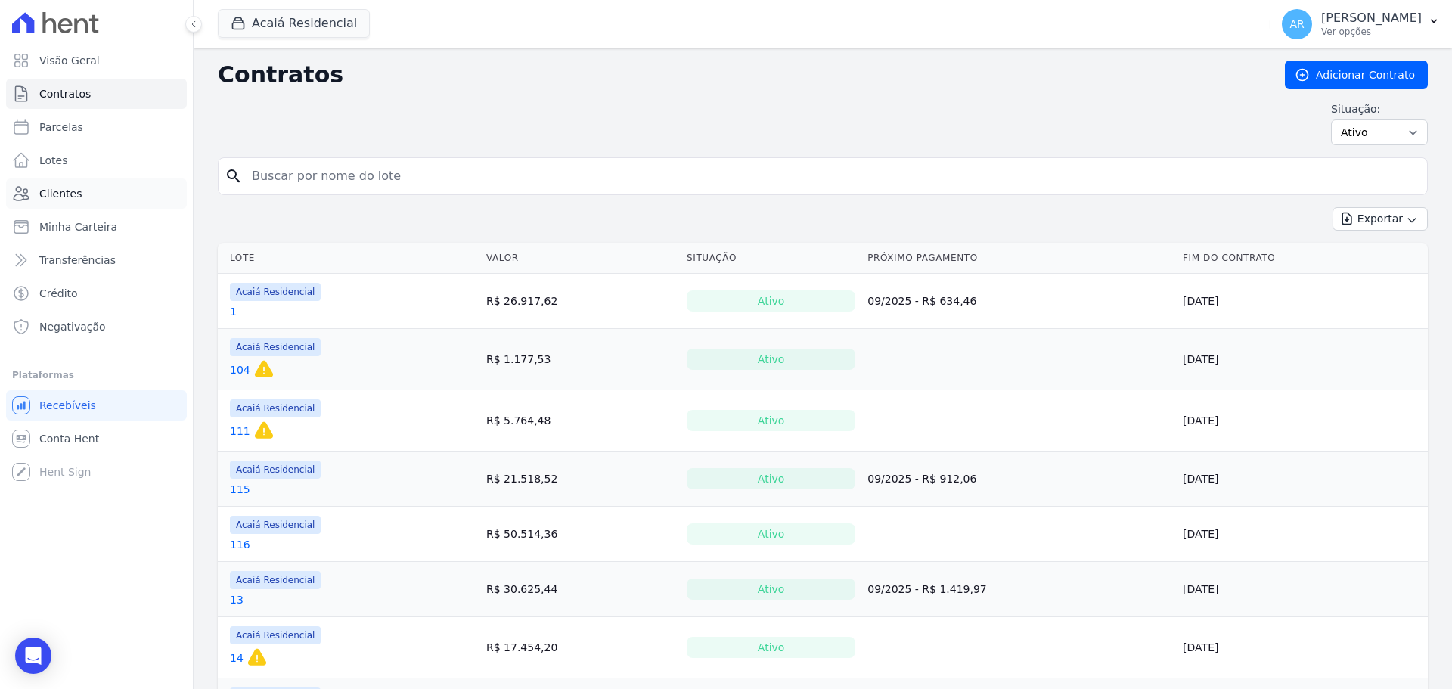
click at [59, 188] on span "Clientes" at bounding box center [60, 193] width 42 height 15
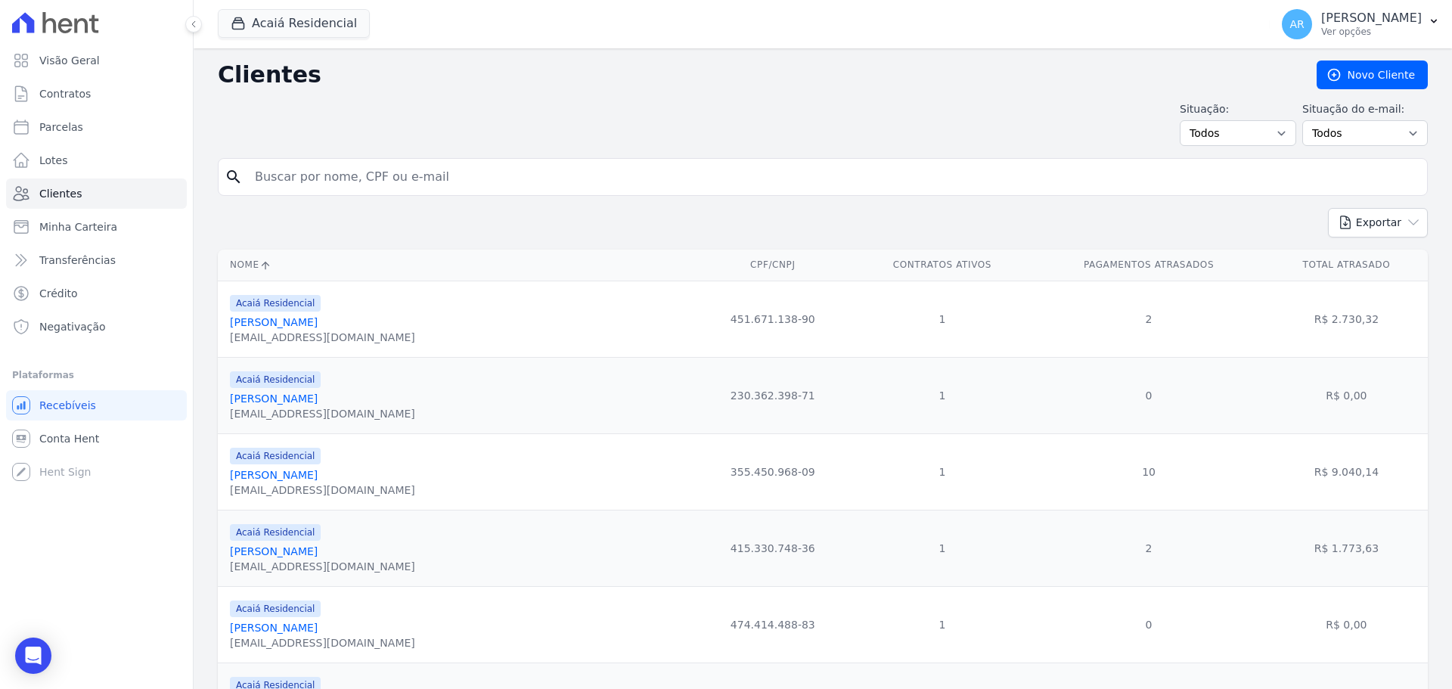
click at [297, 198] on form "search" at bounding box center [823, 183] width 1210 height 50
click at [301, 181] on input "search" at bounding box center [833, 177] width 1175 height 30
type input "francisco"
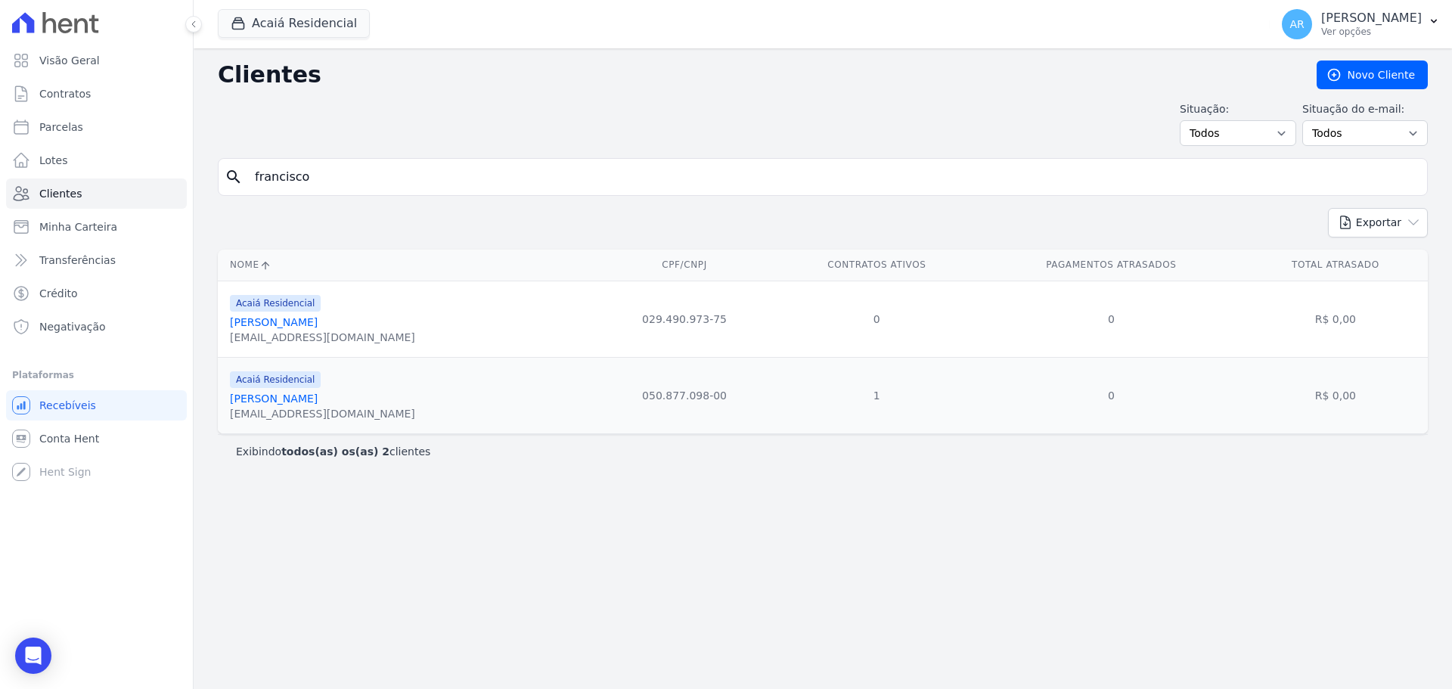
click at [466, 325] on div "Acaiá Residencial [PERSON_NAME] [EMAIL_ADDRESS][DOMAIN_NAME]" at bounding box center [409, 318] width 358 height 51
click at [289, 323] on link "[PERSON_NAME]" at bounding box center [274, 322] width 88 height 12
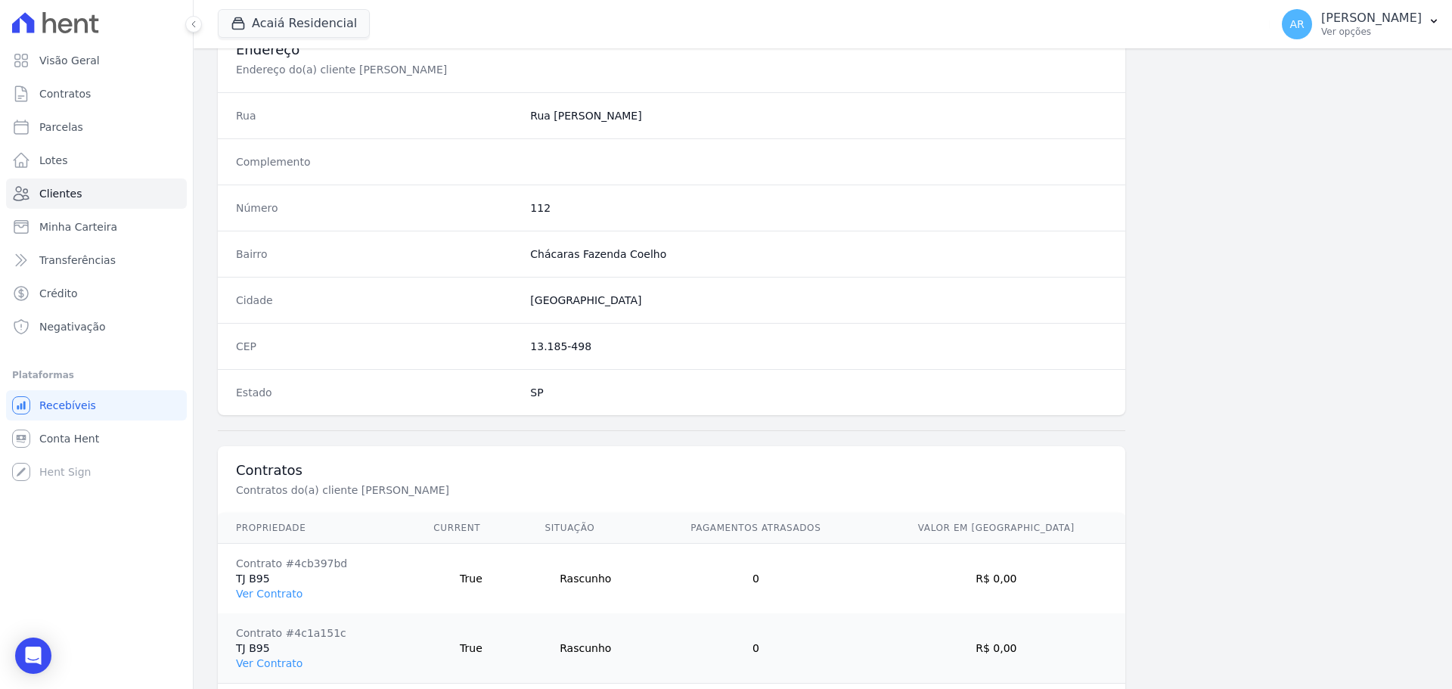
scroll to position [795, 0]
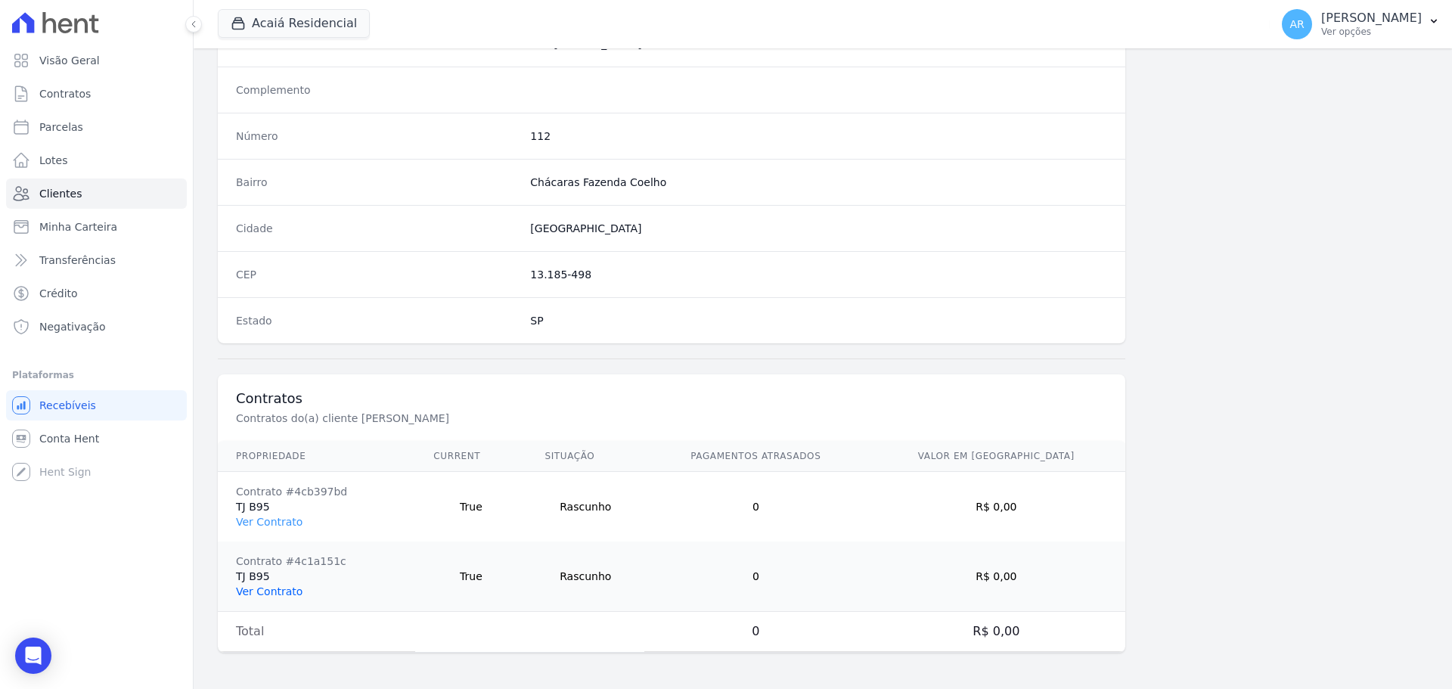
click at [259, 590] on link "Ver Contrato" at bounding box center [269, 591] width 67 height 12
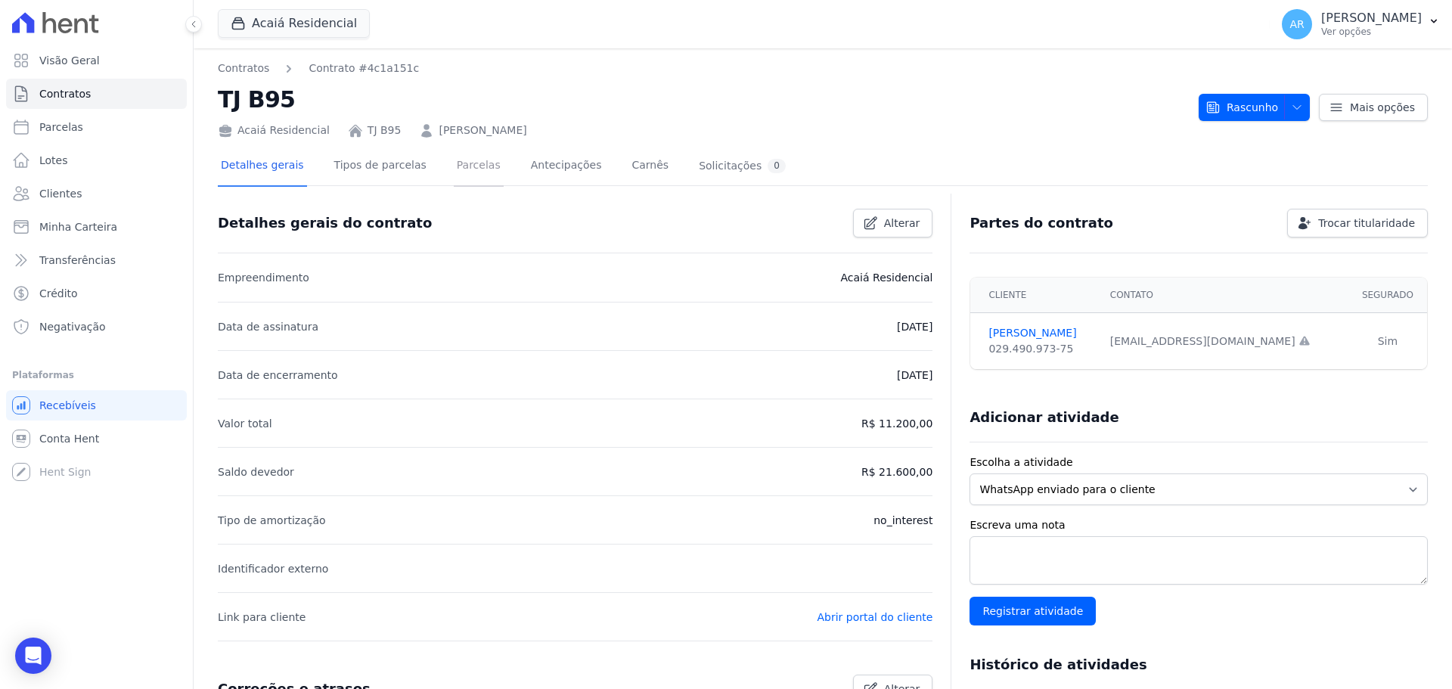
click at [466, 171] on link "Parcelas" at bounding box center [479, 167] width 50 height 40
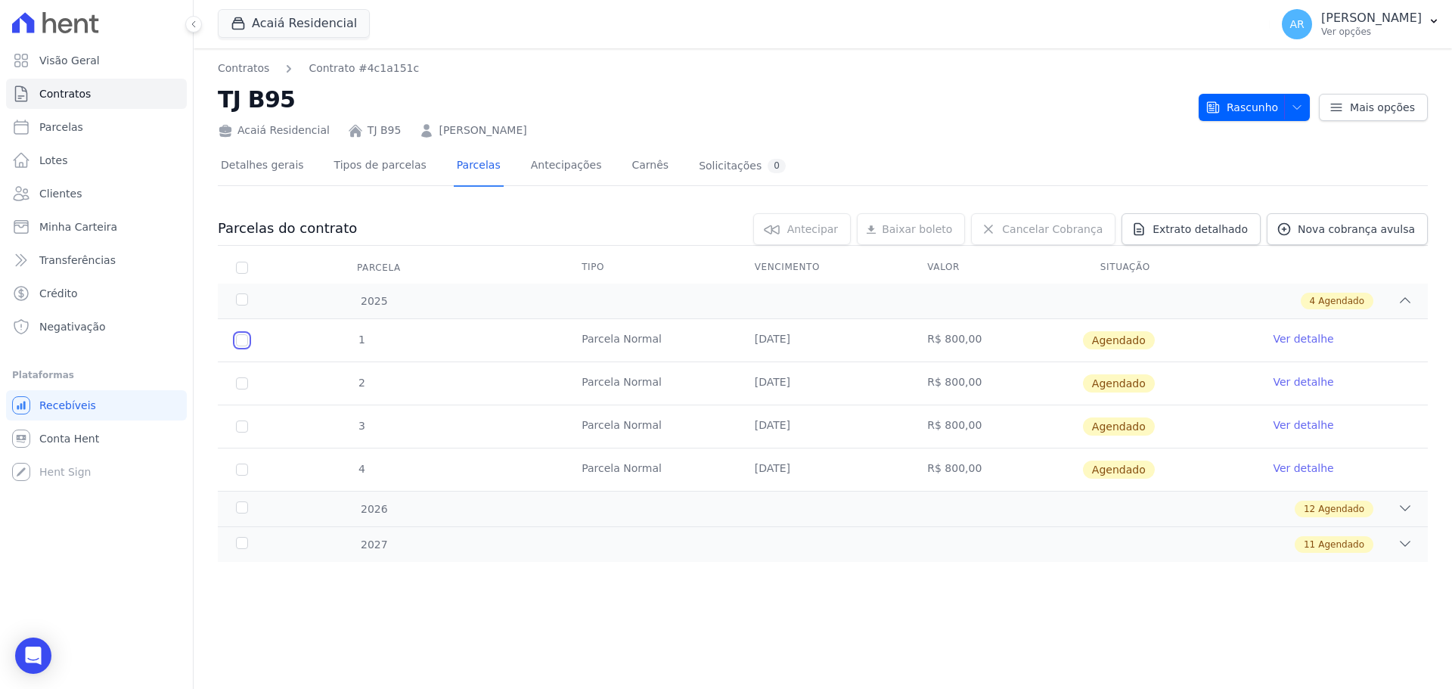
click at [238, 338] on input "checkbox" at bounding box center [242, 340] width 12 height 12
checkbox input "true"
click at [922, 236] on span "Baixar boleto" at bounding box center [895, 229] width 70 height 15
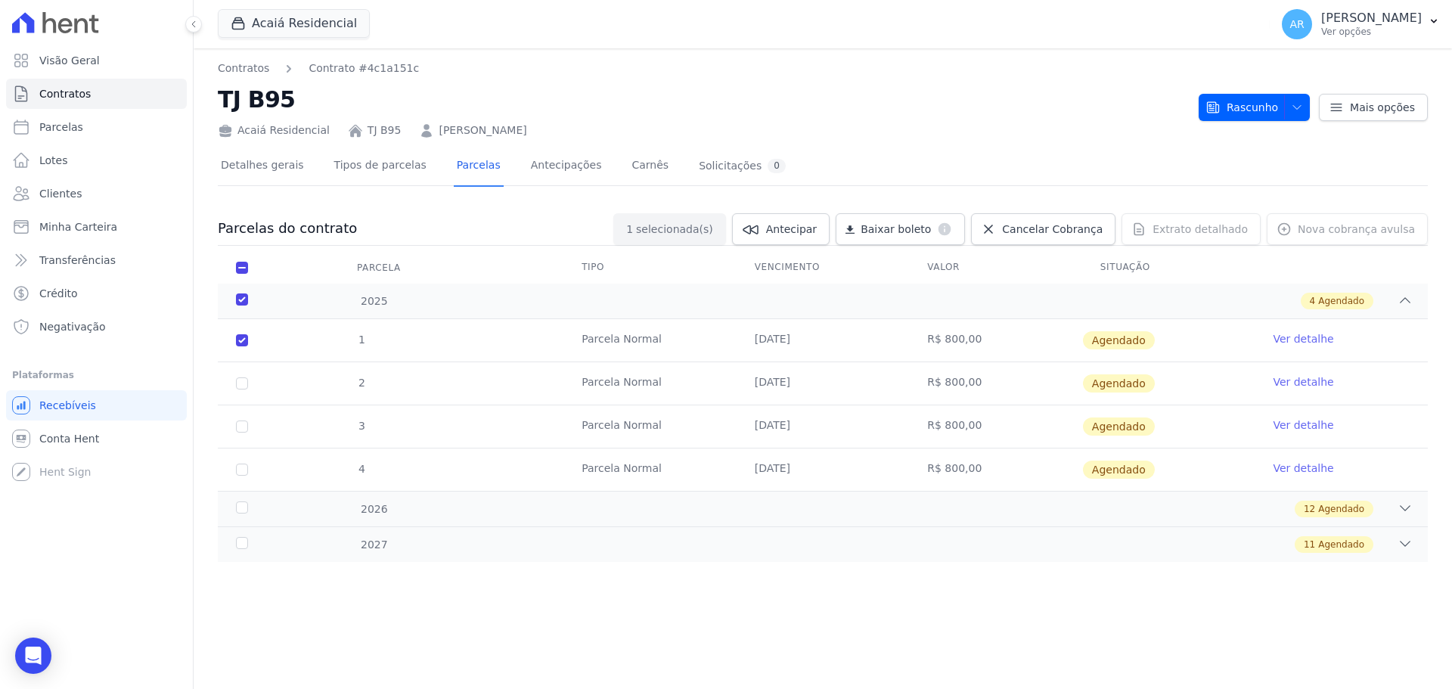
click at [1298, 339] on link "Ver detalhe" at bounding box center [1302, 338] width 60 height 15
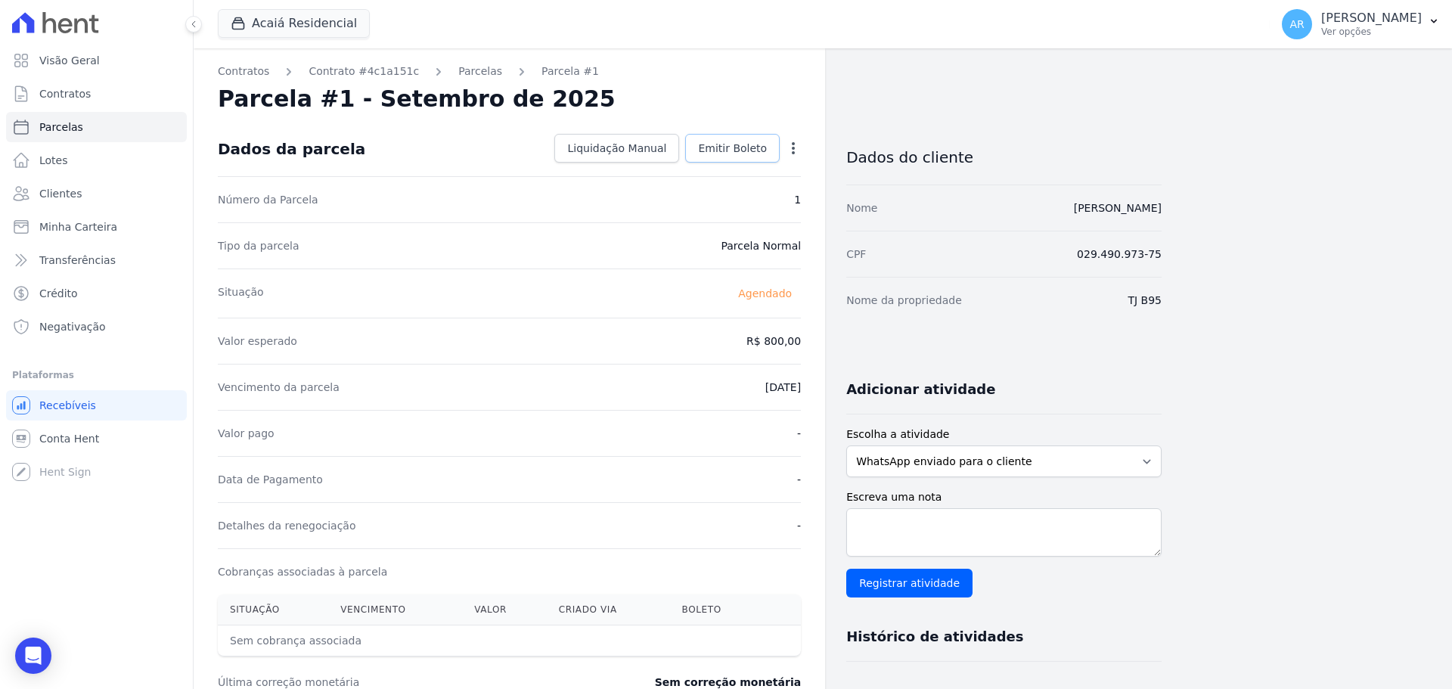
click at [718, 144] on span "Emitir Boleto" at bounding box center [732, 148] width 69 height 15
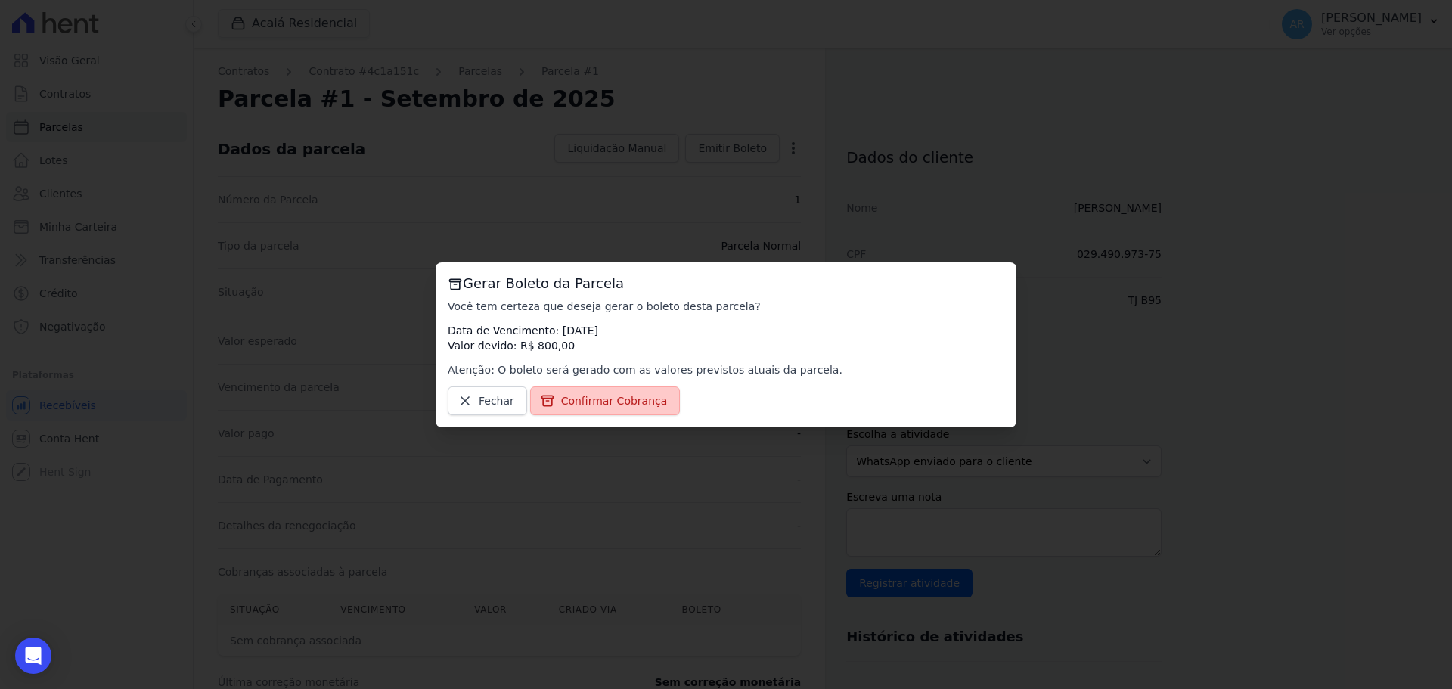
click at [554, 401] on link "Confirmar Cobrança" at bounding box center [605, 400] width 150 height 29
click at [575, 404] on span "Confirmar Cobrança" at bounding box center [614, 400] width 107 height 15
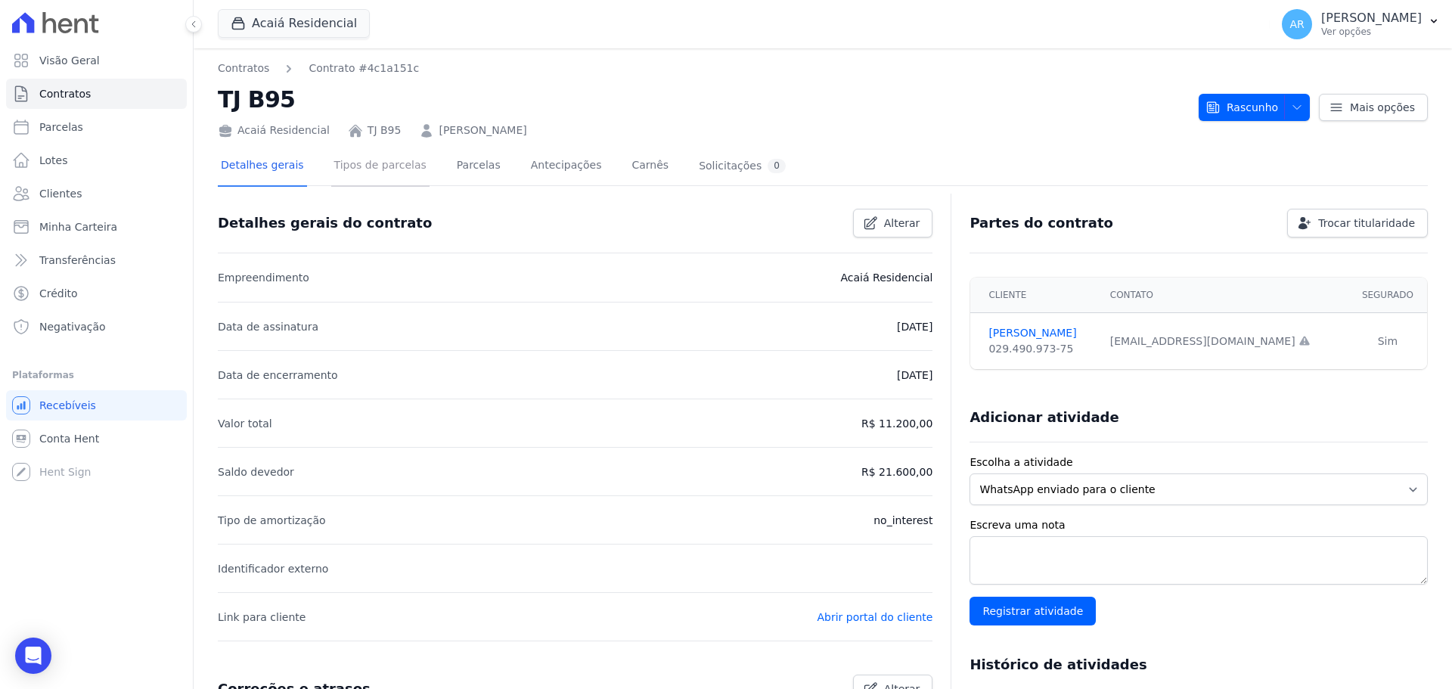
click at [386, 161] on link "Tipos de parcelas" at bounding box center [380, 167] width 98 height 40
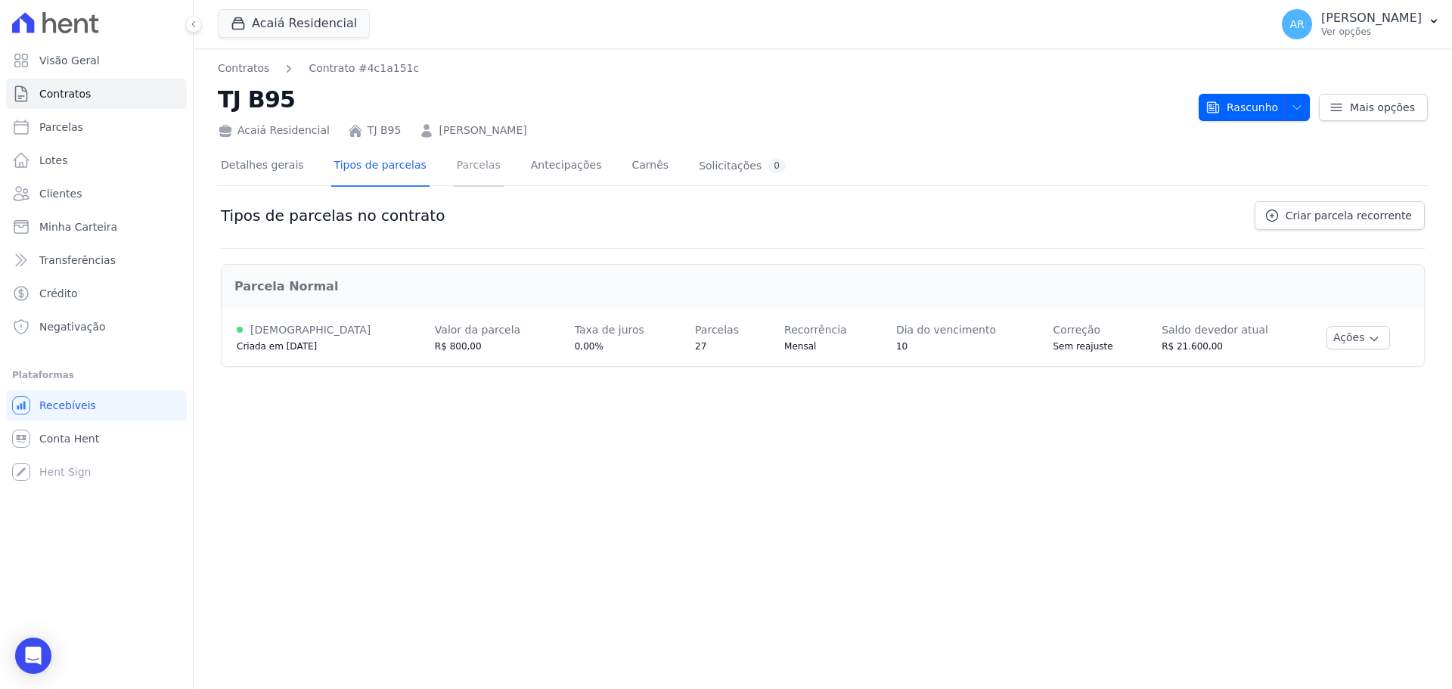
click at [454, 170] on link "Parcelas" at bounding box center [479, 167] width 50 height 40
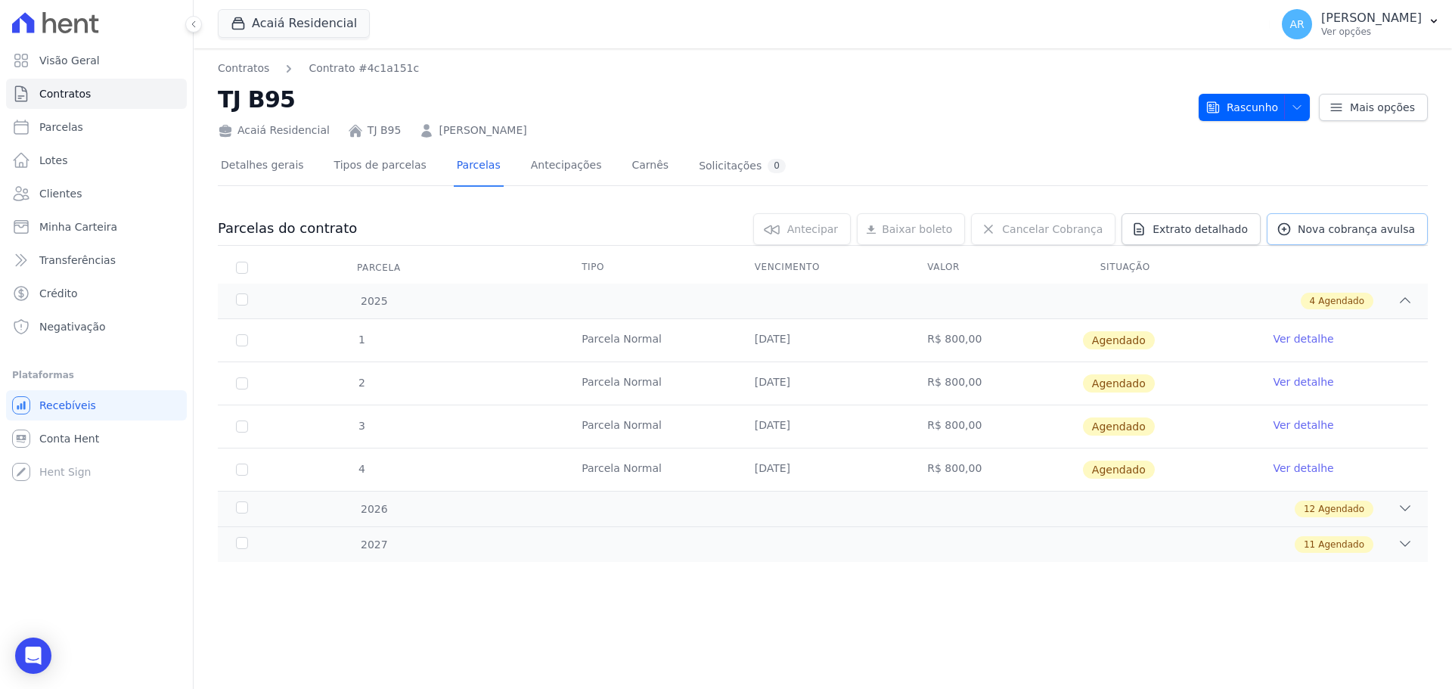
click at [1342, 237] on link "Nova cobrança avulsa" at bounding box center [1346, 229] width 161 height 32
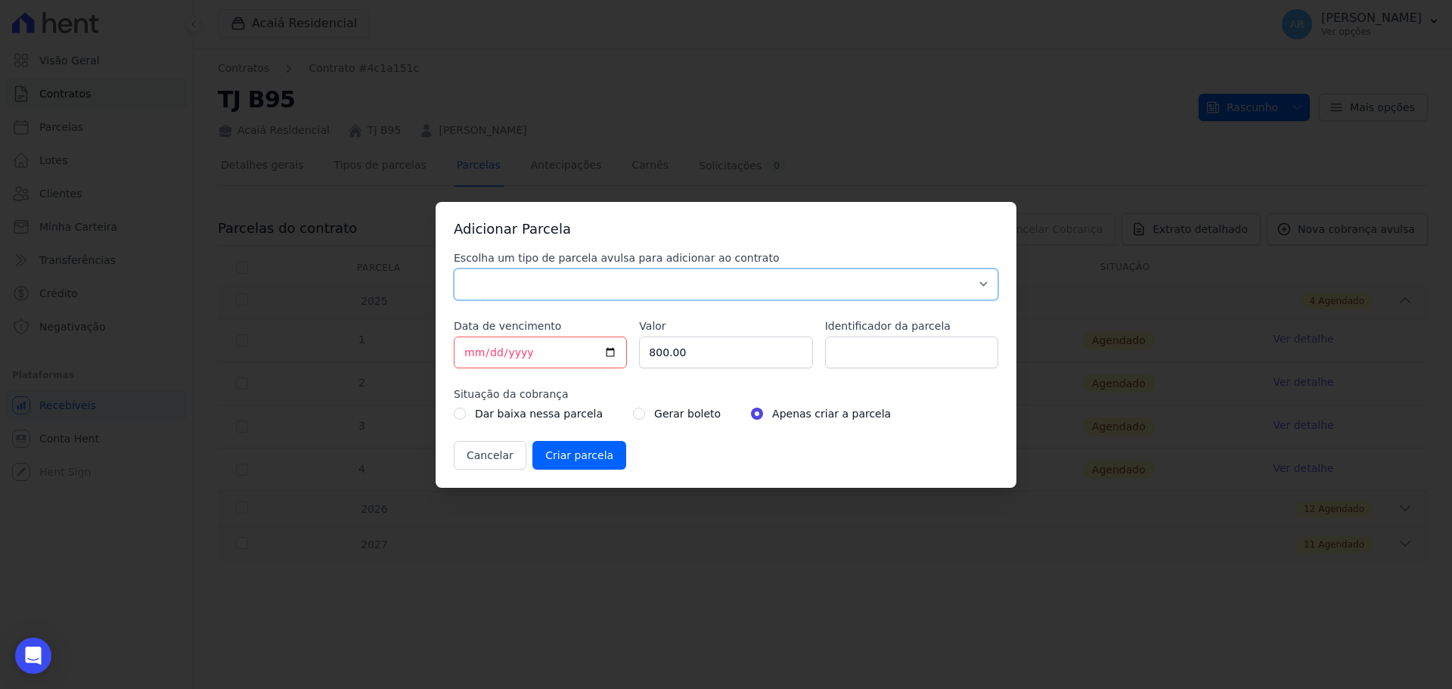
click at [578, 281] on select "Parcela Normal Sinal Caução Intercalada Chaves Pré Chaves Pós Chaves Taxas Quit…" at bounding box center [726, 284] width 544 height 32
select select "standard"
click at [454, 268] on select "Parcela Normal Sinal Caução Intercalada Chaves Pré Chaves Pós Chaves Taxas Quit…" at bounding box center [726, 284] width 544 height 32
click at [502, 355] on input "[DATE]" at bounding box center [540, 352] width 173 height 32
click at [478, 355] on input "[DATE]" at bounding box center [540, 352] width 173 height 32
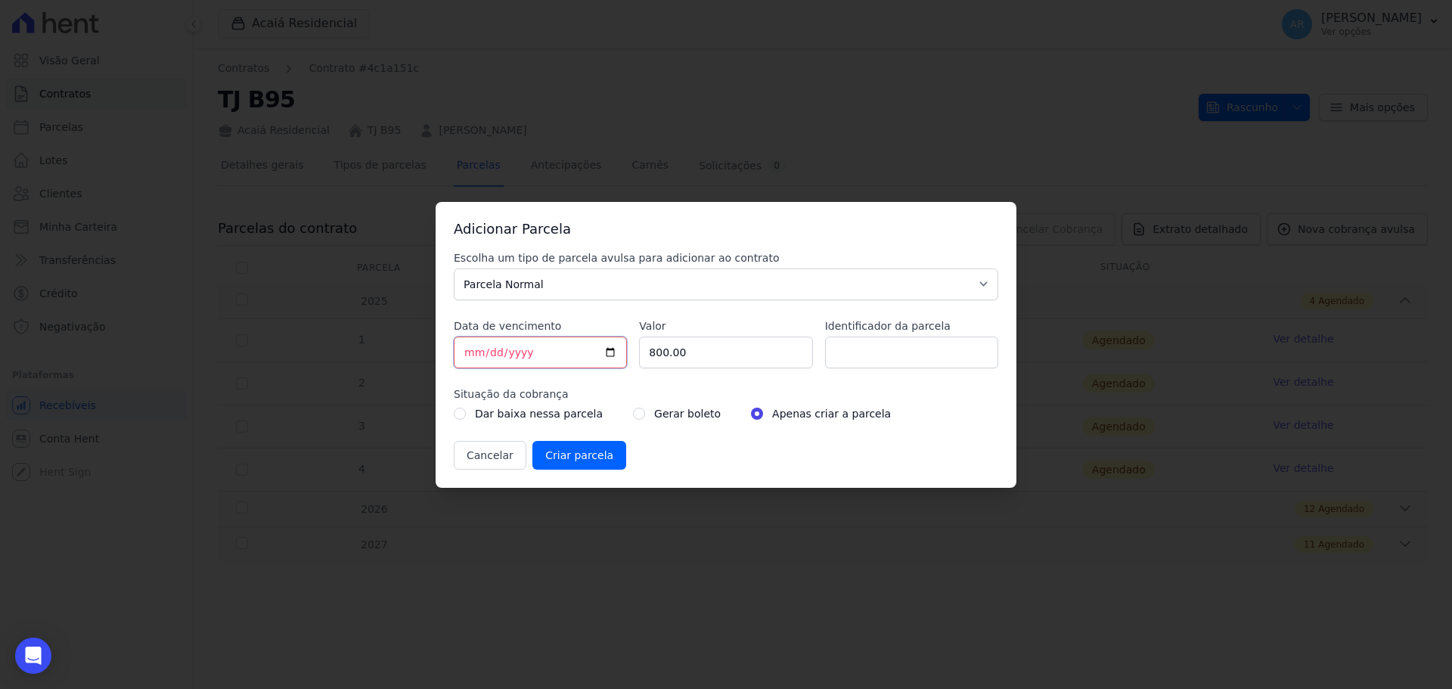
click at [470, 353] on input "[DATE]" at bounding box center [540, 352] width 173 height 32
type input "[DATE]"
click at [680, 346] on input "800.00" at bounding box center [725, 352] width 173 height 32
click at [637, 417] on div "Gerar boleto" at bounding box center [677, 413] width 88 height 18
click at [633, 415] on input "radio" at bounding box center [639, 414] width 12 height 12
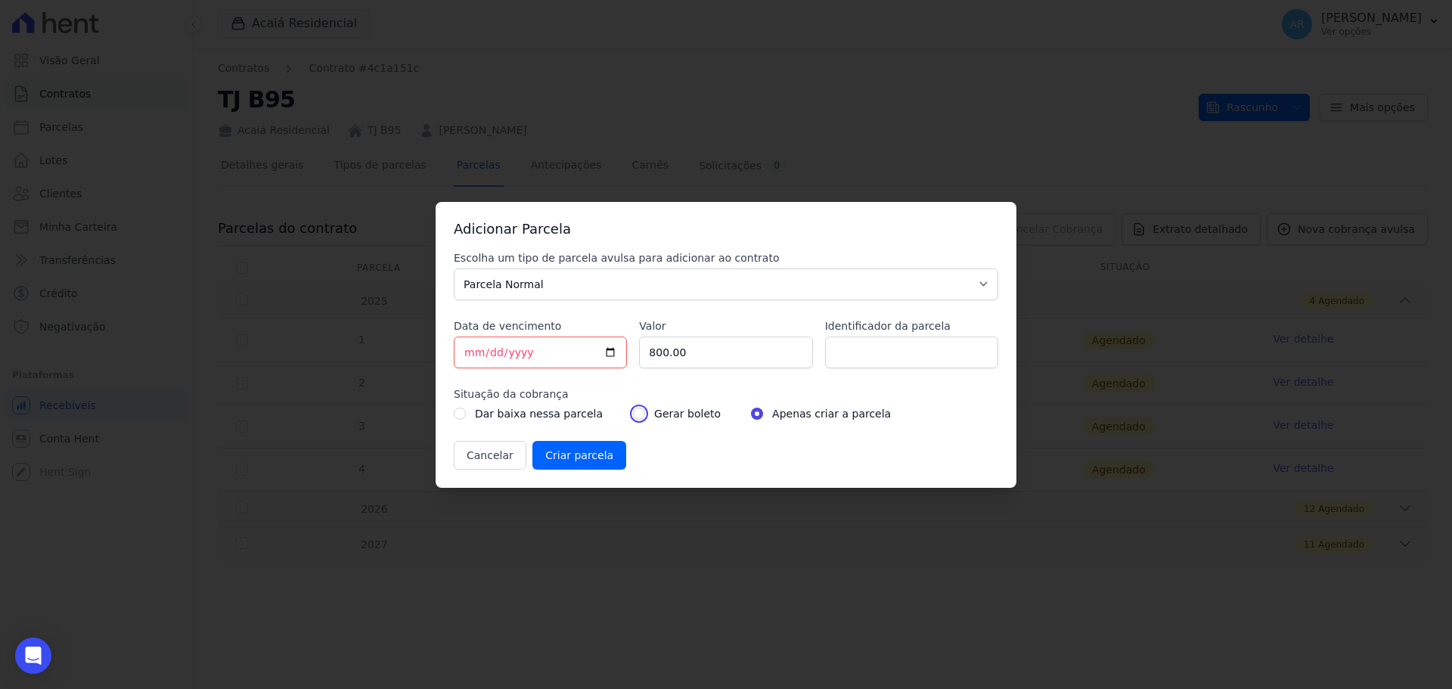
radio input "true"
click at [572, 458] on input "Criar parcela" at bounding box center [579, 455] width 94 height 29
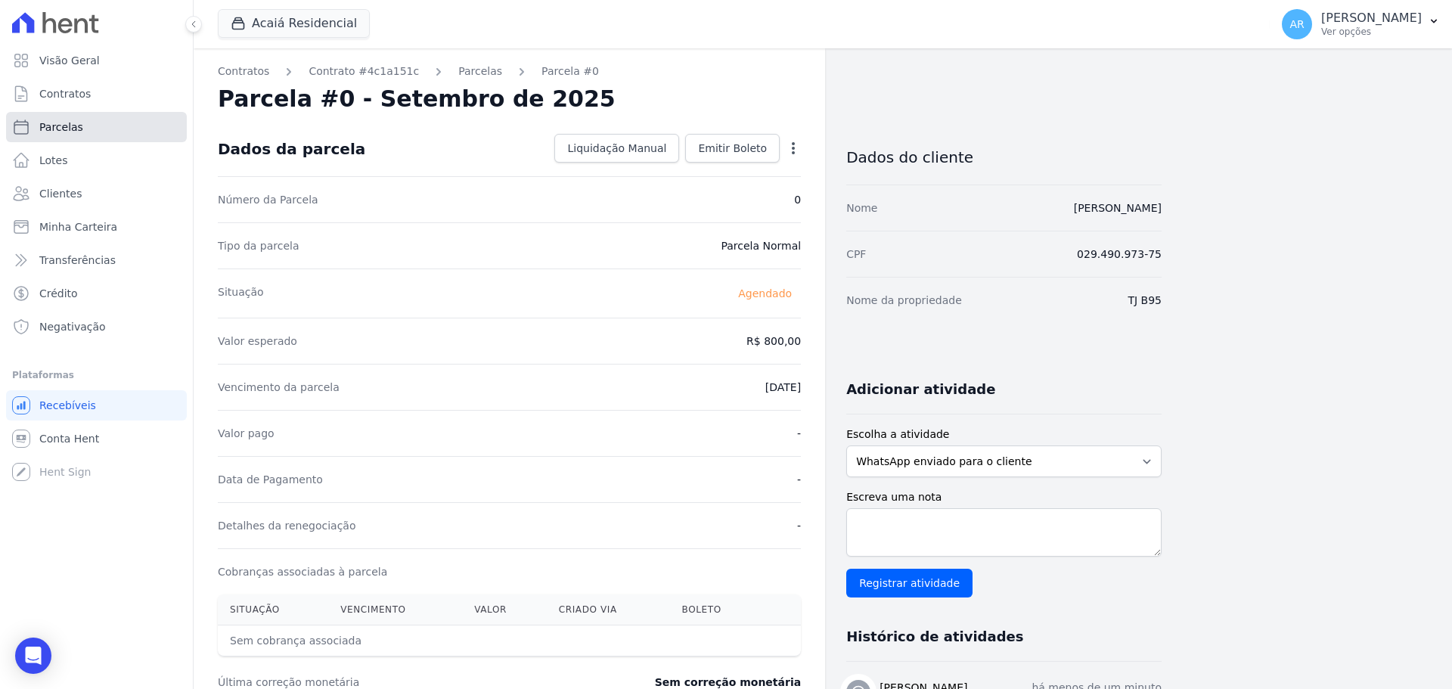
click at [52, 127] on span "Parcelas" at bounding box center [61, 126] width 44 height 15
select select
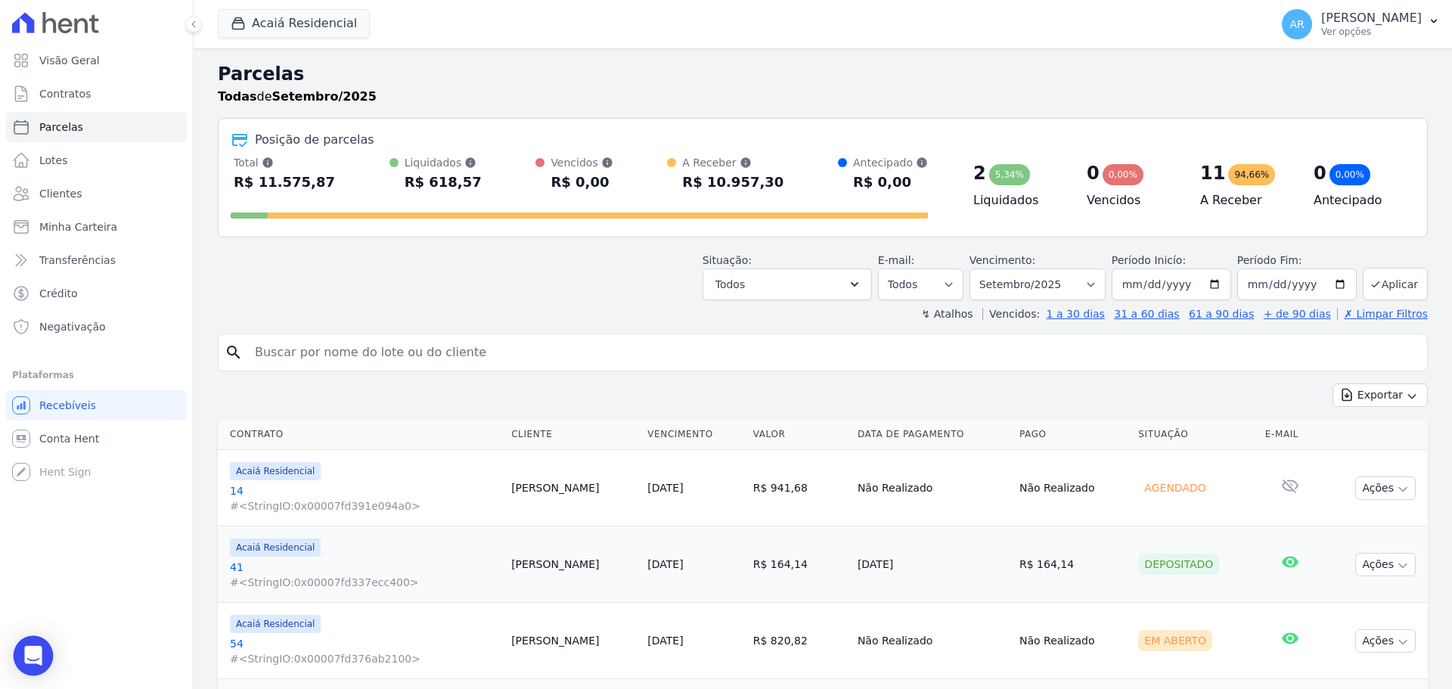
click at [32, 660] on icon "Open Intercom Messenger" at bounding box center [33, 656] width 20 height 20
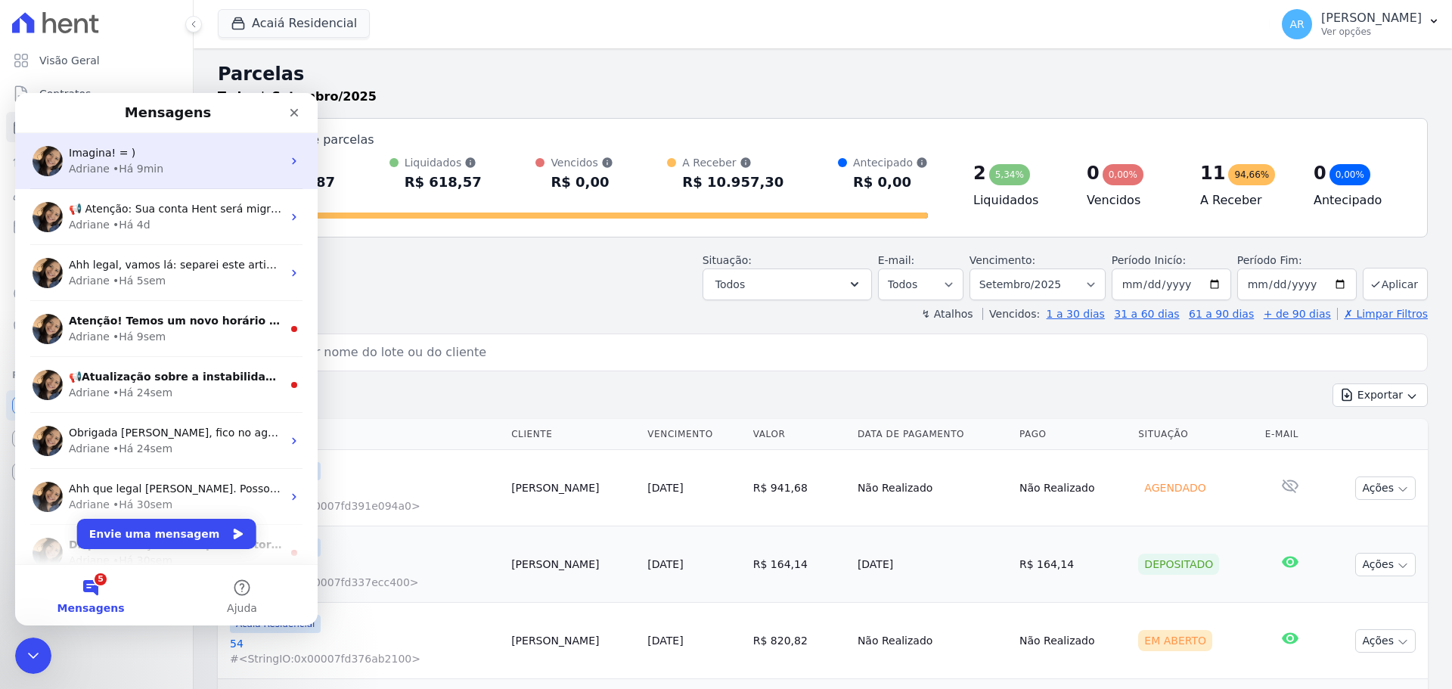
click at [132, 172] on div "• Há 9min" at bounding box center [138, 169] width 51 height 16
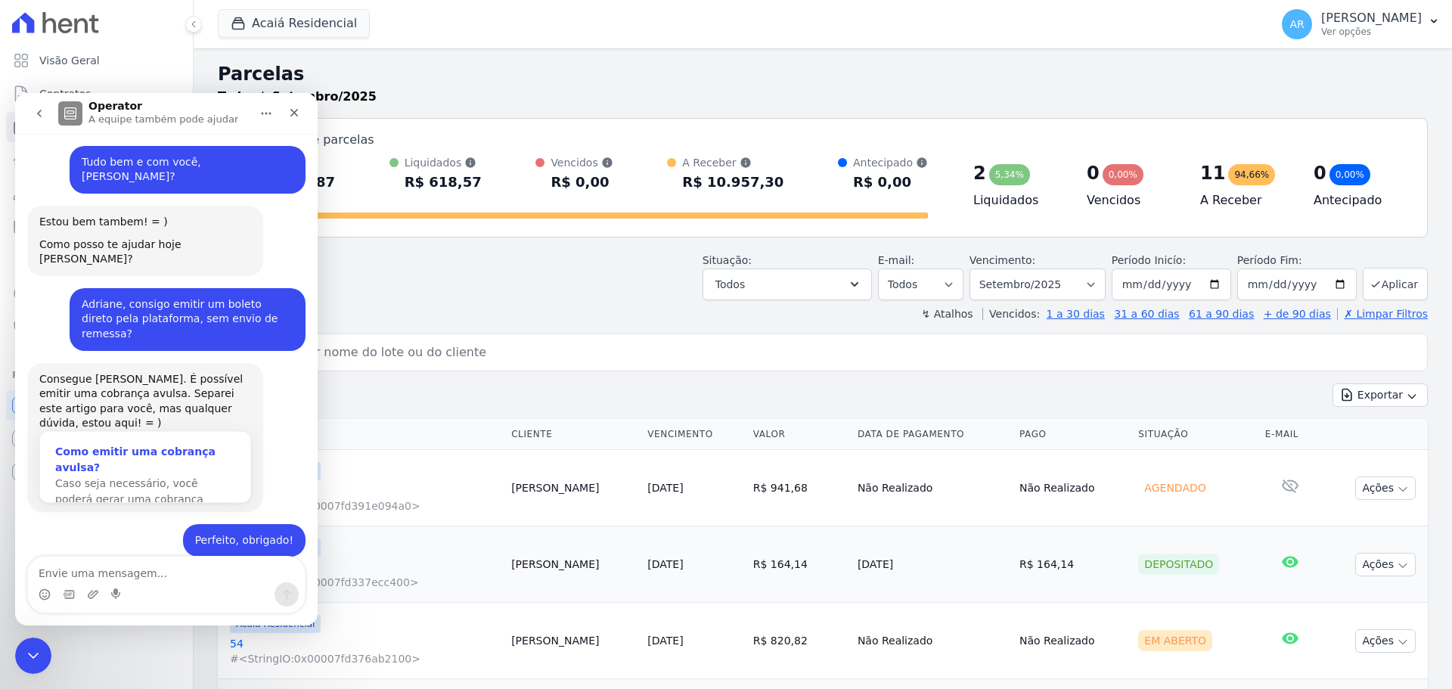
scroll to position [276, 0]
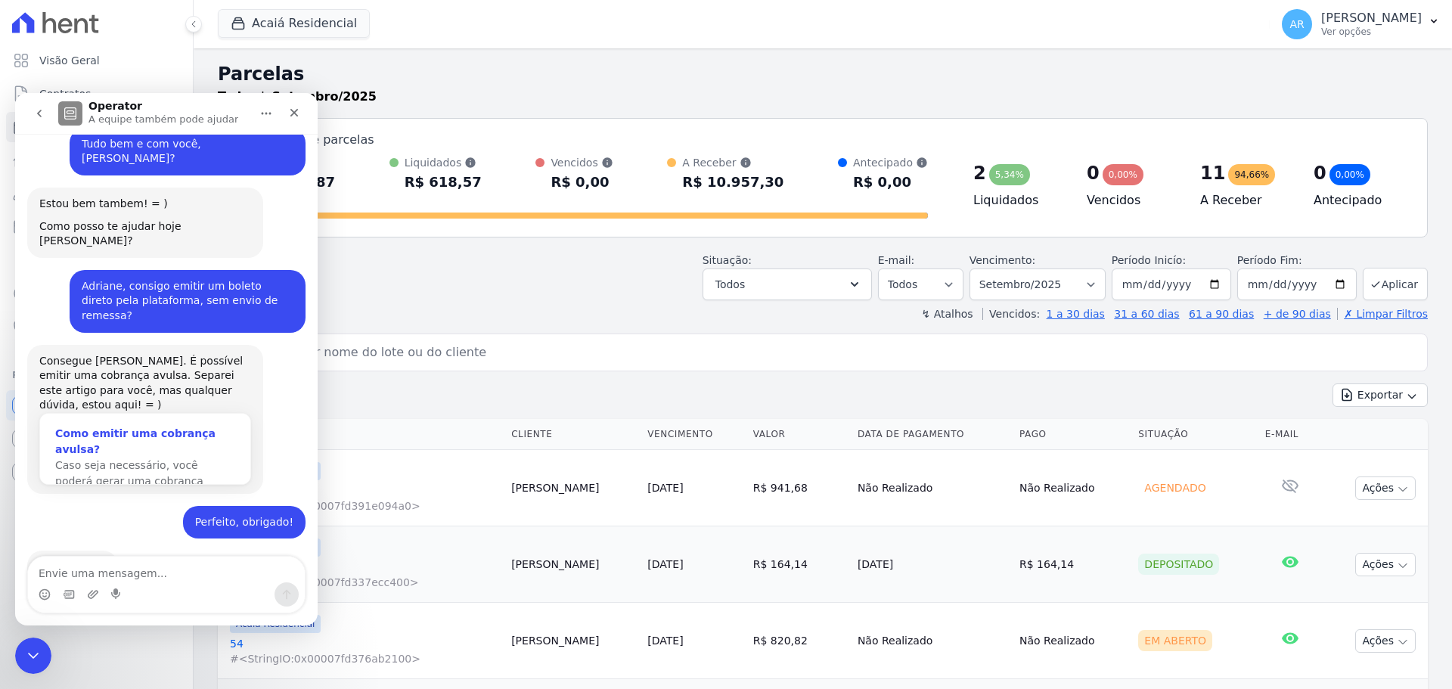
click at [97, 459] on span "Caso seja necessário, você poderá gerar uma cobrança avulsa…" at bounding box center [129, 481] width 148 height 44
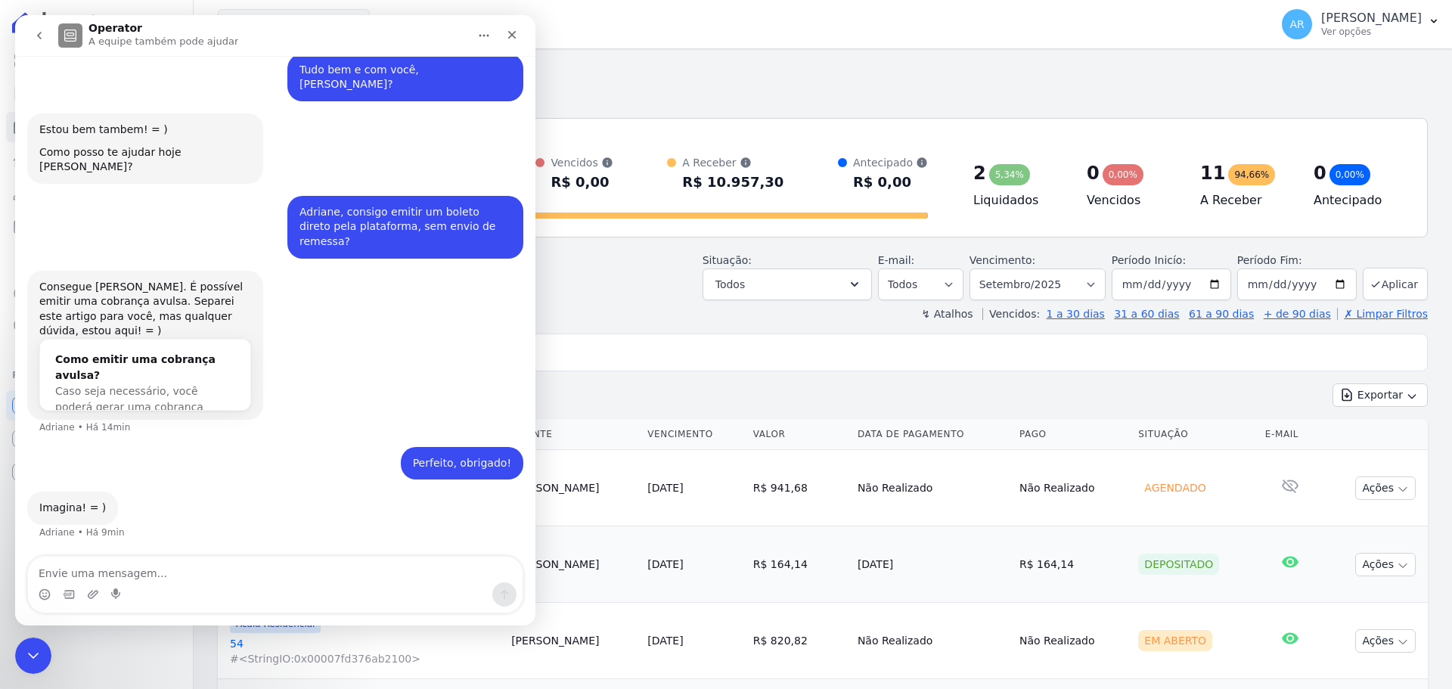
scroll to position [0, 0]
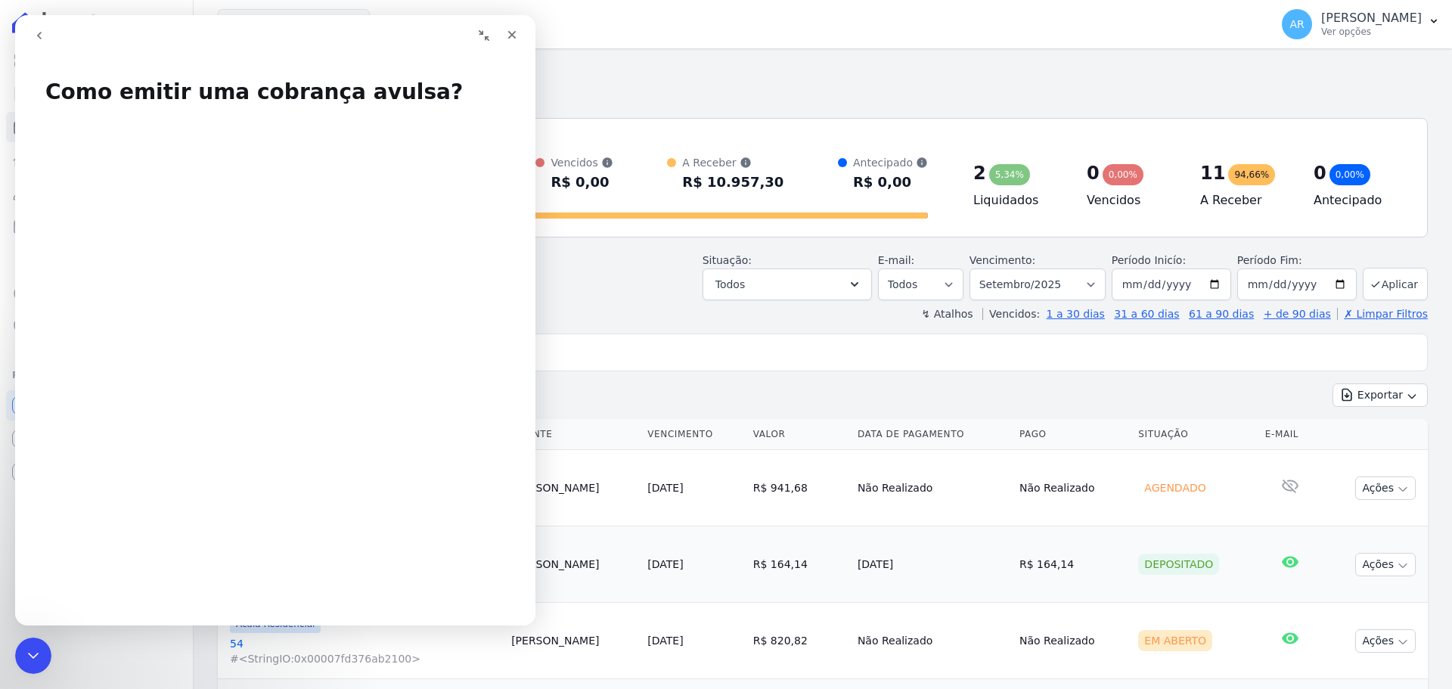
click at [679, 339] on input "search" at bounding box center [833, 352] width 1175 height 30
select select
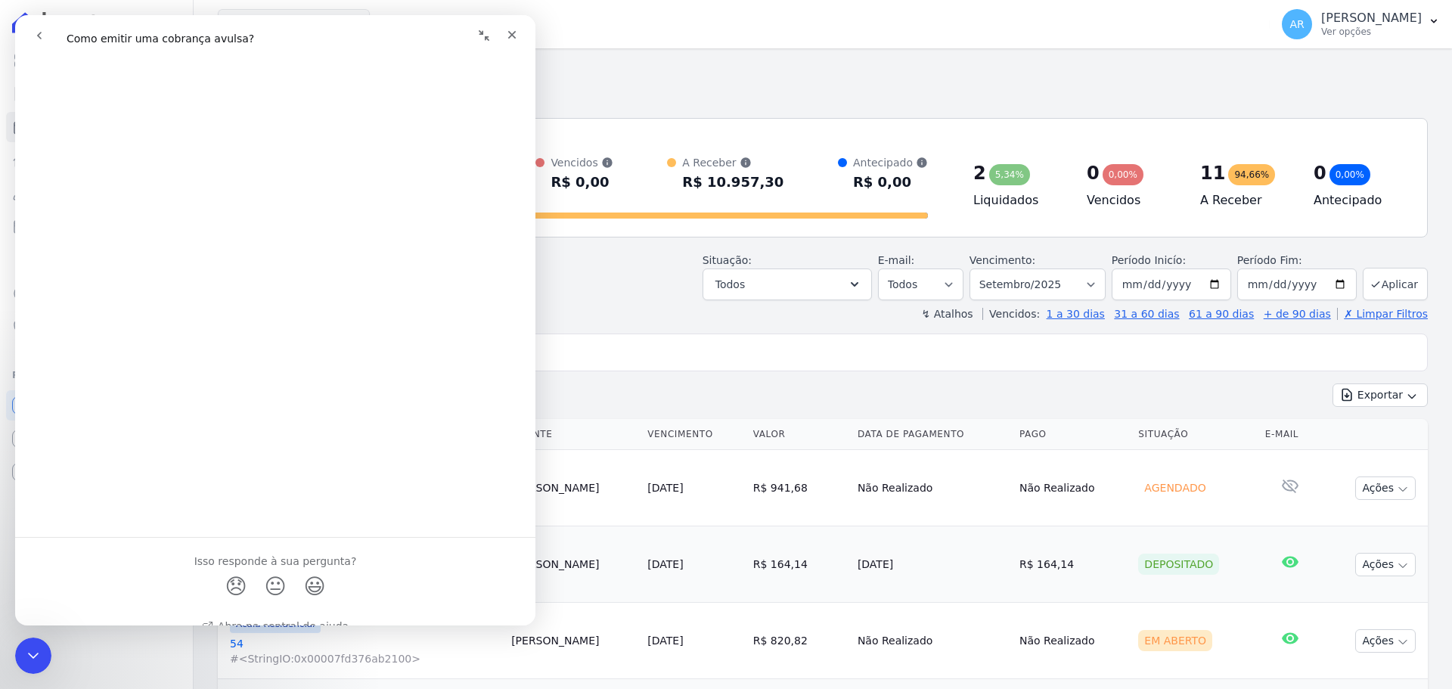
scroll to position [759, 0]
click at [516, 36] on icon "Fechar" at bounding box center [512, 35] width 12 height 12
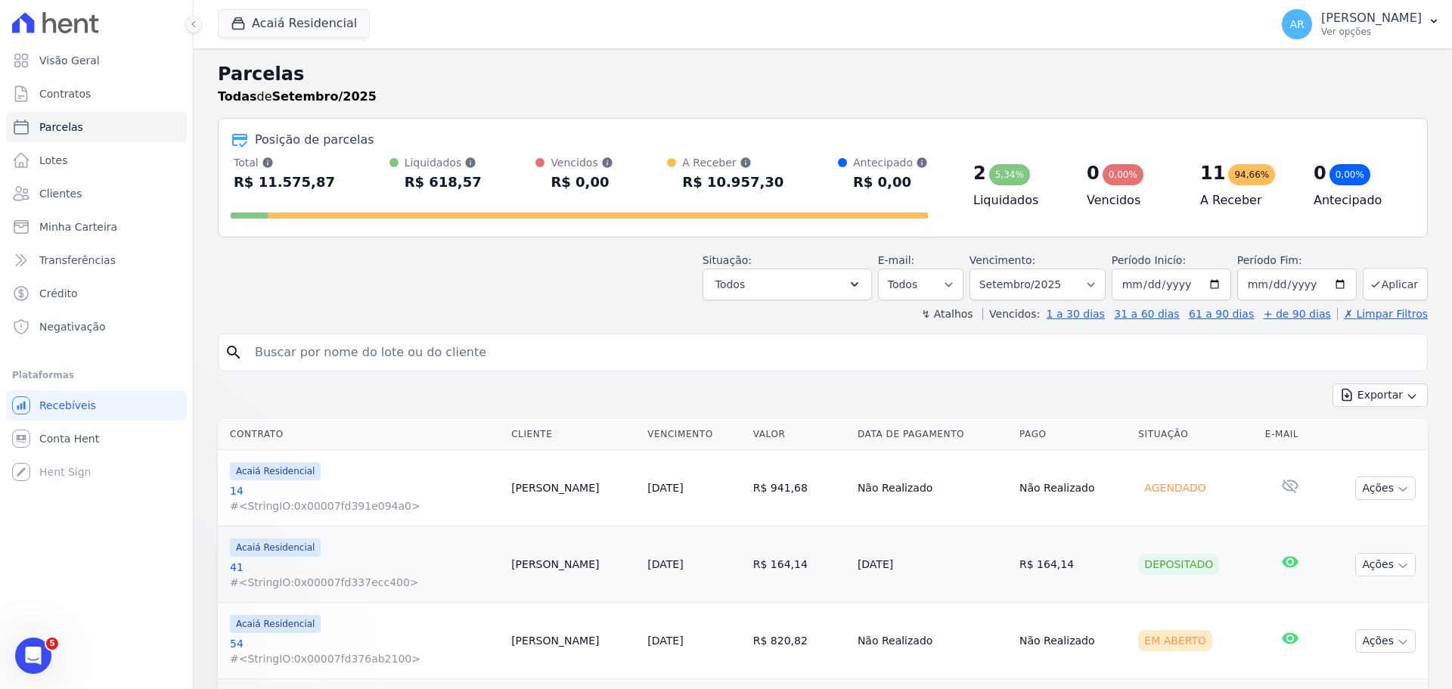
scroll to position [0, 0]
click at [416, 364] on input "search" at bounding box center [833, 352] width 1175 height 30
type input "francisco"
select select
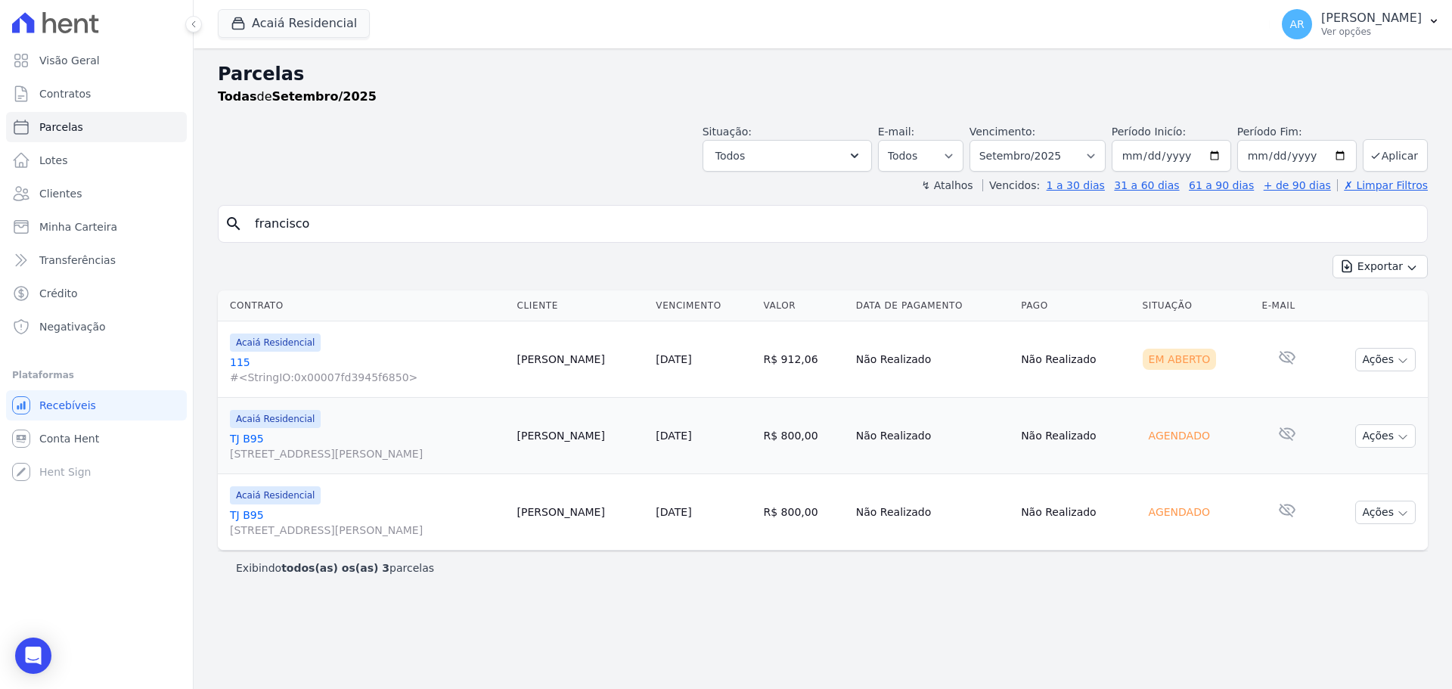
click at [423, 510] on link "TJ B95 [STREET_ADDRESS][PERSON_NAME]" at bounding box center [367, 522] width 275 height 30
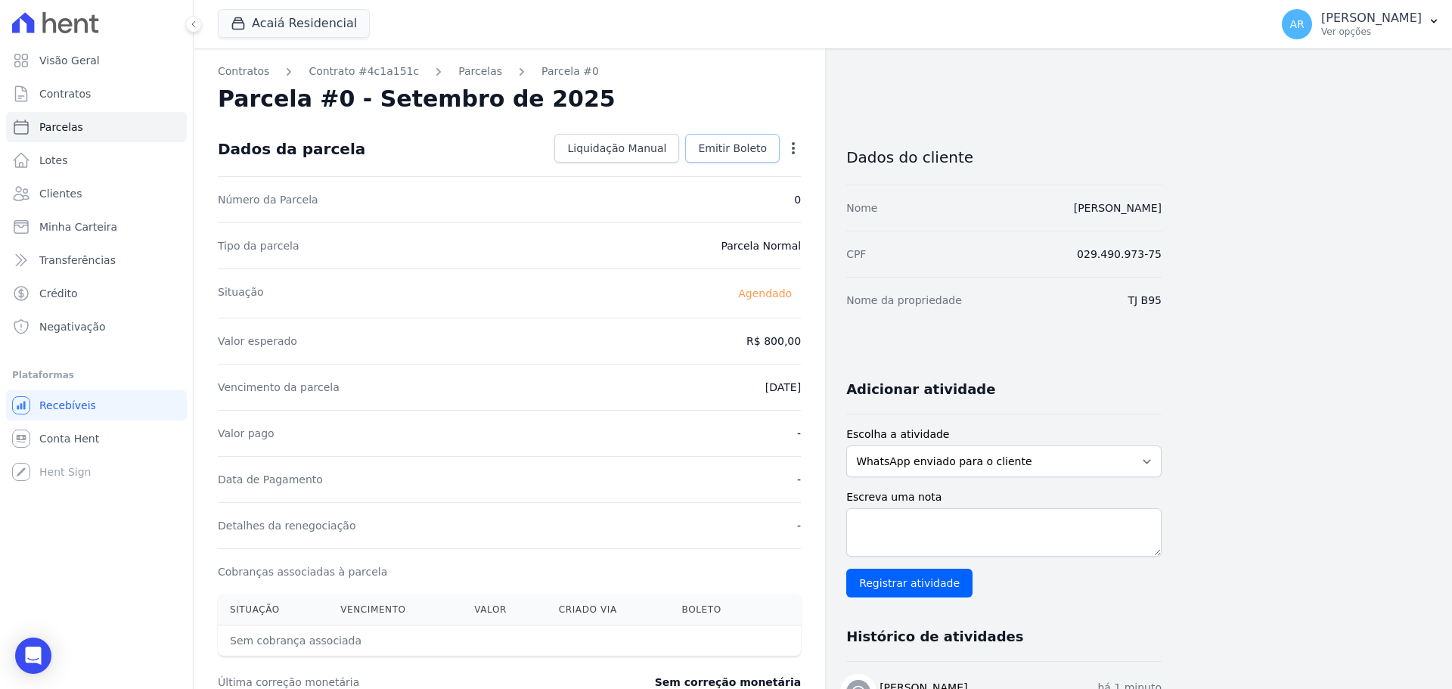
click at [721, 148] on span "Emitir Boleto" at bounding box center [732, 148] width 69 height 15
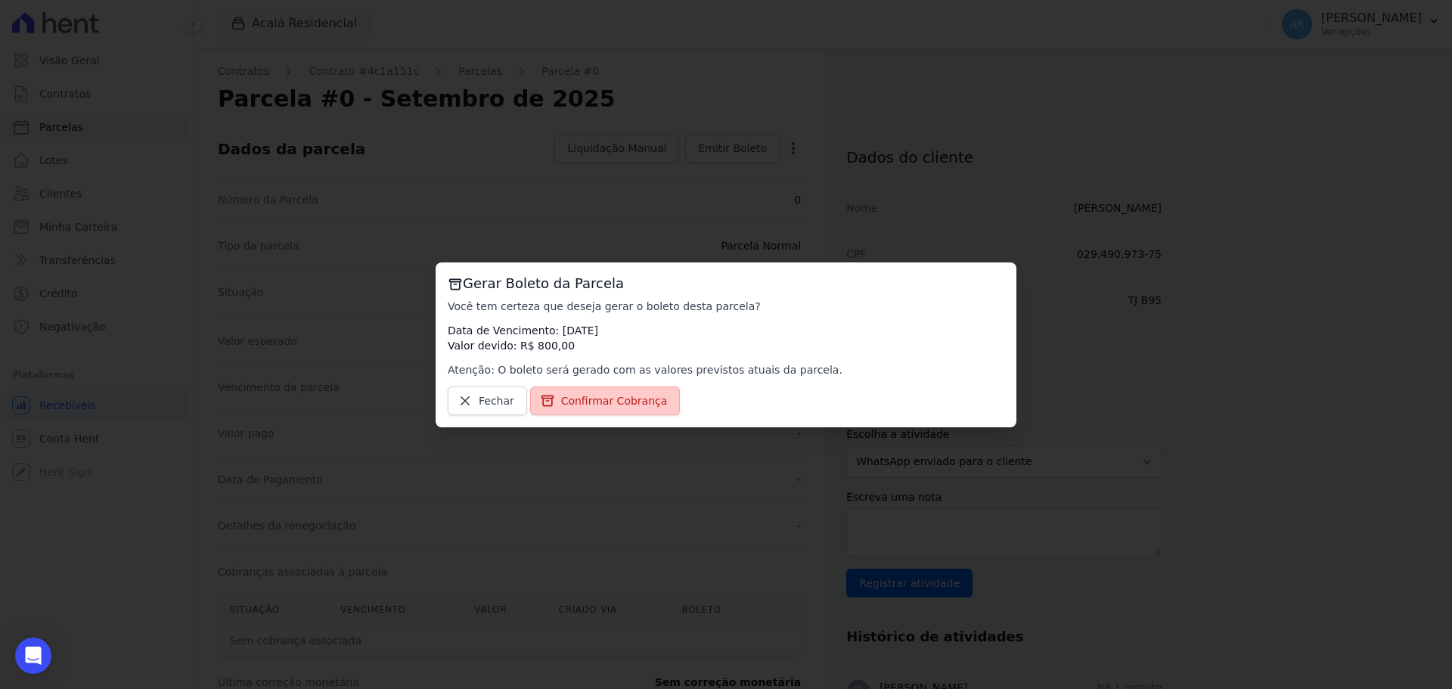
click at [569, 395] on span "Confirmar Cobrança" at bounding box center [614, 400] width 107 height 15
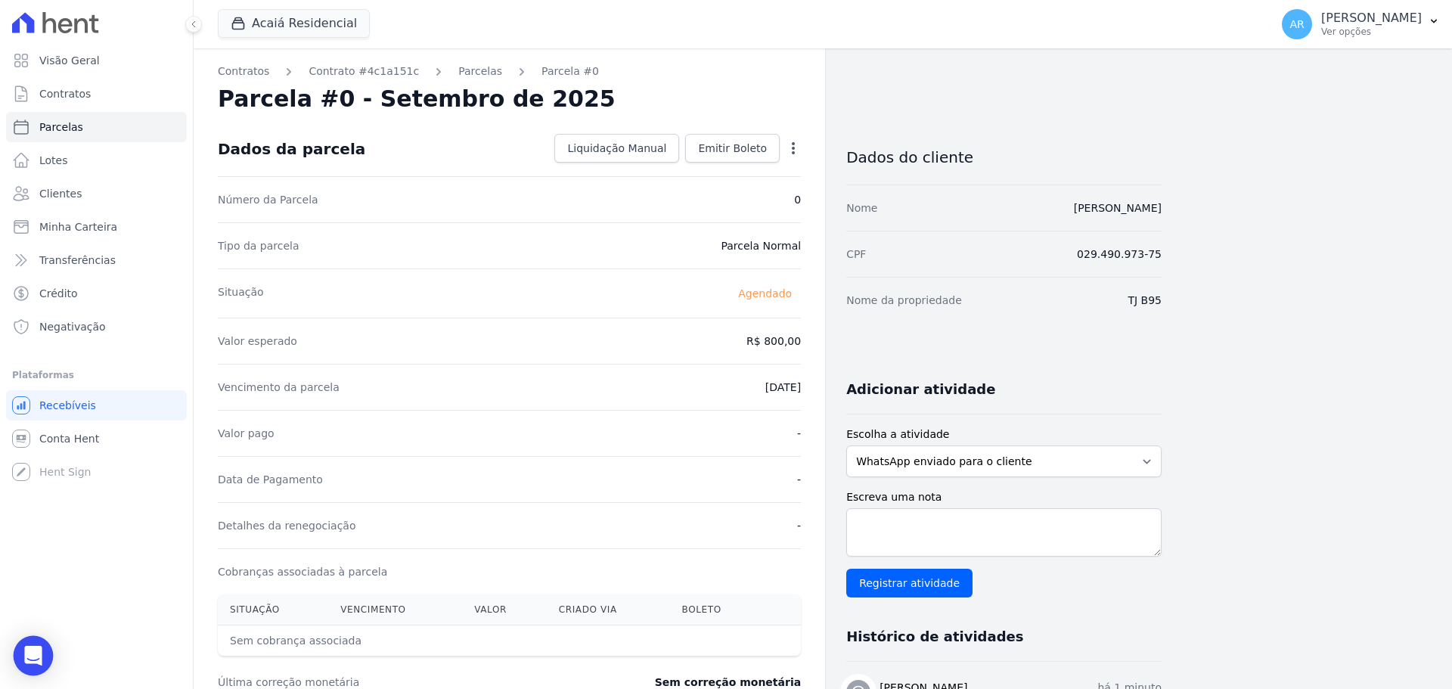
click at [22, 647] on div "Open Intercom Messenger" at bounding box center [34, 656] width 40 height 40
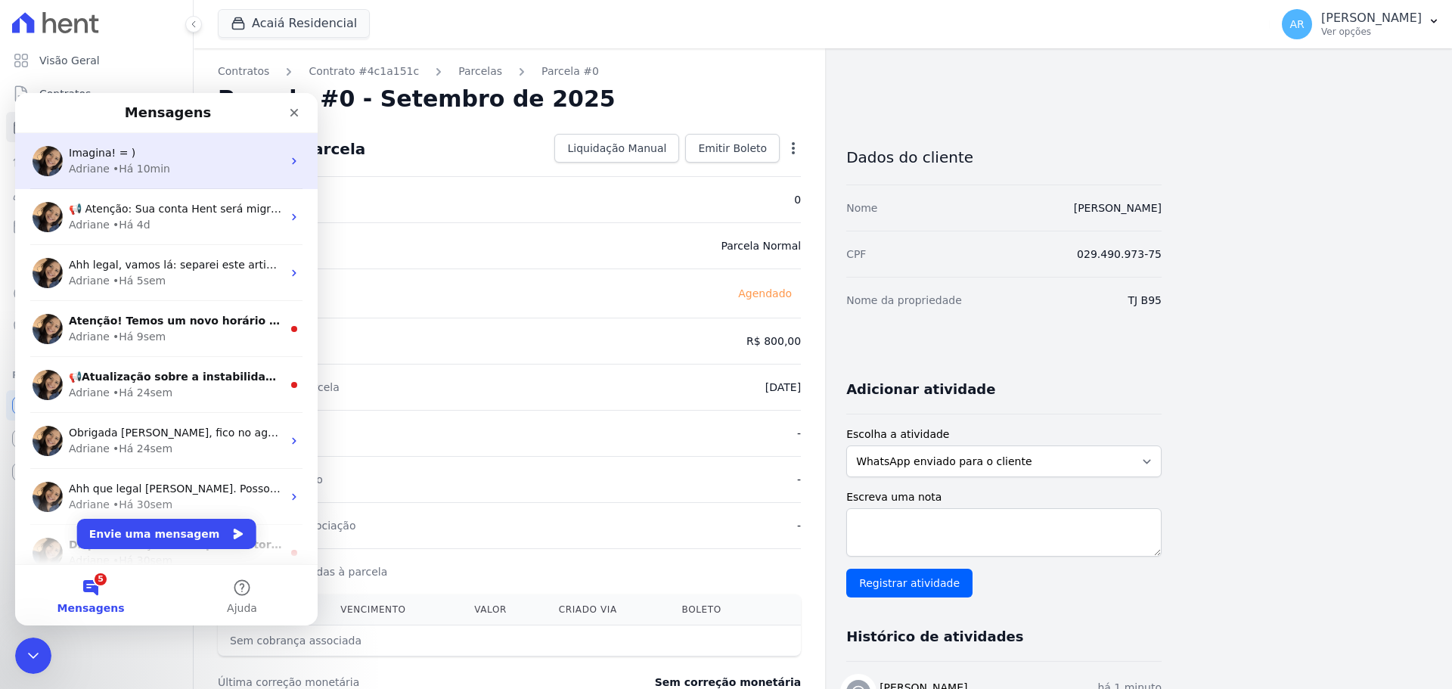
click at [147, 182] on div "Imagina! = ) Adriane • Há 10min" at bounding box center [166, 161] width 302 height 56
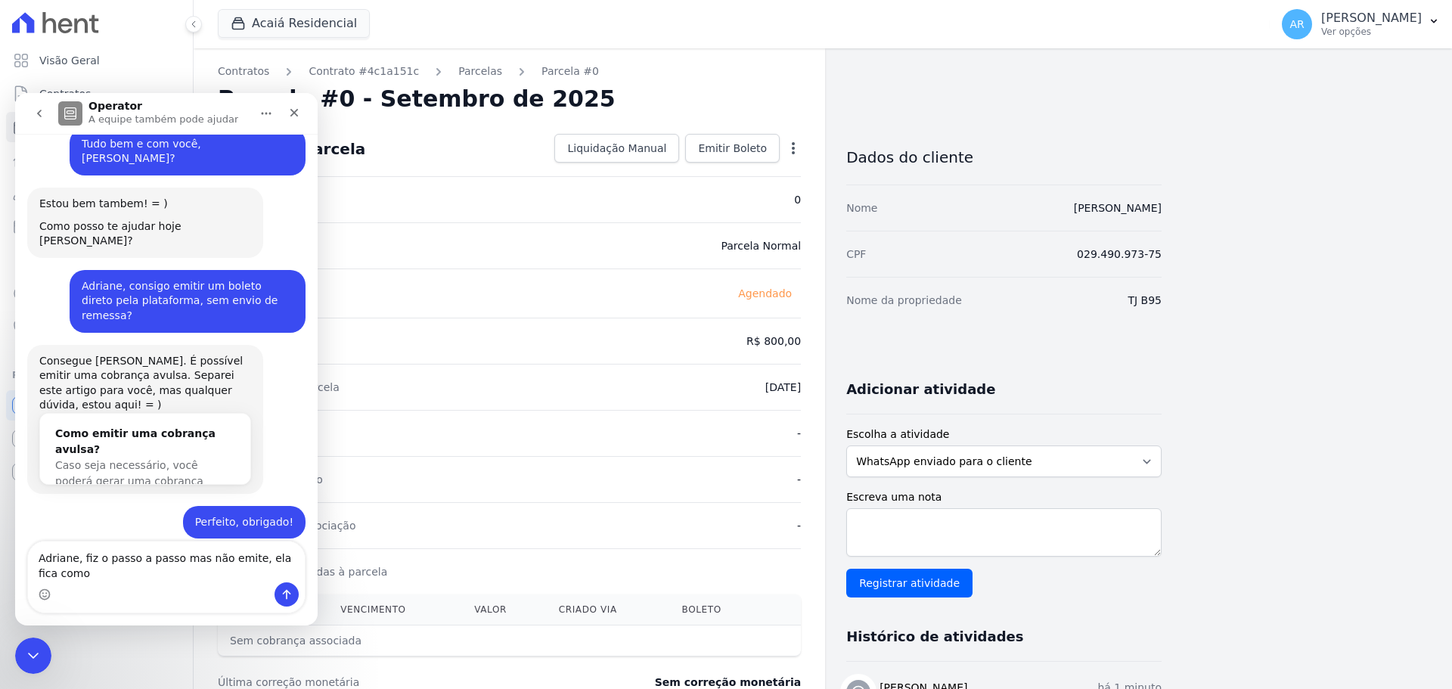
scroll to position [291, 0]
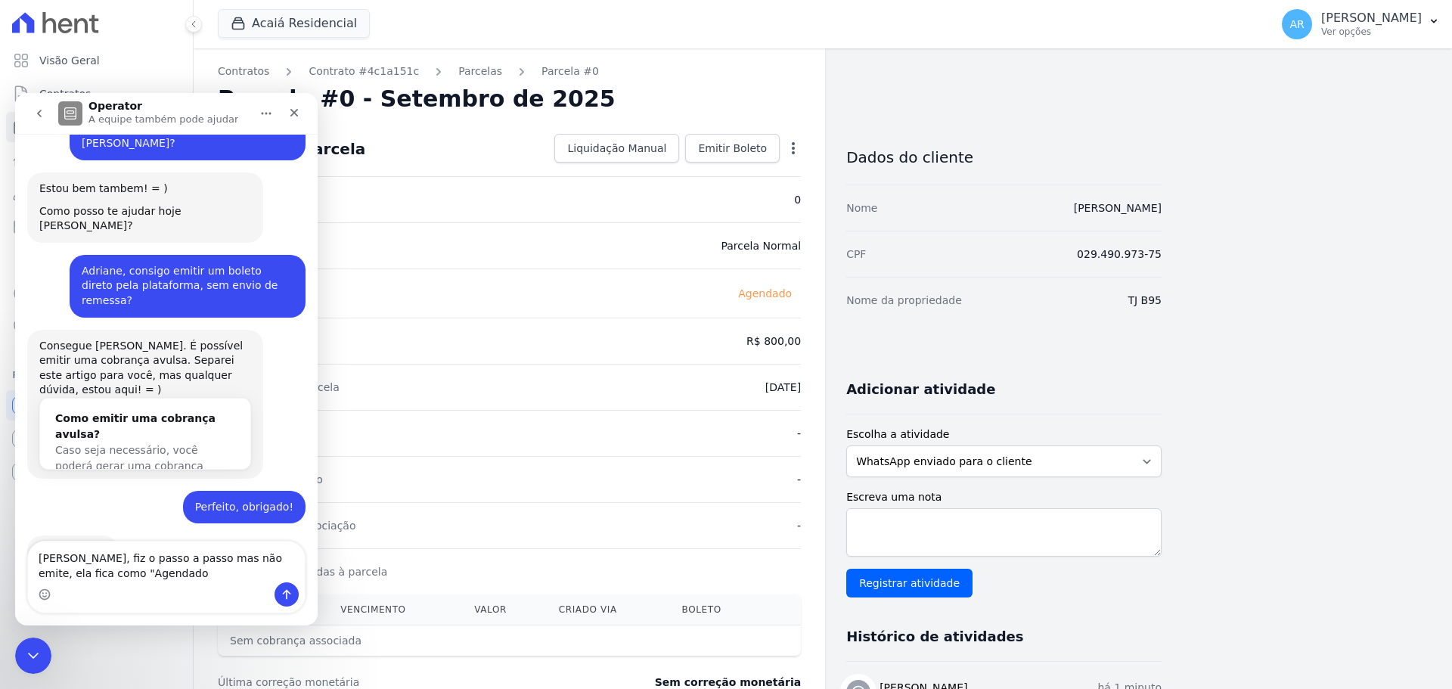
type textarea "Adriane, fiz o passo a passo mas não emite, ela fica como "Agendado""
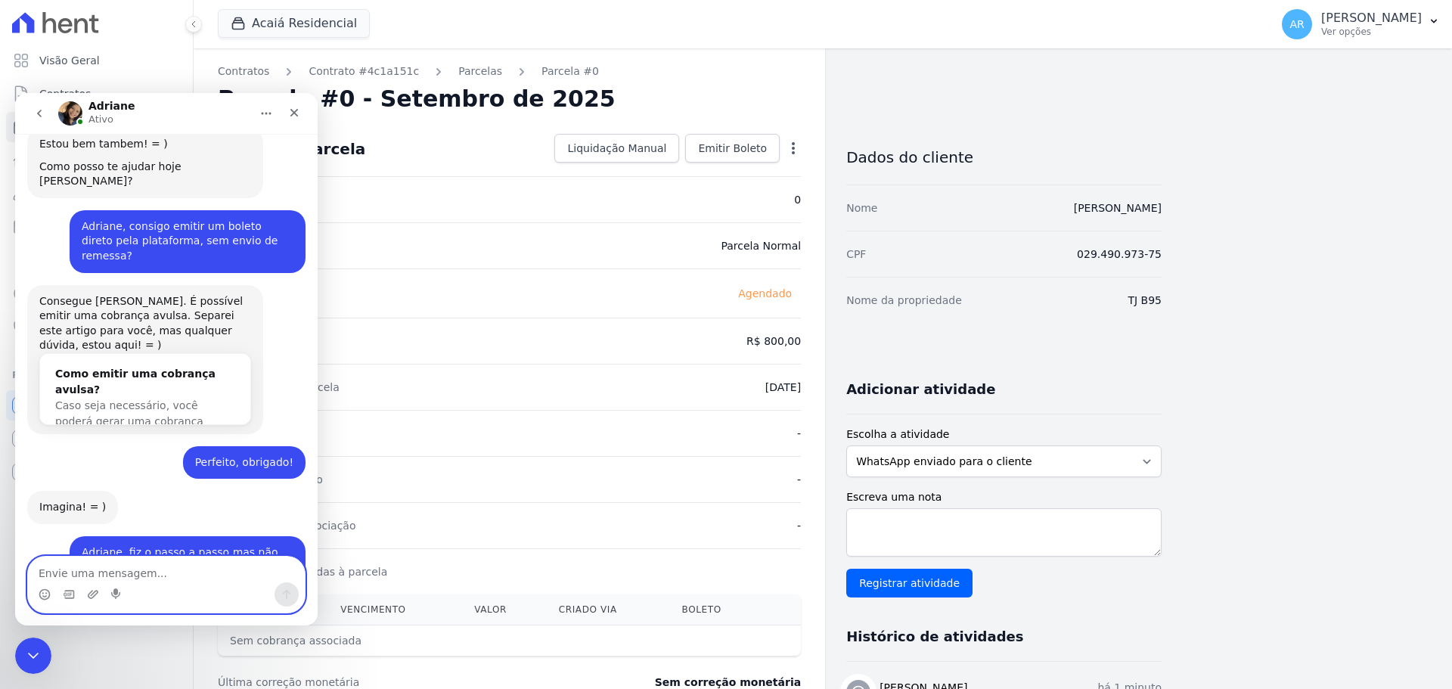
scroll to position [395, 0]
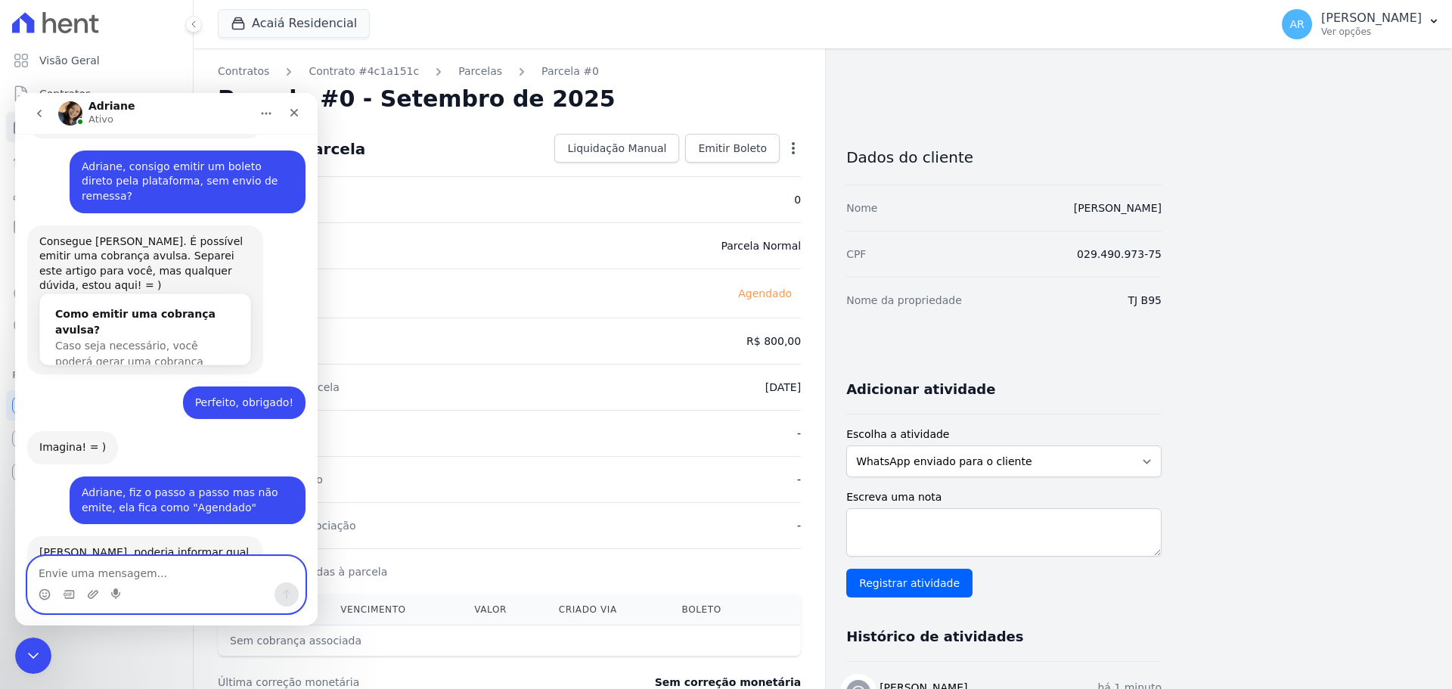
click at [175, 564] on textarea "Envie uma mensagem..." at bounding box center [166, 569] width 277 height 26
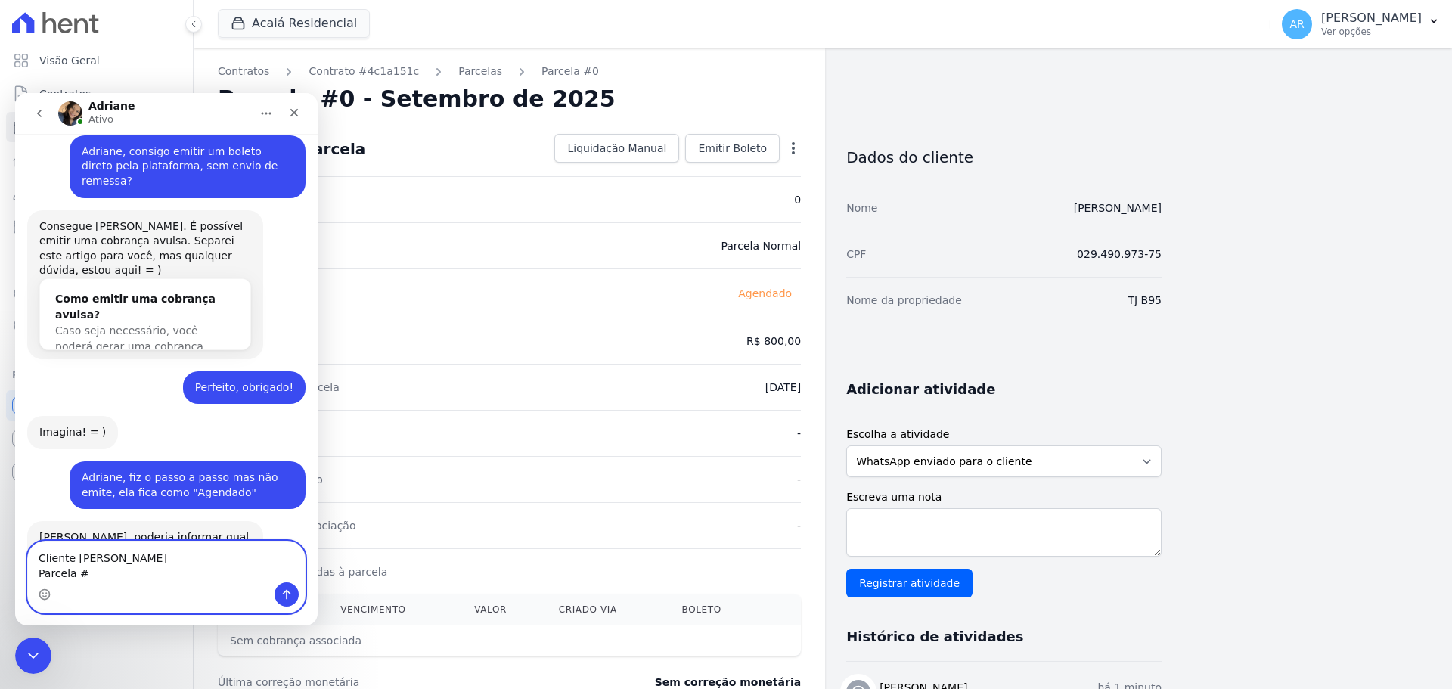
type textarea "Cliente [PERSON_NAME] Parcela #0"
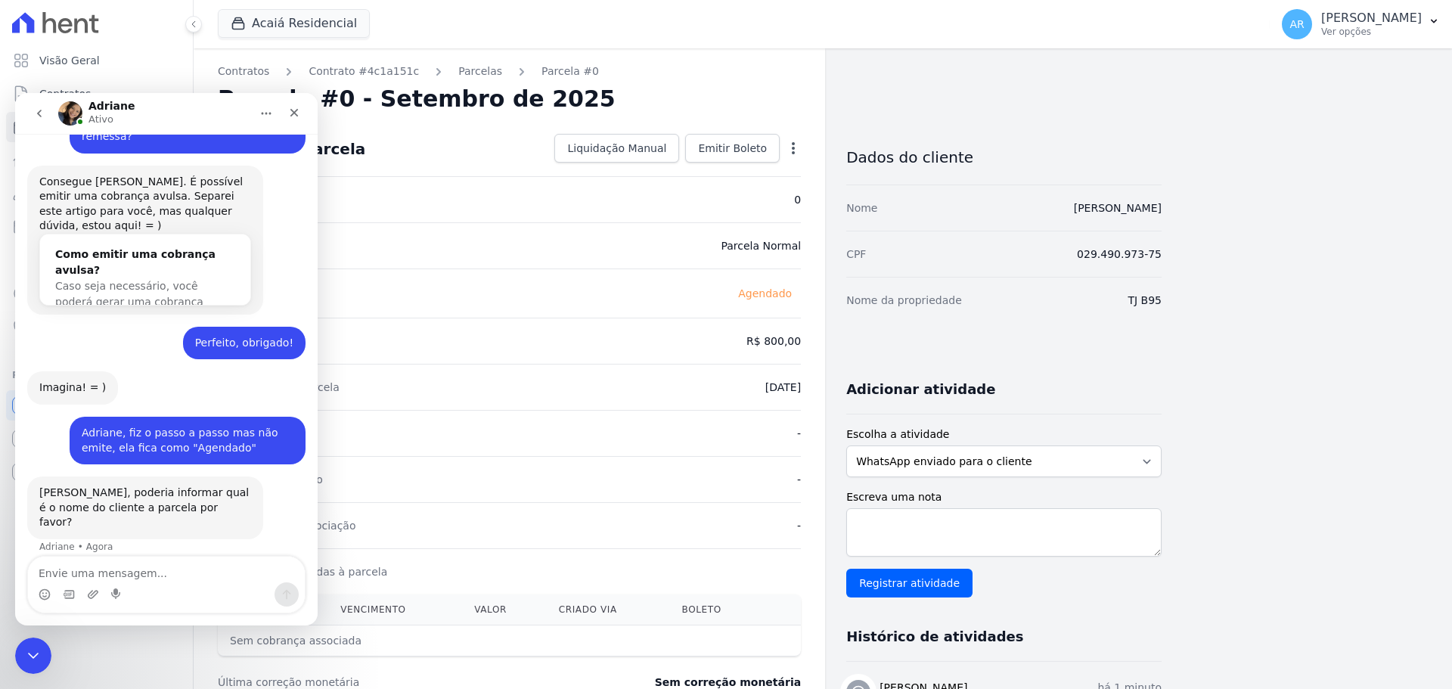
click at [483, 431] on div "Valor pago -" at bounding box center [509, 433] width 583 height 46
click at [290, 113] on icon "Fechar" at bounding box center [294, 113] width 12 height 12
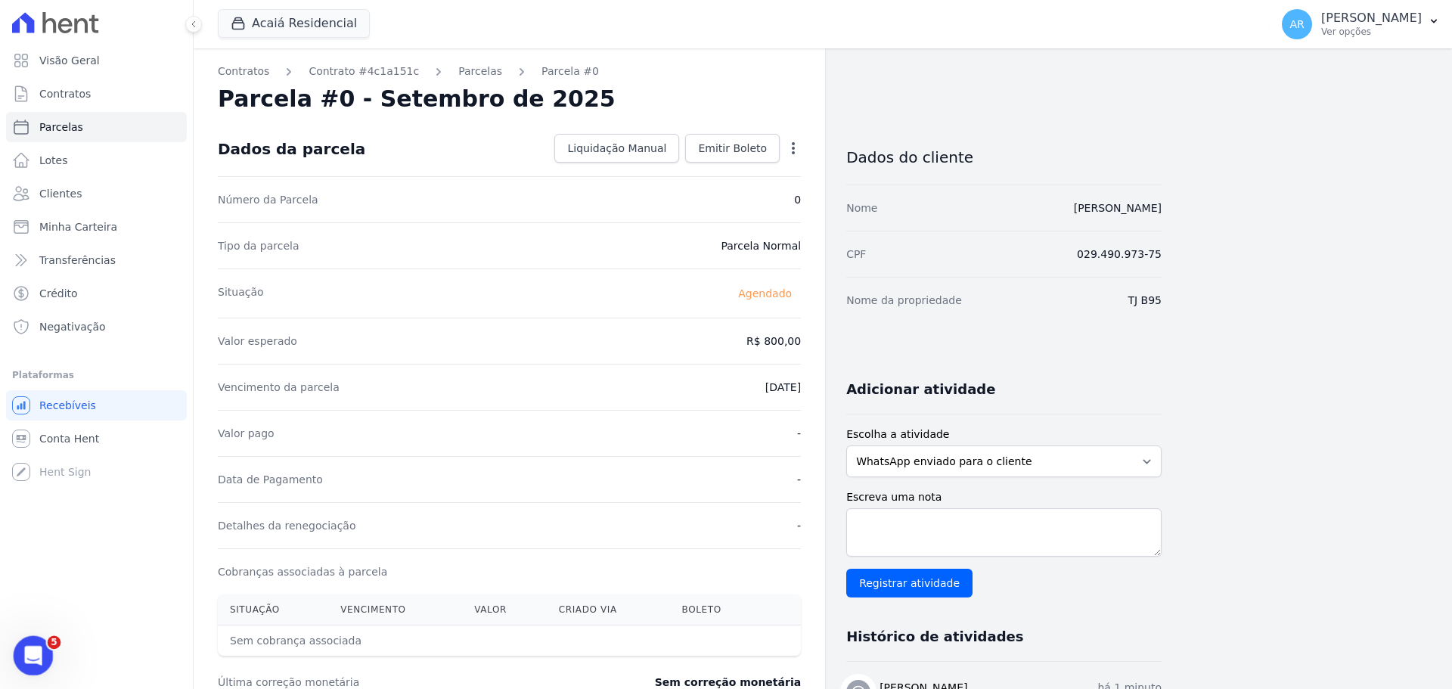
click at [39, 643] on div "Abertura do Messenger da Intercom" at bounding box center [31, 653] width 50 height 50
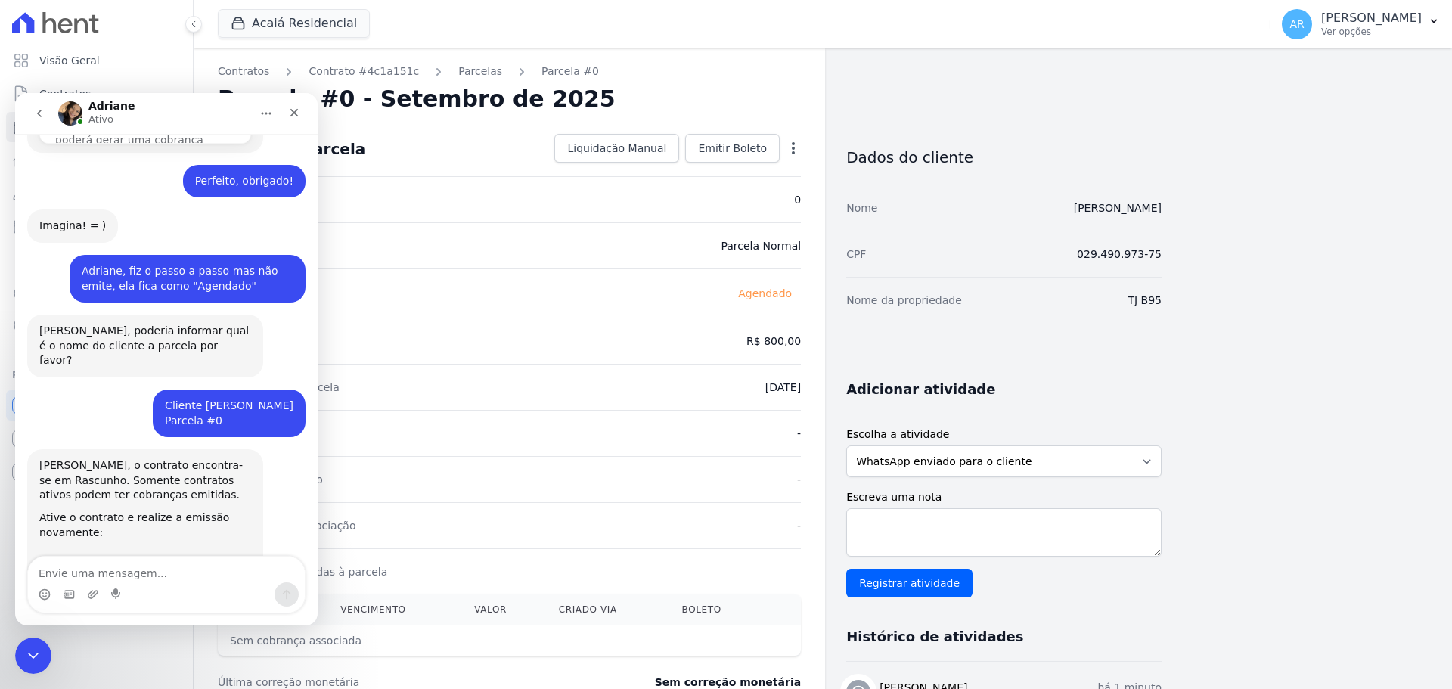
scroll to position [628, 0]
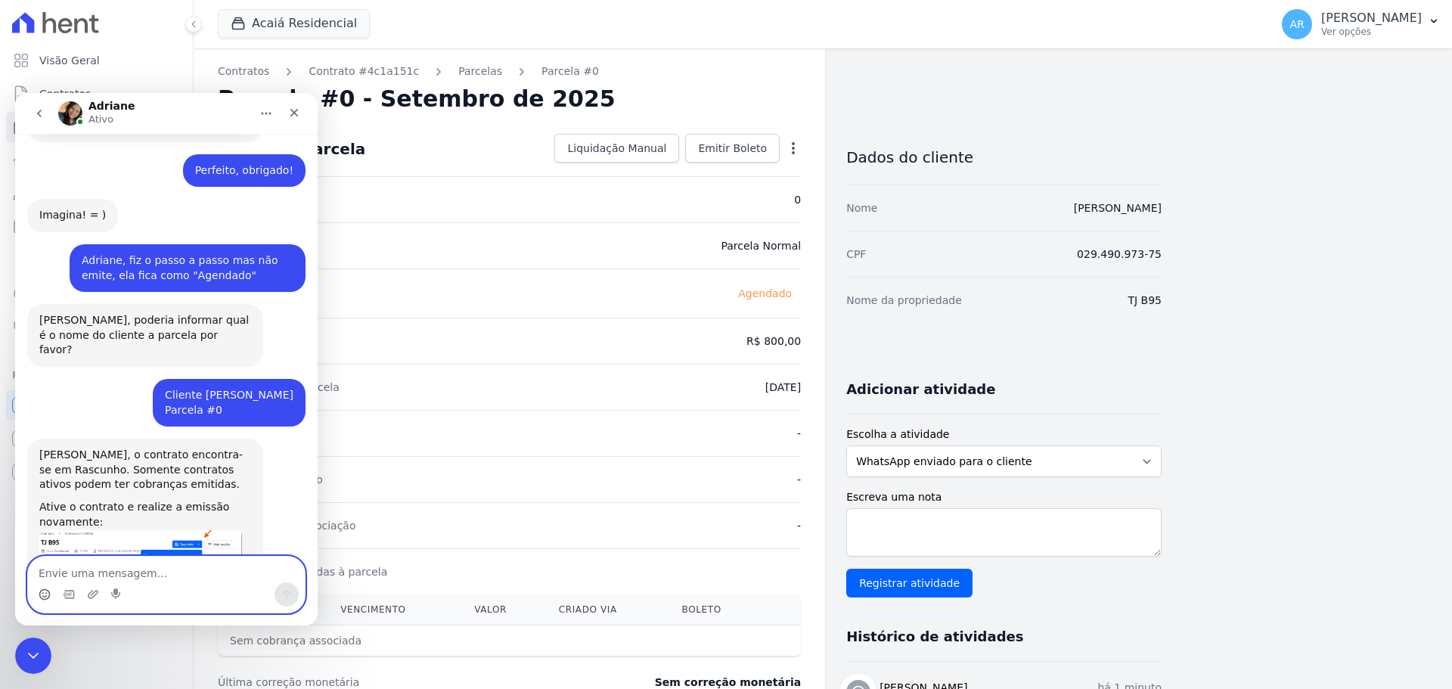
click at [48, 594] on icon "Selecionador de Emoji" at bounding box center [45, 594] width 12 height 12
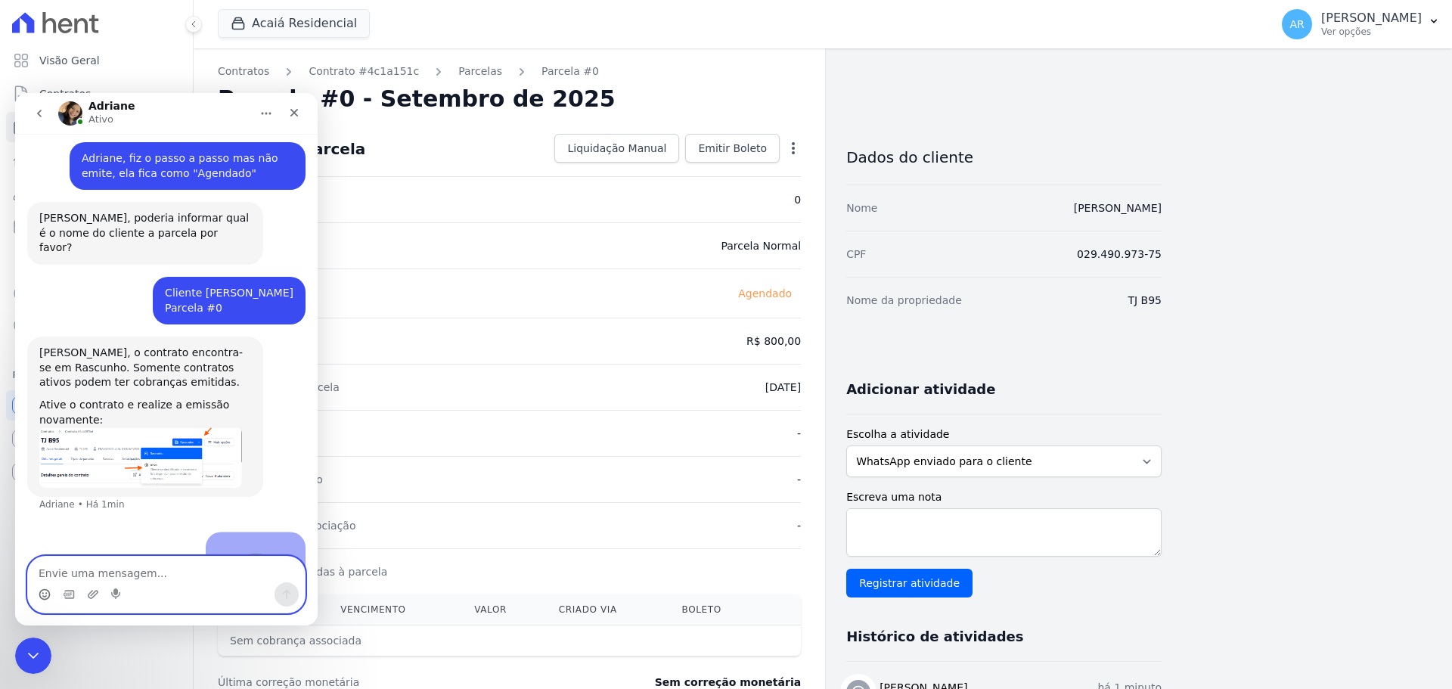
scroll to position [739, 0]
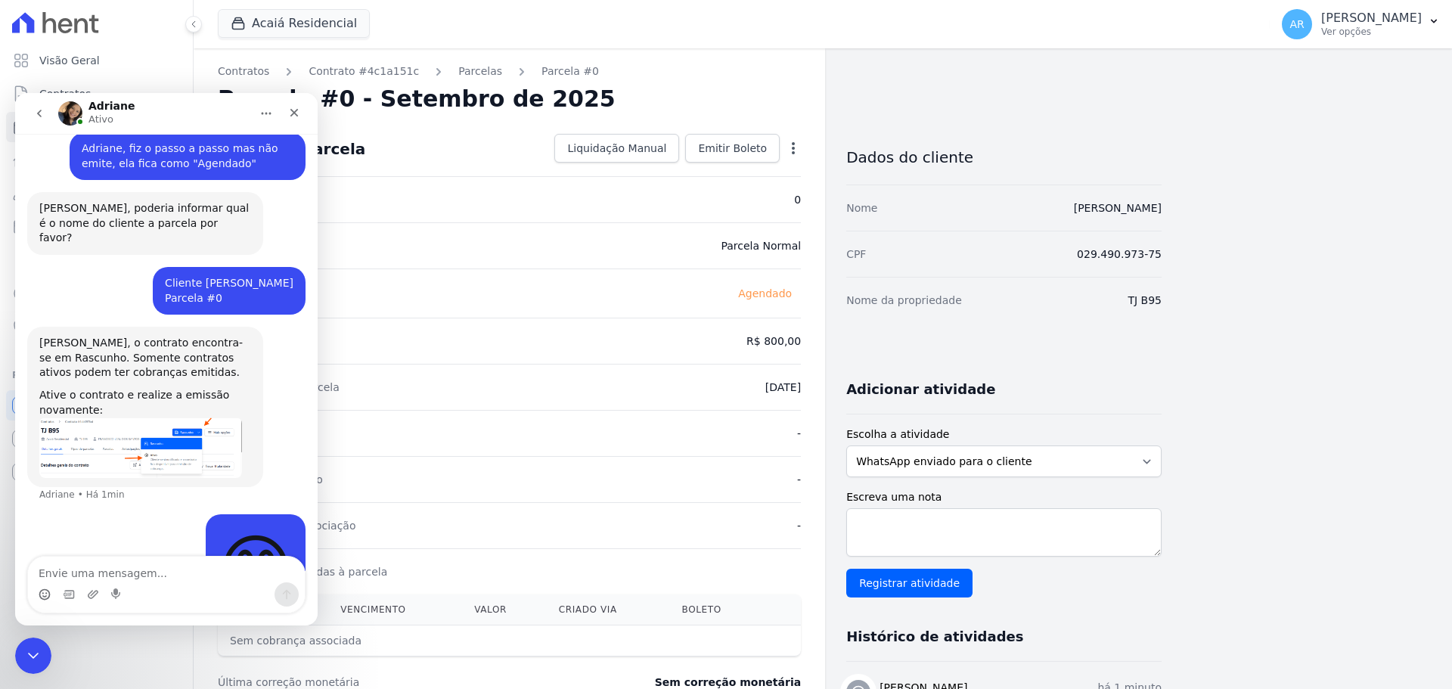
click at [477, 395] on div "Vencimento da parcela [DATE]" at bounding box center [509, 387] width 583 height 46
drag, startPoint x: 295, startPoint y: 113, endPoint x: 312, endPoint y: 206, distance: 94.6
click at [295, 113] on icon "Fechar" at bounding box center [294, 113] width 8 height 8
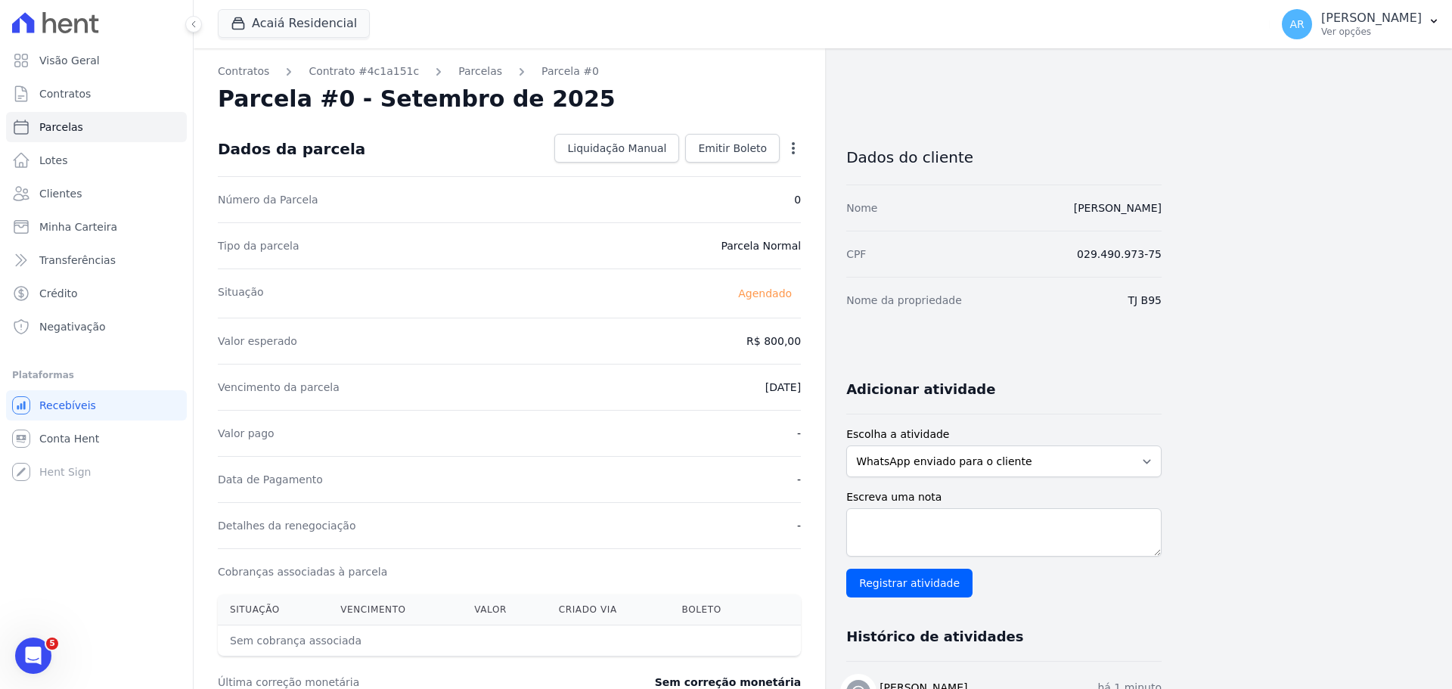
click at [346, 82] on div "Contratos Contrato #4c1a151c [GEOGRAPHIC_DATA] Parcela #0 Parcela #0 - Setembro…" at bounding box center [509, 534] width 631 height 972
click at [343, 70] on link "Contrato #4c1a151c" at bounding box center [363, 72] width 110 height 16
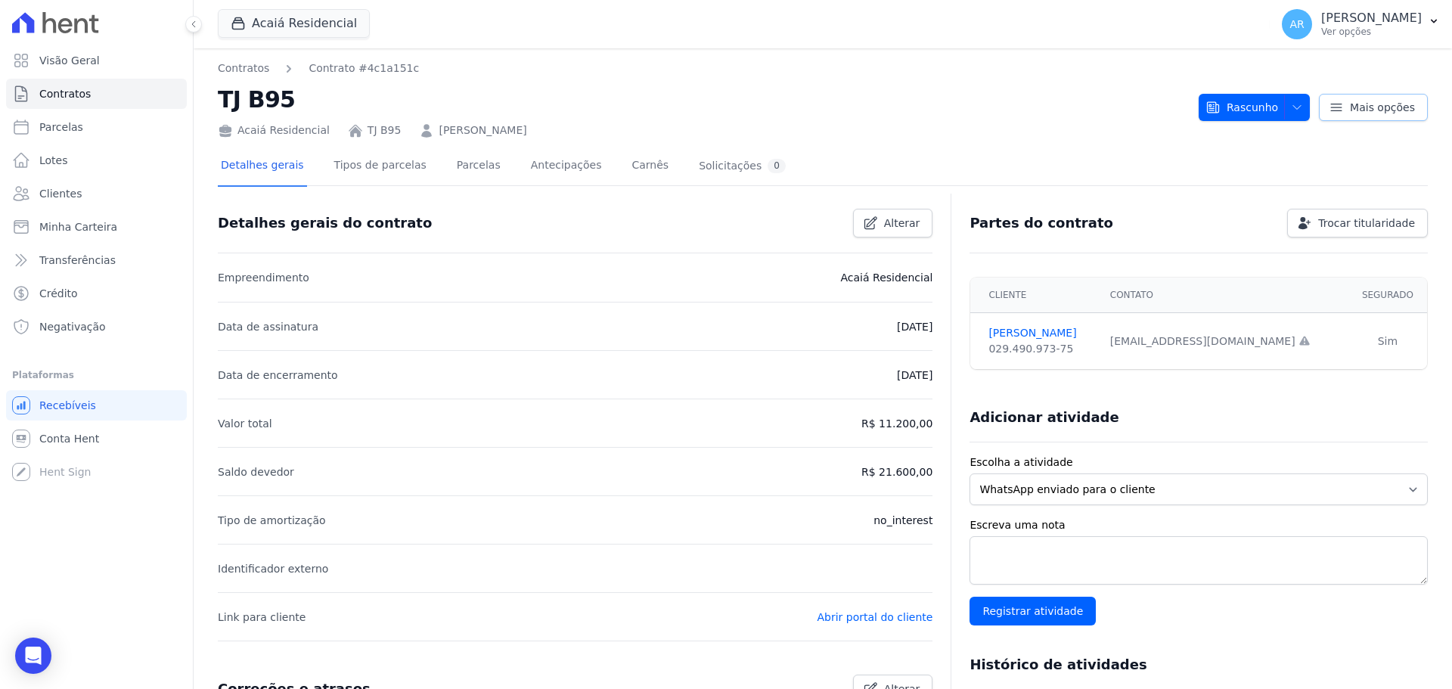
click at [1379, 114] on span "Mais opções" at bounding box center [1382, 107] width 65 height 15
click at [1083, 160] on div "Detalhes gerais Tipos de parcelas [GEOGRAPHIC_DATA] Antecipações Carnês Solicit…" at bounding box center [823, 166] width 1210 height 38
click at [42, 638] on body "Visão Geral Contratos [GEOGRAPHIC_DATA] Lotes Clientes Minha Carteira Transferê…" at bounding box center [726, 344] width 1452 height 689
click at [34, 657] on icon "Abertura do Messenger da Intercom" at bounding box center [31, 653] width 25 height 25
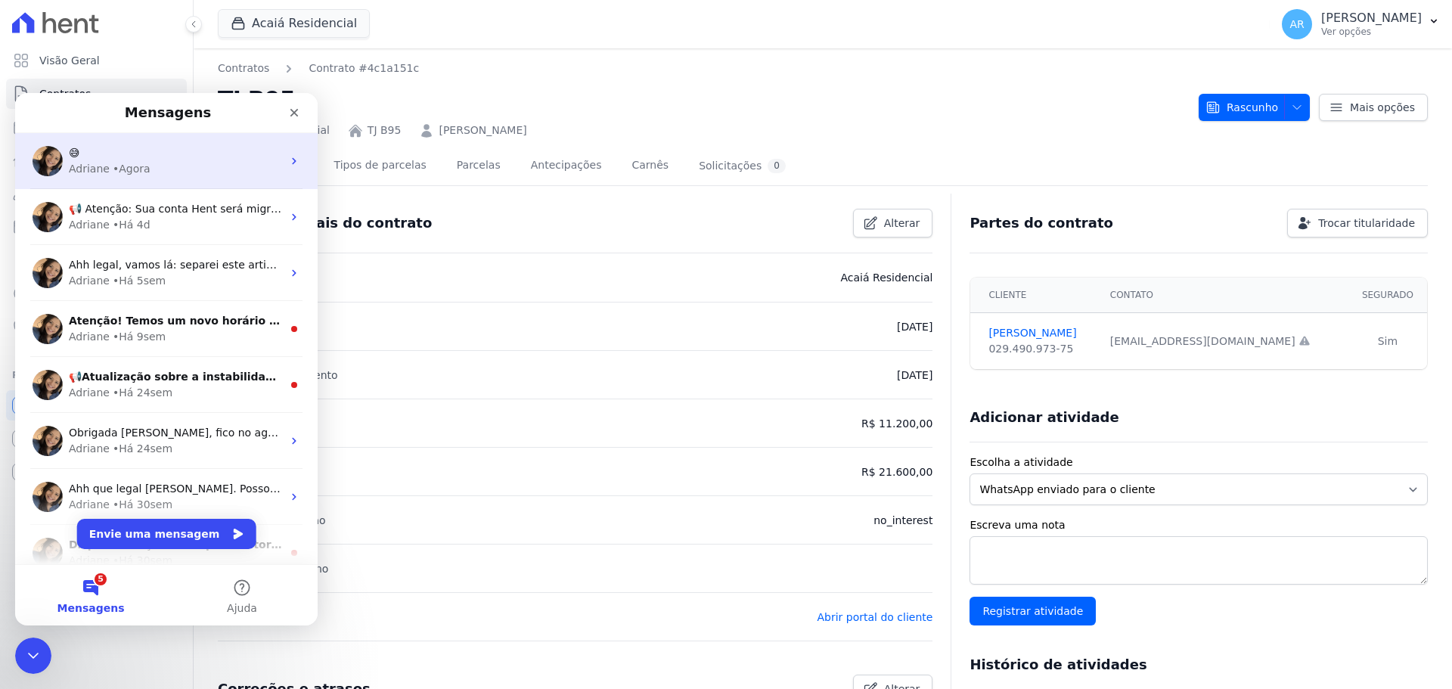
click at [152, 157] on div "😅" at bounding box center [175, 153] width 213 height 16
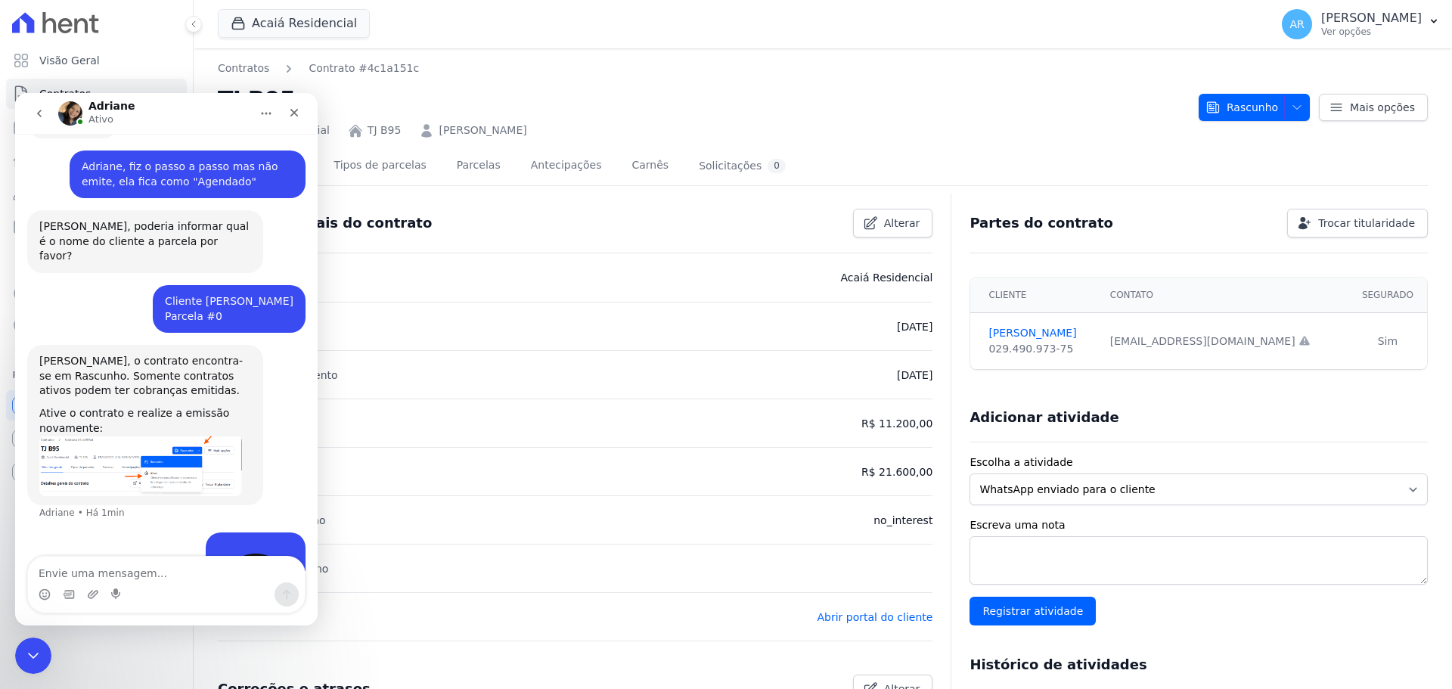
scroll to position [739, 0]
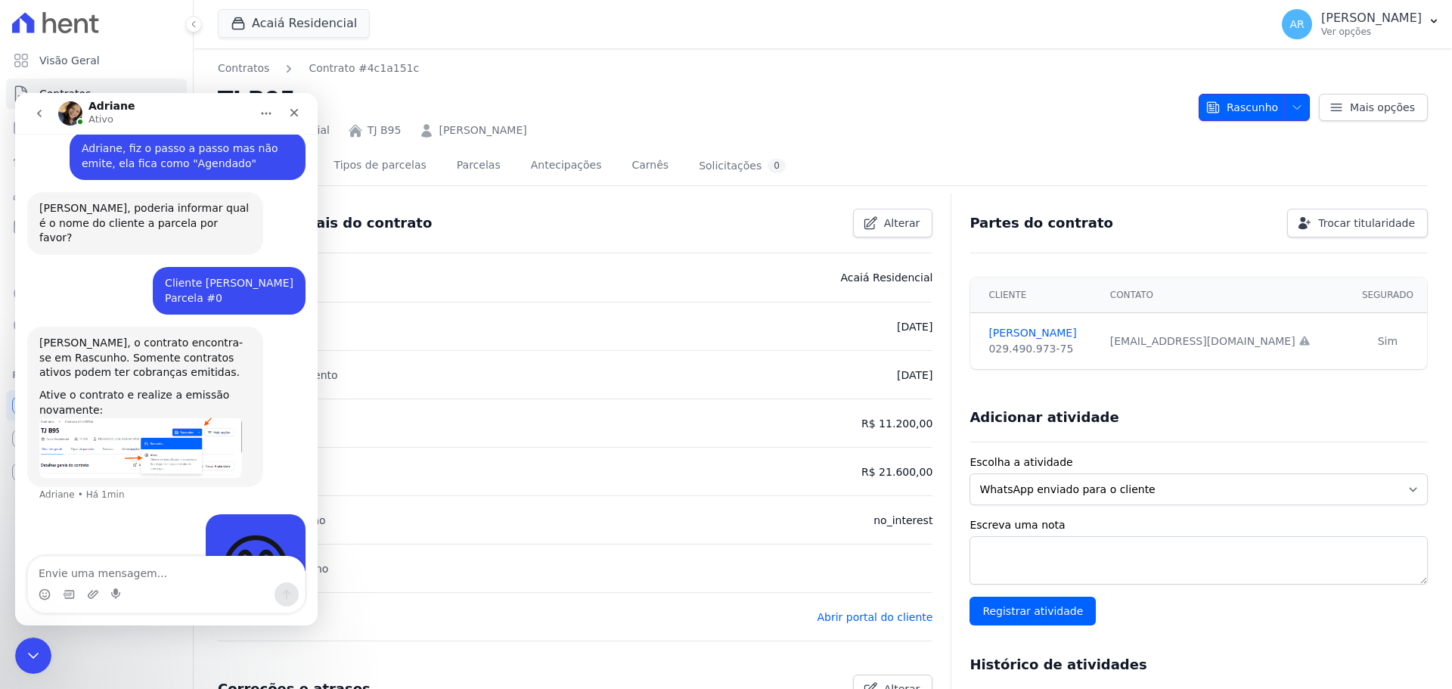
click at [1291, 110] on icon "button" at bounding box center [1297, 107] width 12 height 12
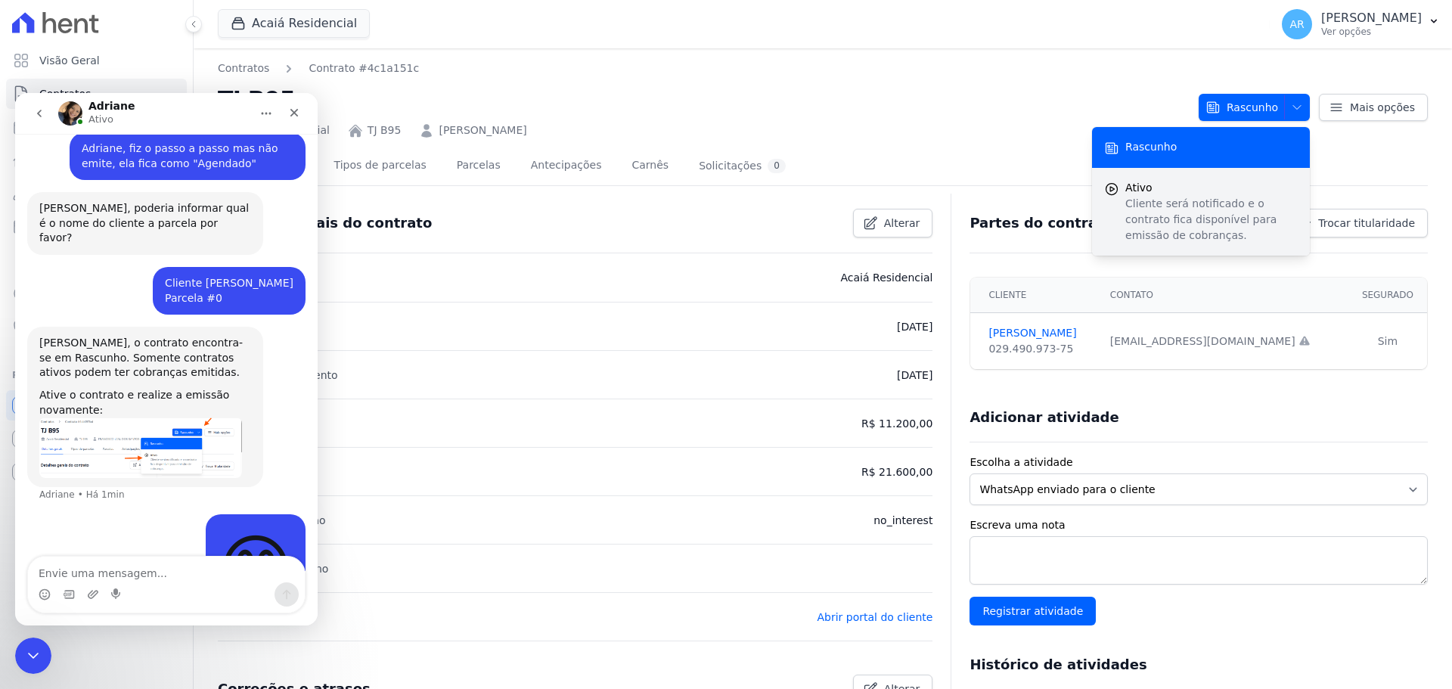
click at [1140, 196] on p "Cliente será notificado e o contrato fica disponível para emissão de cobranças." at bounding box center [1211, 220] width 172 height 48
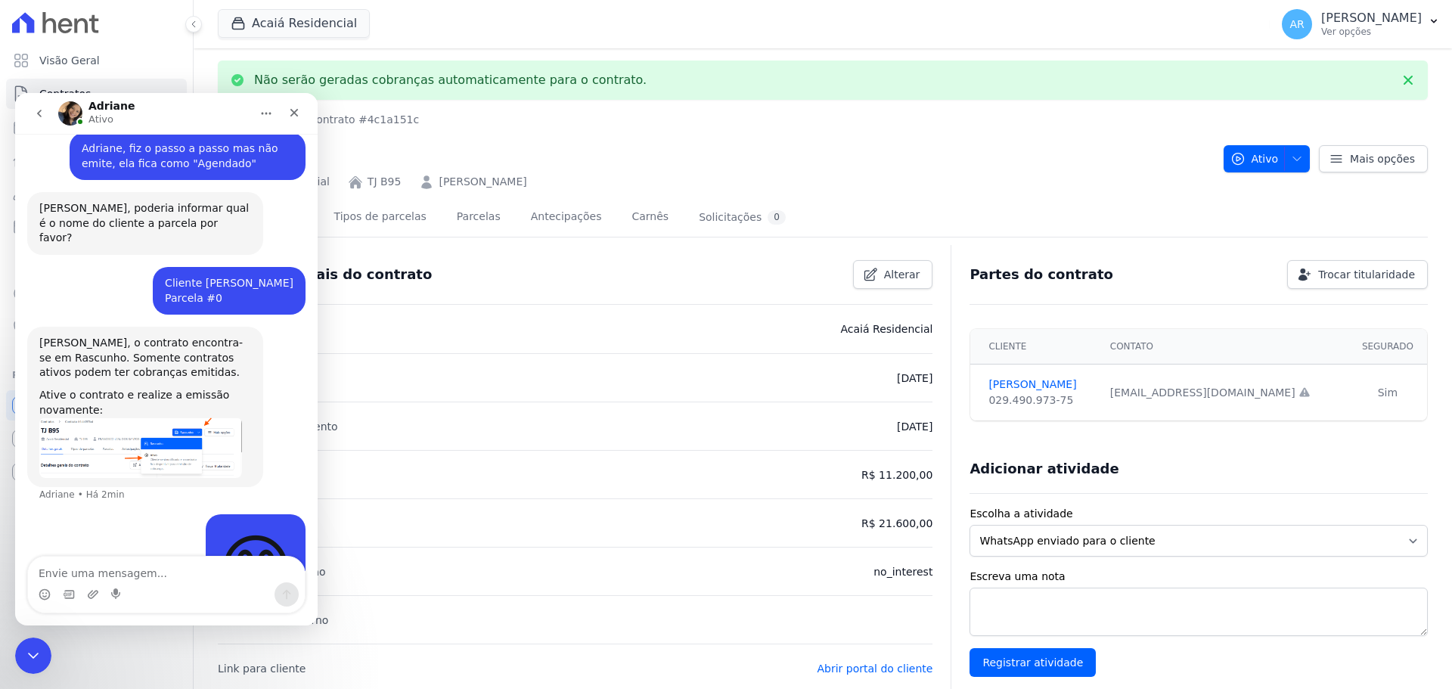
click at [466, 289] on div "Detalhes gerais do contrato Alterar" at bounding box center [575, 275] width 714 height 60
click at [454, 212] on link "Parcelas" at bounding box center [479, 218] width 50 height 40
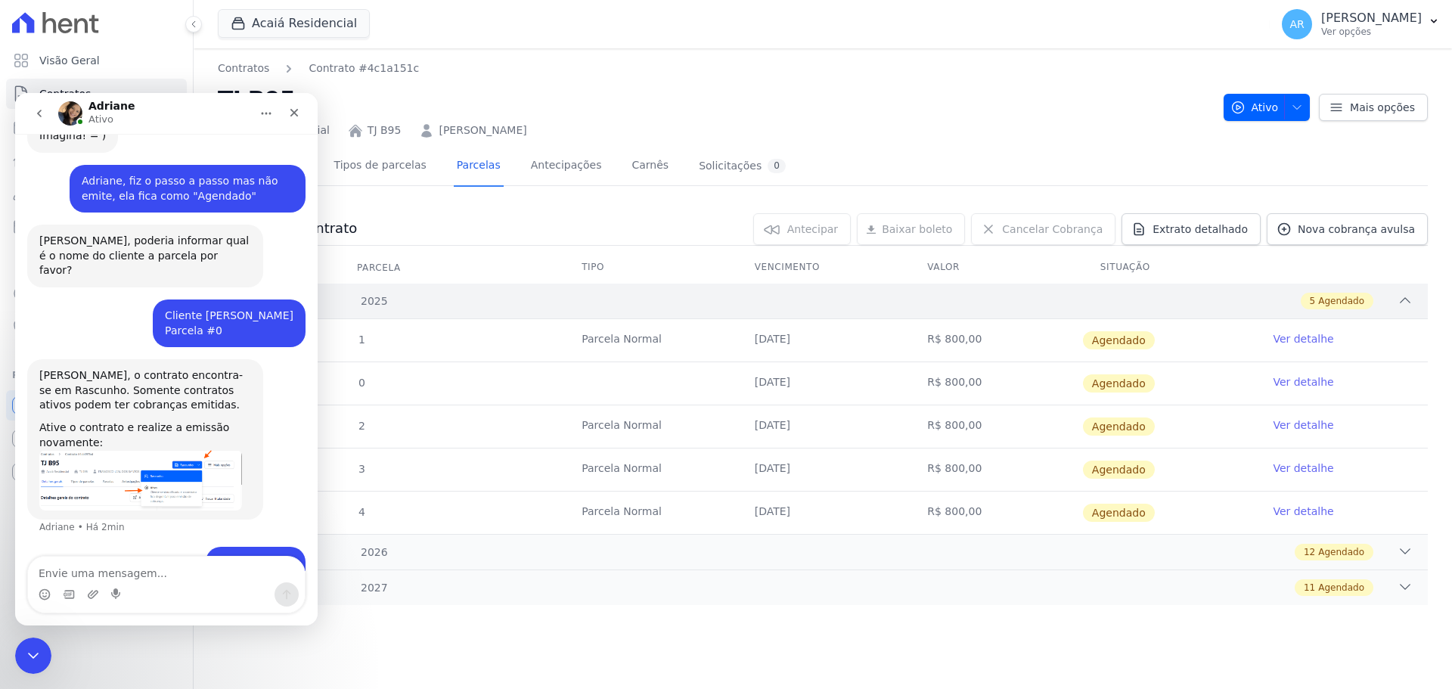
click at [1053, 311] on div "2025 5 Agendado" at bounding box center [823, 301] width 1210 height 35
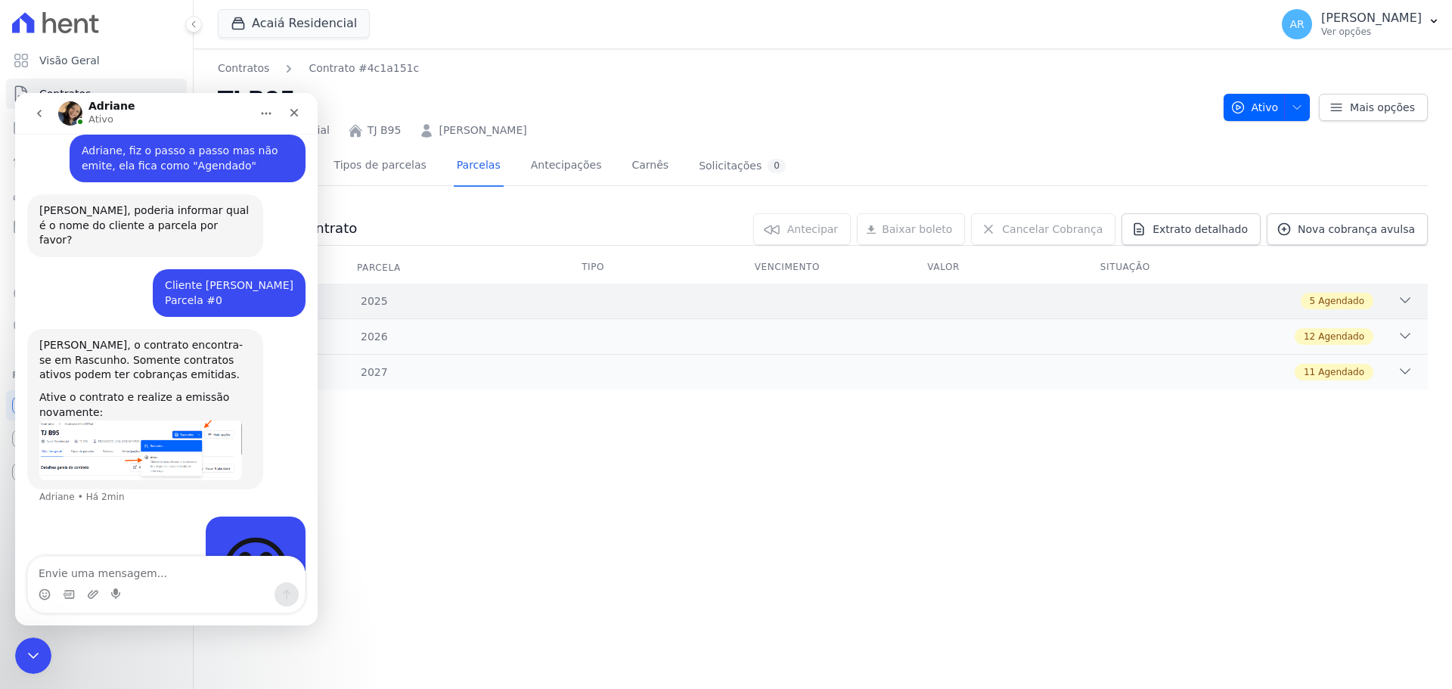
scroll to position [721, 0]
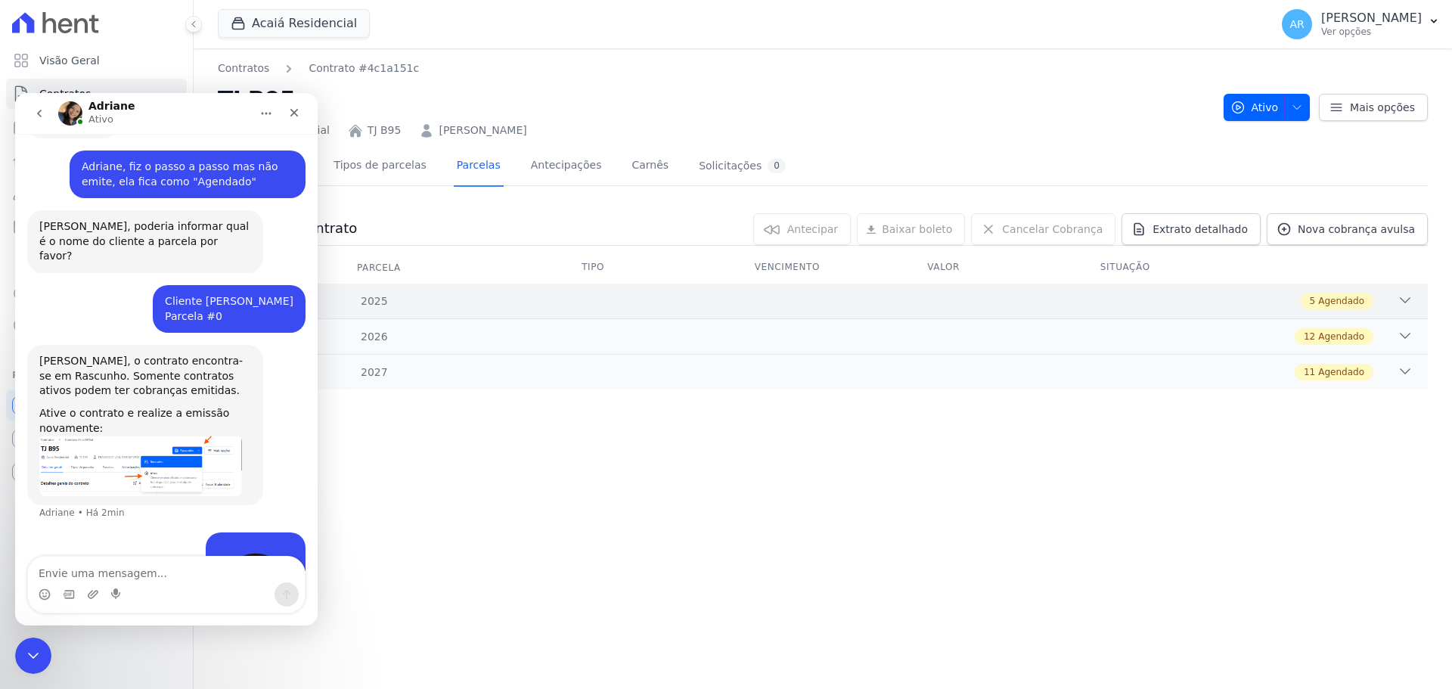
click at [669, 307] on div "5 Agendado" at bounding box center [882, 301] width 1061 height 17
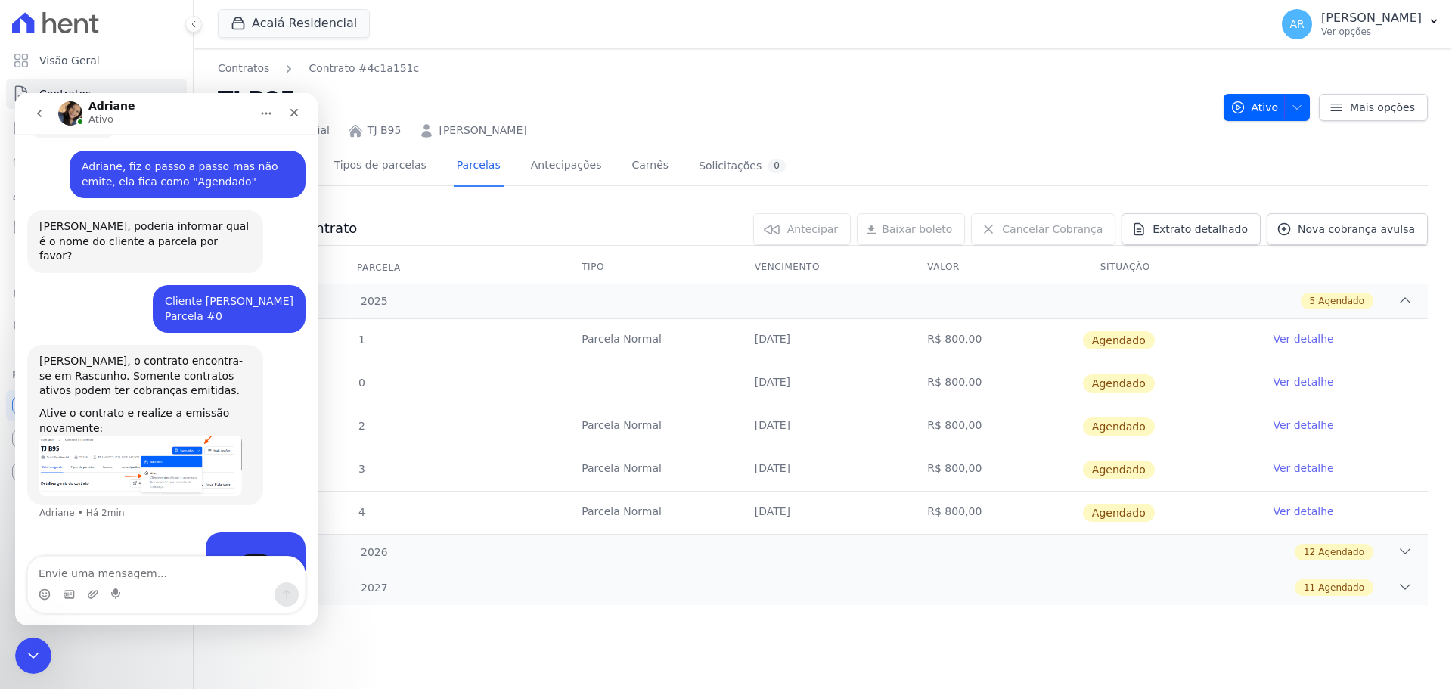
scroll to position [739, 0]
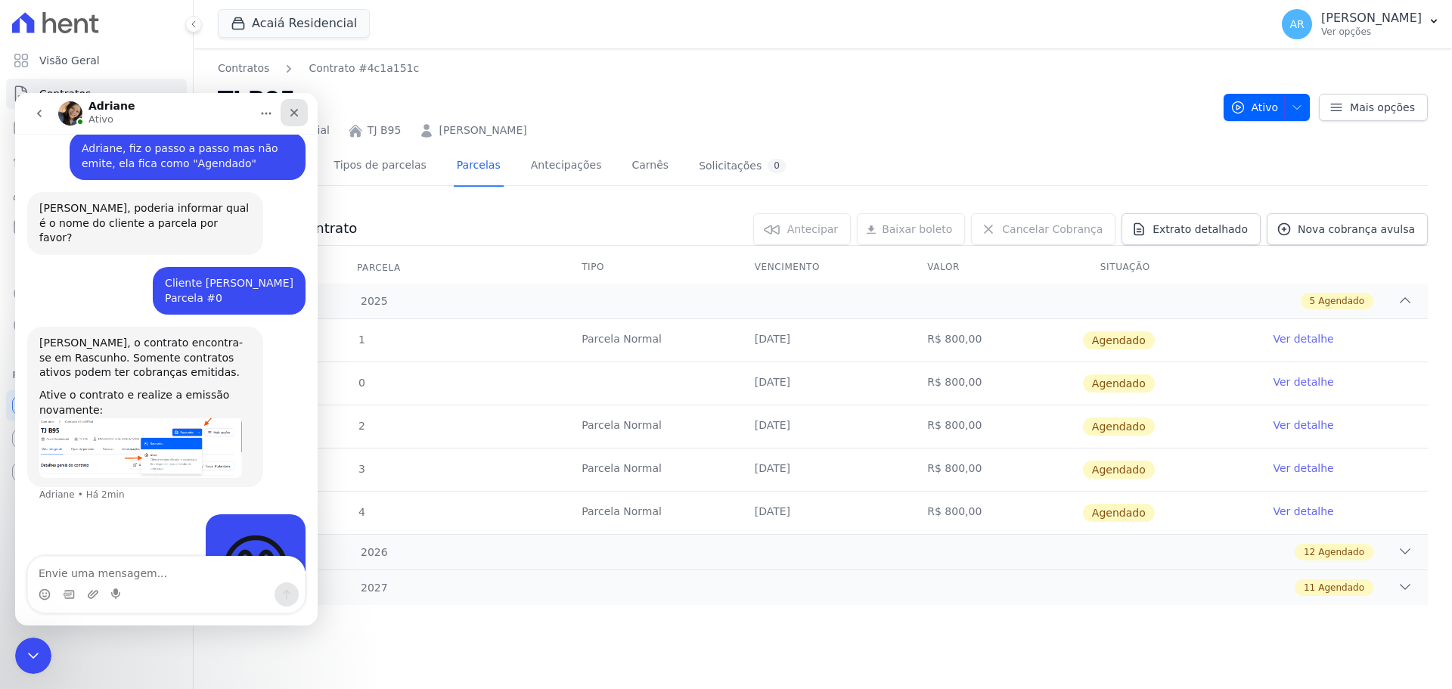
click at [296, 116] on icon "Fechar" at bounding box center [294, 113] width 12 height 12
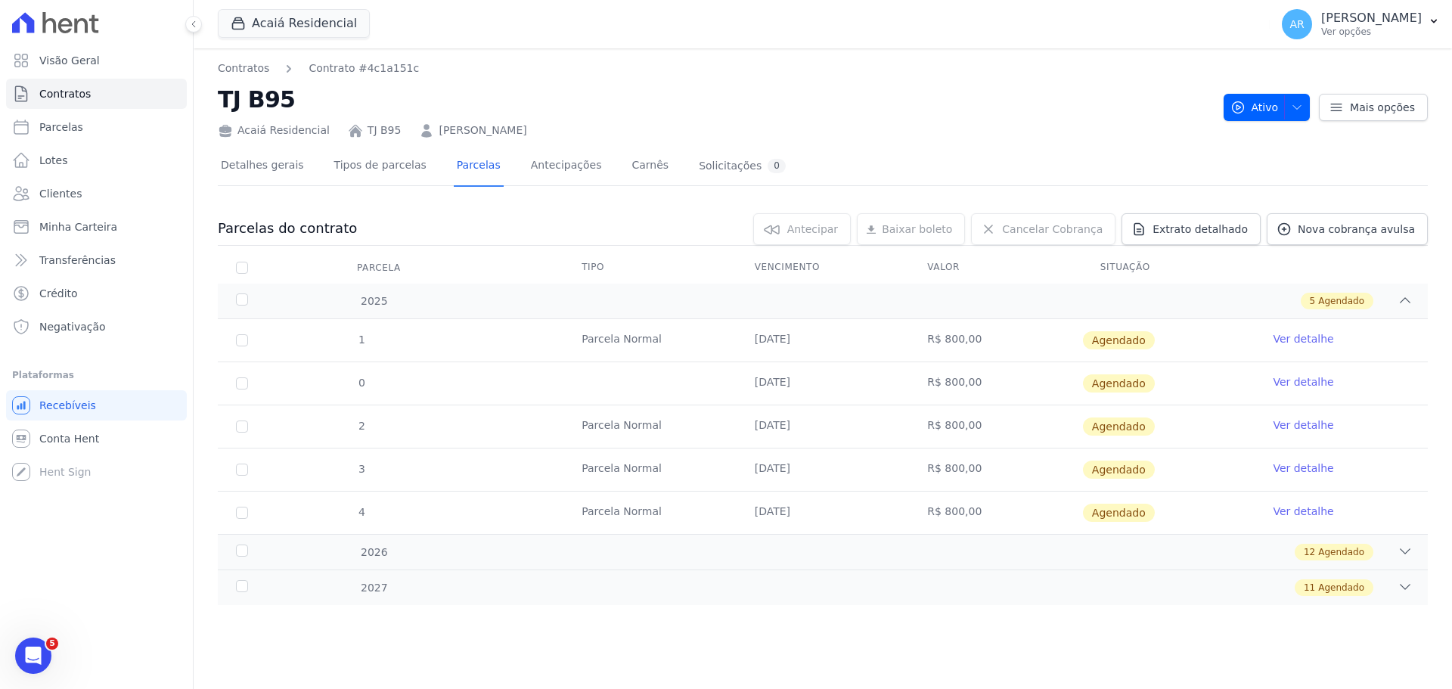
click at [1282, 342] on link "Ver detalhe" at bounding box center [1302, 338] width 60 height 15
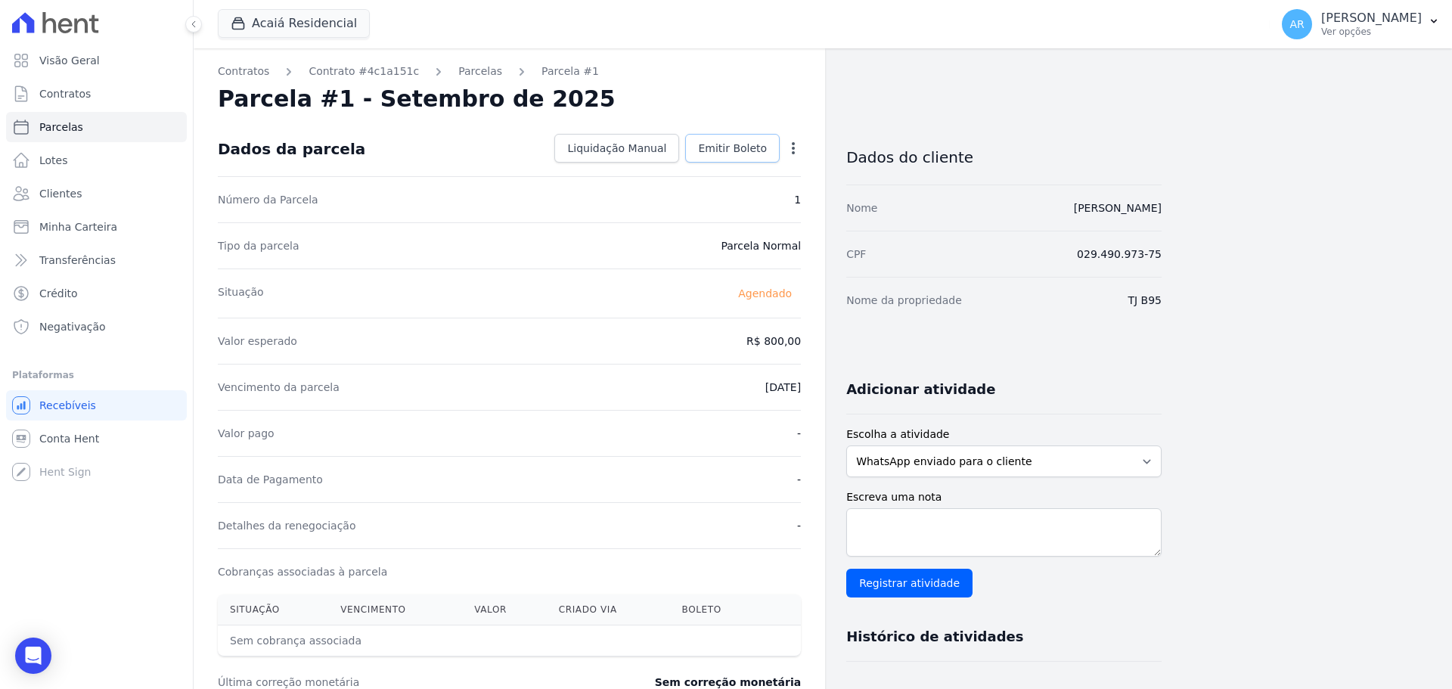
click at [727, 149] on span "Emitir Boleto" at bounding box center [732, 148] width 69 height 15
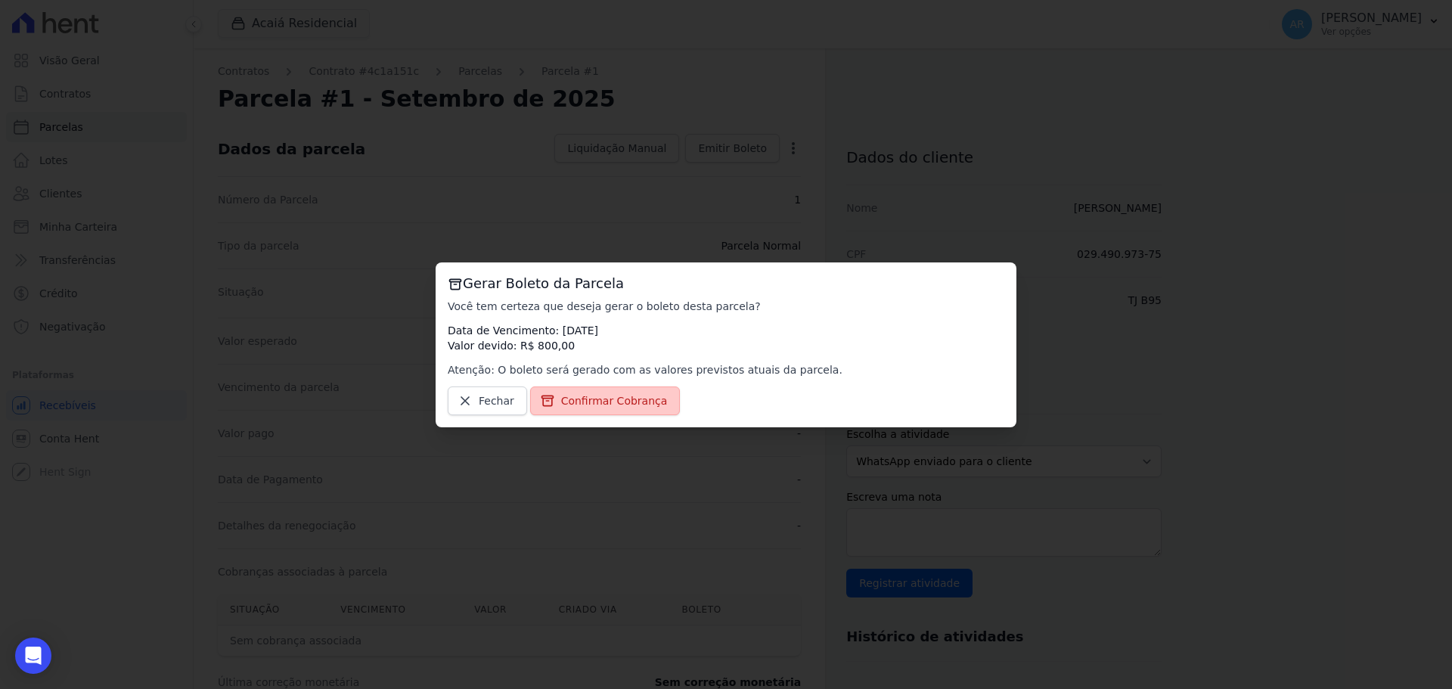
click at [595, 393] on span "Confirmar Cobrança" at bounding box center [614, 400] width 107 height 15
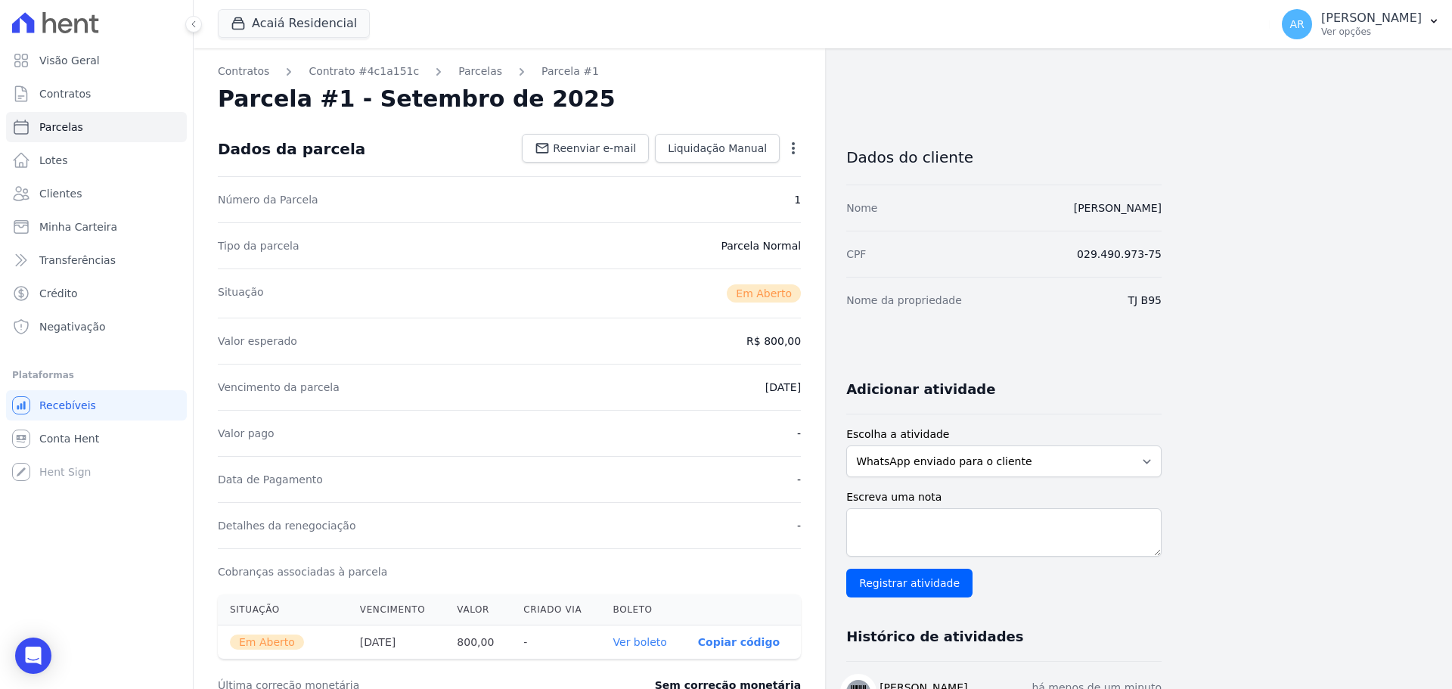
click at [792, 148] on icon "button" at bounding box center [793, 148] width 15 height 15
click at [711, 307] on div "Situação Em [GEOGRAPHIC_DATA]" at bounding box center [509, 292] width 583 height 49
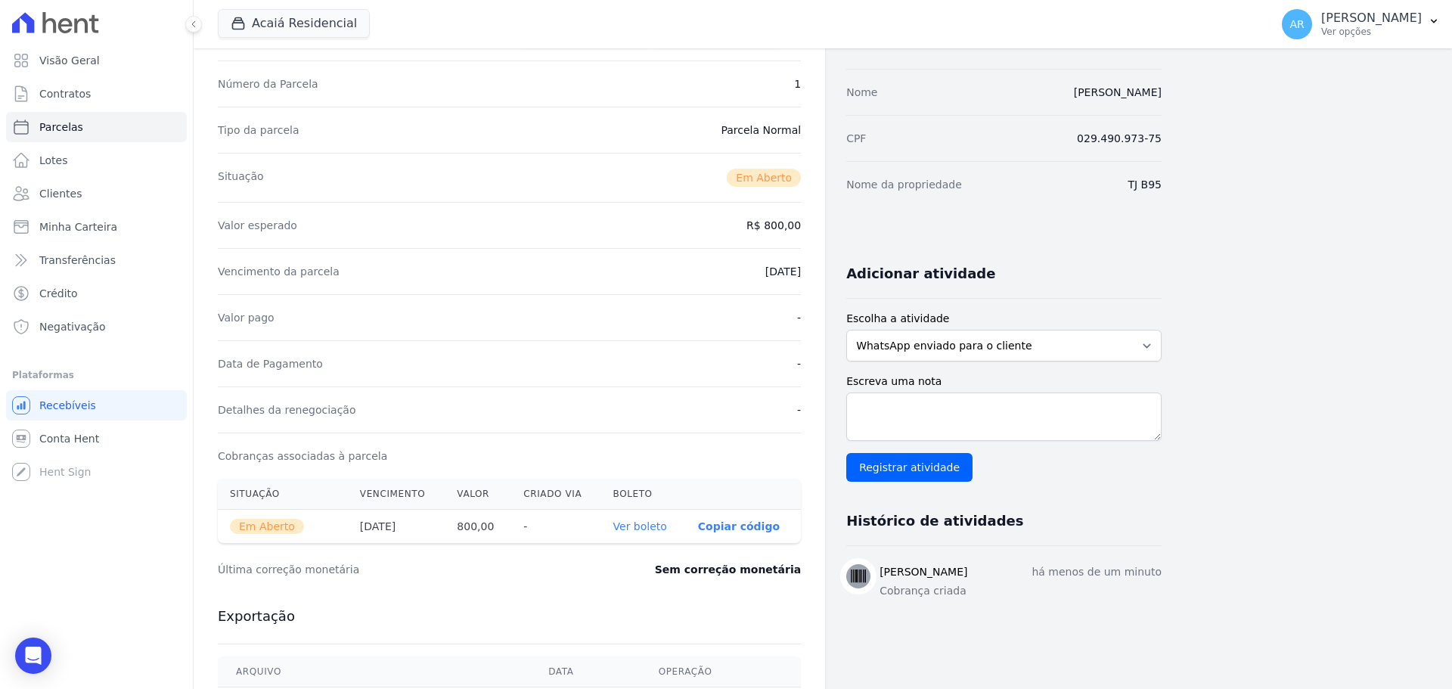
scroll to position [151, 0]
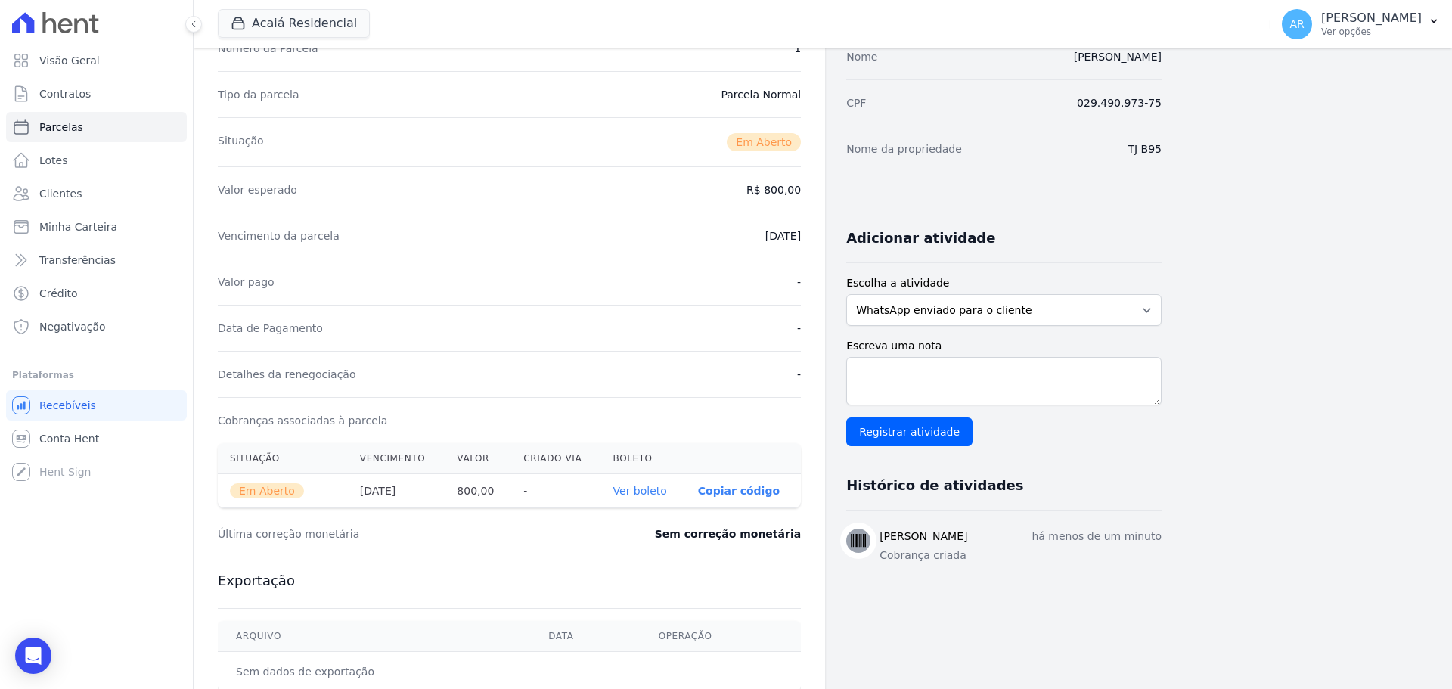
click at [639, 488] on link "Ver boleto" at bounding box center [640, 491] width 54 height 12
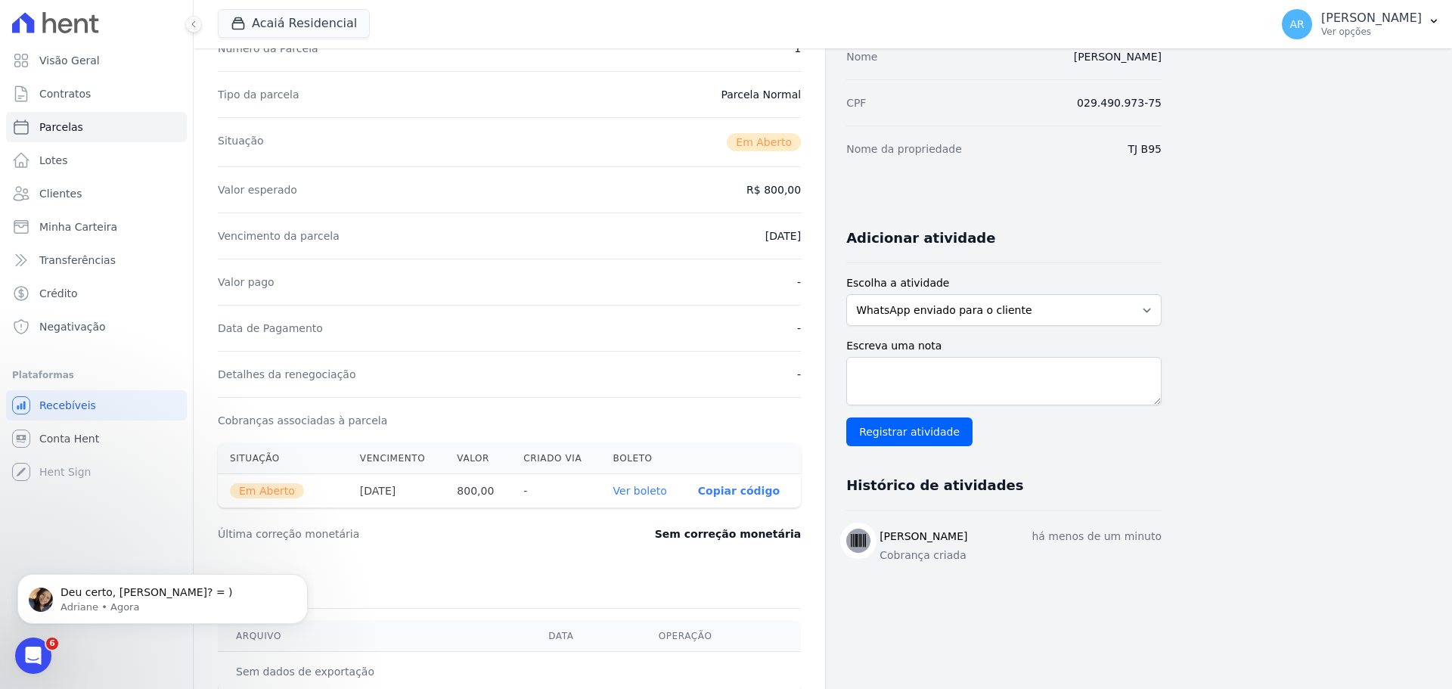
scroll to position [0, 0]
click at [96, 609] on p "Adriane • Agora" at bounding box center [174, 607] width 228 height 14
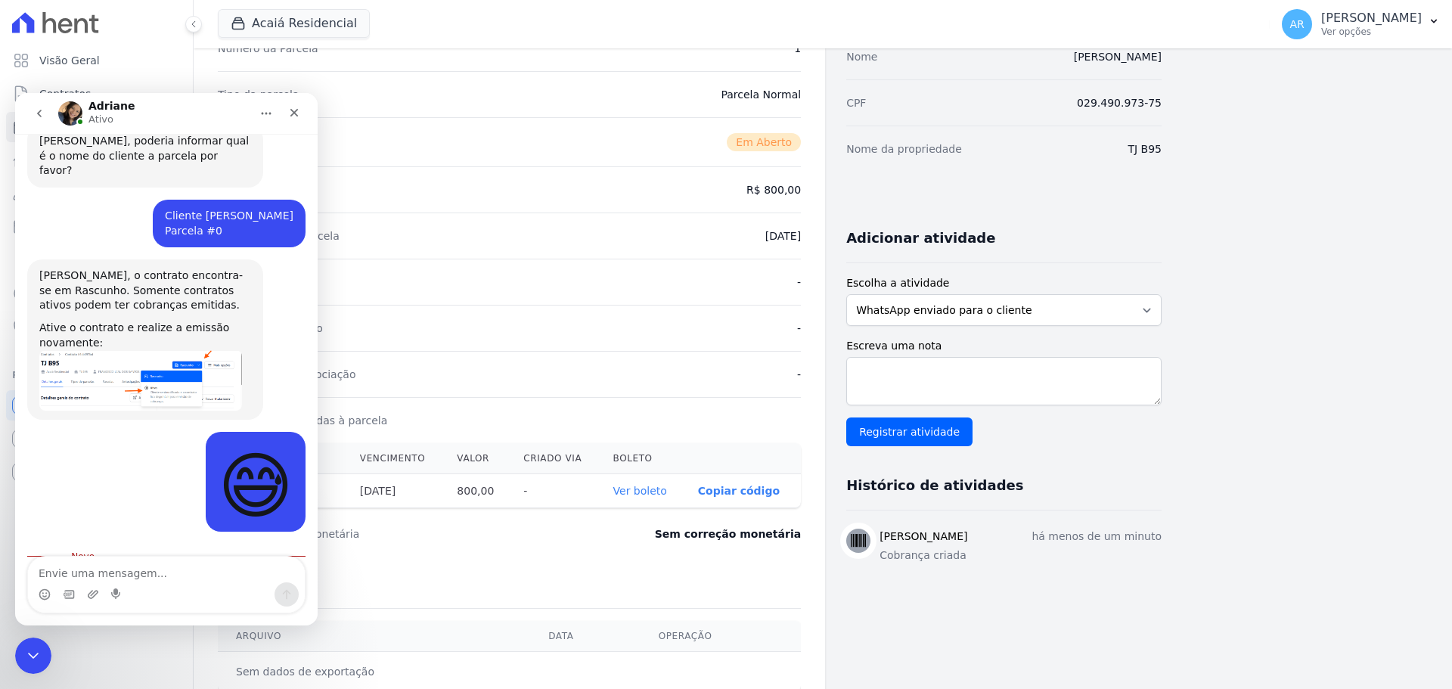
scroll to position [810, 0]
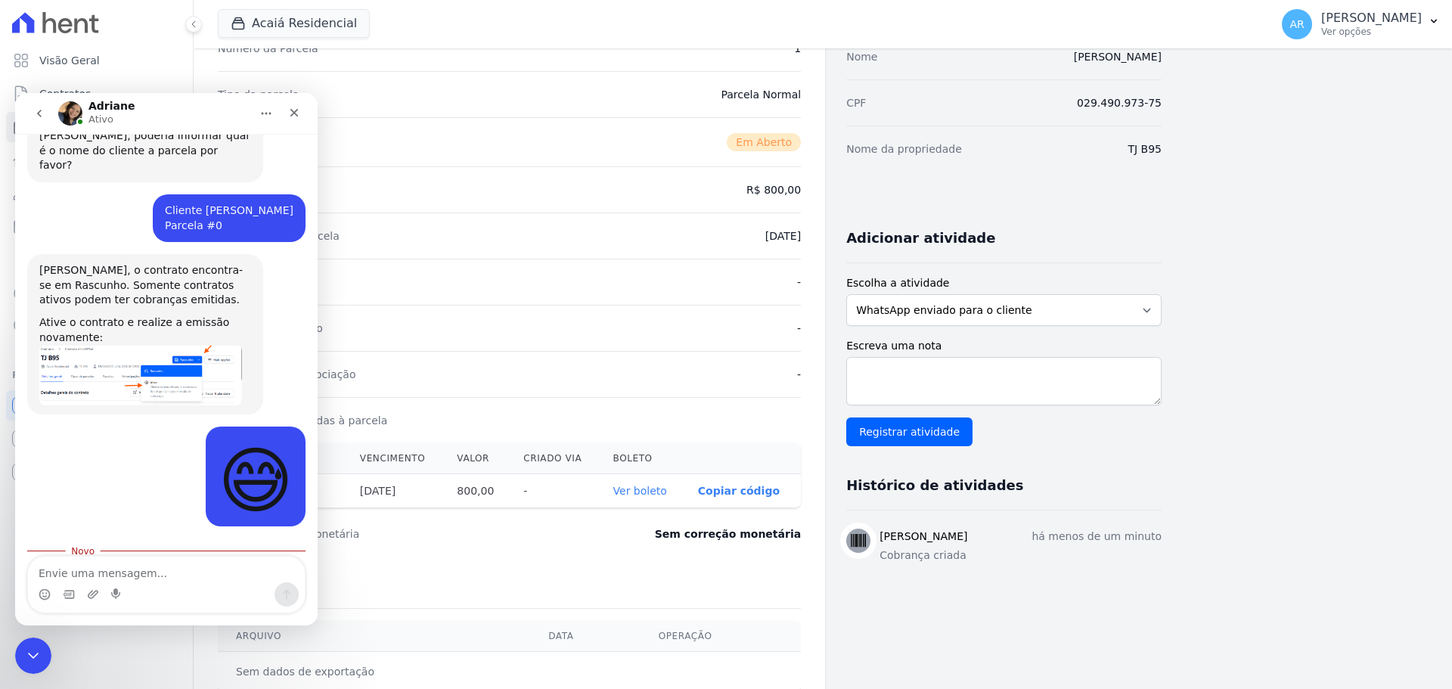
click at [144, 569] on textarea "Envie uma mensagem..." at bounding box center [166, 569] width 277 height 26
type textarea "Agora deu!!! Erro de iniciante rs"
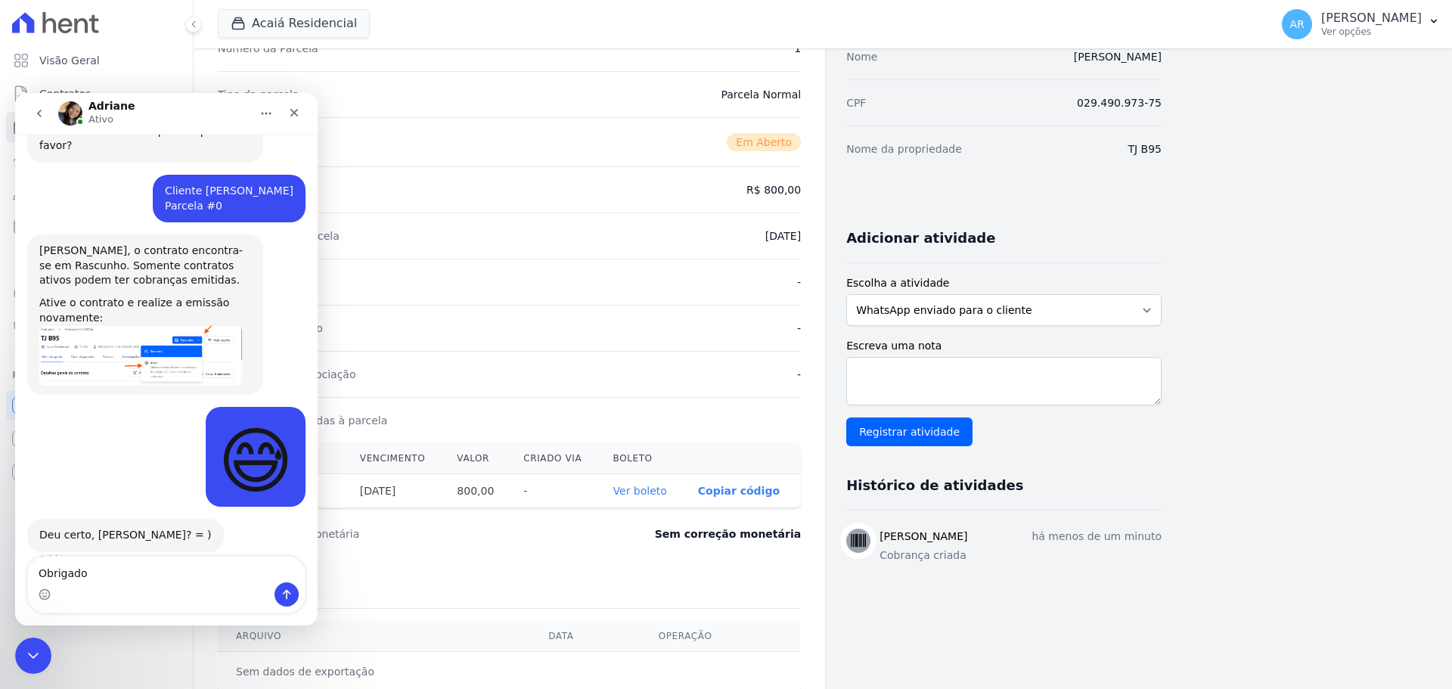
type textarea "Obrigado!"
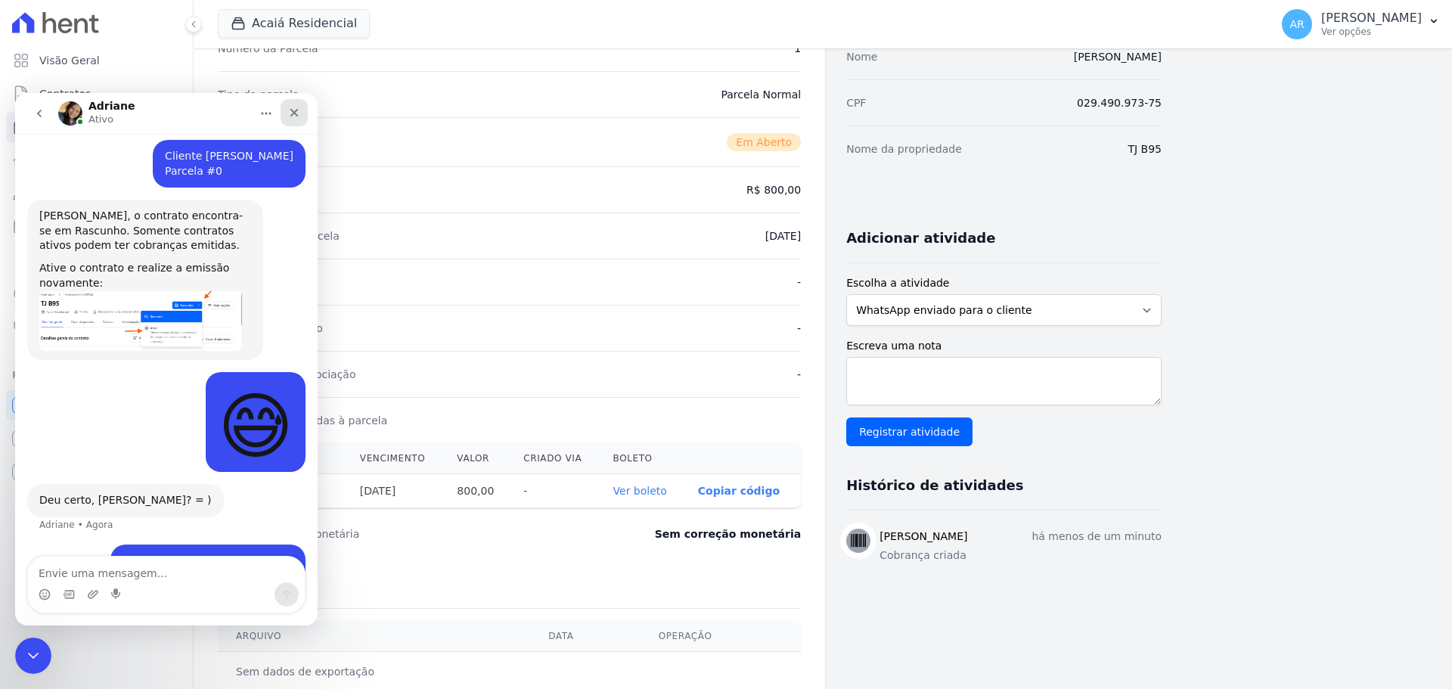
click at [293, 105] on div "Fechar" at bounding box center [293, 112] width 27 height 27
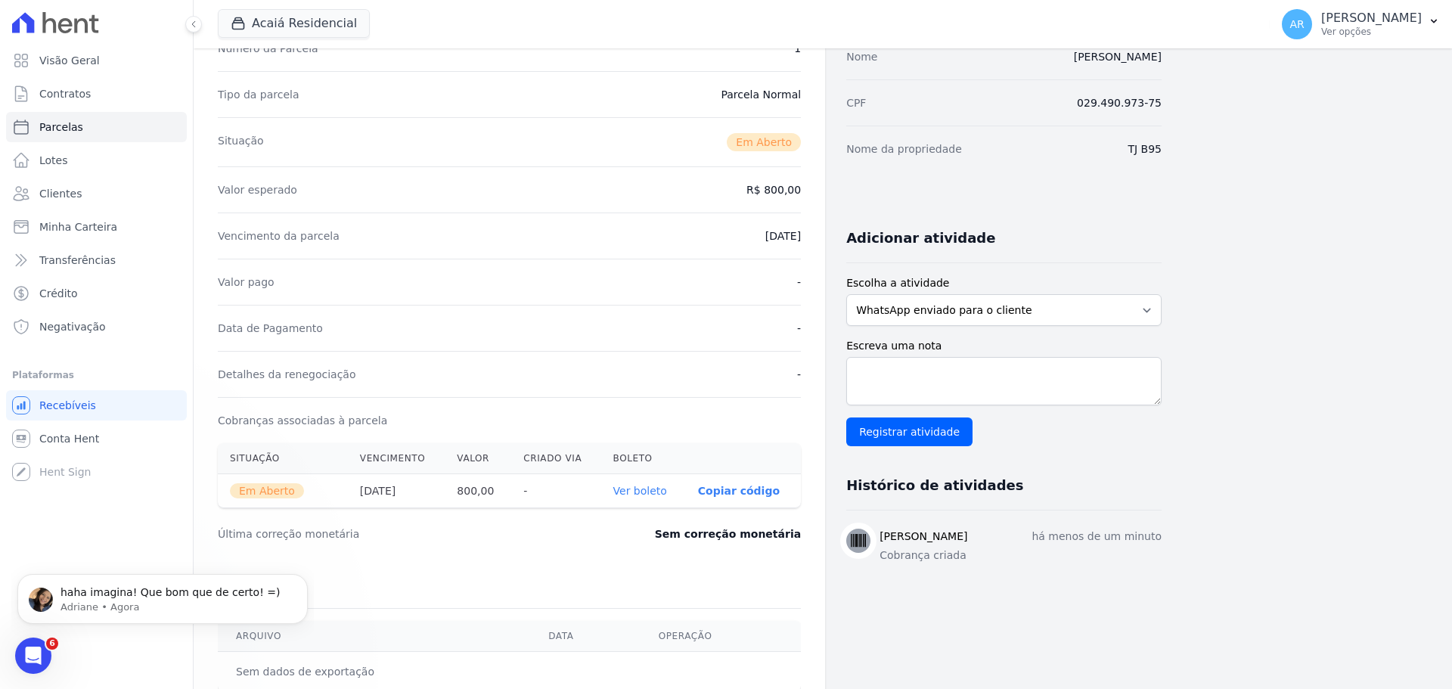
scroll to position [931, 0]
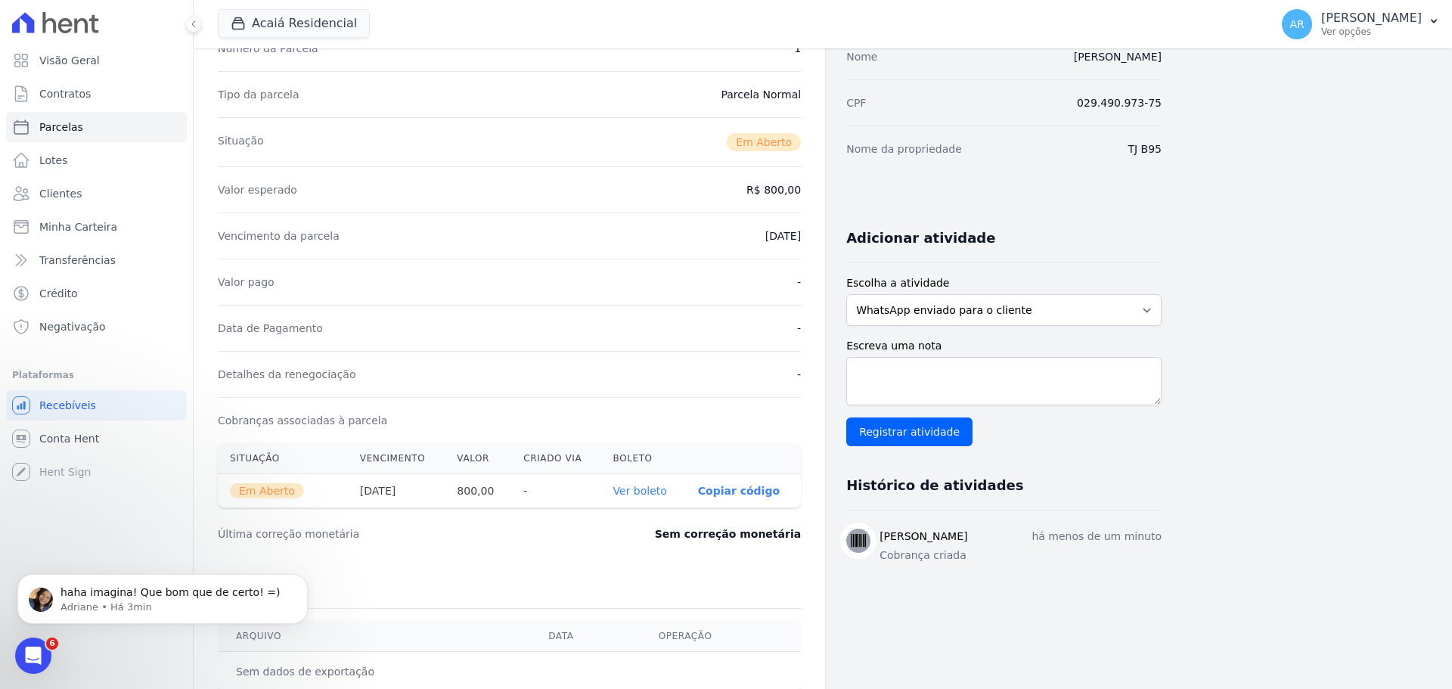
click at [50, 636] on body "haha imagina! Que bom que de certo! =) Adriane • Há 3min" at bounding box center [162, 595] width 290 height 94
drag, startPoint x: 32, startPoint y: 644, endPoint x: 71, endPoint y: 1268, distance: 625.0
click at [33, 643] on div "Abertura do Messenger da Intercom" at bounding box center [31, 653] width 50 height 50
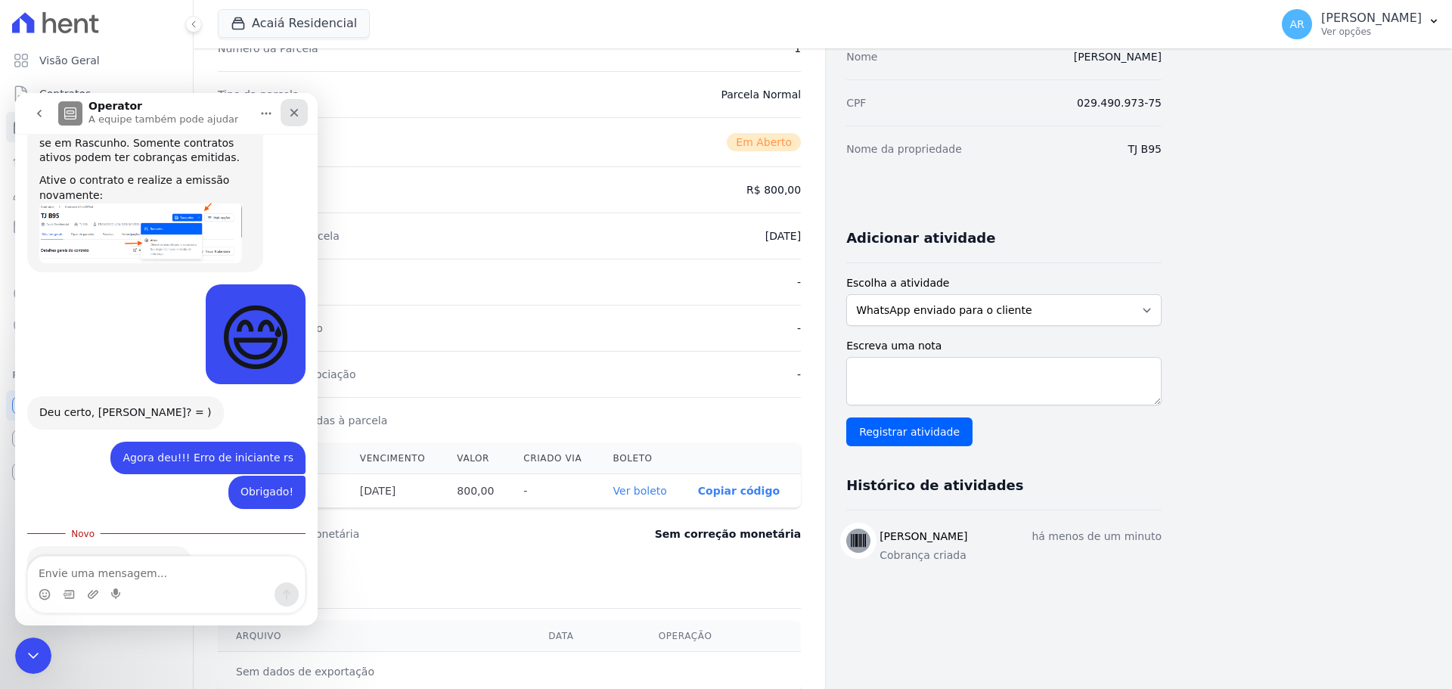
scroll to position [956, 0]
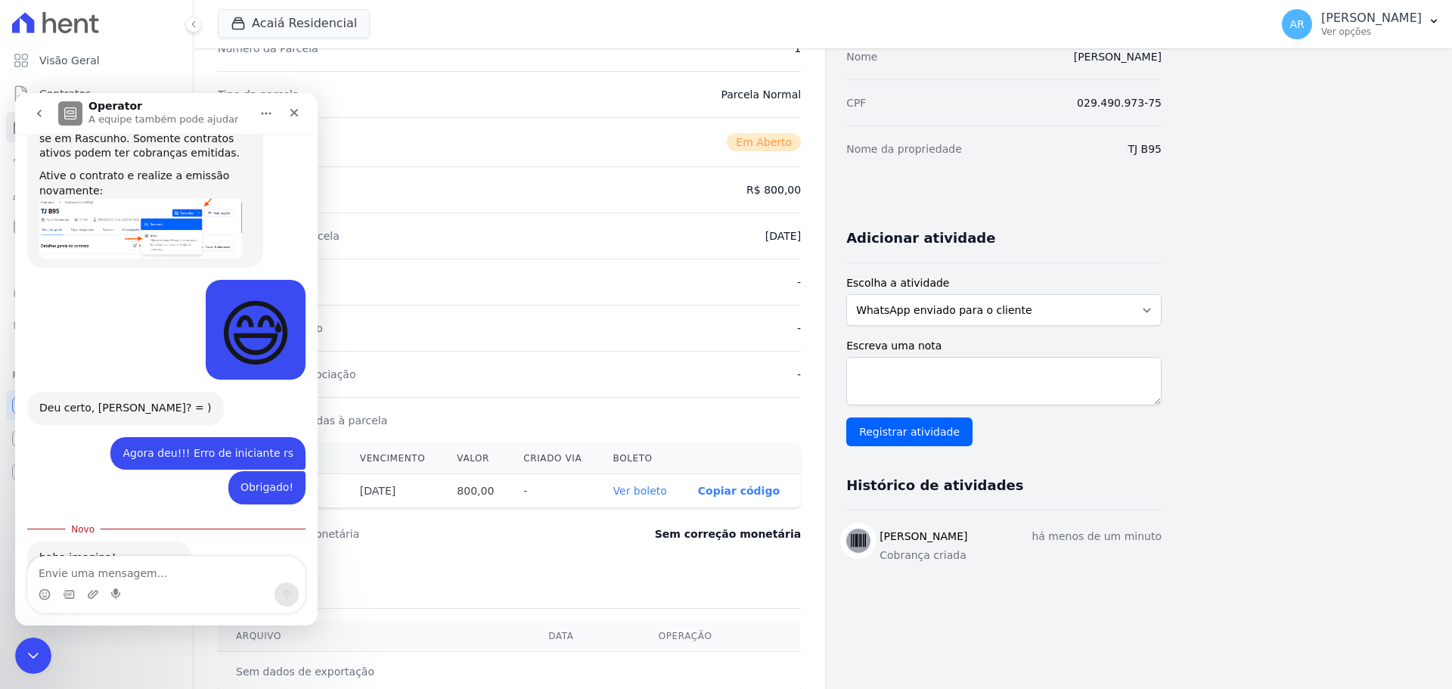
click at [45, 115] on button "go back" at bounding box center [39, 113] width 29 height 29
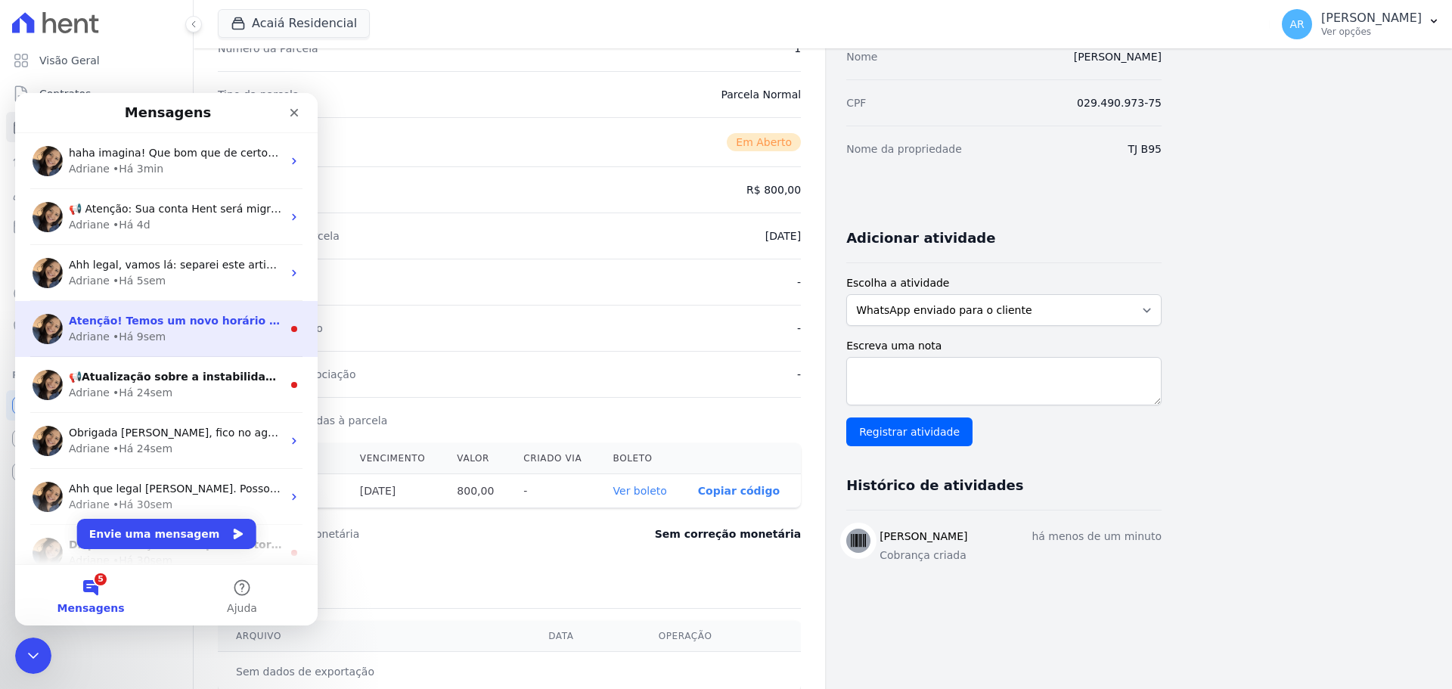
click at [221, 351] on div "Atenção! Temos um novo horário de atendimento 😊 Pensando em melhorar ainda mais…" at bounding box center [166, 329] width 302 height 56
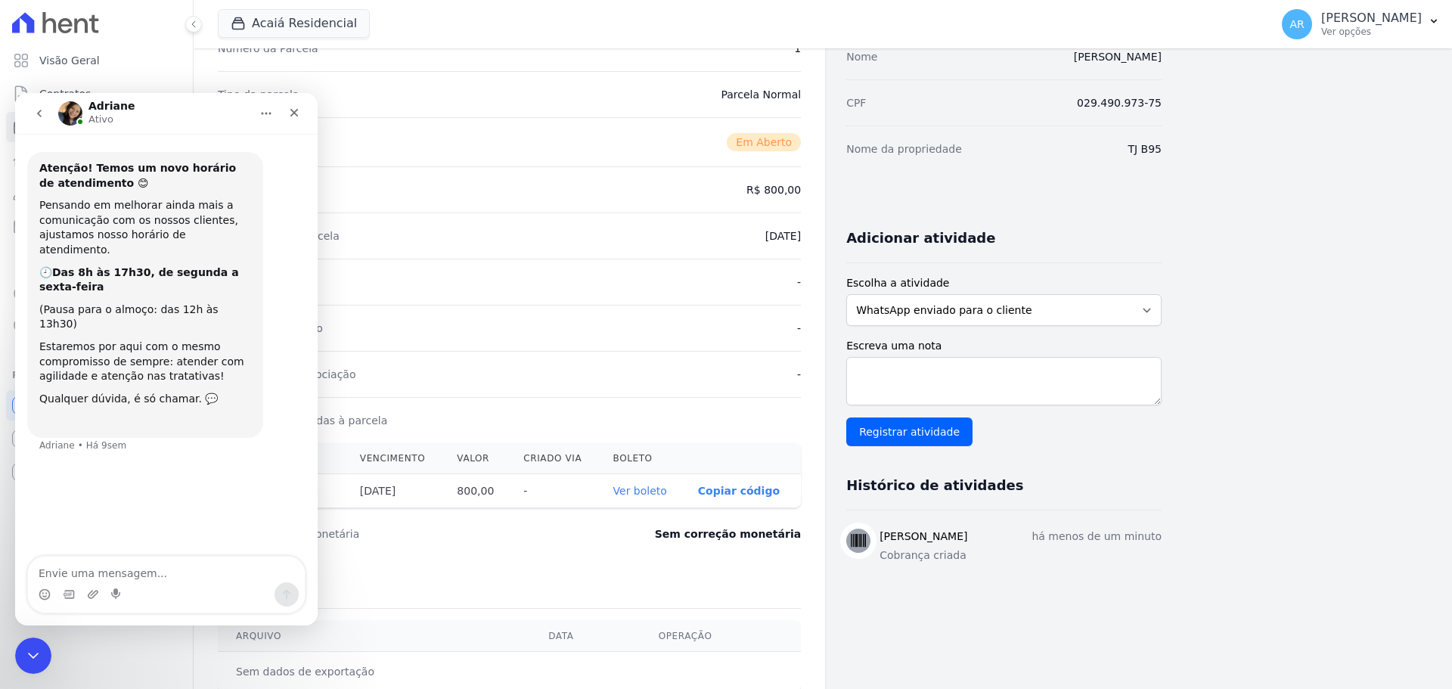
click at [44, 113] on icon "go back" at bounding box center [39, 113] width 12 height 12
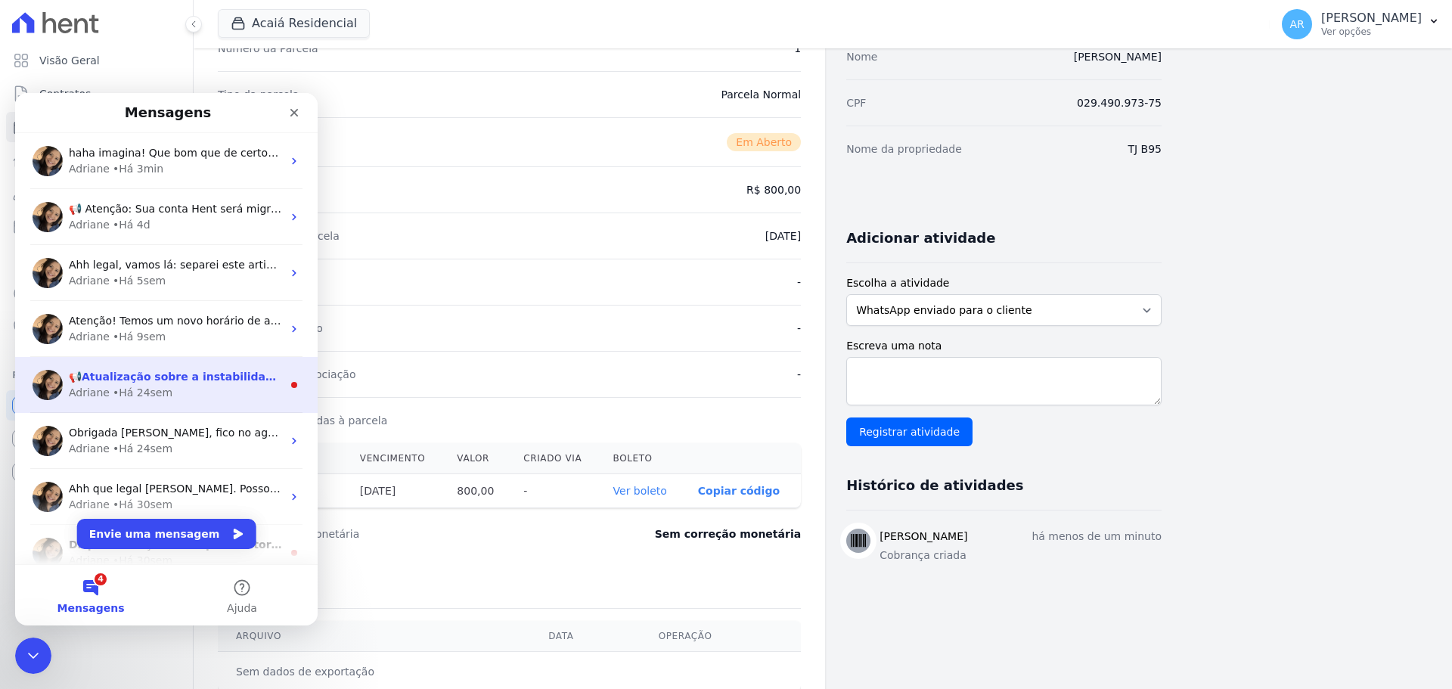
click at [157, 389] on div "• Há 24sem" at bounding box center [143, 393] width 60 height 16
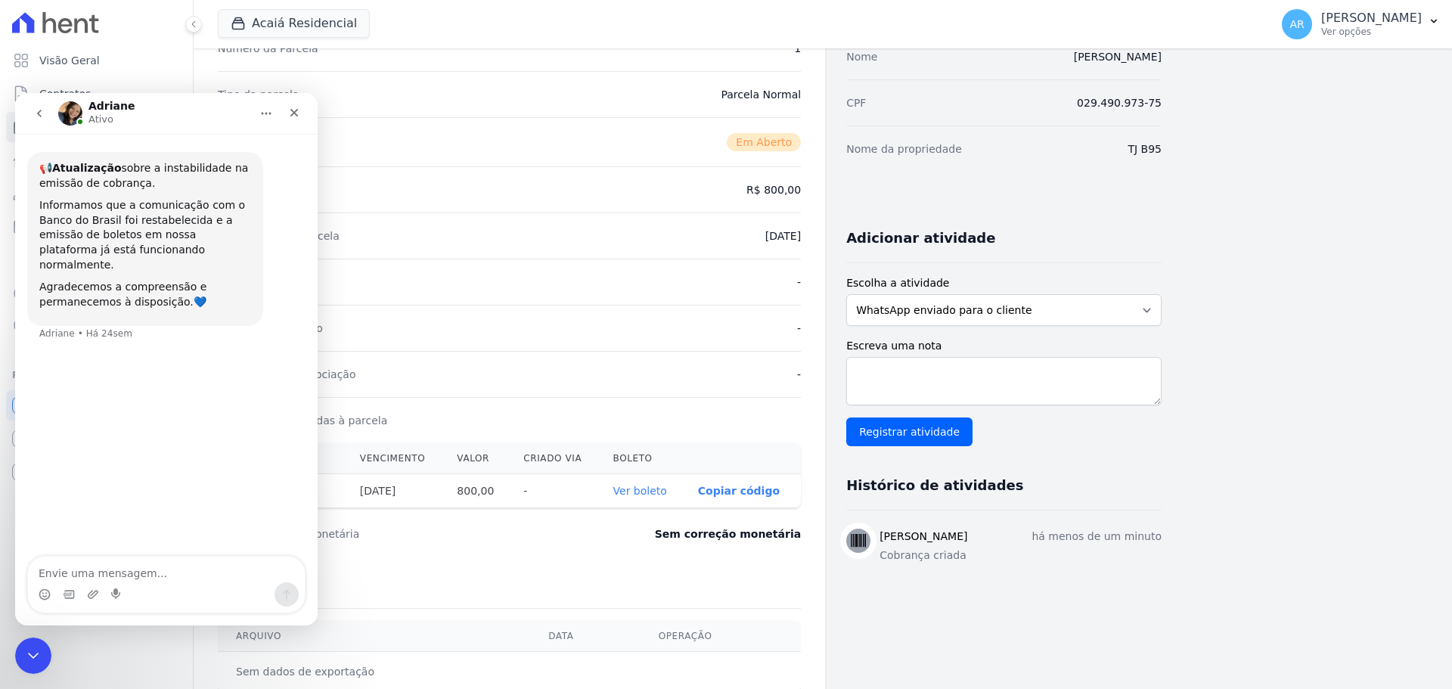
click at [39, 114] on icon "go back" at bounding box center [39, 114] width 5 height 8
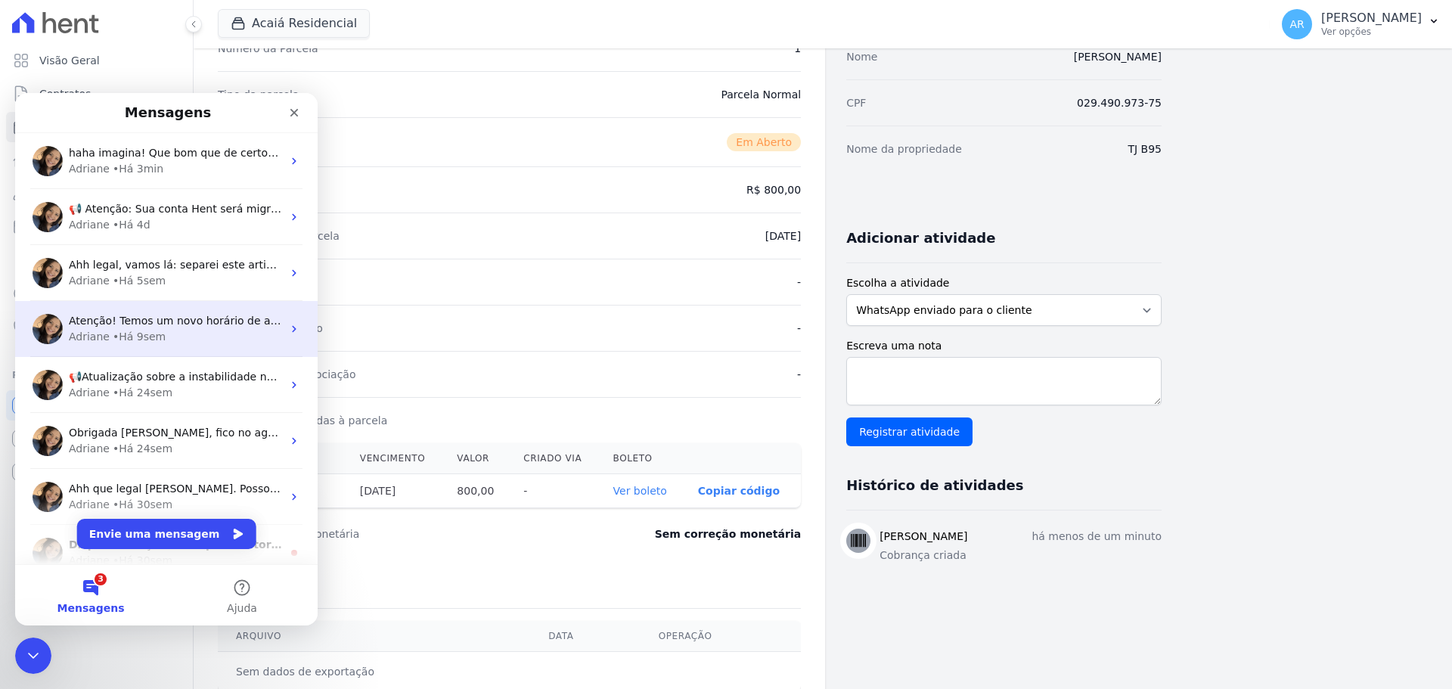
scroll to position [189, 0]
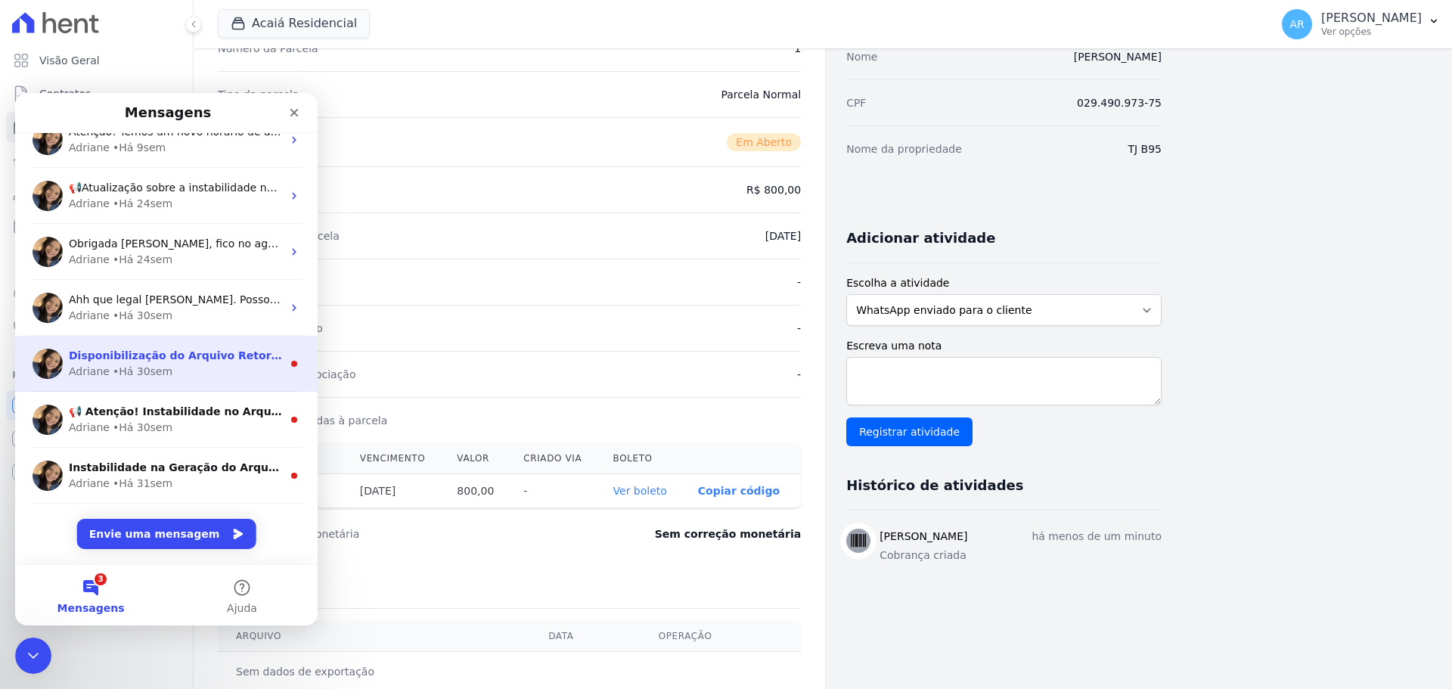
click at [174, 361] on span "Disponibilização do Arquivo Retorno Bom dia! Informamos que o arquivo de retorn…" at bounding box center [1218, 355] width 2298 height 12
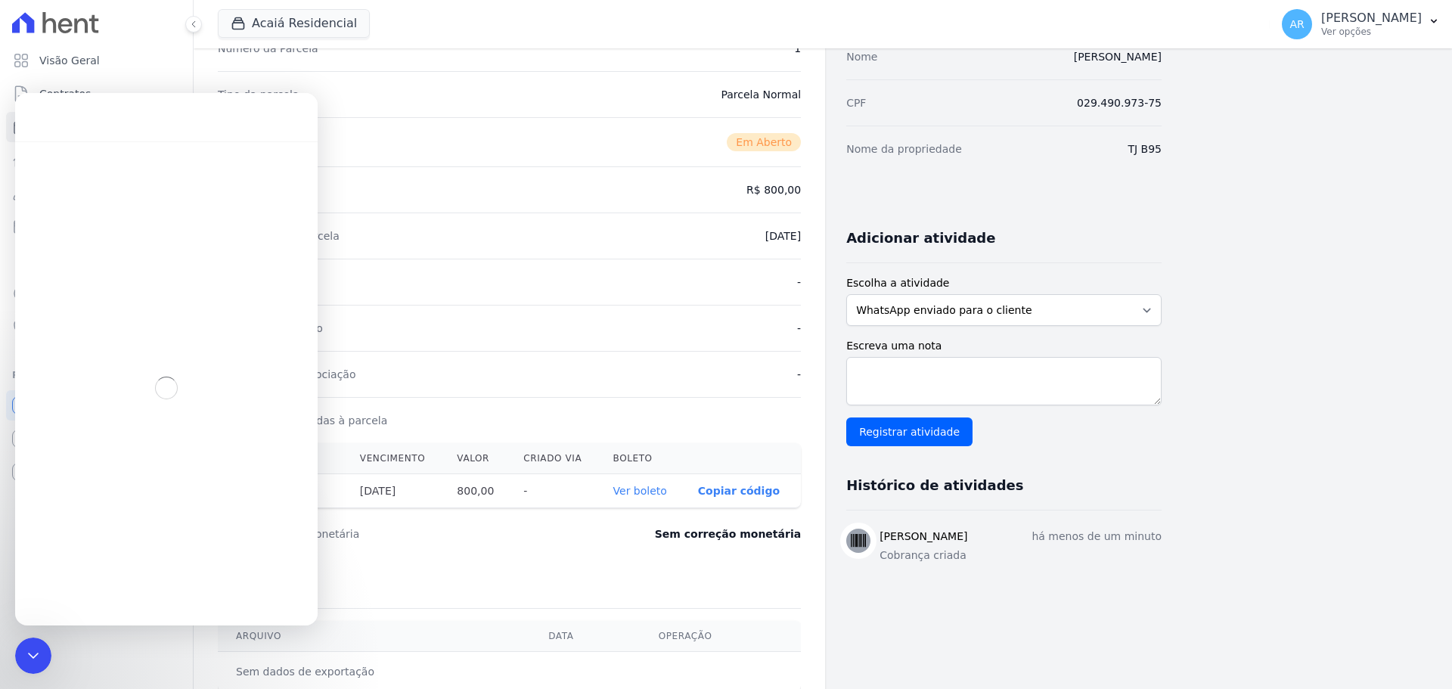
scroll to position [128, 0]
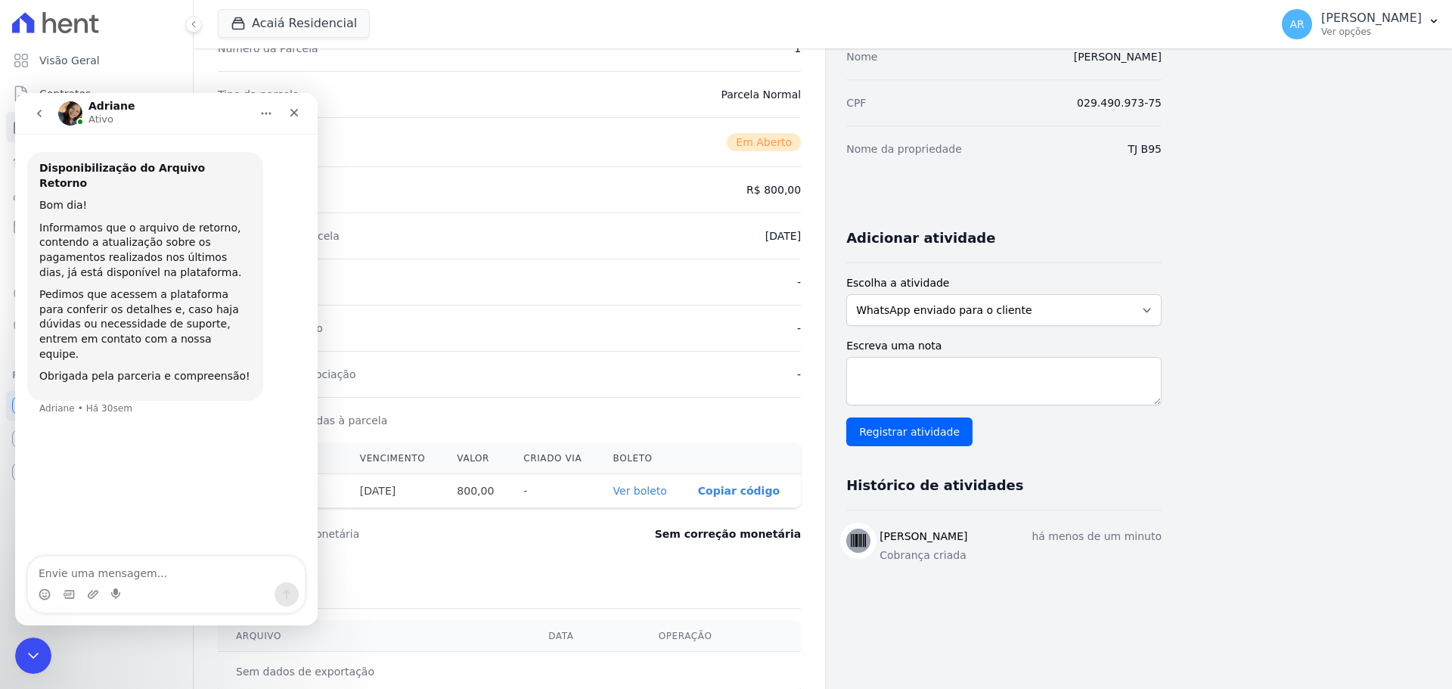
click at [46, 113] on button "go back" at bounding box center [39, 113] width 29 height 29
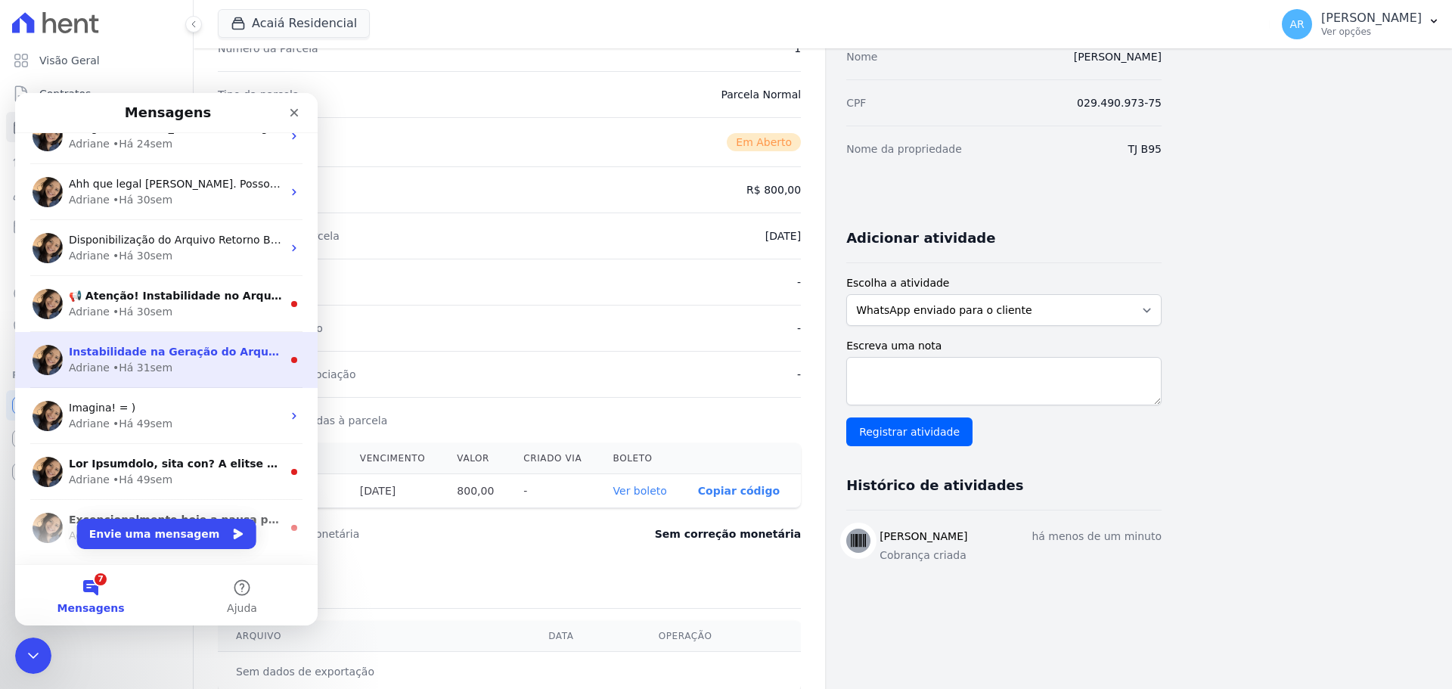
scroll to position [378, 0]
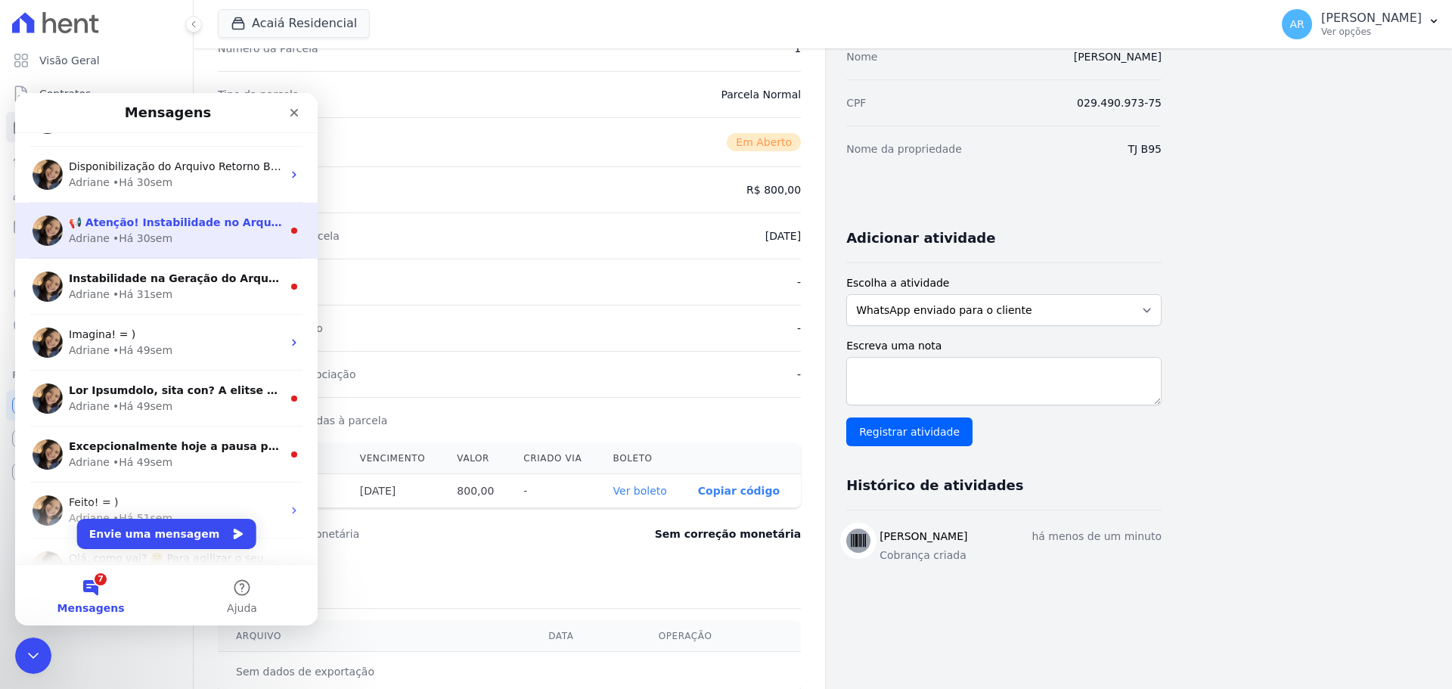
click at [151, 222] on span "📢 Atenção! Instabilidade no Arquivo de Retorno Informamos que a instabilidade n…" at bounding box center [1139, 222] width 2140 height 12
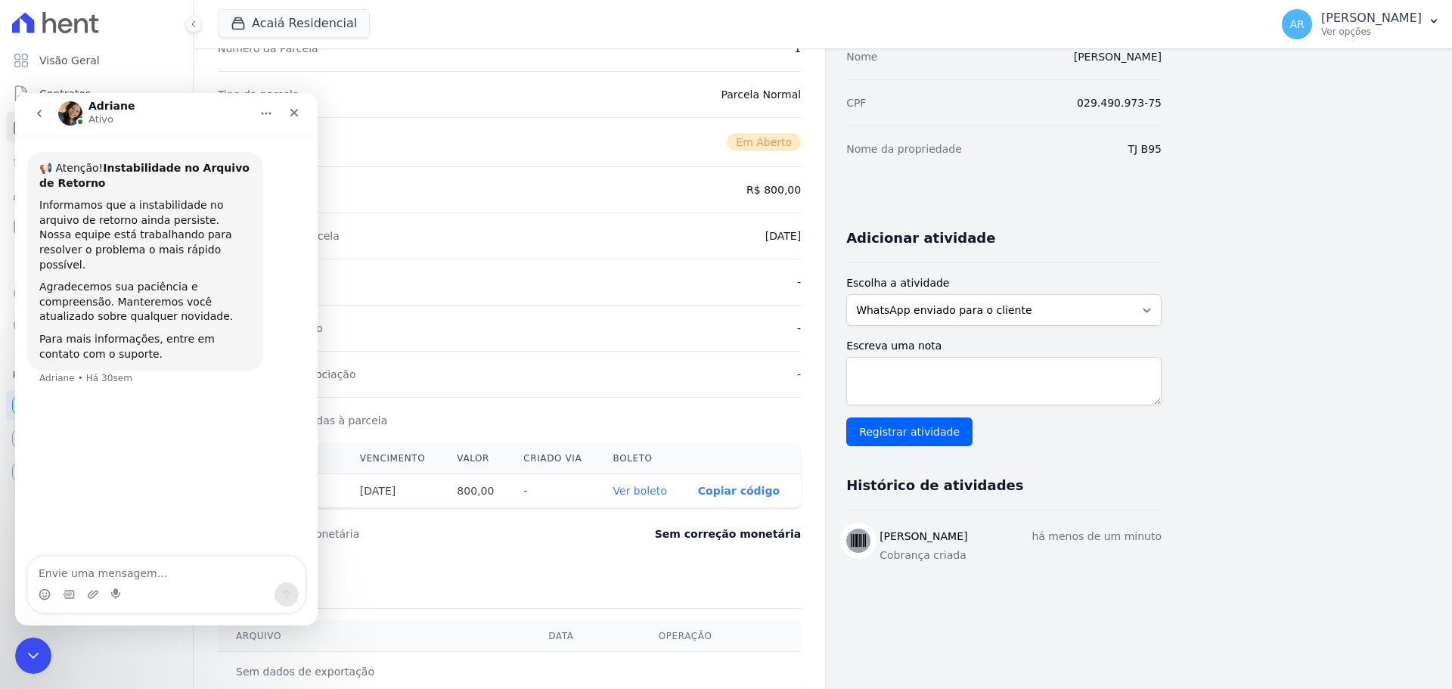
click at [40, 119] on button "go back" at bounding box center [39, 113] width 29 height 29
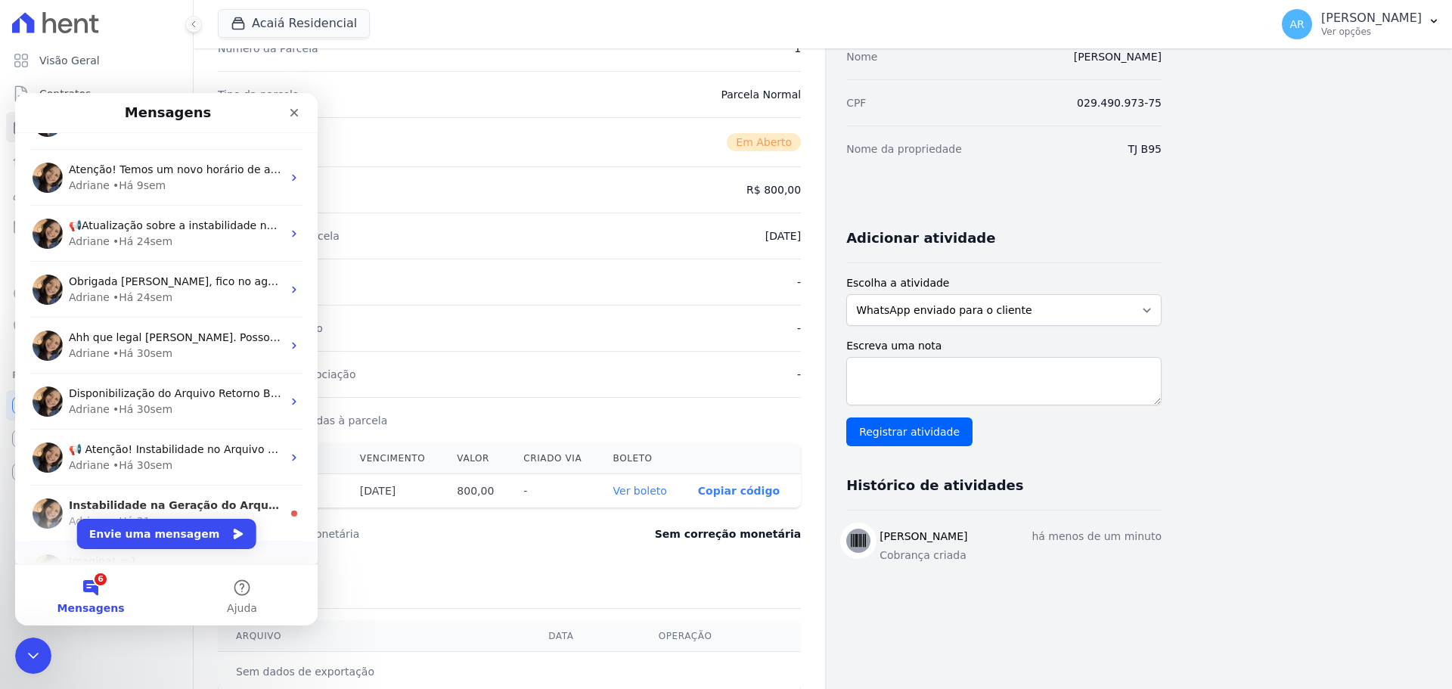
scroll to position [302, 0]
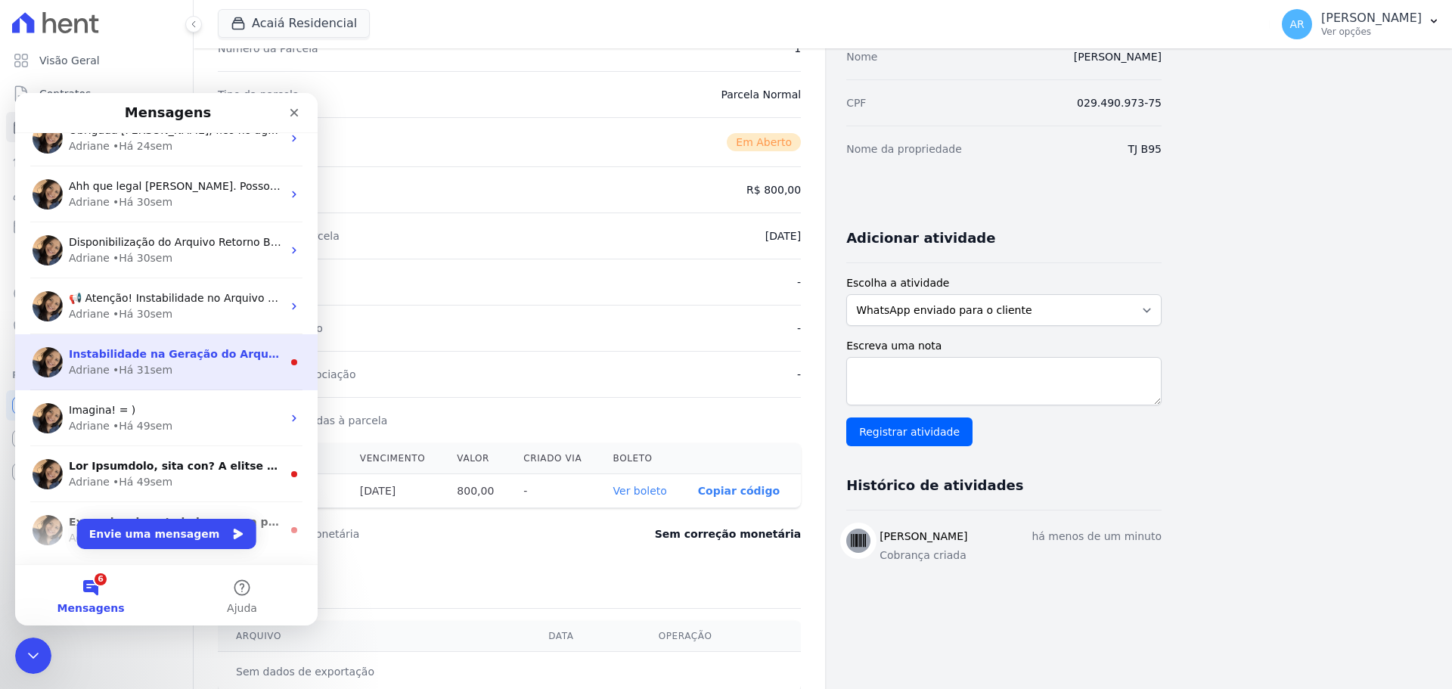
click at [195, 371] on div "[PERSON_NAME] • Há 31sem" at bounding box center [175, 370] width 213 height 16
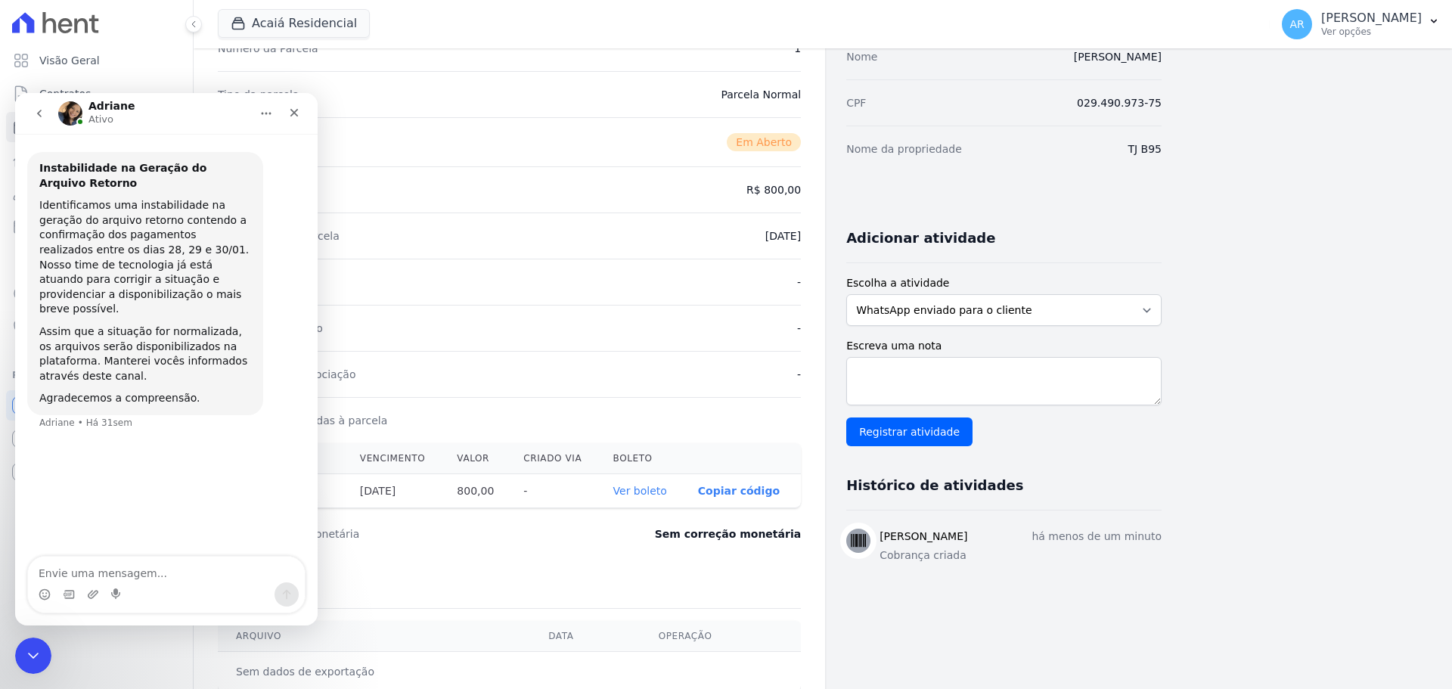
click at [40, 116] on icon "go back" at bounding box center [39, 114] width 5 height 8
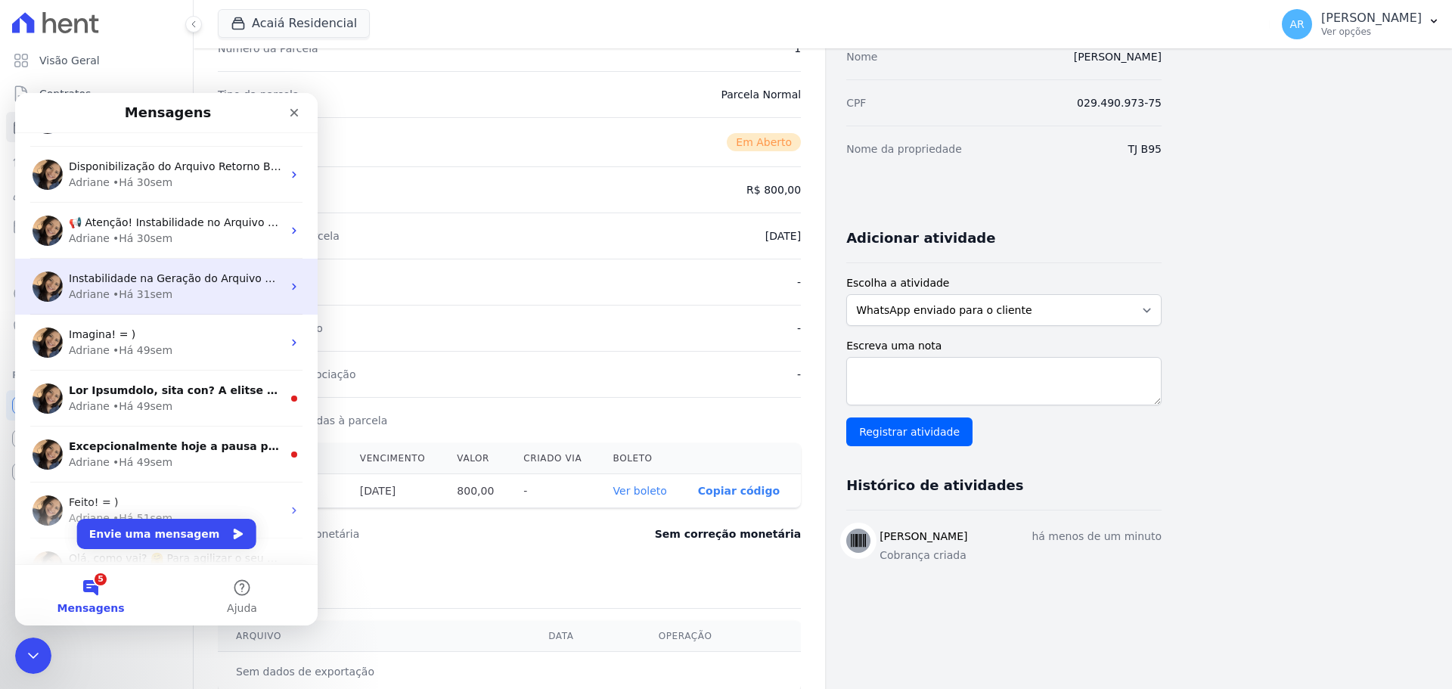
scroll to position [529, 0]
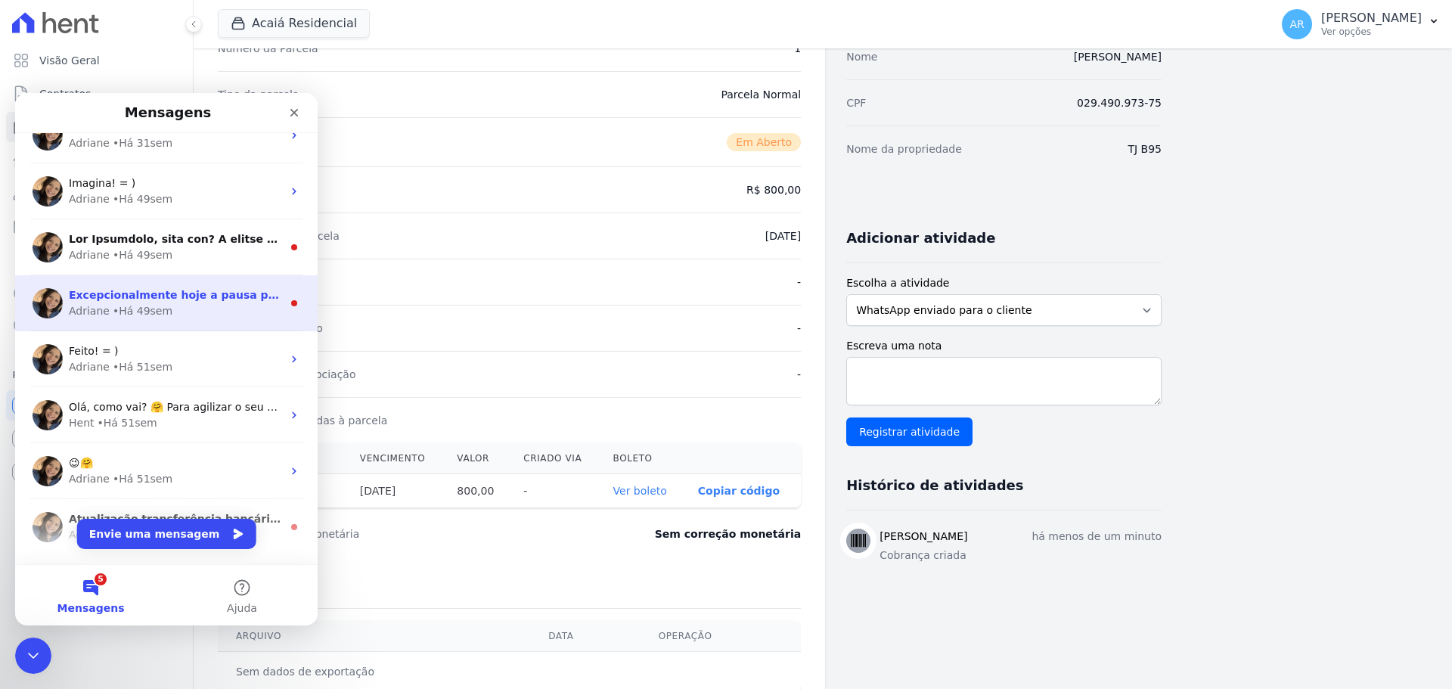
click at [172, 293] on span "Excepcionalmente hoje a pausa para o almoço será das 12h30 às 14h30. Caso preci…" at bounding box center [990, 295] width 1842 height 12
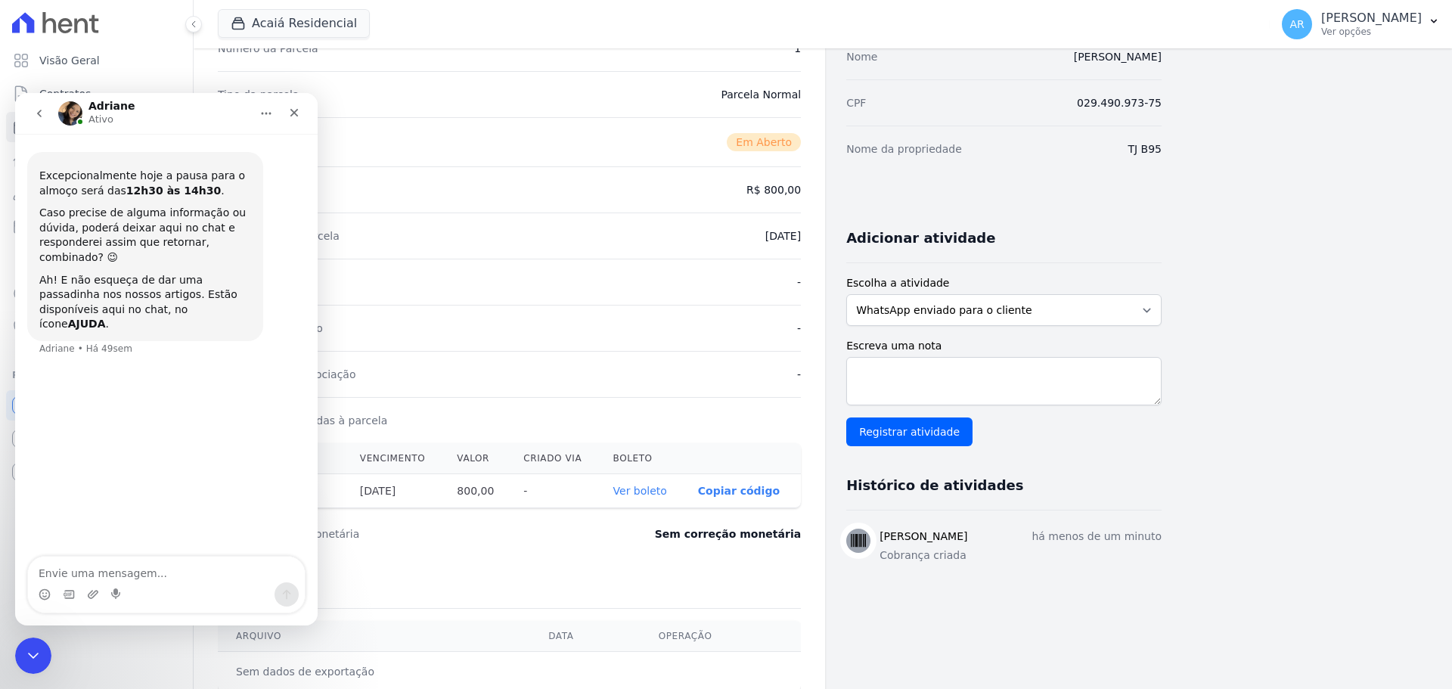
click at [39, 119] on icon "go back" at bounding box center [39, 113] width 12 height 12
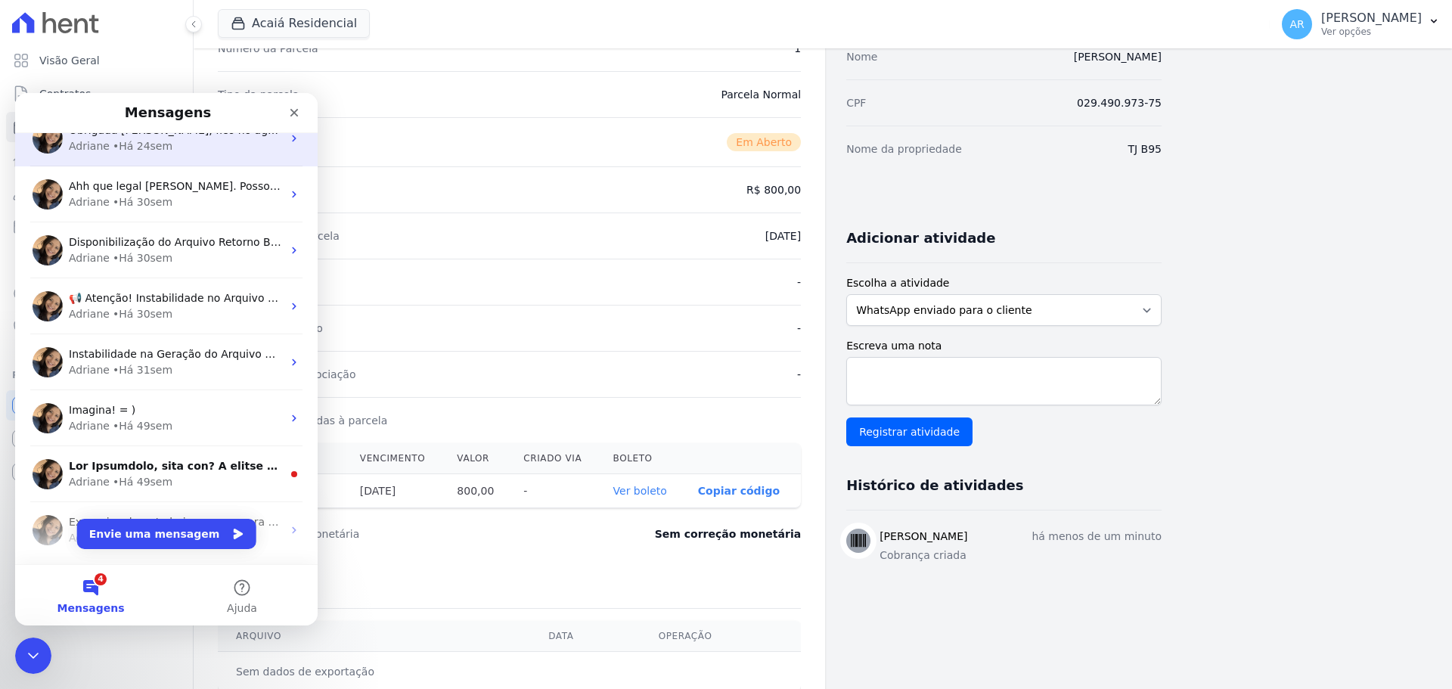
scroll to position [378, 0]
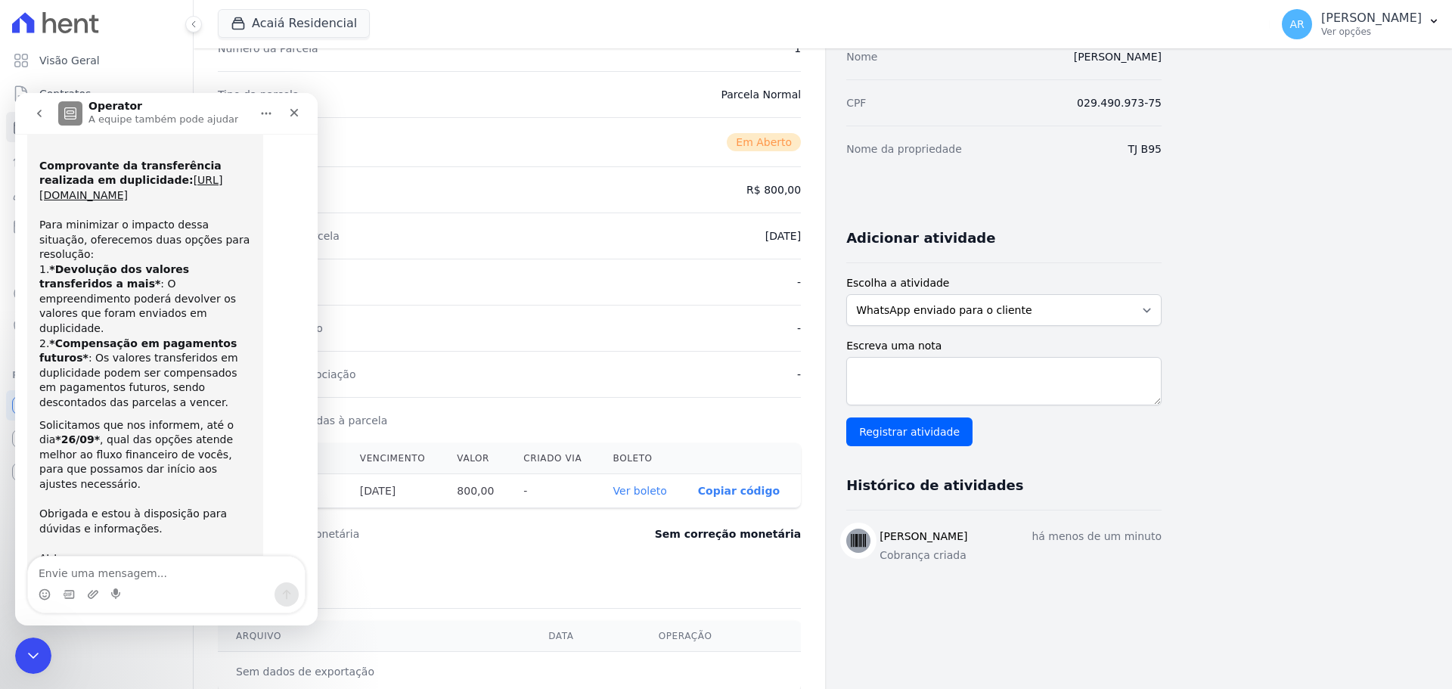
scroll to position [300, 0]
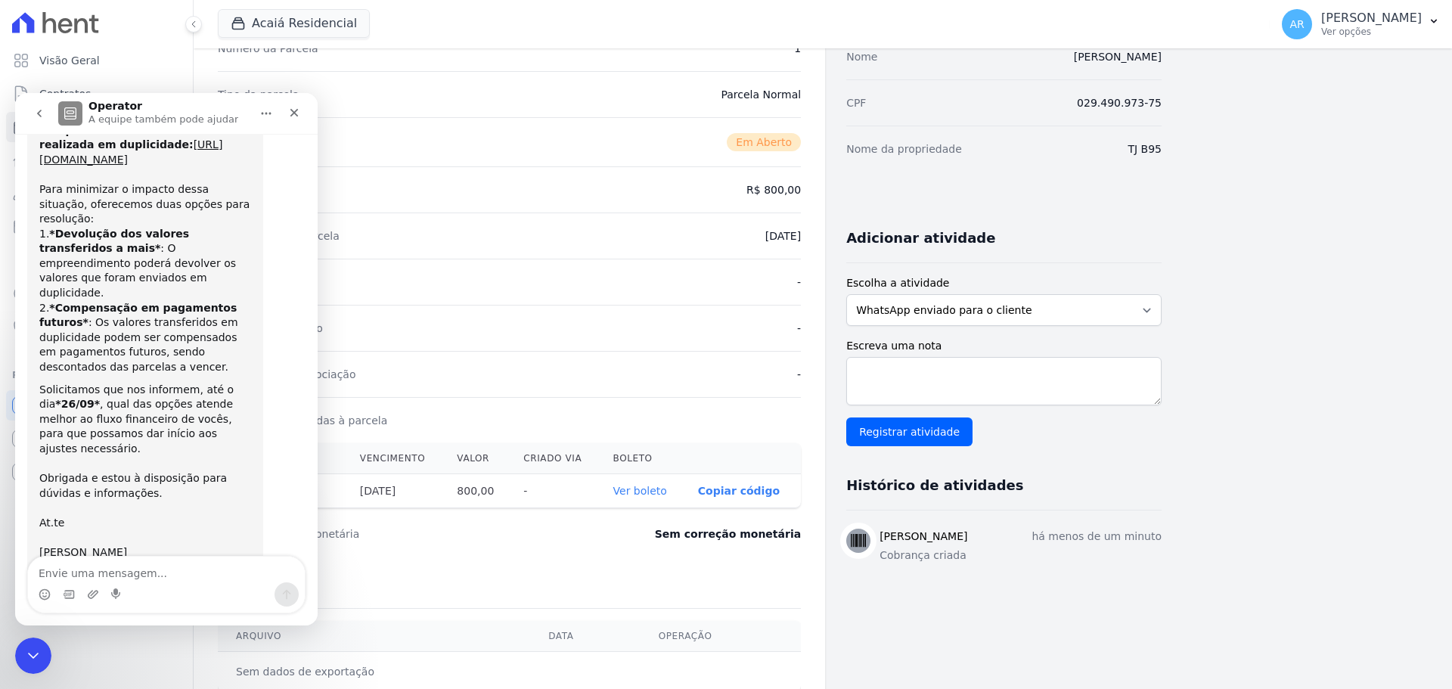
click at [40, 116] on icon "go back" at bounding box center [39, 114] width 5 height 8
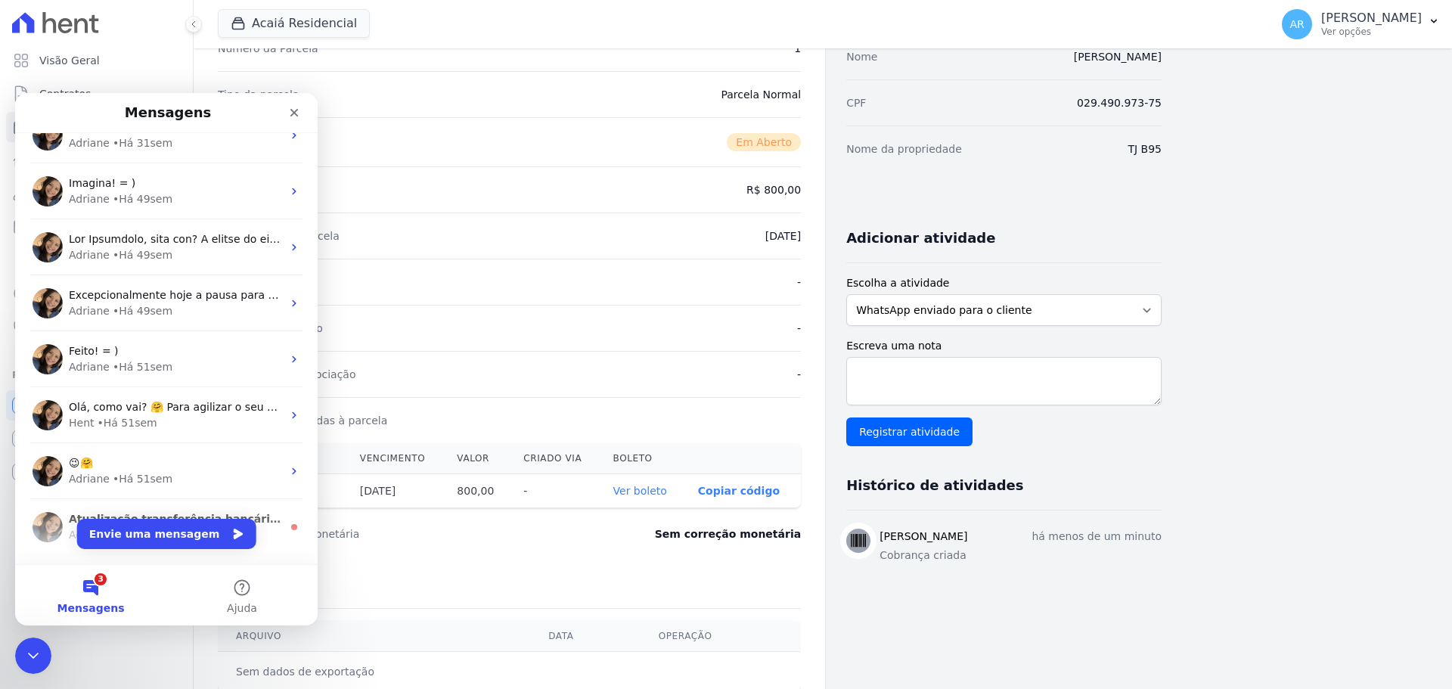
scroll to position [756, 0]
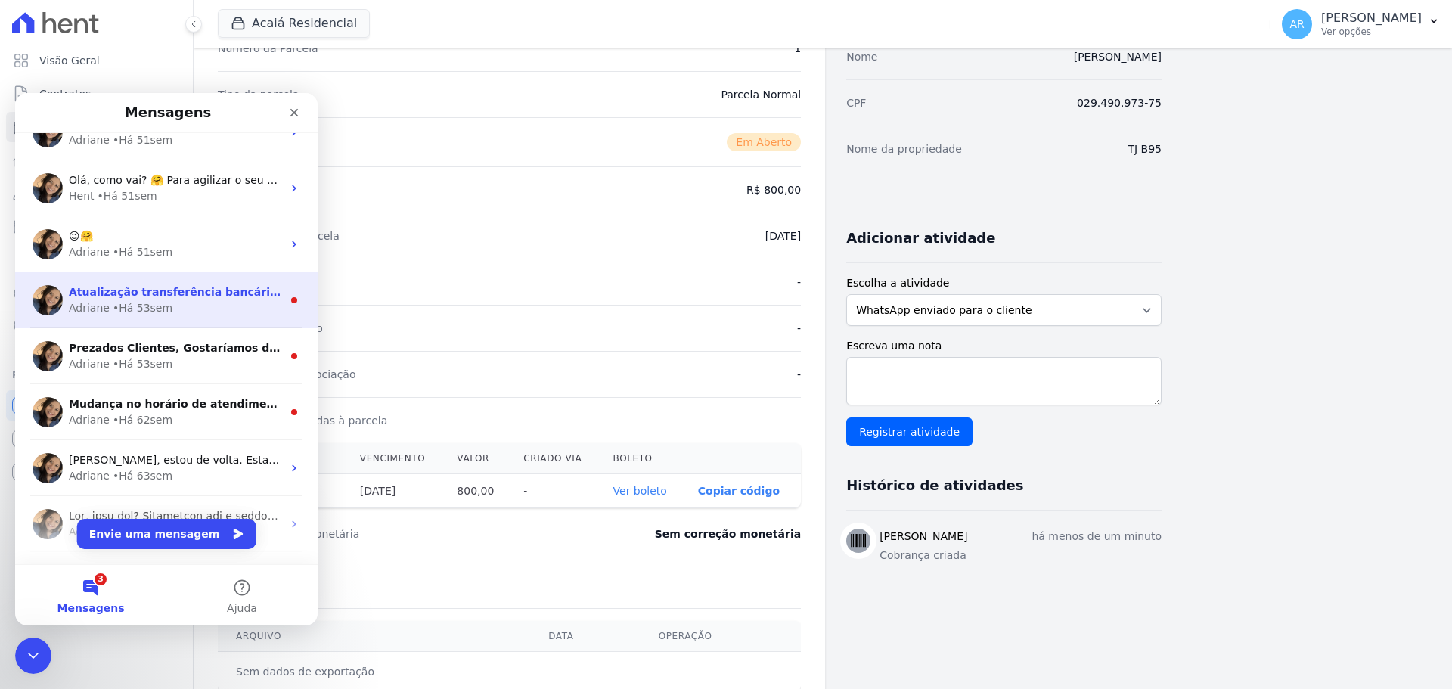
click at [191, 305] on div "Adriane • Há 53sem" at bounding box center [175, 308] width 213 height 16
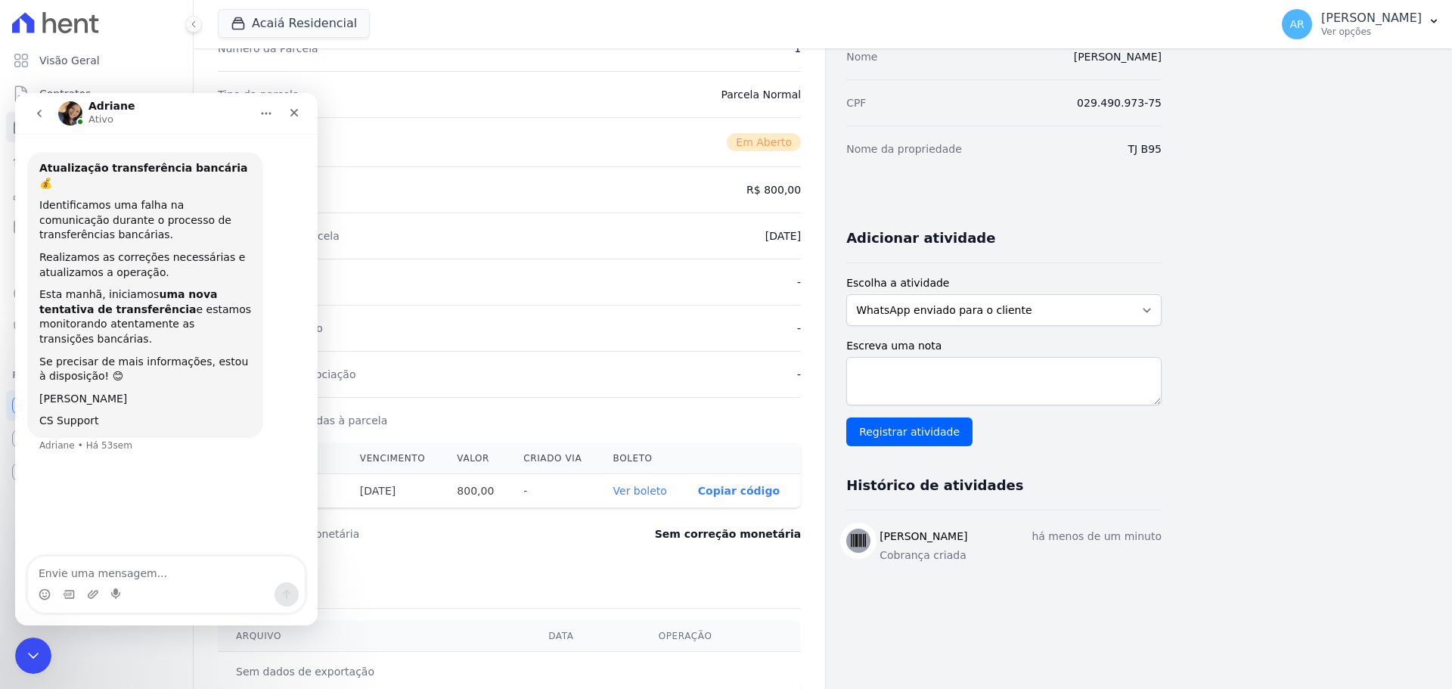
click at [39, 116] on icon "go back" at bounding box center [39, 113] width 12 height 12
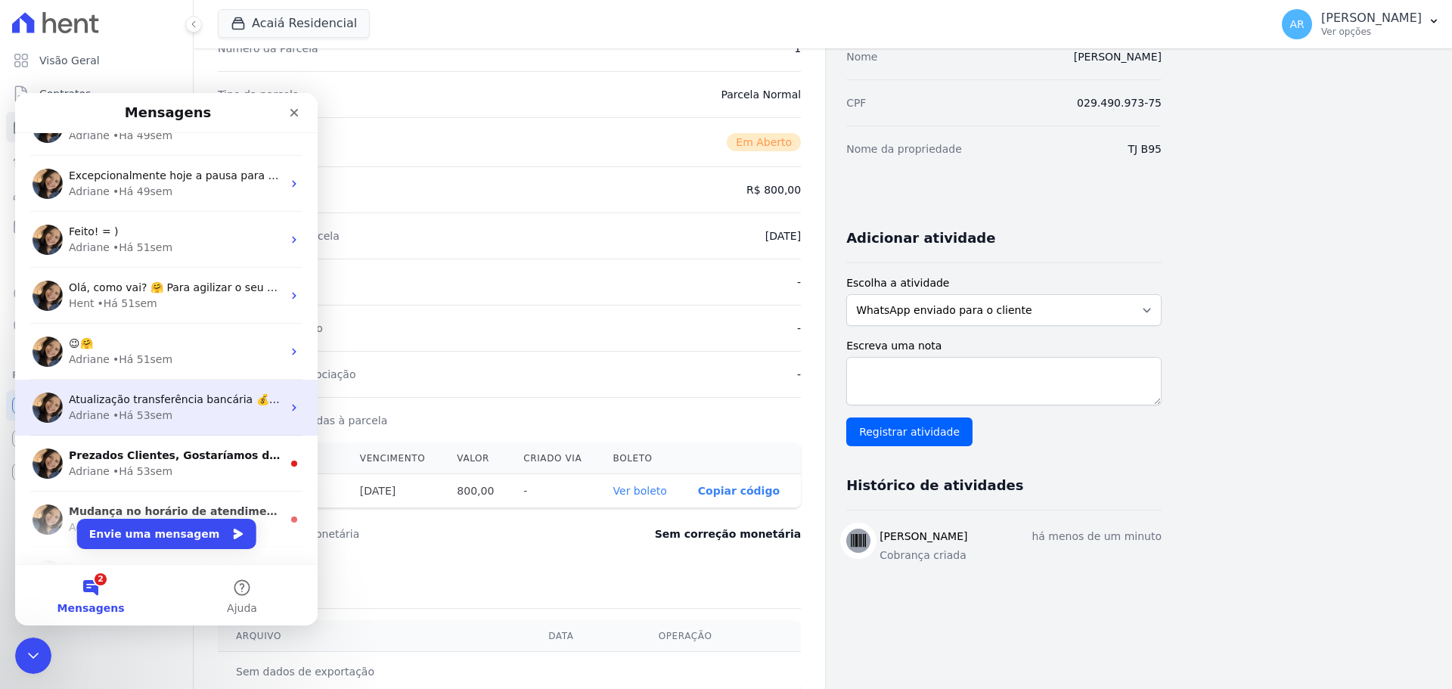
scroll to position [680, 0]
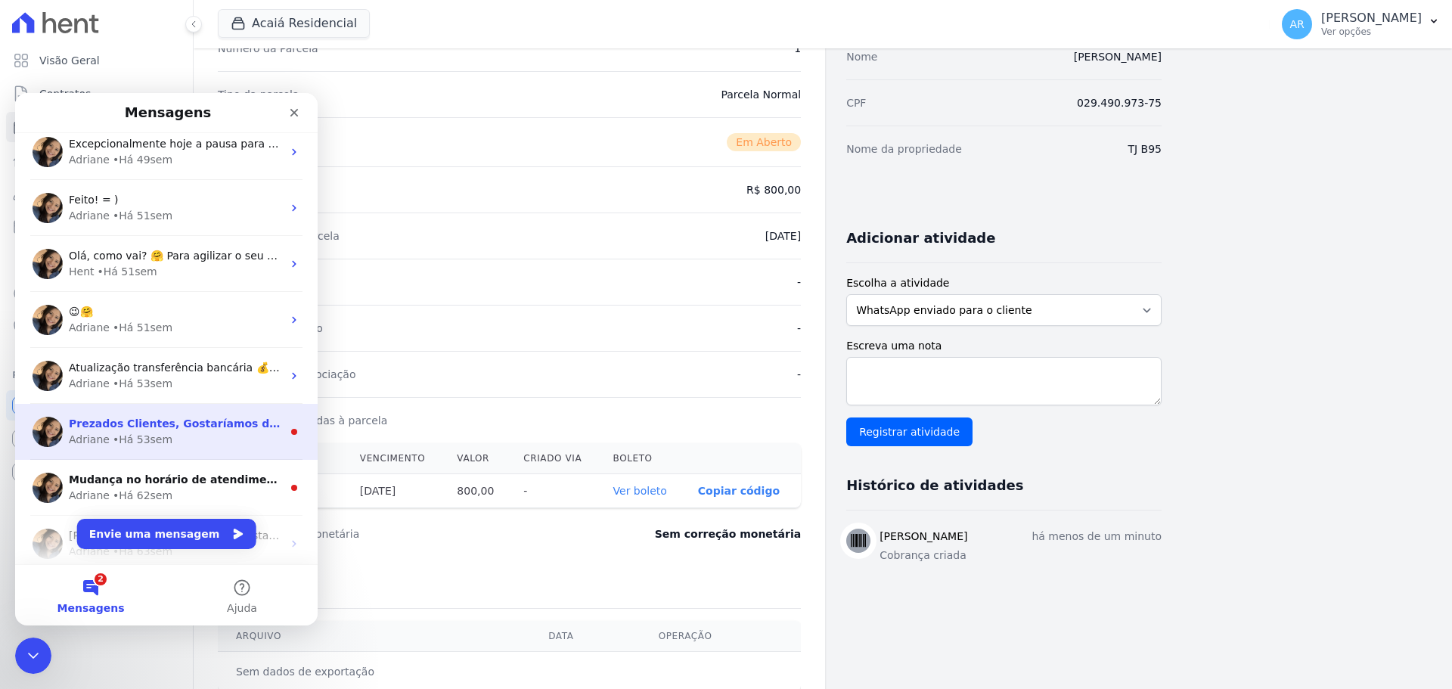
click at [187, 428] on span "Prezados Clientes, Gostaríamos de informar que estamos enfrentando falhas nas t…" at bounding box center [1428, 423] width 2718 height 12
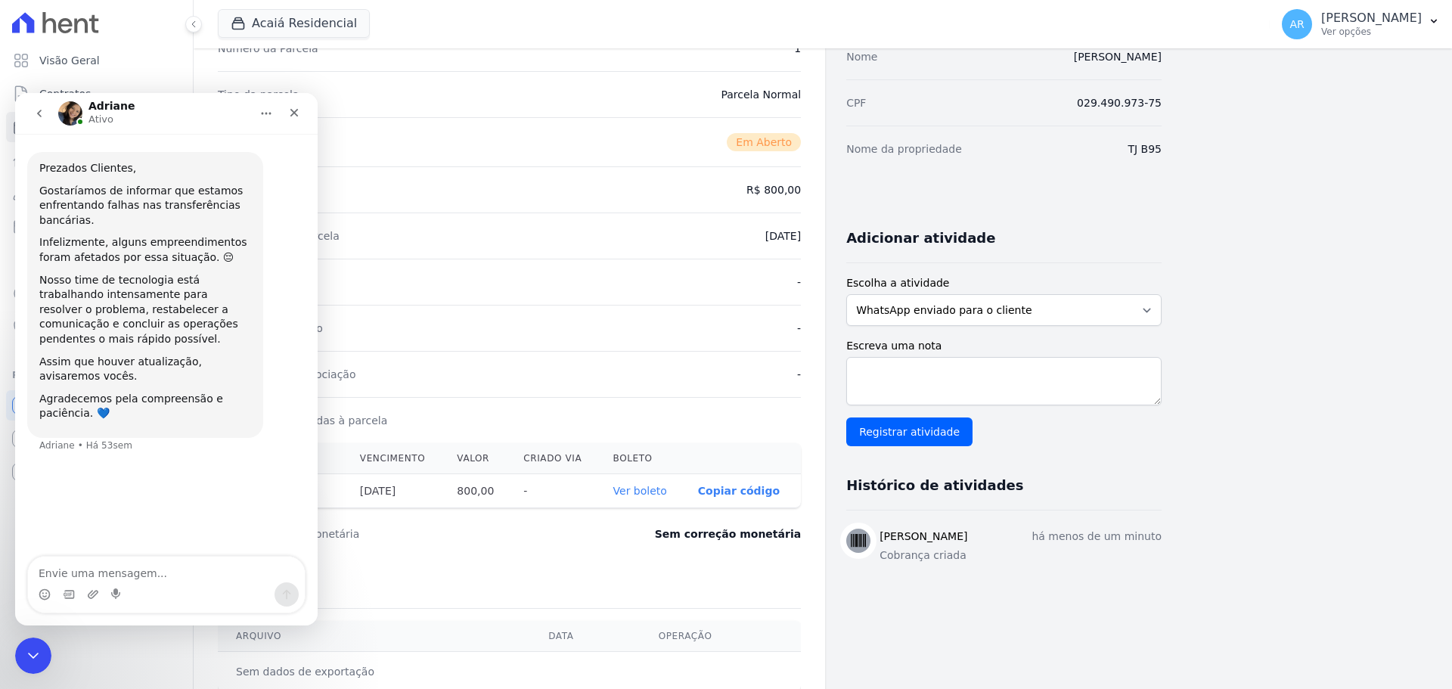
click at [39, 116] on icon "go back" at bounding box center [39, 113] width 12 height 12
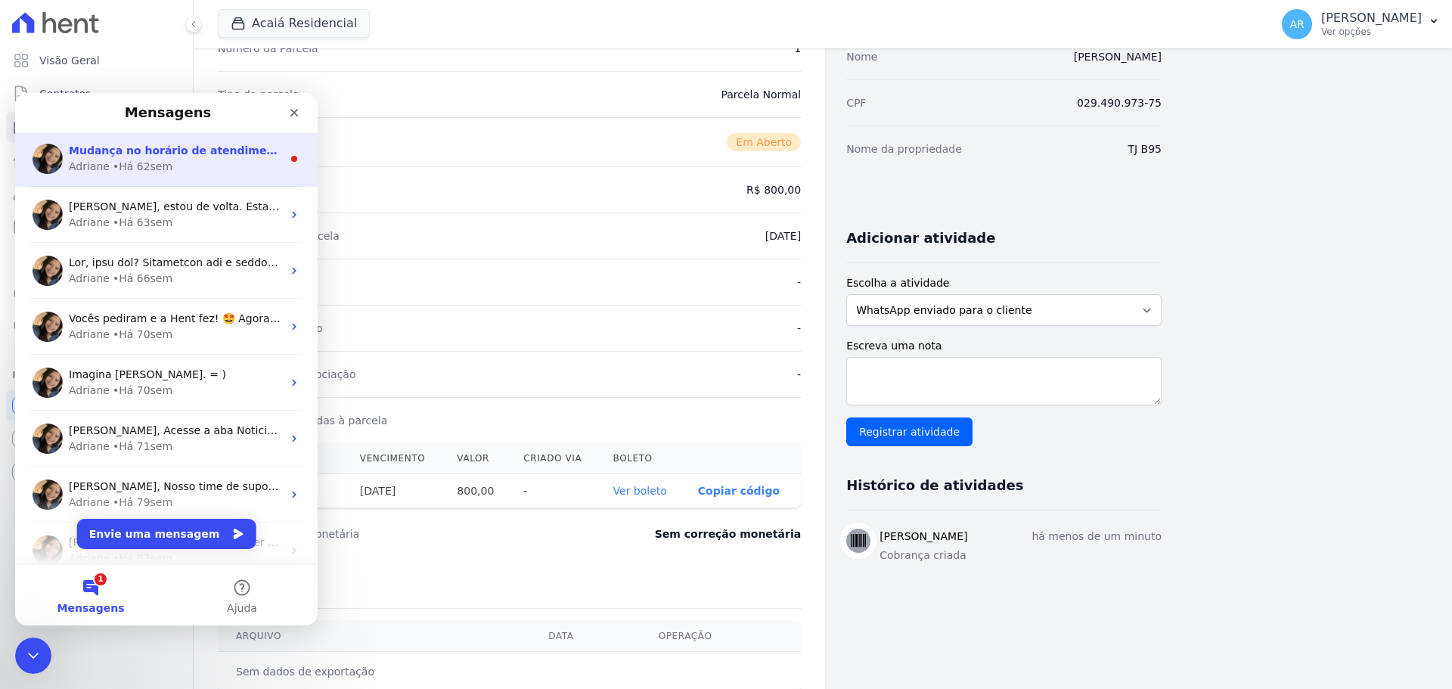
scroll to position [983, 0]
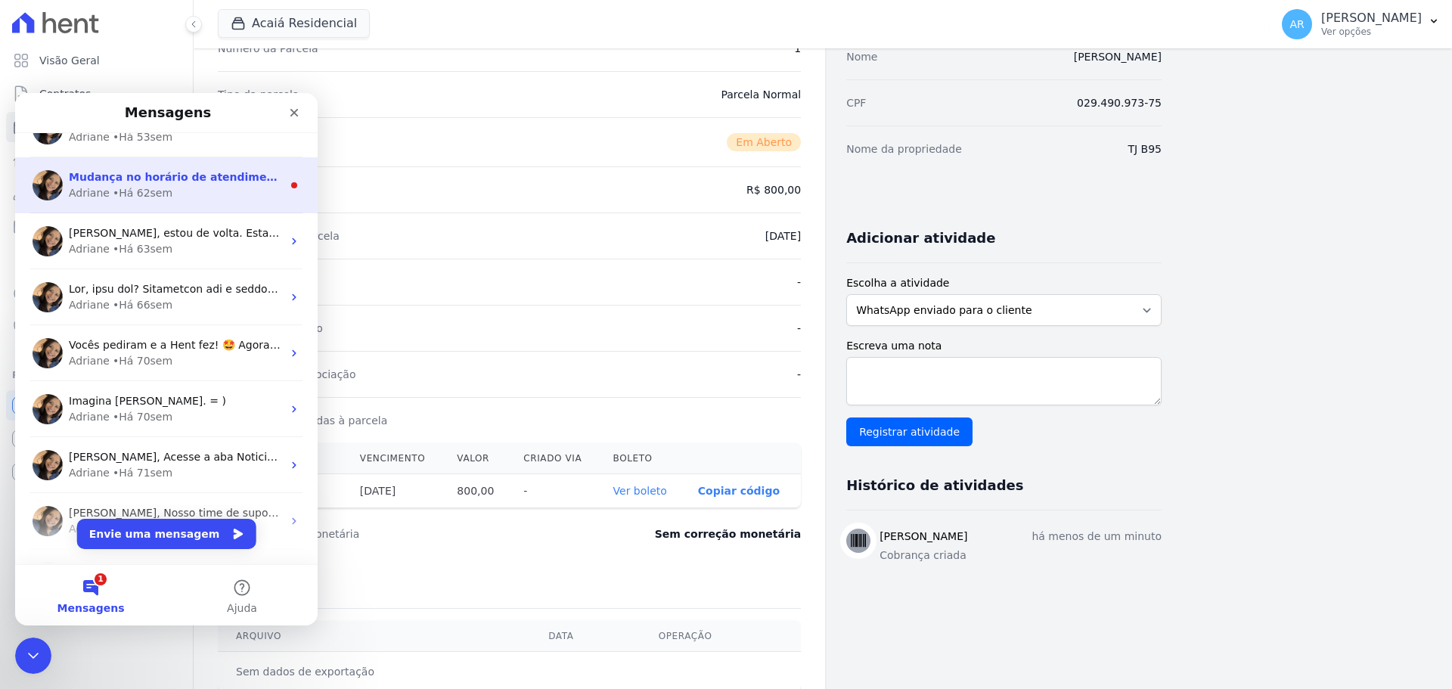
click at [166, 204] on div "Mudança no horário de atendimento Oii, tudo bem? Passando para te avisar que ex…" at bounding box center [166, 185] width 302 height 56
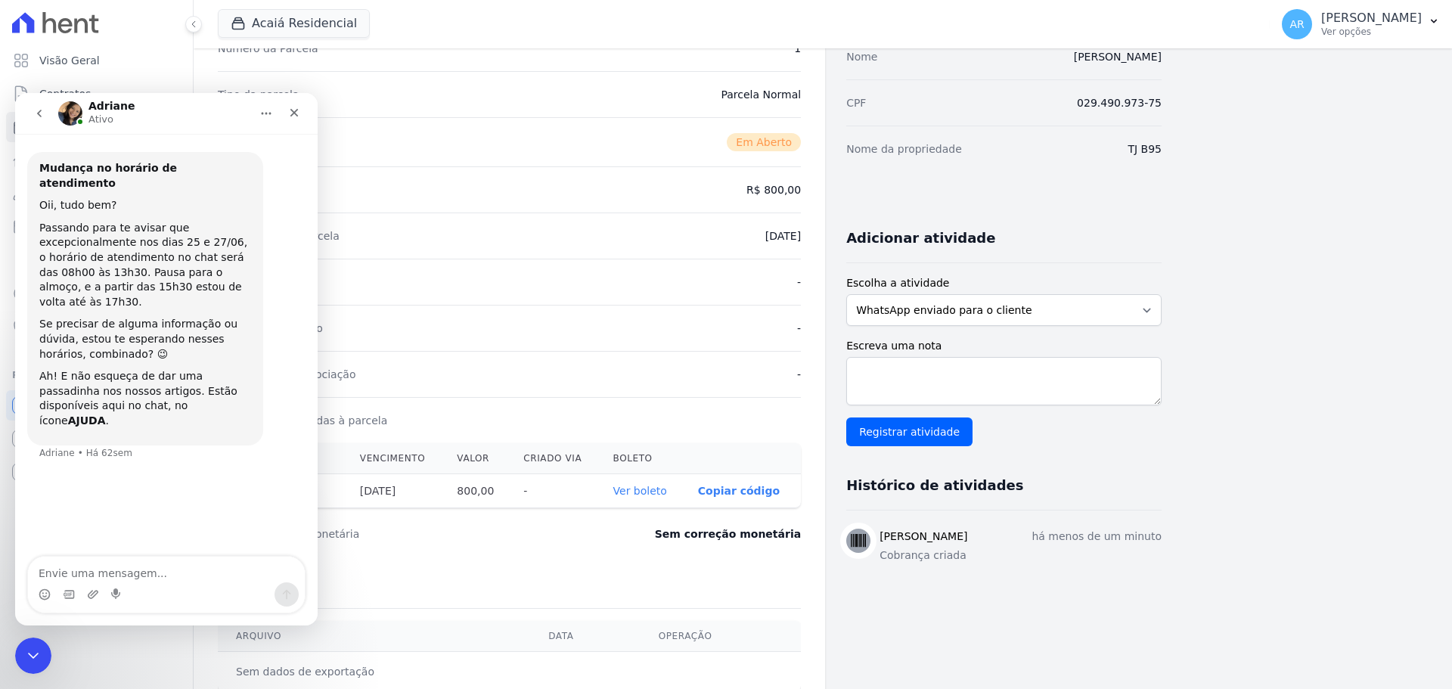
click at [37, 108] on icon "go back" at bounding box center [39, 113] width 12 height 12
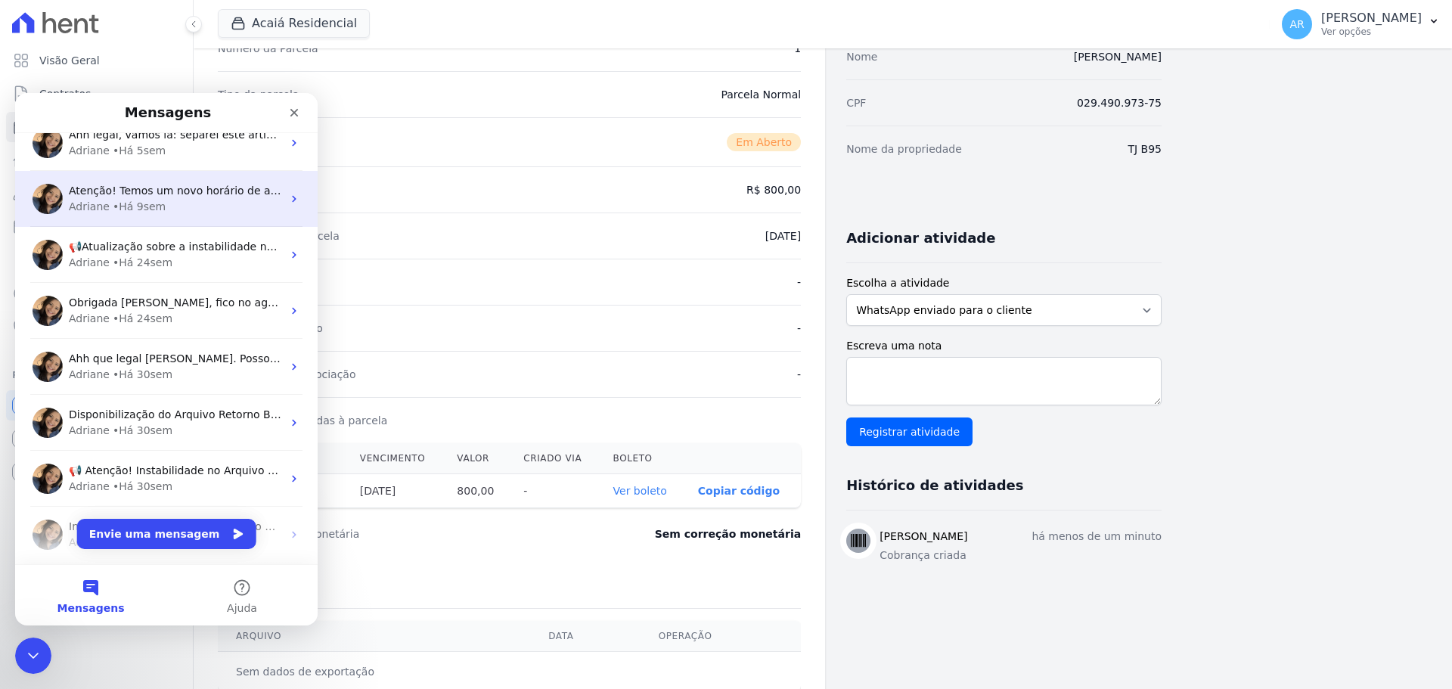
scroll to position [0, 0]
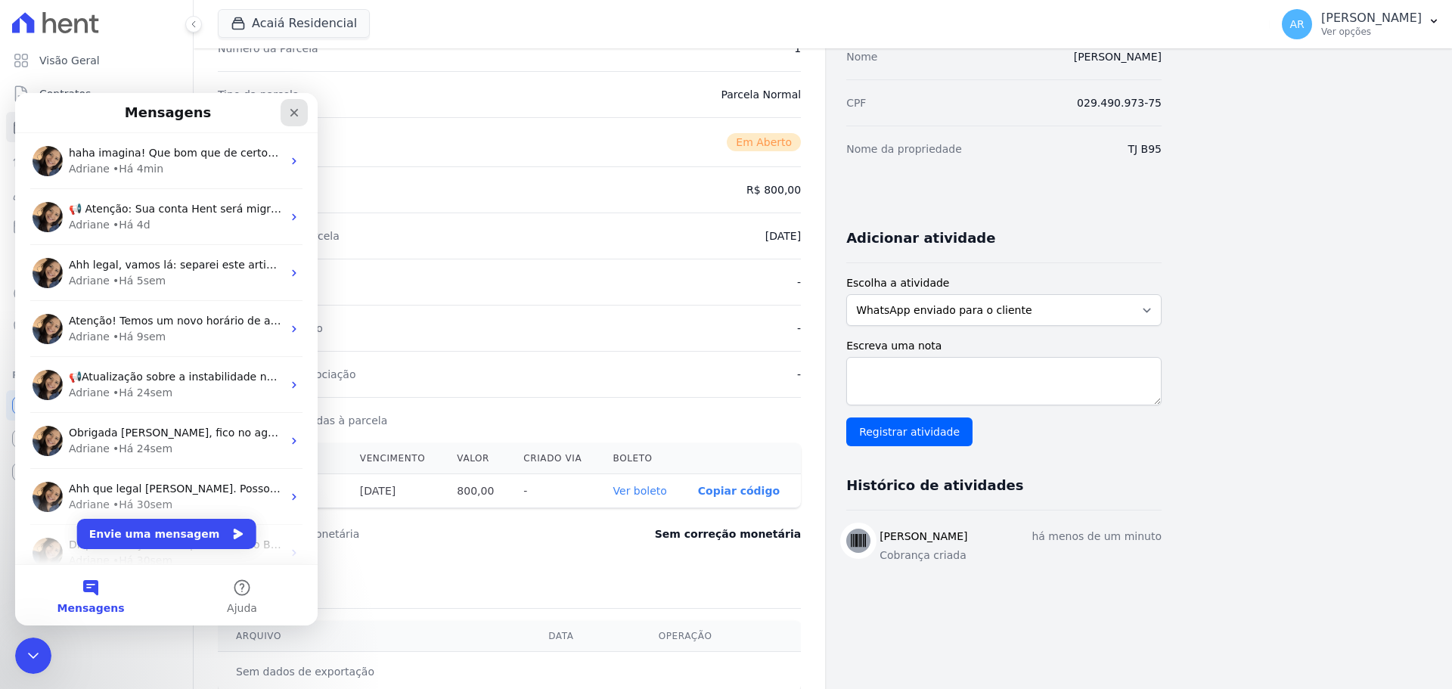
click at [290, 107] on icon "Fechar" at bounding box center [294, 113] width 12 height 12
